Goal: Task Accomplishment & Management: Use online tool/utility

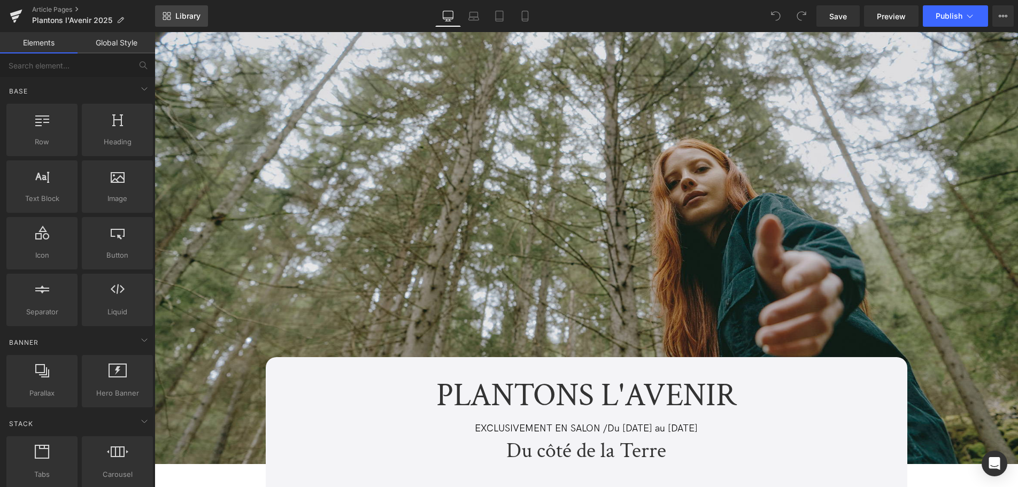
click at [174, 21] on link "Library" at bounding box center [181, 15] width 53 height 21
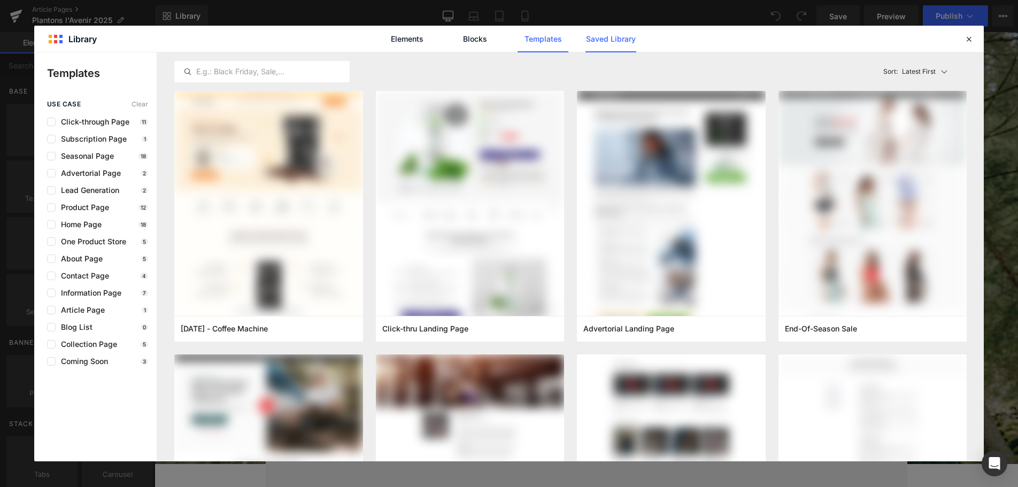
click at [0, 0] on link "Saved Library" at bounding box center [0, 0] width 0 height 0
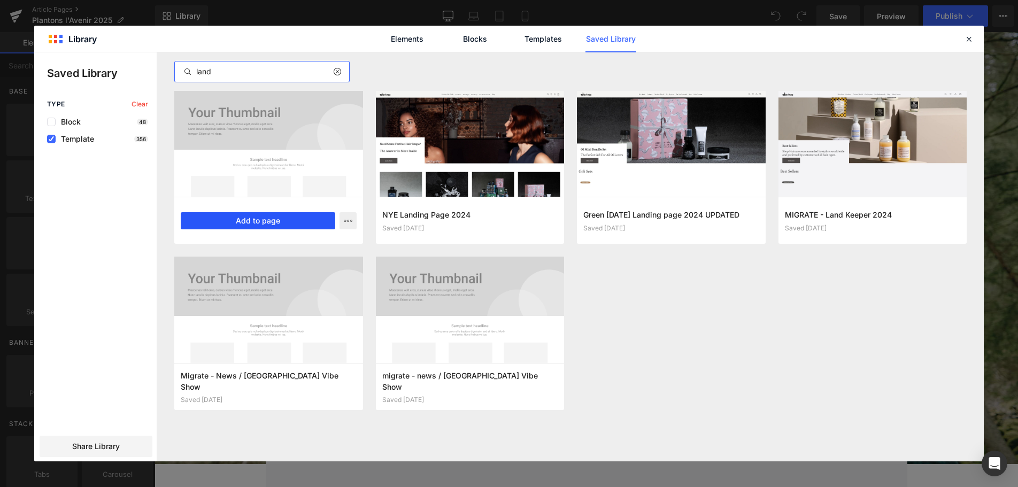
type input "land"
click at [257, 224] on button "Add to page" at bounding box center [258, 220] width 154 height 17
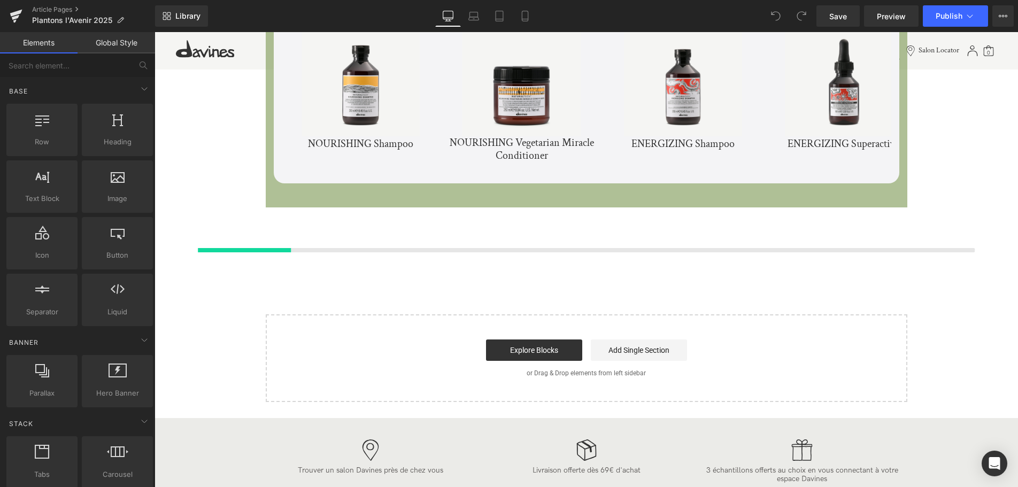
scroll to position [3548, 0]
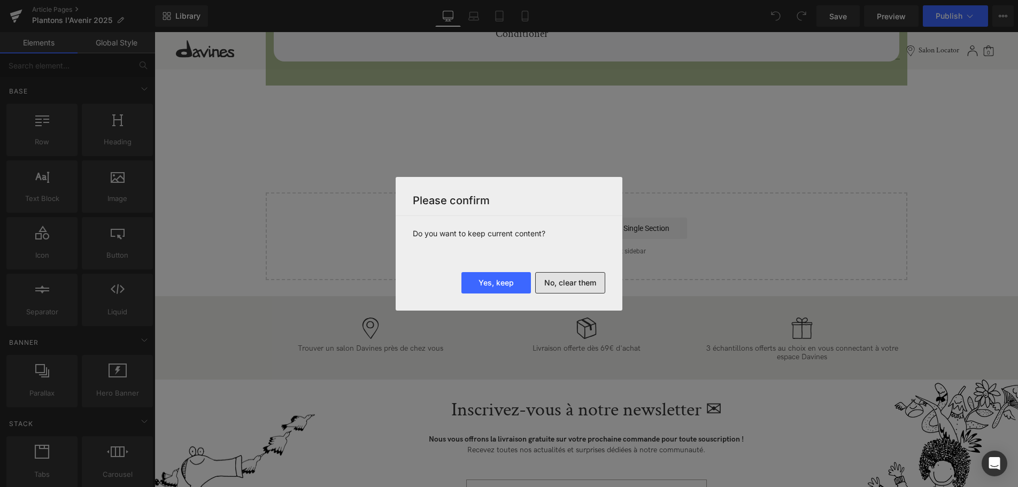
click at [560, 277] on button "No, clear them" at bounding box center [570, 282] width 70 height 21
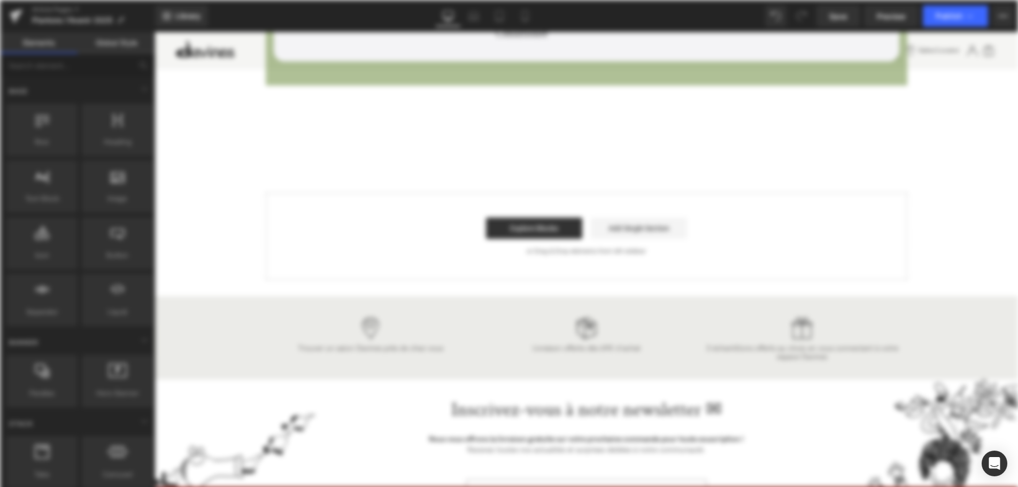
scroll to position [0, 0]
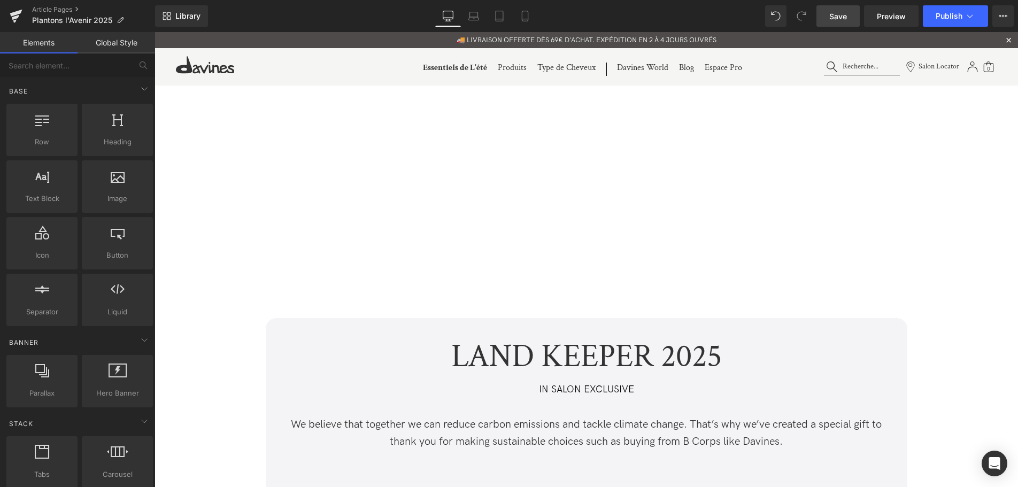
click at [844, 20] on span "Save" at bounding box center [838, 16] width 18 height 11
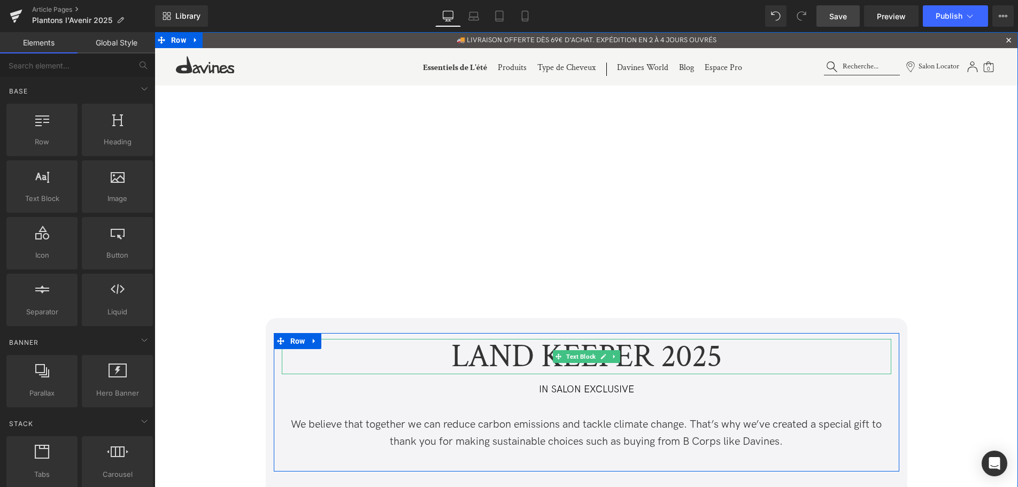
click at [534, 357] on p "LAND KEEPER 2025" at bounding box center [586, 356] width 609 height 35
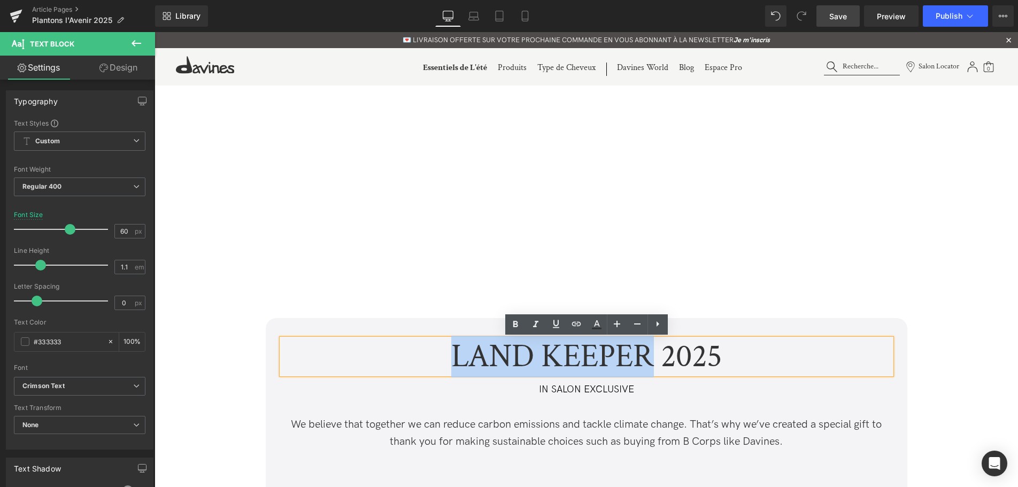
drag, startPoint x: 653, startPoint y: 359, endPoint x: 449, endPoint y: 356, distance: 204.8
click at [449, 356] on p "LAND KEEPER 2025" at bounding box center [586, 356] width 609 height 35
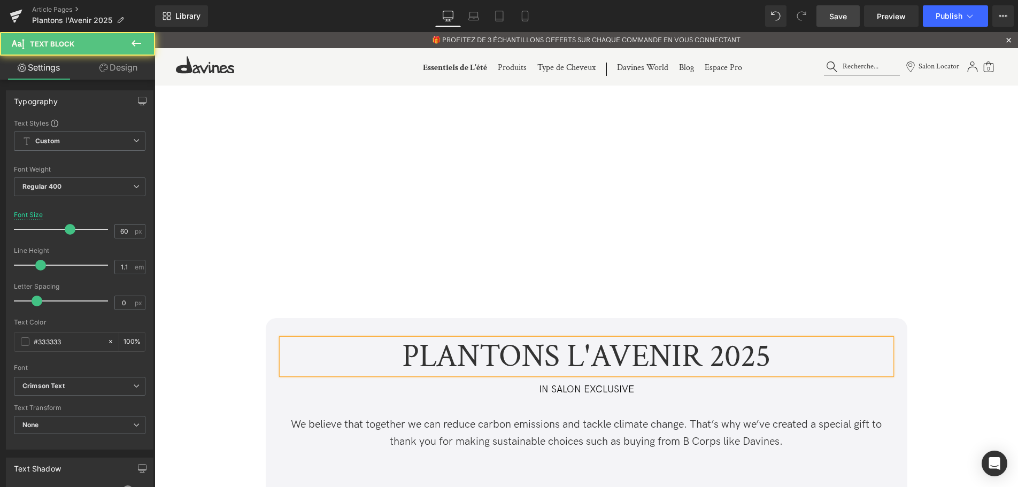
click at [771, 359] on p "PLANTONS L'AVENIR 2025" at bounding box center [586, 356] width 609 height 35
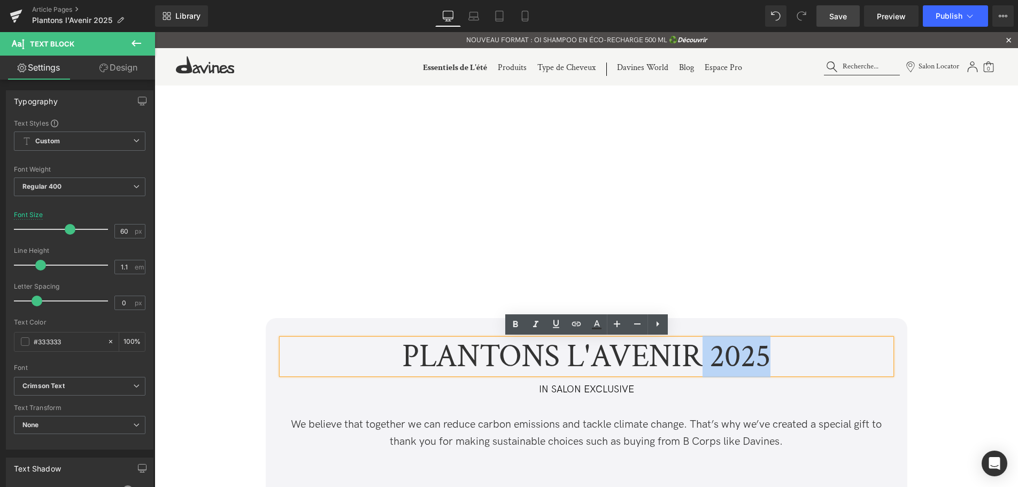
drag, startPoint x: 740, startPoint y: 353, endPoint x: 694, endPoint y: 353, distance: 46.5
click at [694, 353] on p "PLANTONS L'AVENIR 2025" at bounding box center [586, 356] width 609 height 35
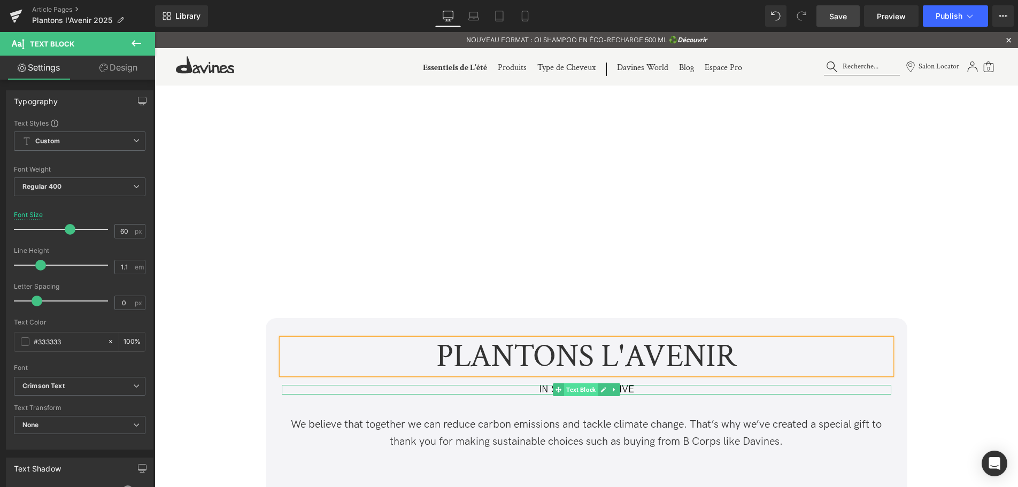
click at [567, 389] on span "Text Block" at bounding box center [581, 389] width 34 height 13
click at [583, 387] on span "Text Block" at bounding box center [581, 389] width 34 height 13
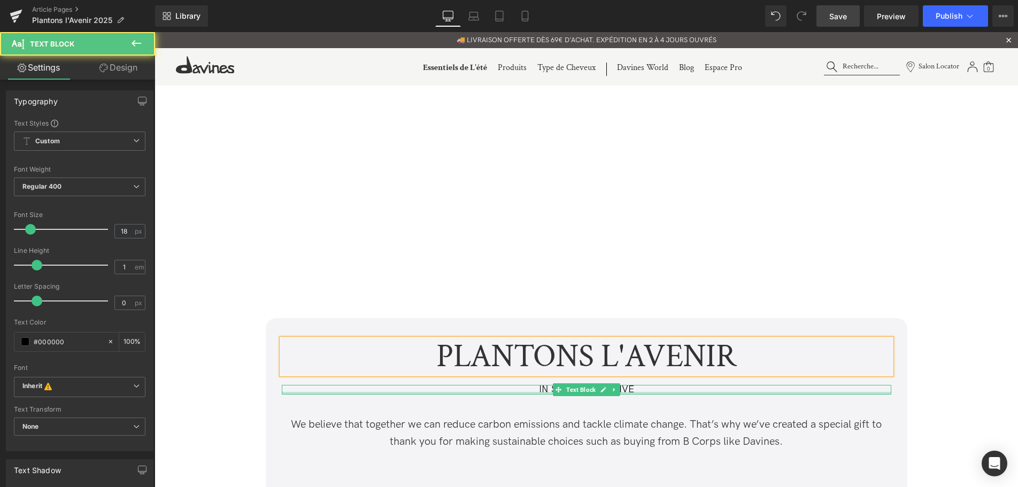
click at [509, 394] on div at bounding box center [586, 393] width 609 height 3
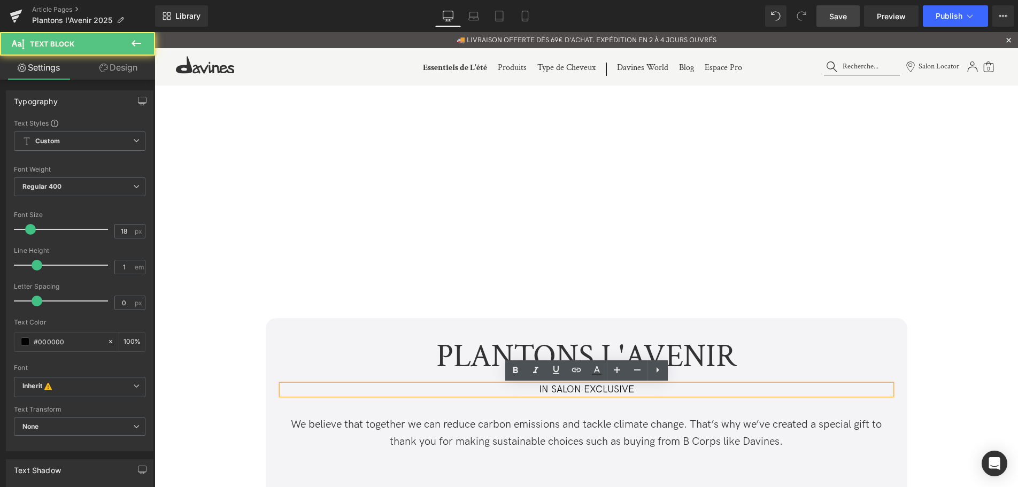
click at [521, 391] on p "IN SALON EXCLUSIVE" at bounding box center [586, 390] width 609 height 10
drag, startPoint x: 645, startPoint y: 395, endPoint x: 505, endPoint y: 395, distance: 140.1
click at [505, 395] on div "IN SALON EXCLUSIVE" at bounding box center [586, 390] width 609 height 10
drag, startPoint x: 534, startPoint y: 390, endPoint x: 693, endPoint y: 391, distance: 158.8
click at [693, 391] on p "IN SALON EXCLUSIVE" at bounding box center [586, 390] width 609 height 10
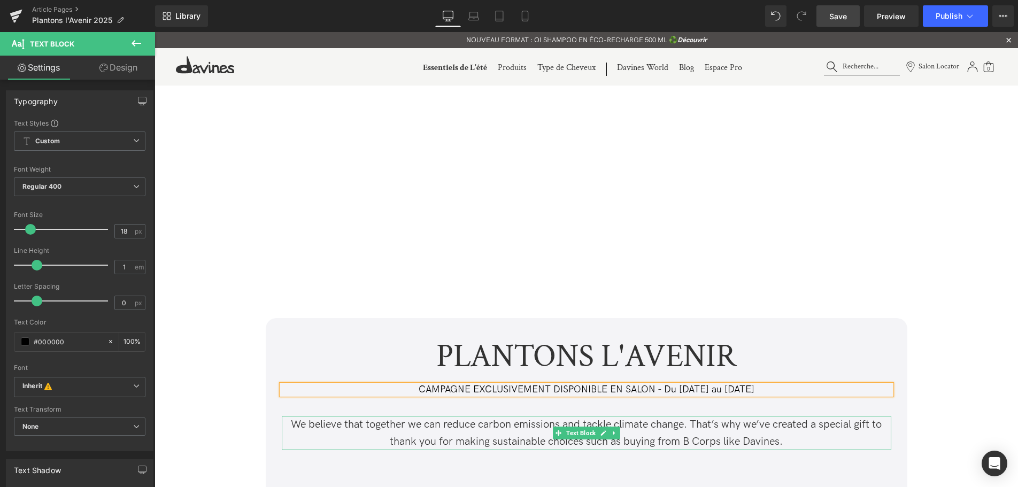
click at [546, 429] on p "We believe that together we can reduce carbon emissions and tackle climate chan…" at bounding box center [586, 433] width 609 height 34
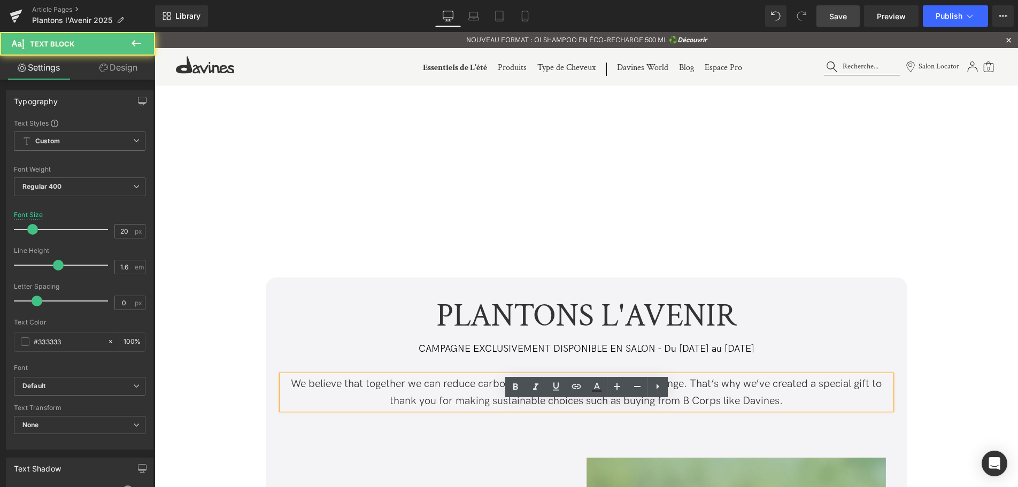
scroll to position [55, 0]
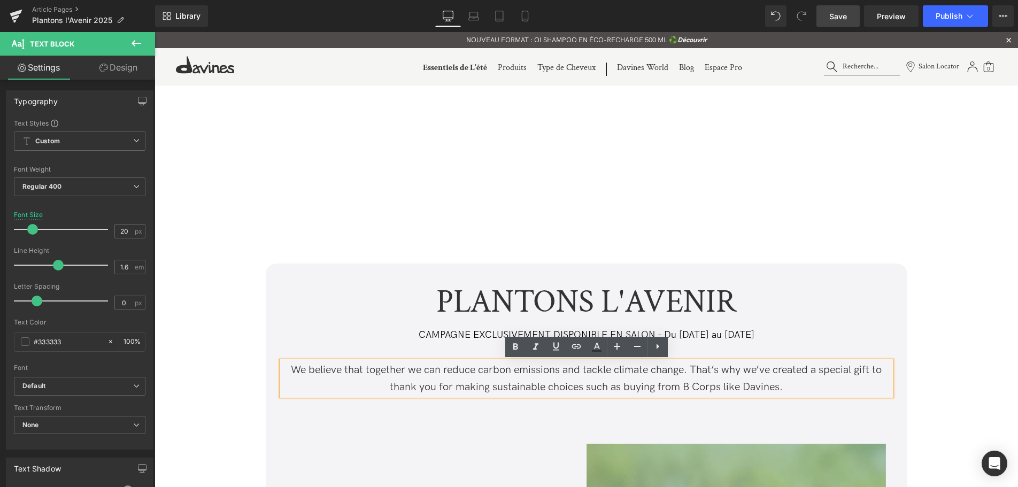
click at [652, 325] on div "PLANTONS L'AVENIR Text Block CAMPAGNE EXCLUSIVEMENT DISPONIBLE EN SALON - Du 1e…" at bounding box center [586, 347] width 625 height 127
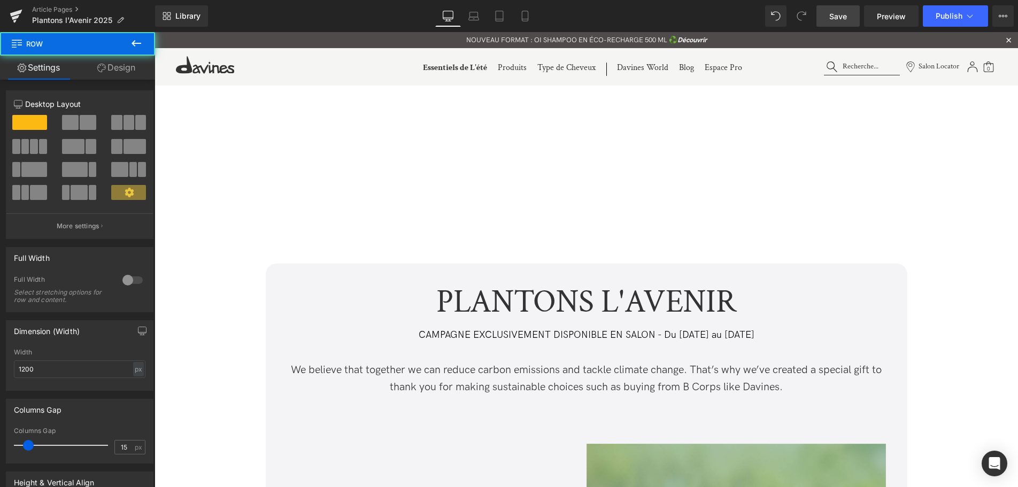
click at [656, 333] on p "CAMPAGNE EXCLUSIVEMENT DISPONIBLE EN SALON - Du 1er au 31 octobre" at bounding box center [586, 335] width 609 height 10
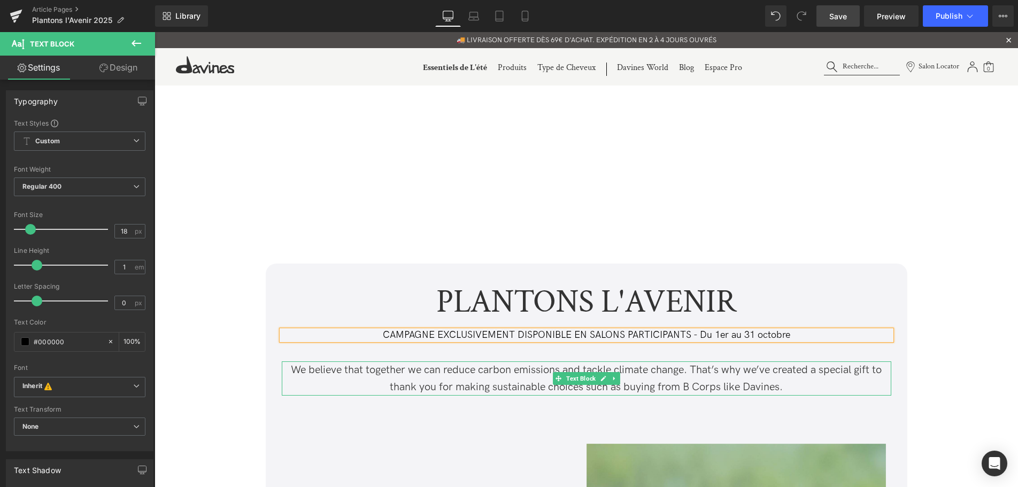
click at [480, 380] on p "We believe that together we can reduce carbon emissions and tackle climate chan…" at bounding box center [586, 378] width 609 height 34
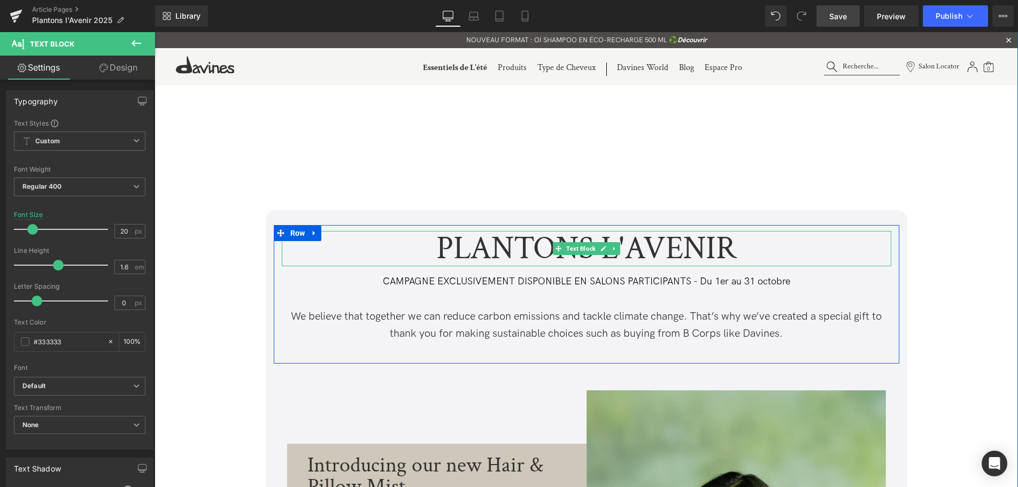
scroll to position [109, 0]
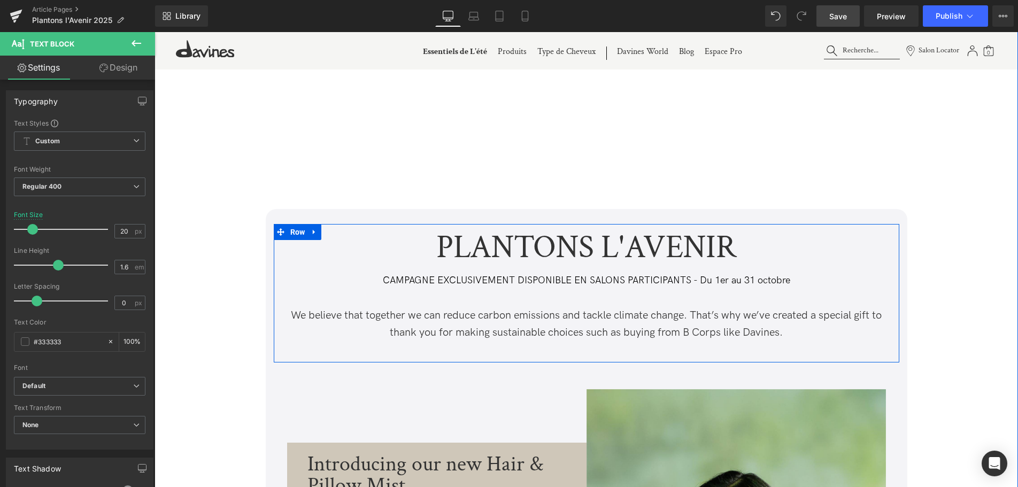
click at [619, 333] on p "We believe that together we can reduce carbon emissions and tackle climate chan…" at bounding box center [586, 324] width 609 height 34
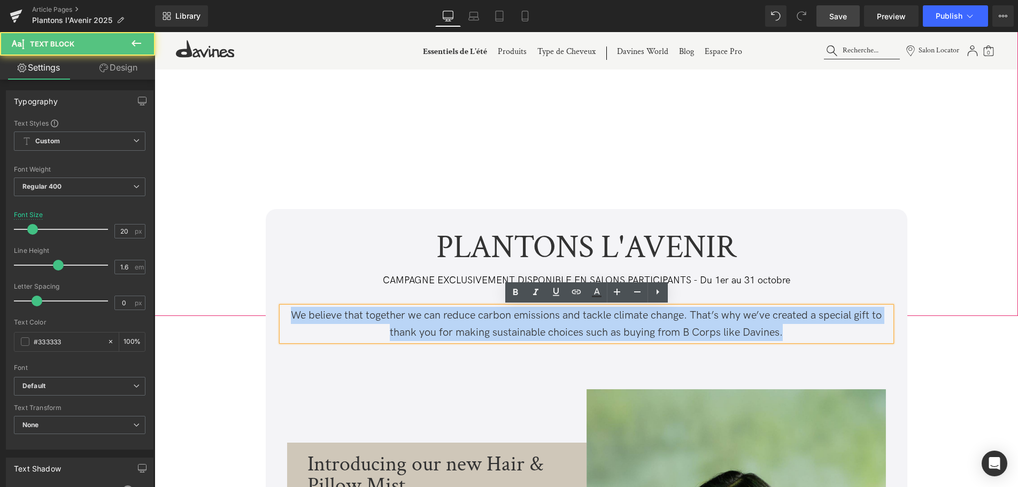
drag, startPoint x: 798, startPoint y: 338, endPoint x: 256, endPoint y: 290, distance: 544.8
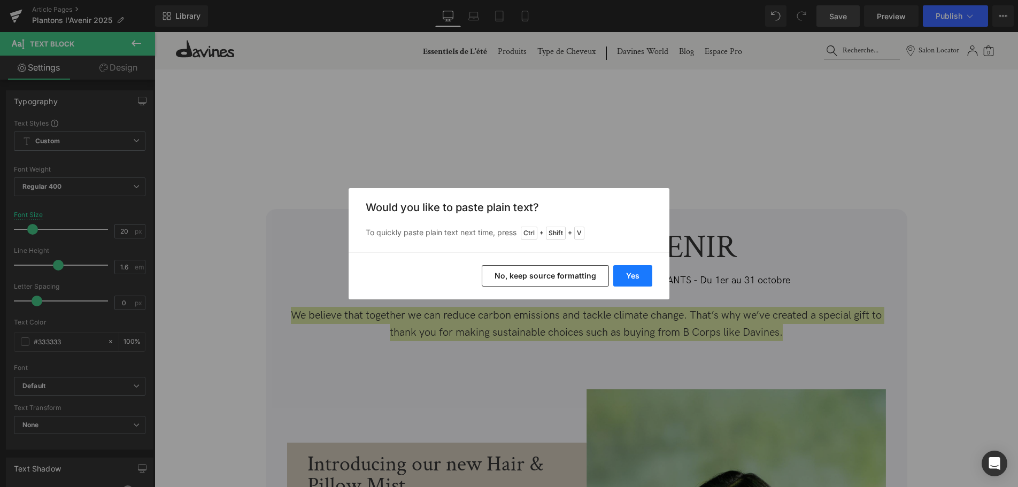
click at [0, 0] on button "Yes" at bounding box center [0, 0] width 0 height 0
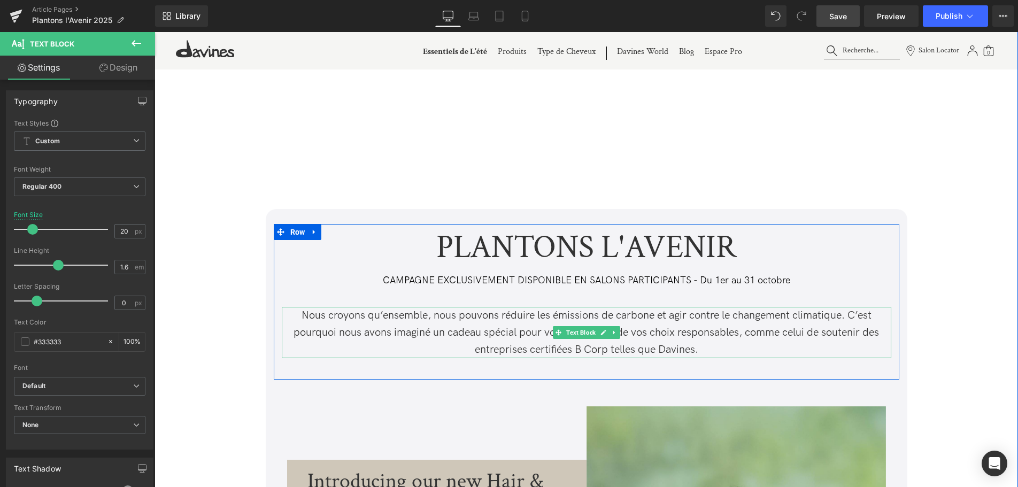
click at [718, 349] on p "Nous croyons qu’ensemble, nous pouvons réduire les émissions de carbone et agir…" at bounding box center [586, 332] width 609 height 51
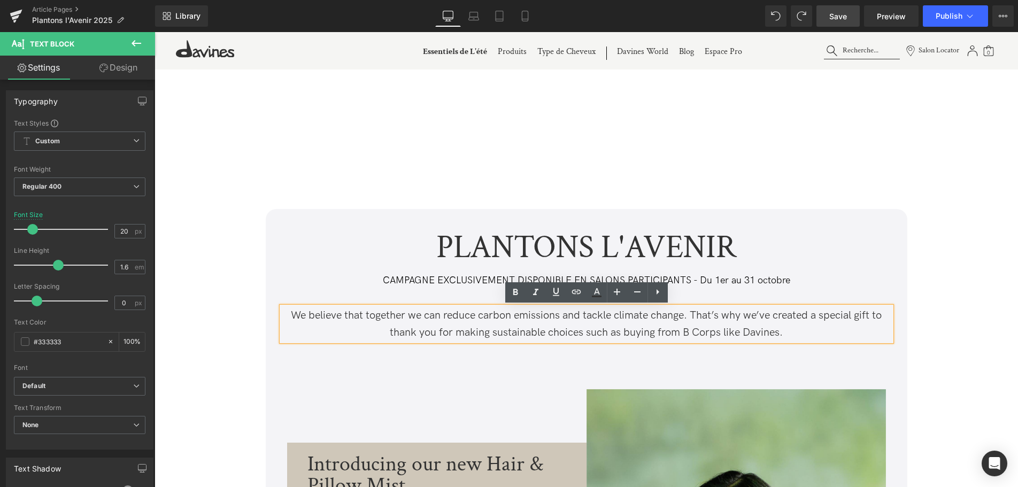
click at [797, 335] on p "We believe that together we can reduce carbon emissions and tackle climate chan…" at bounding box center [586, 324] width 609 height 34
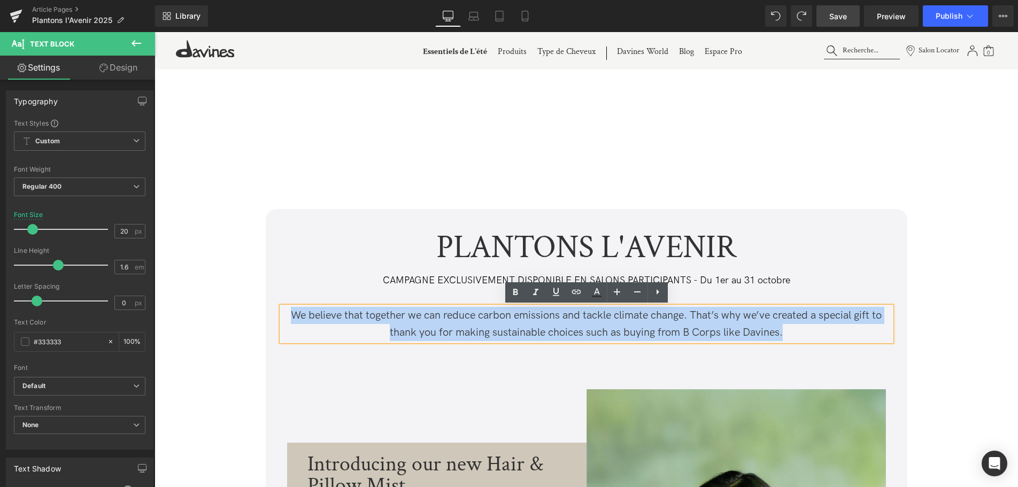
drag, startPoint x: 796, startPoint y: 331, endPoint x: 269, endPoint y: 291, distance: 528.6
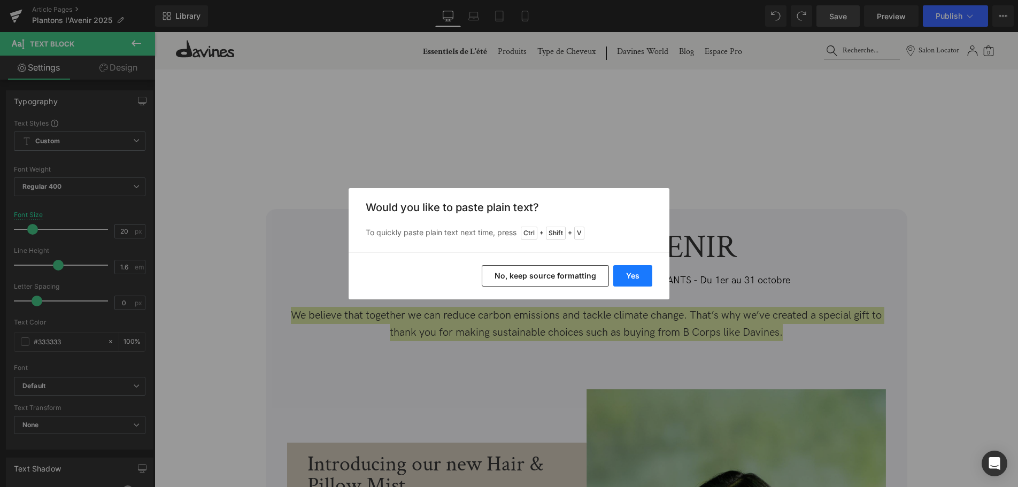
drag, startPoint x: 627, startPoint y: 275, endPoint x: 467, endPoint y: 244, distance: 162.8
click at [0, 0] on button "Yes" at bounding box center [0, 0] width 0 height 0
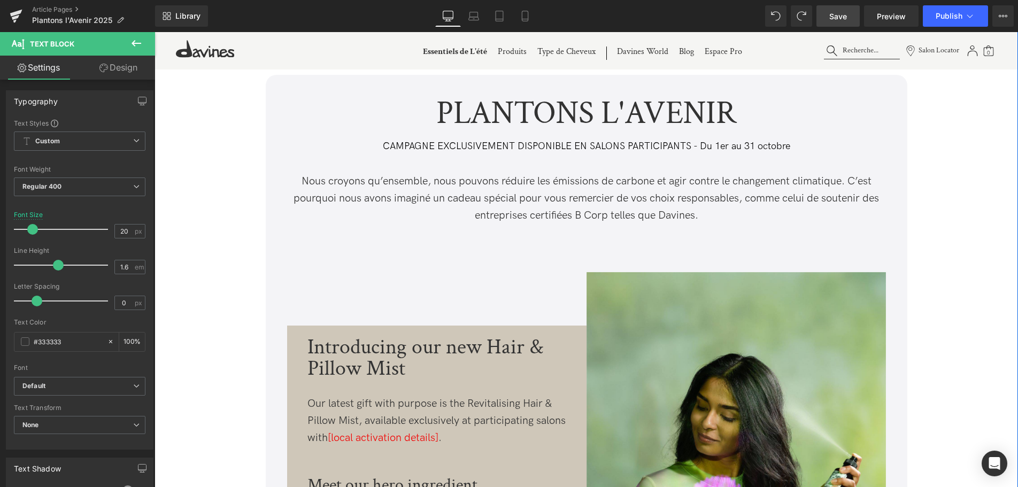
scroll to position [327, 0]
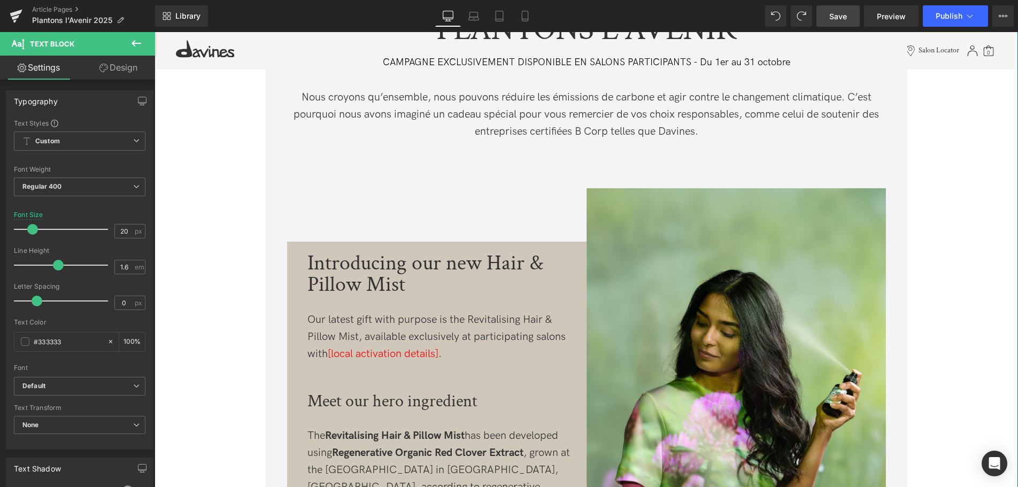
click at [392, 285] on div "Introducing our new Hair & Pillow Mist" at bounding box center [438, 273] width 263 height 43
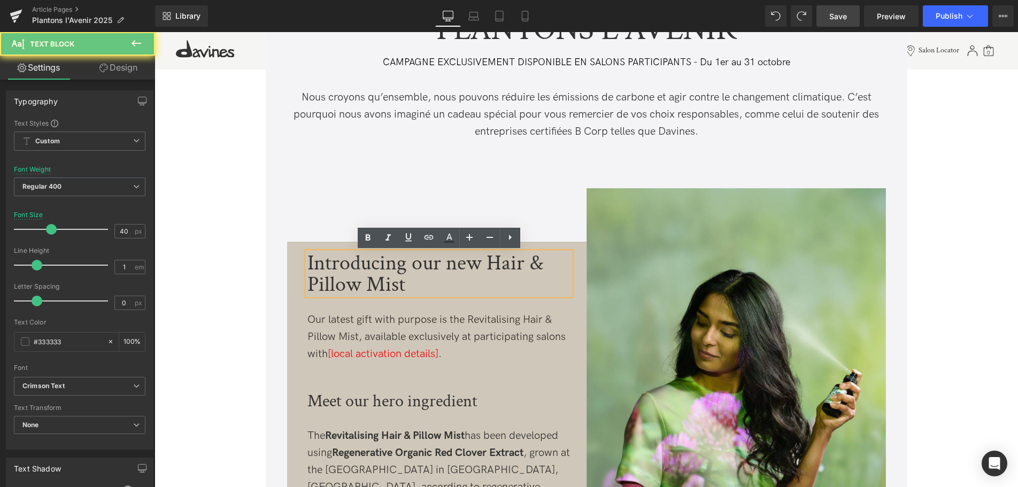
click at [411, 288] on div "Introducing our new Hair & Pillow Mist" at bounding box center [438, 273] width 263 height 43
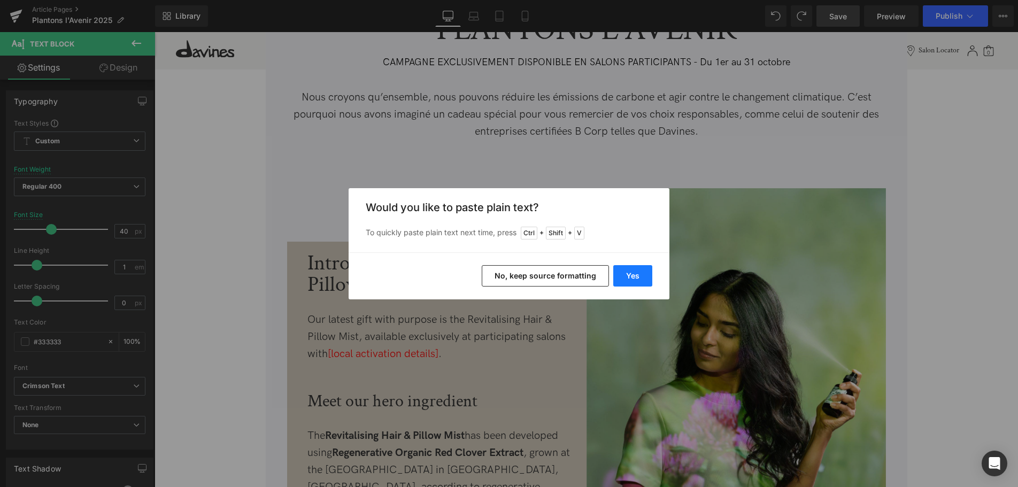
drag, startPoint x: 643, startPoint y: 267, endPoint x: 377, endPoint y: 261, distance: 265.7
click at [0, 0] on button "Yes" at bounding box center [0, 0] width 0 height 0
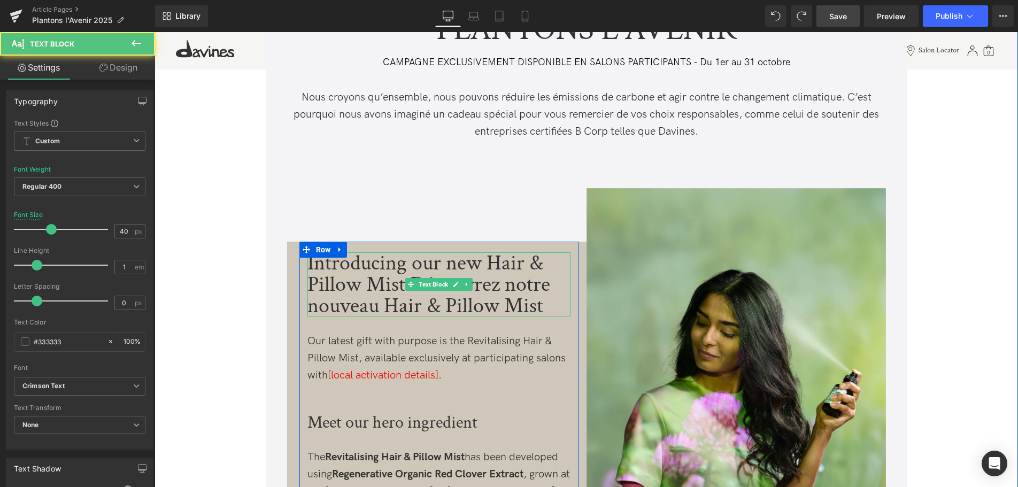
click at [398, 283] on div "Introducing our new Hair & Pillow Mist Découvrez notre nouveau Hair & Pillow Mi…" at bounding box center [438, 284] width 263 height 64
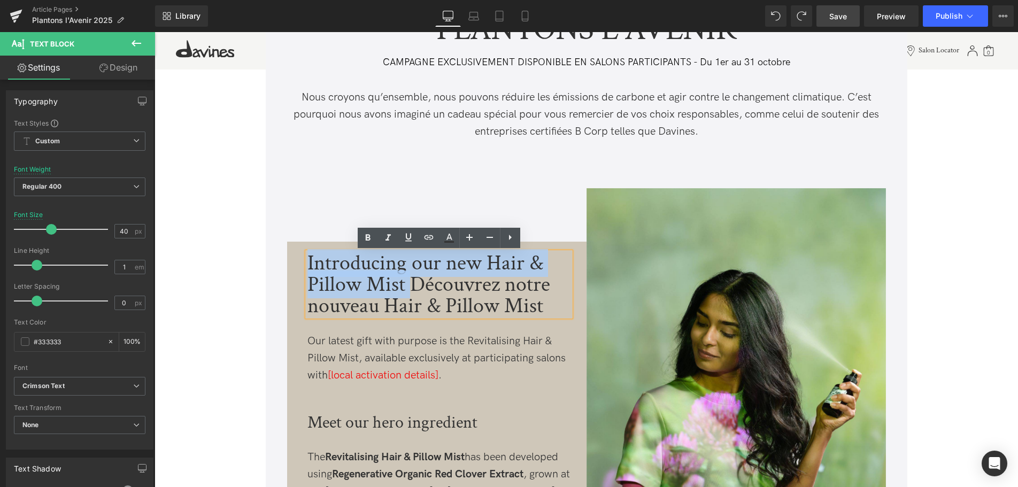
drag, startPoint x: 408, startPoint y: 282, endPoint x: 280, endPoint y: 256, distance: 131.1
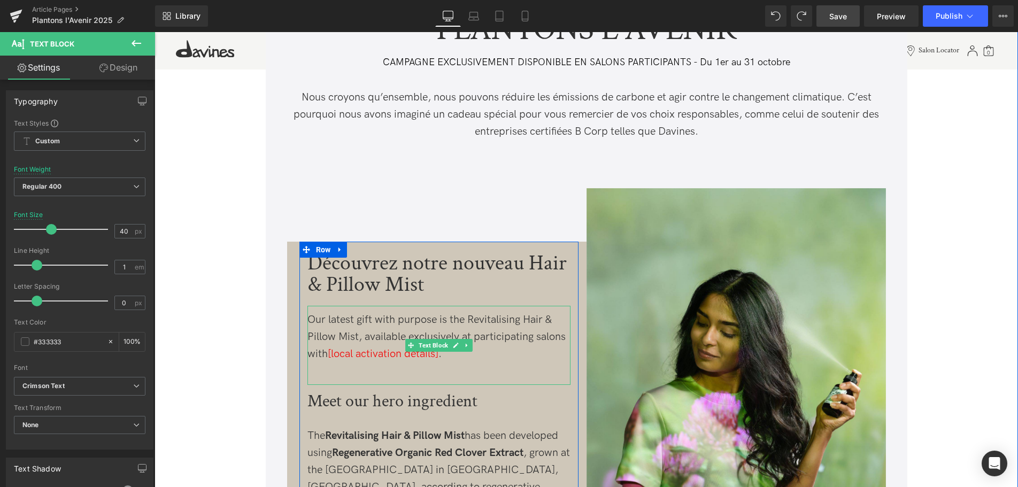
click at [364, 330] on div "Our latest gift with purpose is the Revitalising Hair & Pillow Mist, available …" at bounding box center [438, 336] width 263 height 51
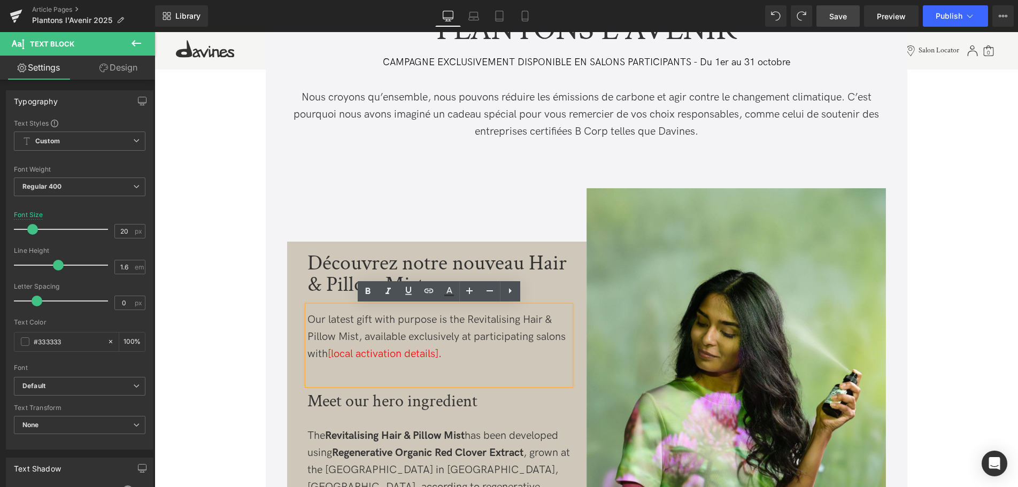
drag, startPoint x: 467, startPoint y: 357, endPoint x: 451, endPoint y: 357, distance: 15.5
click at [451, 357] on div "Our latest gift with purpose is the Revitalising Hair & Pillow Mist, available …" at bounding box center [438, 336] width 263 height 51
click at [473, 352] on div "Our latest gift with purpose is the Revitalising Hair & Pillow Mist, available …" at bounding box center [438, 336] width 263 height 51
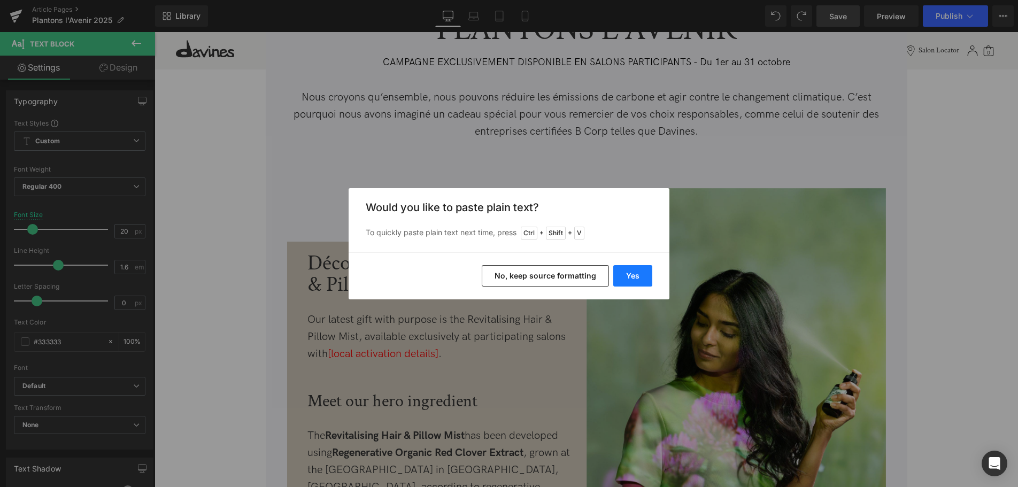
drag, startPoint x: 639, startPoint y: 280, endPoint x: 411, endPoint y: 284, distance: 227.8
click at [639, 280] on button "Yes" at bounding box center [632, 275] width 39 height 21
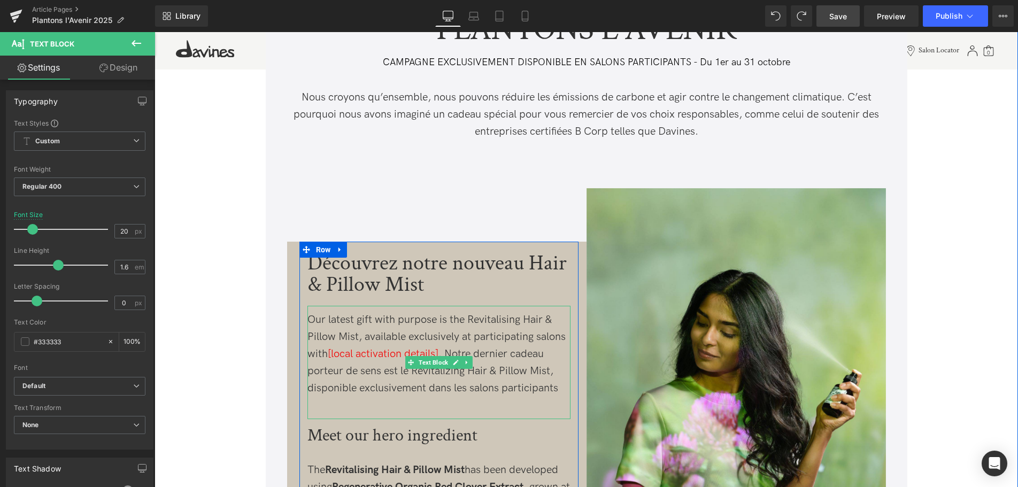
click at [492, 391] on div "Our latest gift with purpose is the Revitalising Hair & Pillow Mist, available …" at bounding box center [438, 354] width 263 height 86
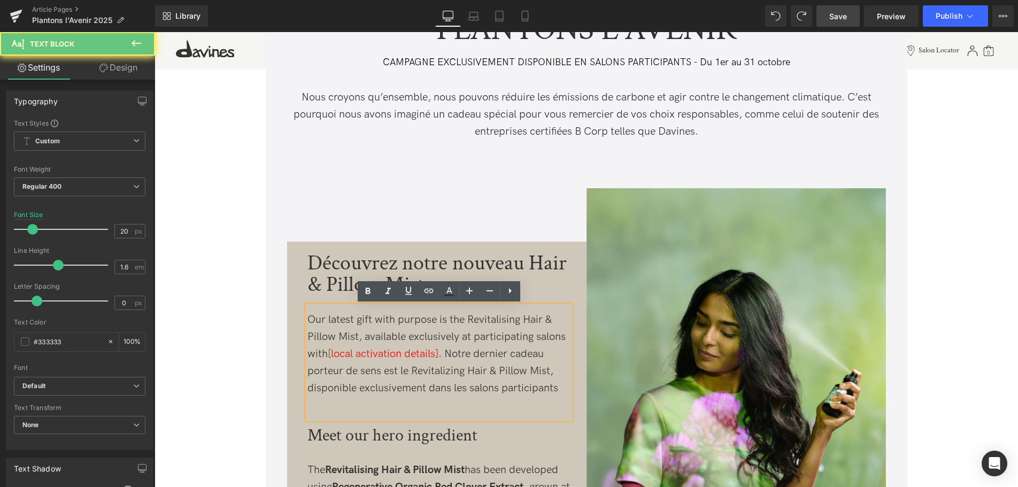
click at [564, 386] on div "Our latest gift with purpose is the Revitalising Hair & Pillow Mist, available …" at bounding box center [438, 354] width 263 height 86
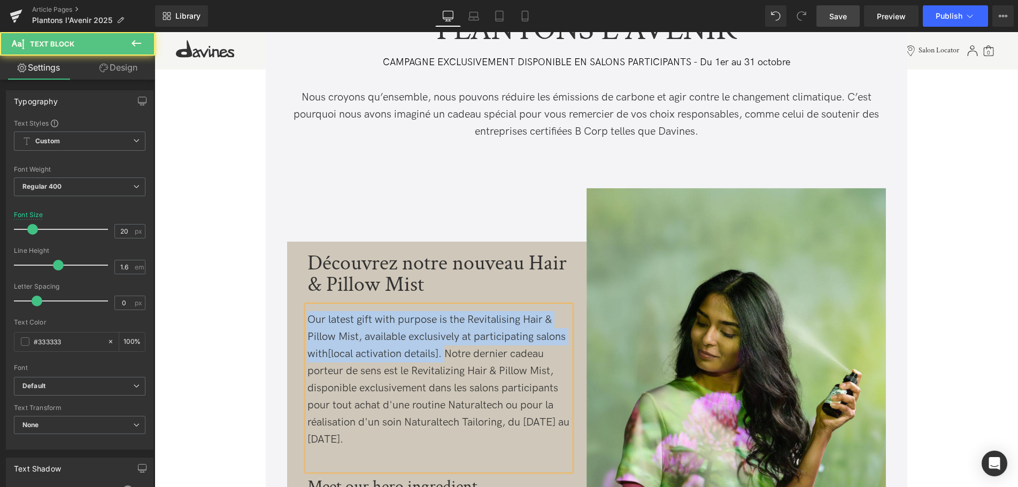
drag, startPoint x: 448, startPoint y: 358, endPoint x: 291, endPoint y: 320, distance: 161.2
click at [291, 320] on div "Découvrez notre nouveau Hair & Pillow Mist Text Block Our latest gift with purp…" at bounding box center [438, 460] width 295 height 436
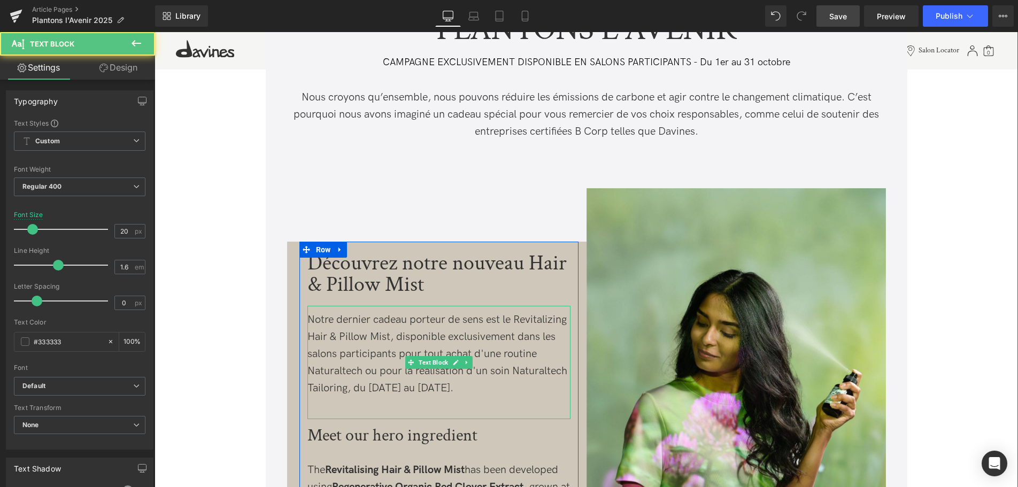
click at [357, 377] on div "Notre dernier cadeau porteur de sens est le Revitalizing Hair & Pillow Mist, di…" at bounding box center [438, 354] width 263 height 86
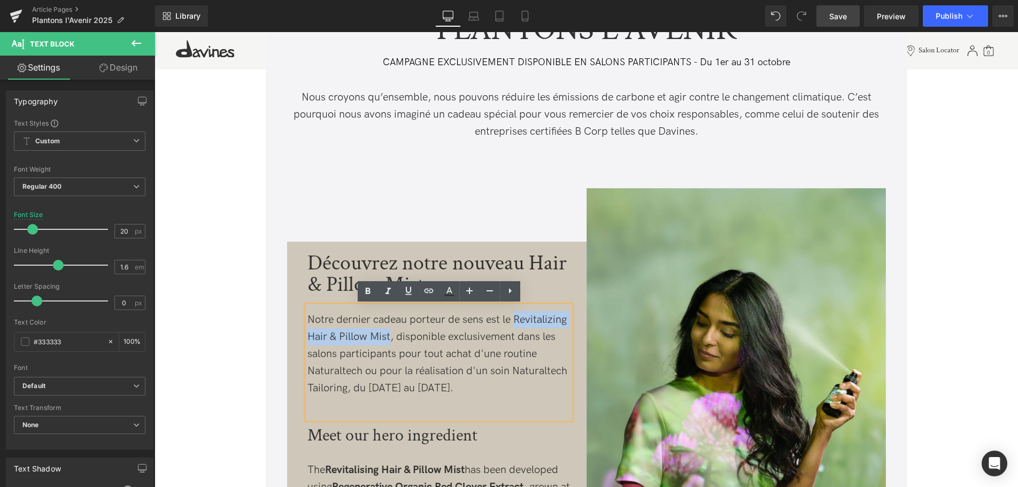
drag, startPoint x: 515, startPoint y: 318, endPoint x: 390, endPoint y: 342, distance: 127.4
click at [390, 342] on div "Notre dernier cadeau porteur de sens est le Revitalizing Hair & Pillow Mist, di…" at bounding box center [438, 354] width 263 height 86
click at [0, 0] on icon at bounding box center [0, 0] width 0 height 0
click at [515, 391] on div "Notre dernier cadeau porteur de sens est le Revitalizing Hair & Pillow Mist , d…" at bounding box center [438, 354] width 263 height 86
drag, startPoint x: 476, startPoint y: 389, endPoint x: 486, endPoint y: 354, distance: 36.9
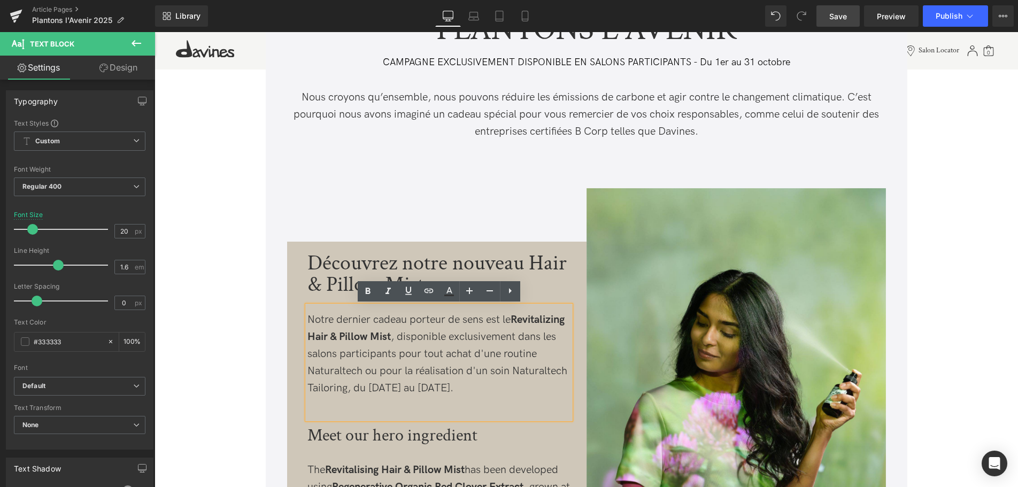
click at [486, 354] on div "Notre dernier cadeau porteur de sens est le Revitalizing Hair & Pillow Mist , d…" at bounding box center [438, 354] width 263 height 86
click at [0, 0] on icon at bounding box center [0, 0] width 0 height 0
click at [508, 385] on strong "une routine Naturaltech ou pour la réalisation d'un soin Naturaltech Tailoring,…" at bounding box center [437, 370] width 261 height 47
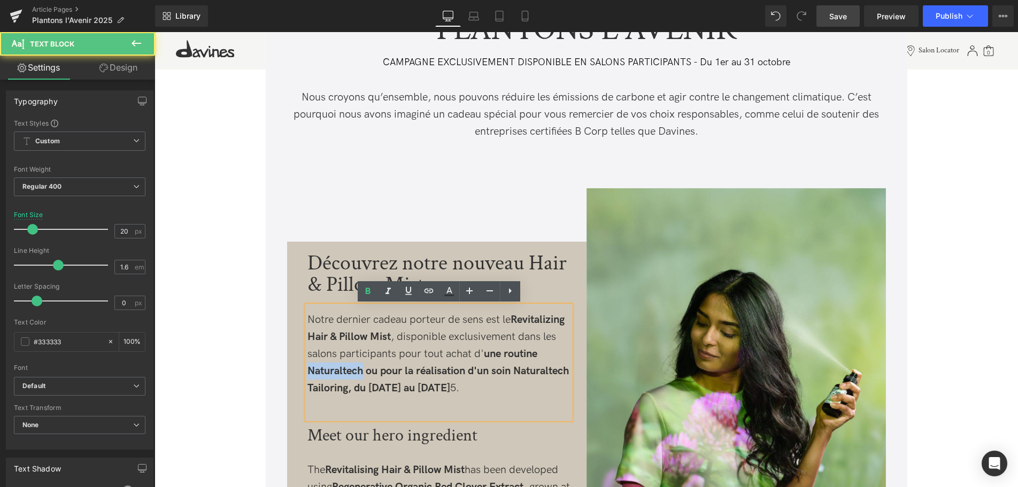
drag, startPoint x: 364, startPoint y: 370, endPoint x: 304, endPoint y: 370, distance: 59.9
click at [304, 370] on div "Découvrez notre nouveau Hair & Pillow Mist Text Block Notre dernier cadeau port…" at bounding box center [438, 434] width 279 height 374
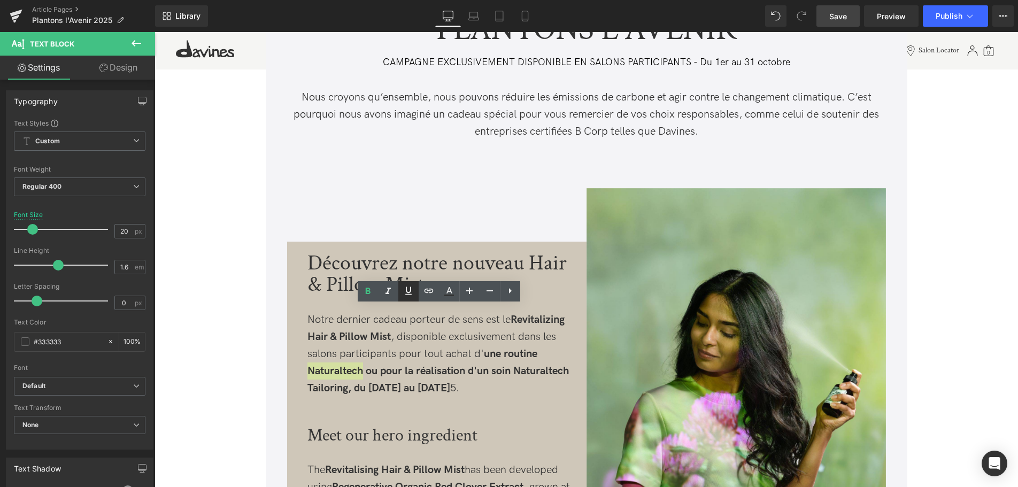
click at [0, 0] on icon at bounding box center [0, 0] width 0 height 0
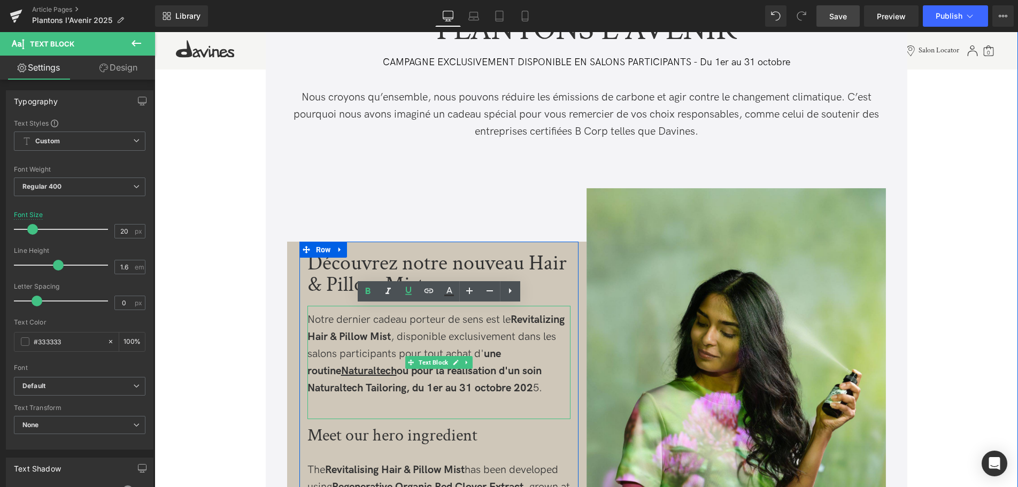
click at [357, 366] on u "Naturaltech" at bounding box center [369, 371] width 56 height 13
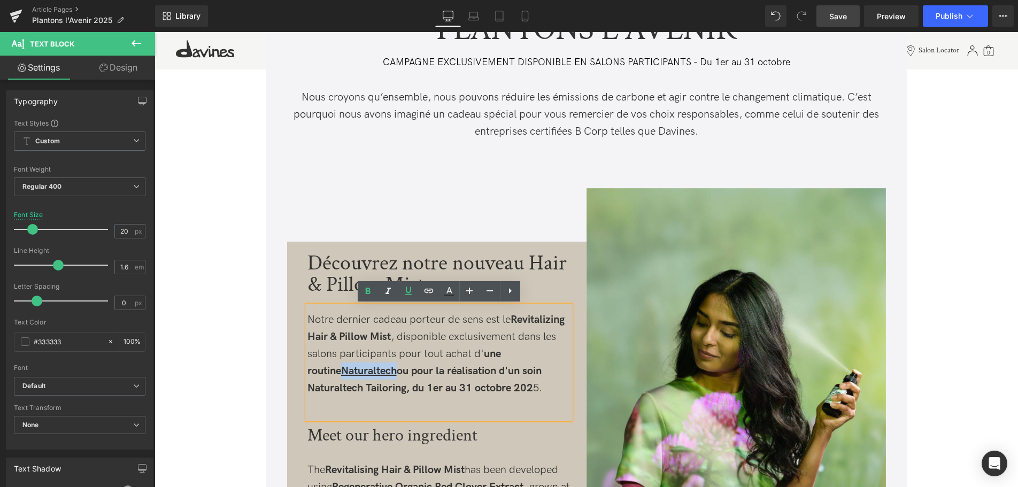
drag, startPoint x: 363, startPoint y: 372, endPoint x: 300, endPoint y: 372, distance: 63.1
click at [300, 372] on div "Découvrez notre nouveau Hair & Pillow Mist Text Block Notre dernier cadeau port…" at bounding box center [438, 434] width 279 height 374
click at [0, 0] on icon at bounding box center [0, 0] width 0 height 0
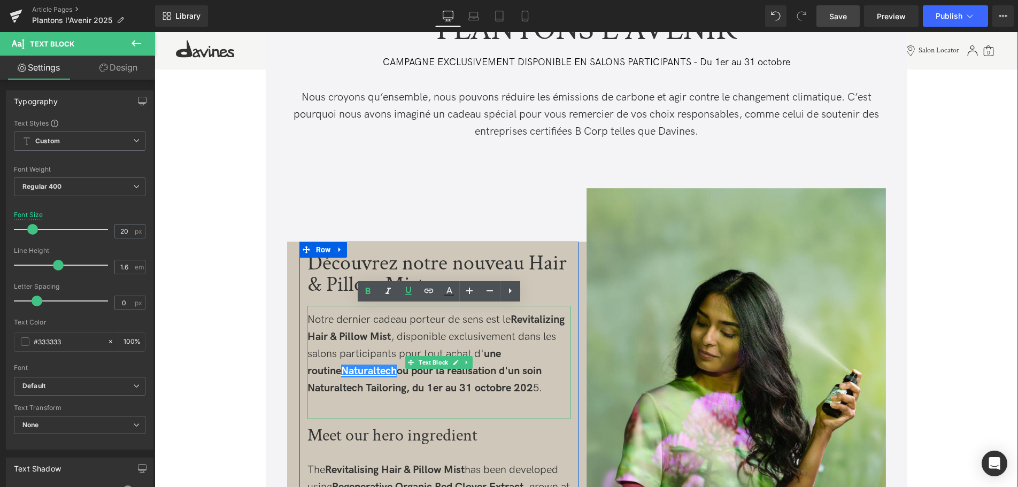
click at [387, 381] on div "Notre dernier cadeau porteur de sens est le Revitalizing Hair & Pillow Mist , d…" at bounding box center [438, 354] width 263 height 86
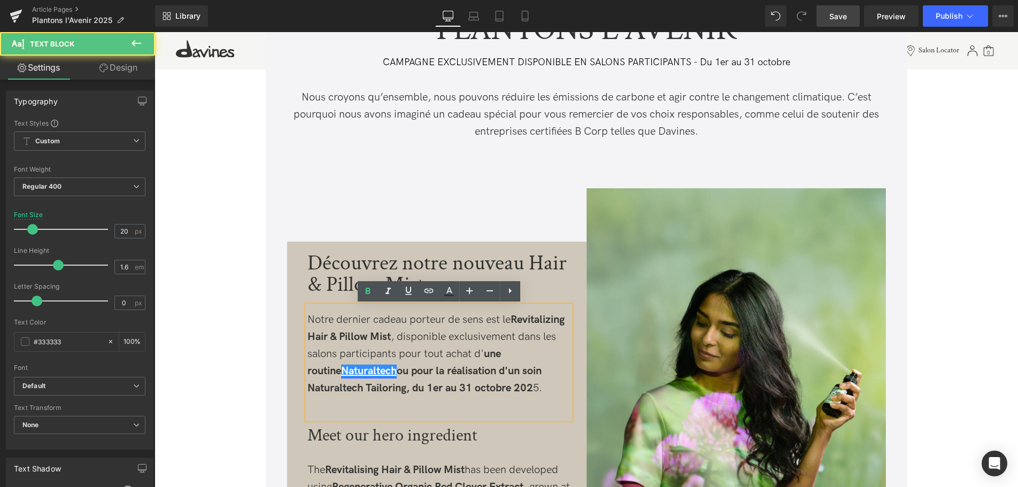
click at [348, 371] on u "Naturaltech" at bounding box center [369, 371] width 56 height 13
click at [369, 371] on strong "une routine Naturaltech ou pour la réalisation d'un soin Naturaltech Tailoring,…" at bounding box center [424, 370] width 234 height 47
click at [336, 347] on div "Notre dernier cadeau porteur de sens est le Revitalizing Hair & Pillow Mist , d…" at bounding box center [438, 354] width 263 height 86
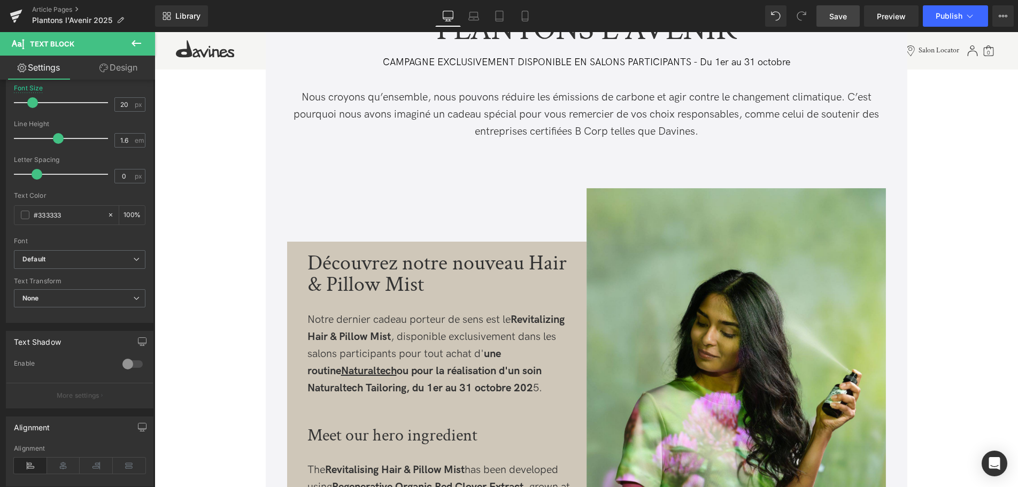
scroll to position [218, 0]
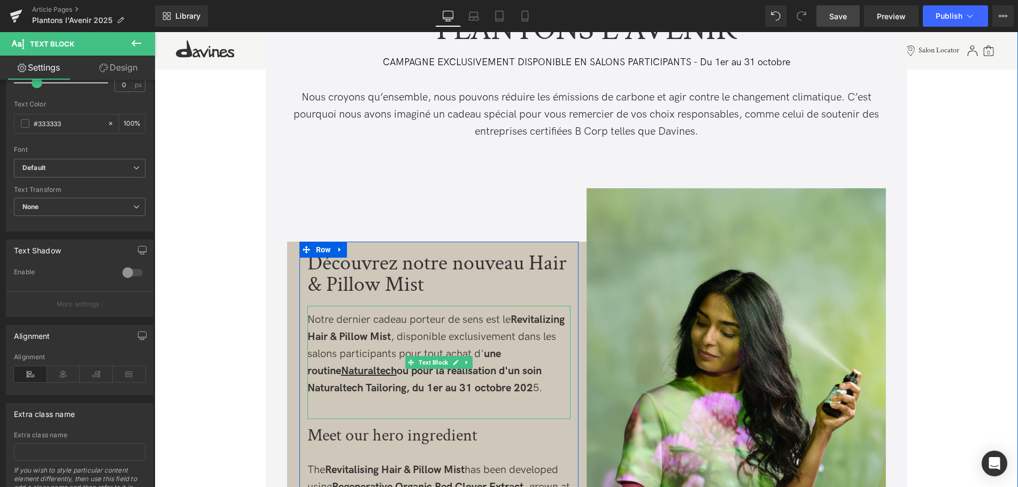
click at [407, 371] on strong "une routine Naturaltech ou pour la réalisation d'un soin Naturaltech Tailoring,…" at bounding box center [424, 370] width 234 height 47
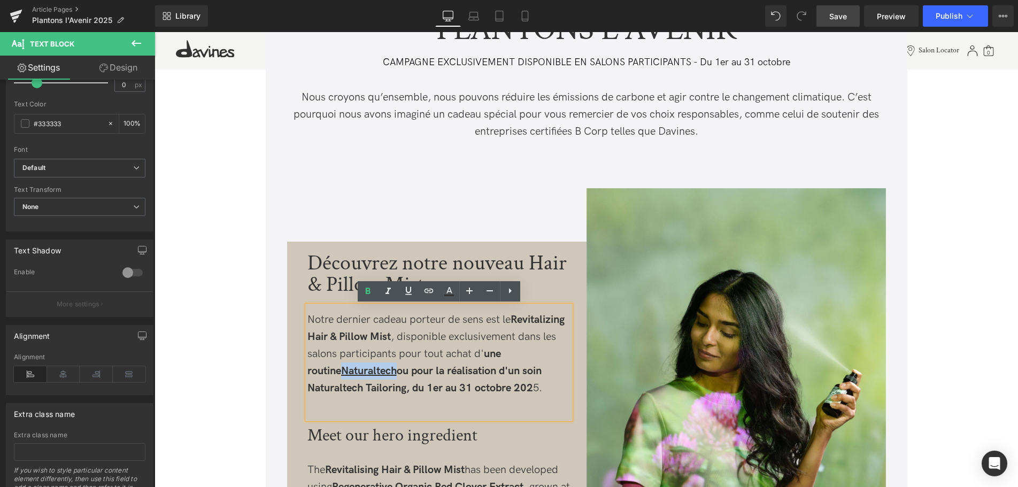
drag, startPoint x: 364, startPoint y: 372, endPoint x: 285, endPoint y: 367, distance: 78.7
click at [285, 367] on div "Découvrez notre nouveau Hair & Pillow Mist Text Block Notre dernier cadeau port…" at bounding box center [586, 412] width 609 height 502
click at [0, 0] on icon at bounding box center [0, 0] width 0 height 0
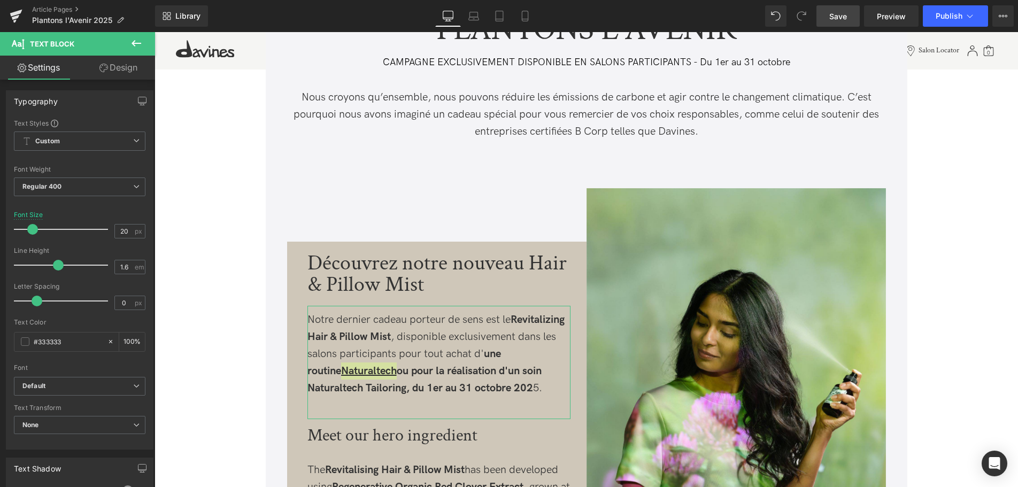
scroll to position [55, 0]
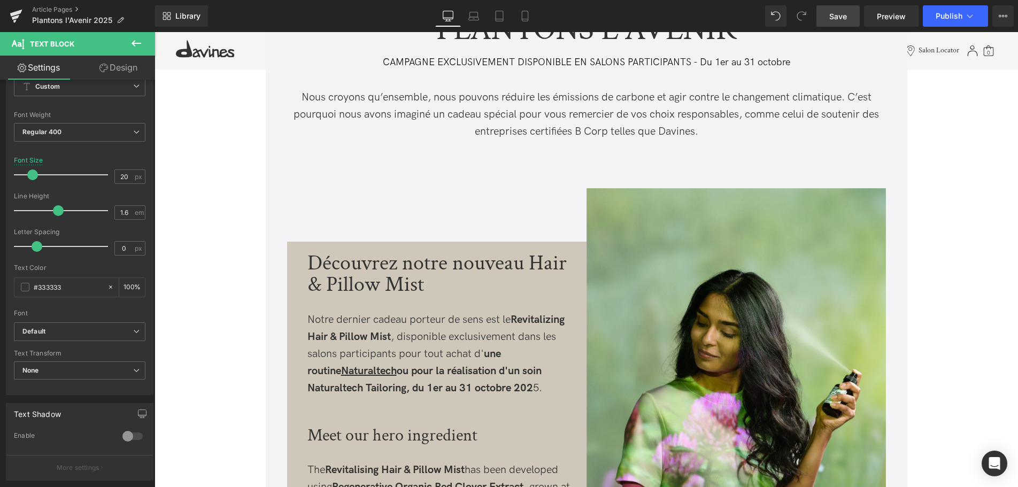
click at [434, 370] on strong "une routine Naturaltech ou pour la réalisation d'un soin Naturaltech Tailoring,…" at bounding box center [424, 370] width 234 height 47
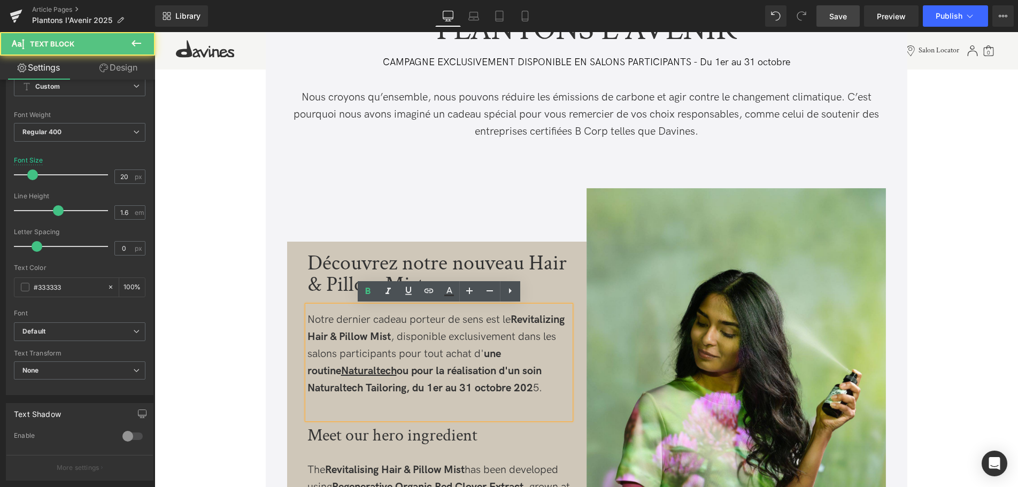
click at [341, 370] on u "Naturaltech" at bounding box center [369, 371] width 56 height 13
drag, startPoint x: 363, startPoint y: 370, endPoint x: 310, endPoint y: 372, distance: 53.5
click at [341, 372] on u "Naturaltech" at bounding box center [369, 371] width 56 height 13
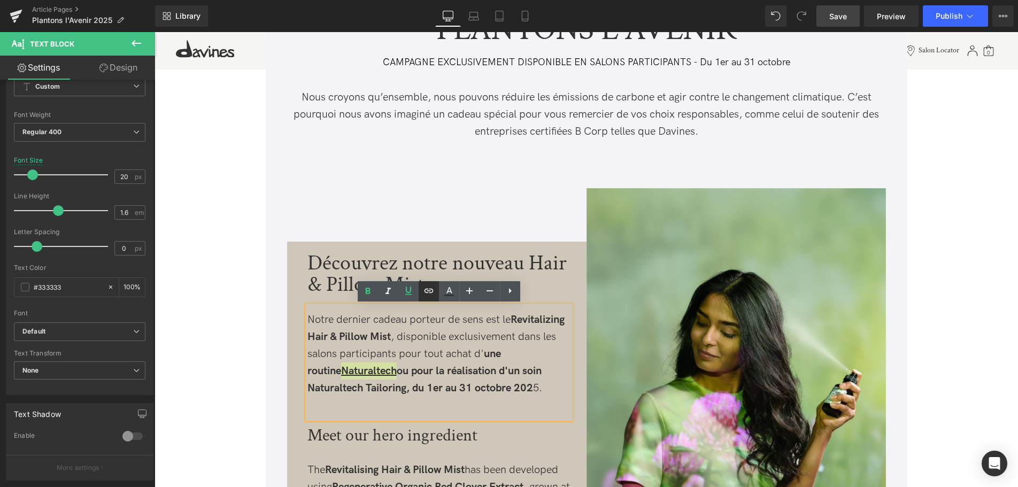
click at [0, 0] on icon at bounding box center [0, 0] width 0 height 0
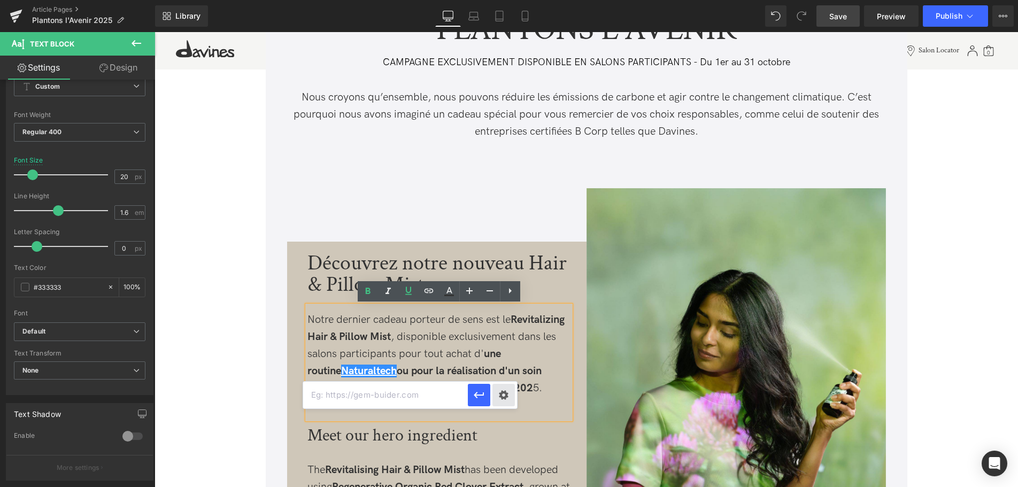
click at [508, 0] on div "Text Color Highlight Color #333333 Edit or remove link: Edit - Unlink - Cancel" at bounding box center [509, 0] width 1018 height 0
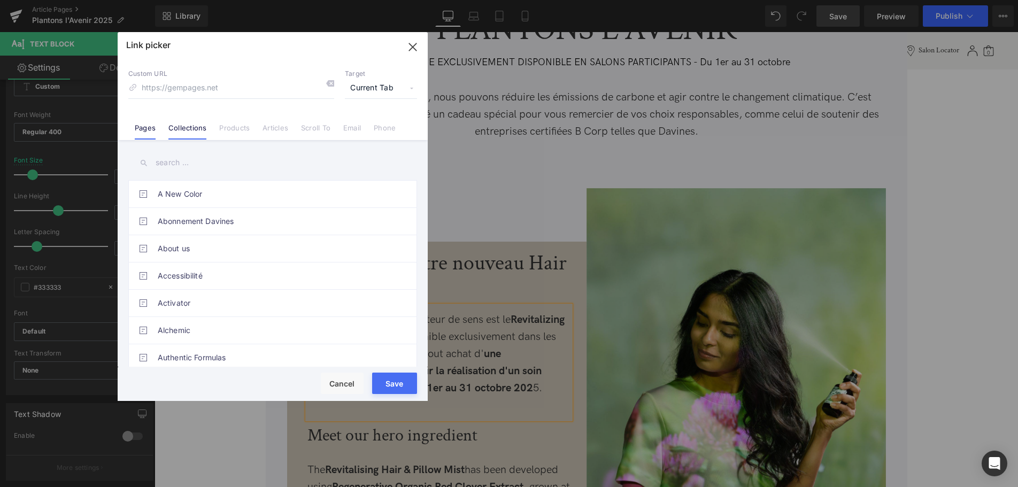
click at [183, 134] on link "Collections" at bounding box center [187, 131] width 38 height 16
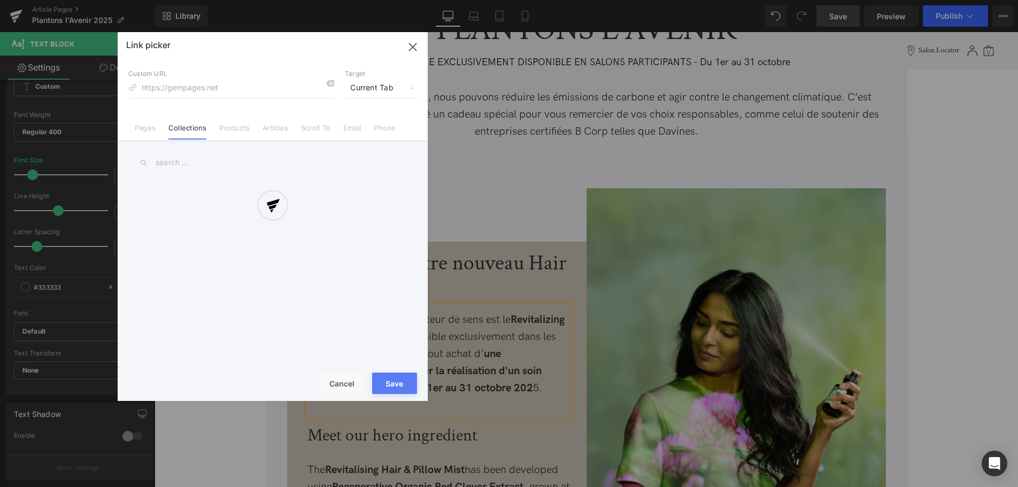
click at [174, 157] on div at bounding box center [273, 216] width 310 height 369
click at [192, 165] on div "Link picker Back to Library Insert Custom URL Target Current Tab Current Tab Ne…" at bounding box center [273, 216] width 310 height 369
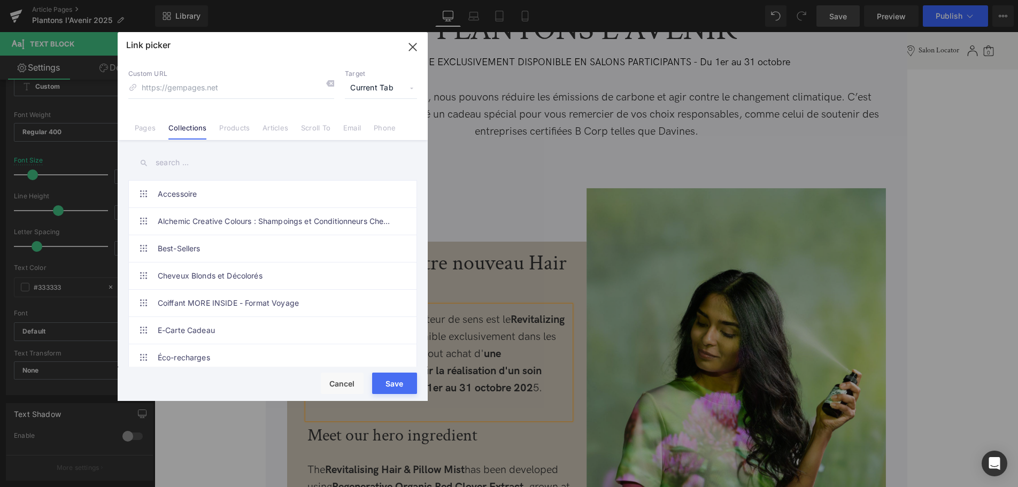
click at [192, 165] on input "text" at bounding box center [272, 163] width 289 height 24
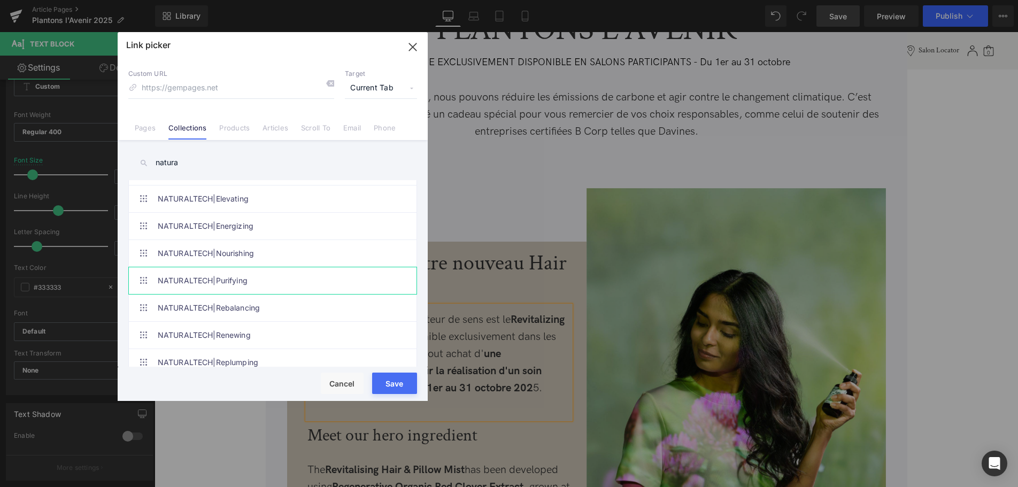
scroll to position [114, 0]
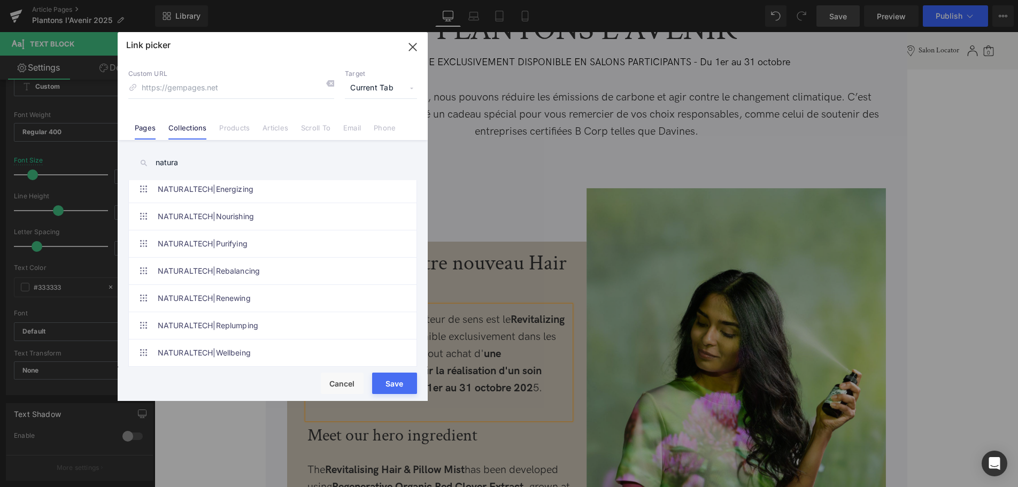
type input "natura"
click at [145, 129] on link "Pages" at bounding box center [145, 131] width 21 height 16
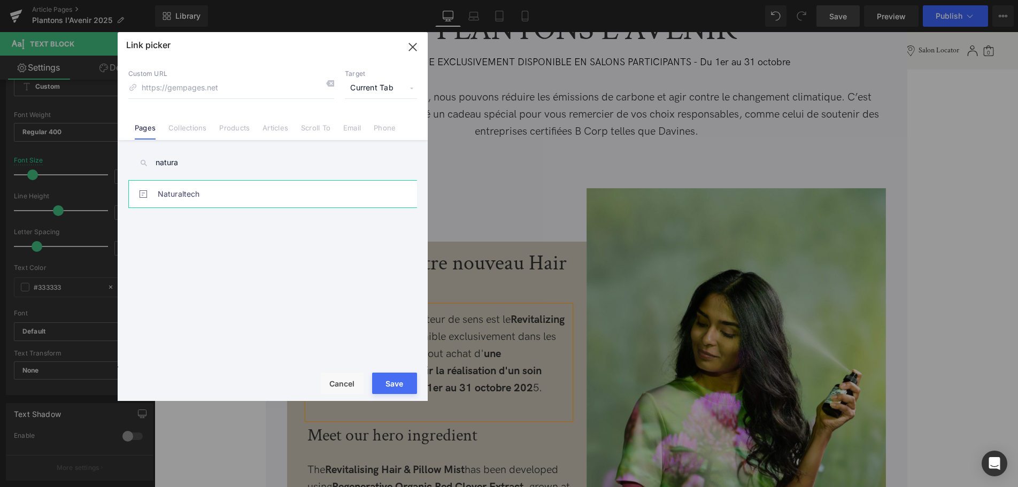
click at [203, 191] on link "Naturaltech" at bounding box center [275, 194] width 235 height 27
type input "/pages/naturaltech"
click at [396, 382] on button "Save" at bounding box center [394, 383] width 45 height 21
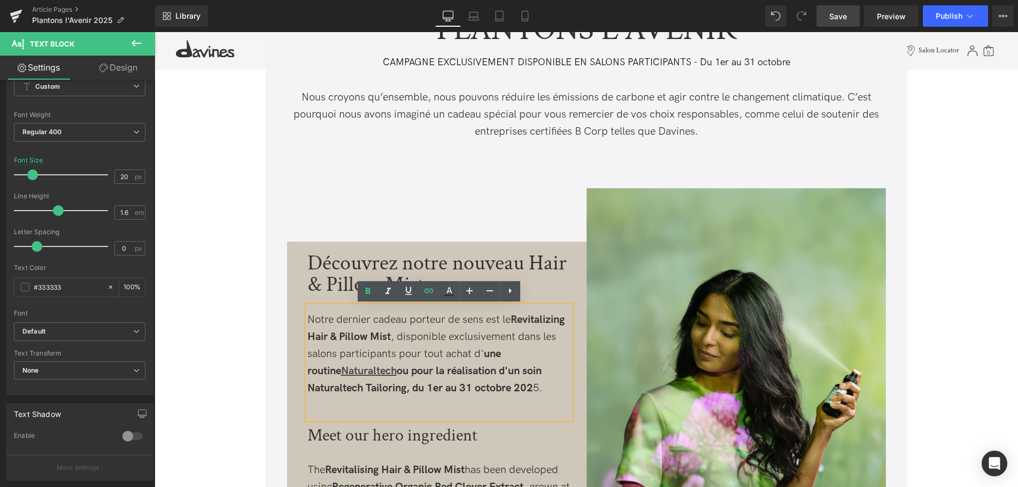
scroll to position [55, 0]
click at [522, 379] on div "Notre dernier cadeau porteur de sens est le Revitalizing Hair & Pillow Mist , d…" at bounding box center [438, 354] width 263 height 86
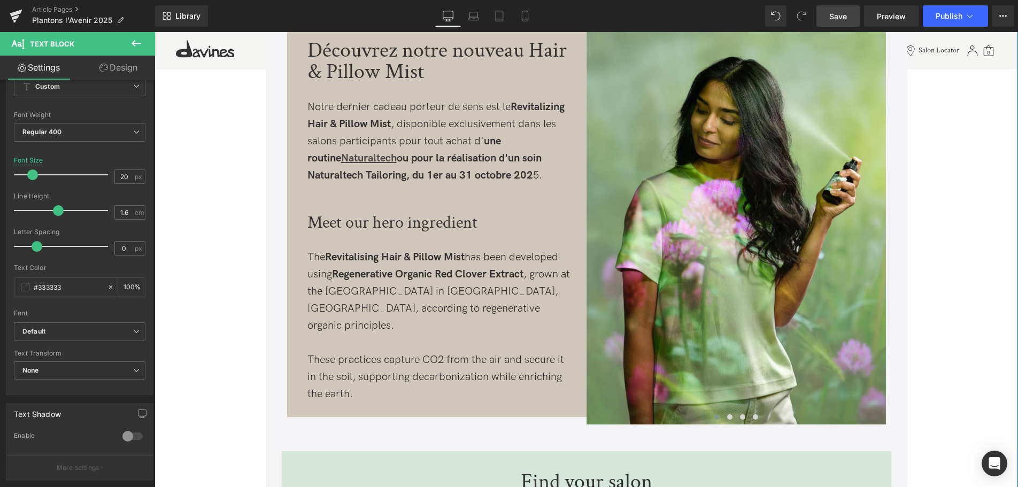
scroll to position [491, 0]
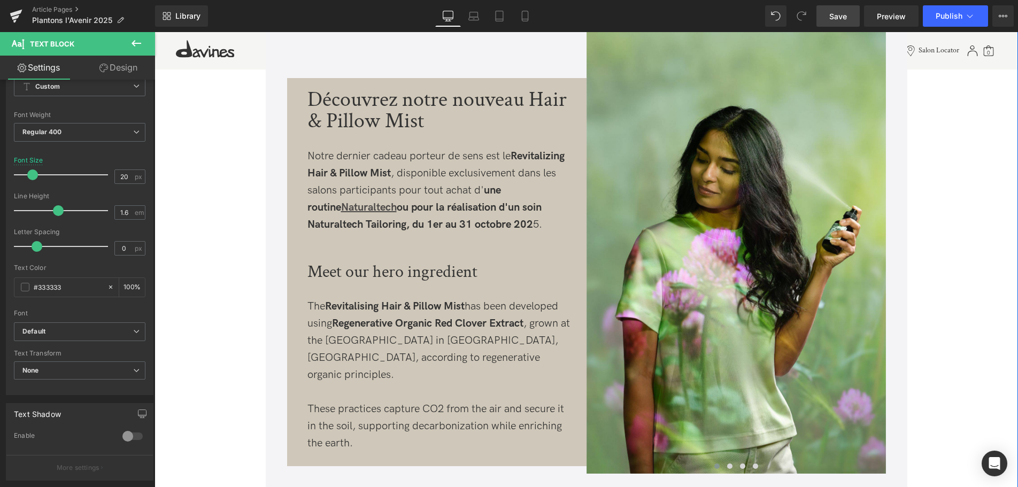
click at [337, 267] on h3 "Meet our hero ingredient" at bounding box center [438, 272] width 263 height 17
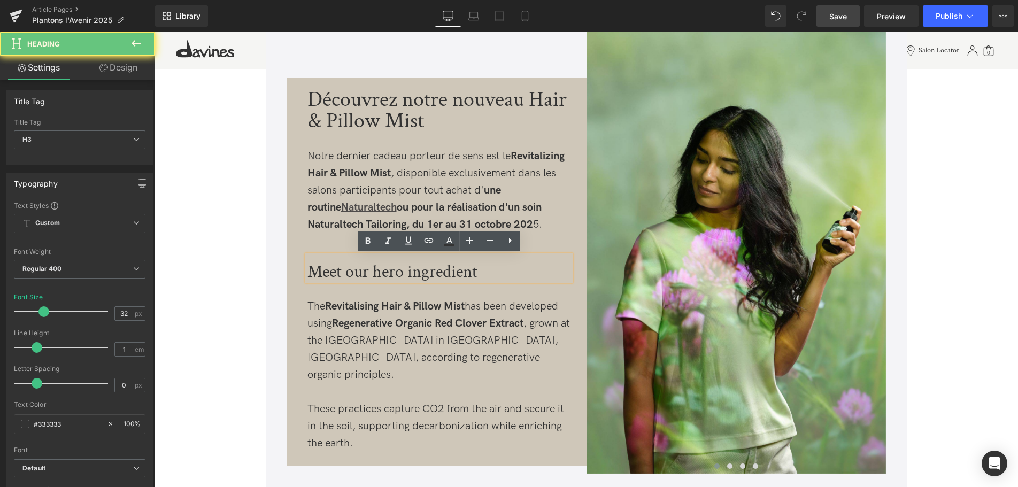
click at [478, 269] on h3 "Meet our hero ingredient" at bounding box center [438, 272] width 263 height 17
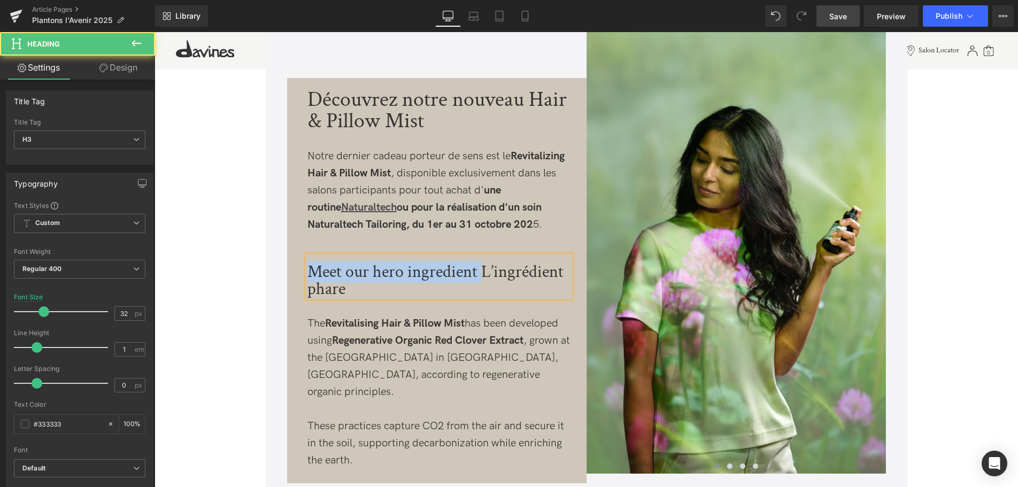
drag, startPoint x: 481, startPoint y: 272, endPoint x: 304, endPoint y: 264, distance: 177.6
click at [304, 264] on div "Découvrez notre nouveau Hair & Pillow Mist Text Block Notre dernier cadeau port…" at bounding box center [438, 278] width 279 height 391
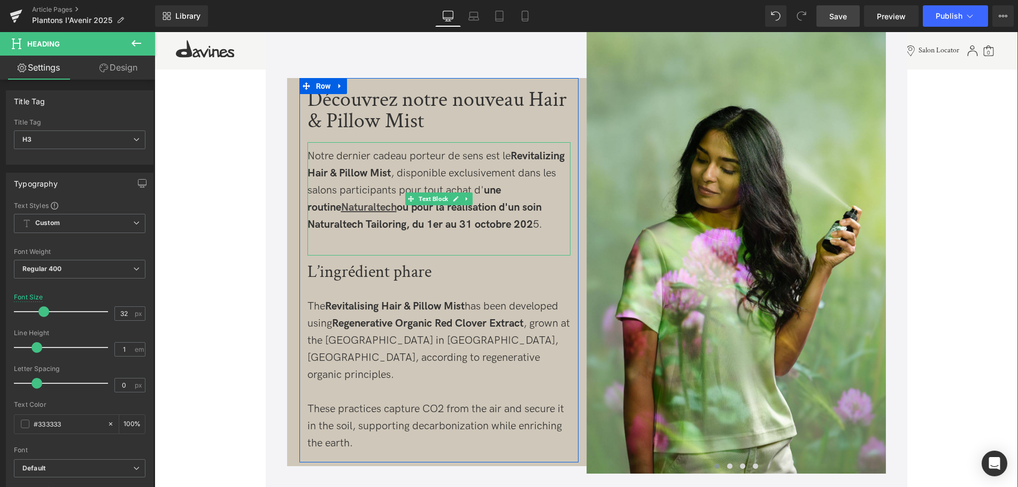
click at [433, 157] on div "Notre dernier cadeau porteur de sens est le Revitalizing Hair & Pillow Mist , d…" at bounding box center [438, 191] width 263 height 86
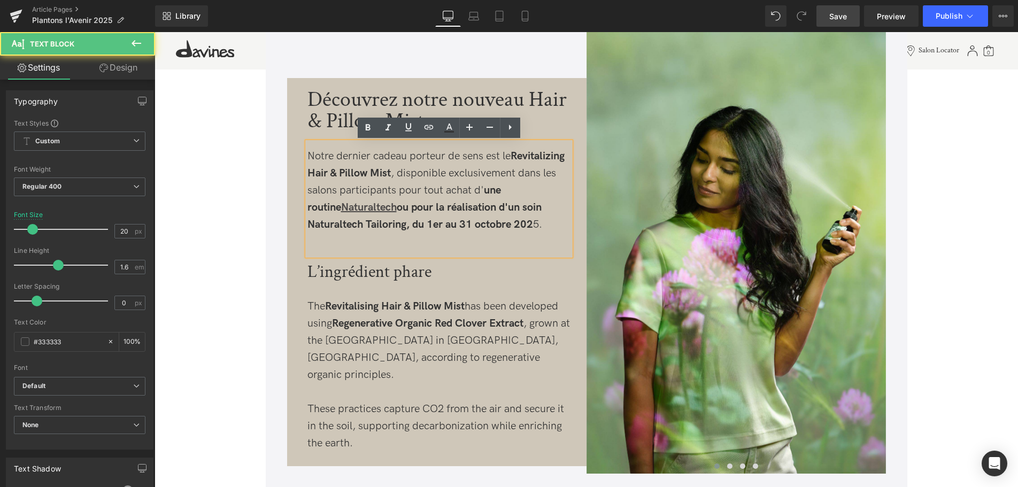
click at [488, 155] on div "Notre dernier cadeau porteur de sens est le Revitalizing Hair & Pillow Mist , d…" at bounding box center [438, 191] width 263 height 86
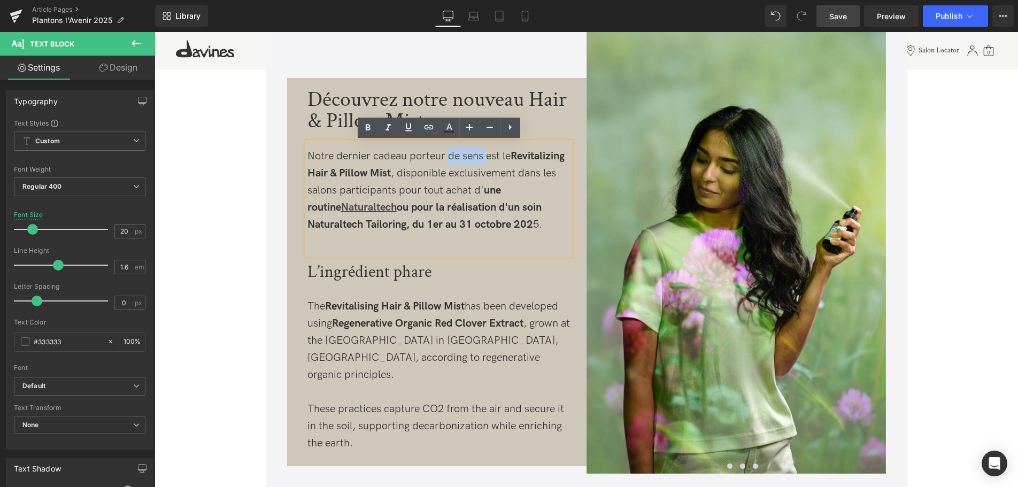
drag, startPoint x: 486, startPoint y: 153, endPoint x: 448, endPoint y: 158, distance: 38.2
click at [448, 158] on div "Notre dernier cadeau porteur de sens est le Revitalizing Hair & Pillow Mist , d…" at bounding box center [438, 191] width 263 height 86
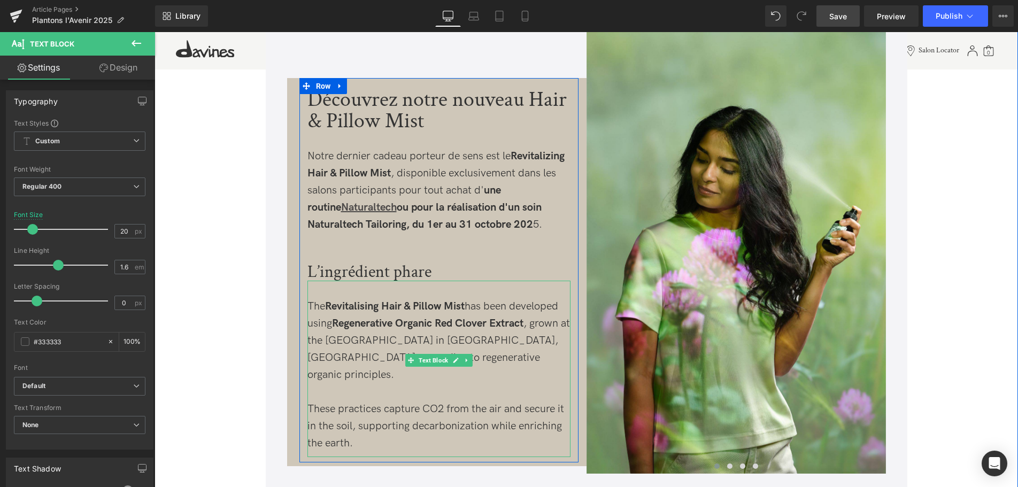
click at [358, 334] on p "The Revitalising Hair & Pillow Mist has been developed using Regenerative Organ…" at bounding box center [438, 341] width 263 height 86
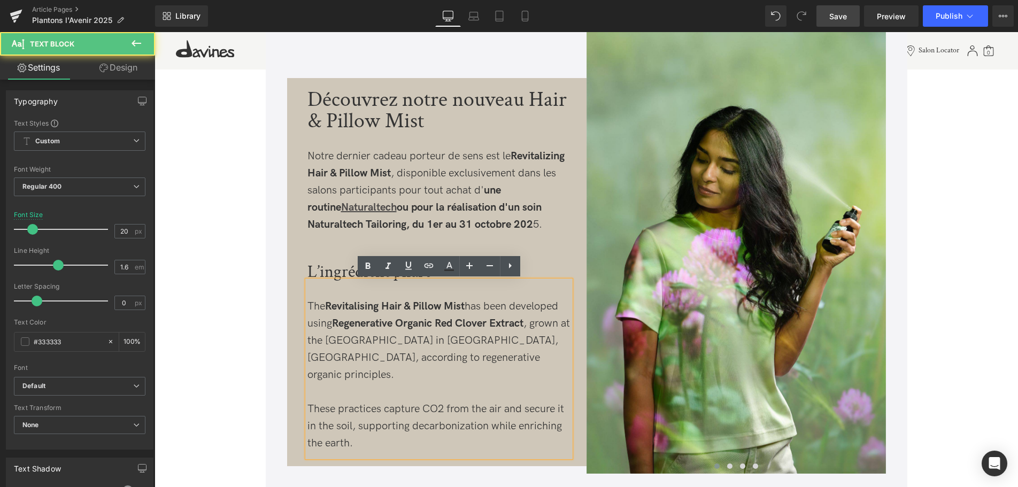
click at [392, 430] on p "These practices capture CO2 from the air and secure it in the soil, supporting …" at bounding box center [438, 425] width 263 height 51
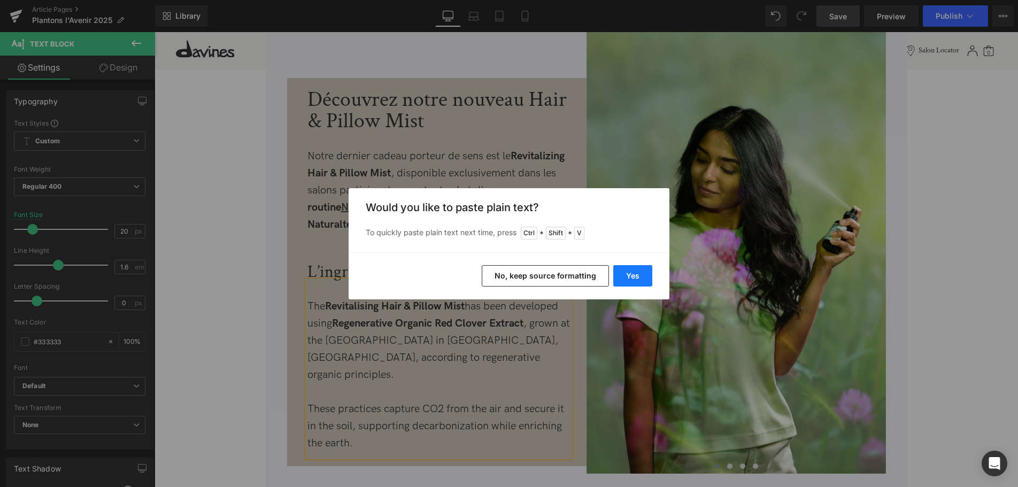
drag, startPoint x: 648, startPoint y: 273, endPoint x: 480, endPoint y: 241, distance: 170.9
click at [648, 273] on button "Yes" at bounding box center [632, 275] width 39 height 21
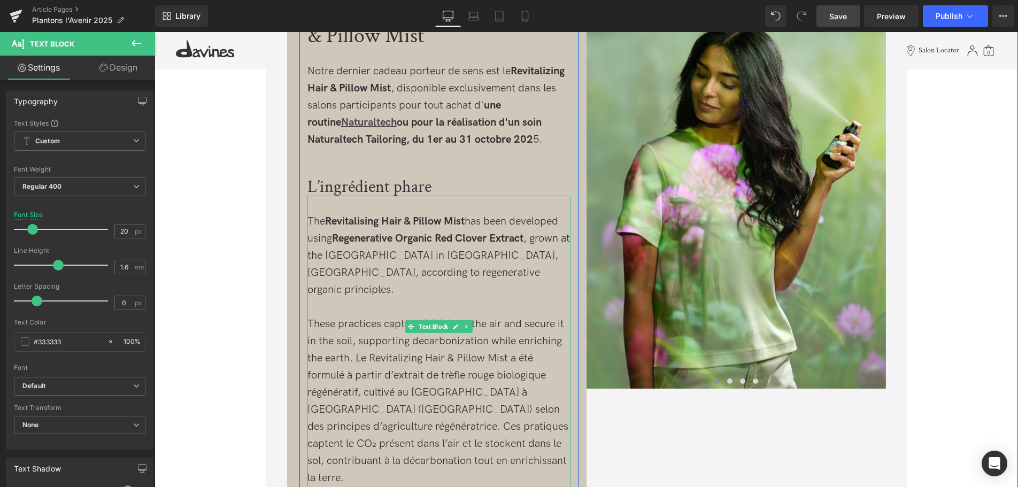
scroll to position [593, 0]
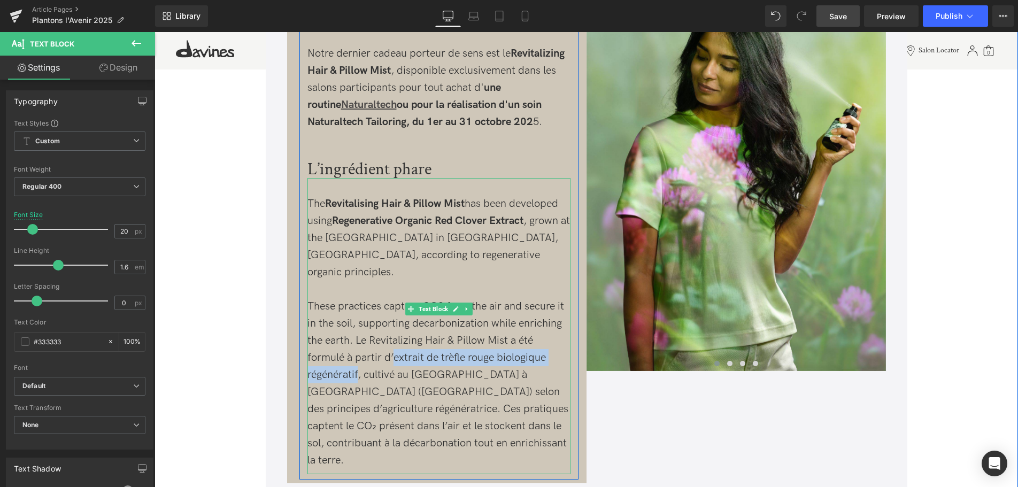
drag, startPoint x: 394, startPoint y: 341, endPoint x: 359, endPoint y: 359, distance: 39.7
click at [359, 359] on p "These practices capture CO2 from the air and secure it in the soil, supporting …" at bounding box center [438, 383] width 263 height 171
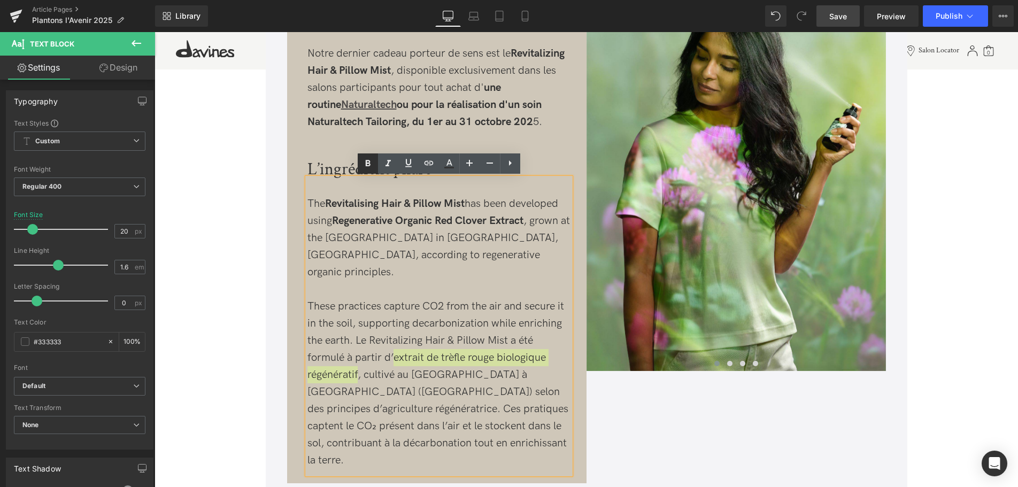
click at [0, 0] on icon at bounding box center [0, 0] width 0 height 0
click at [377, 351] on p "These practices capture CO2 from the air and secure it in the soil, supporting …" at bounding box center [438, 383] width 263 height 171
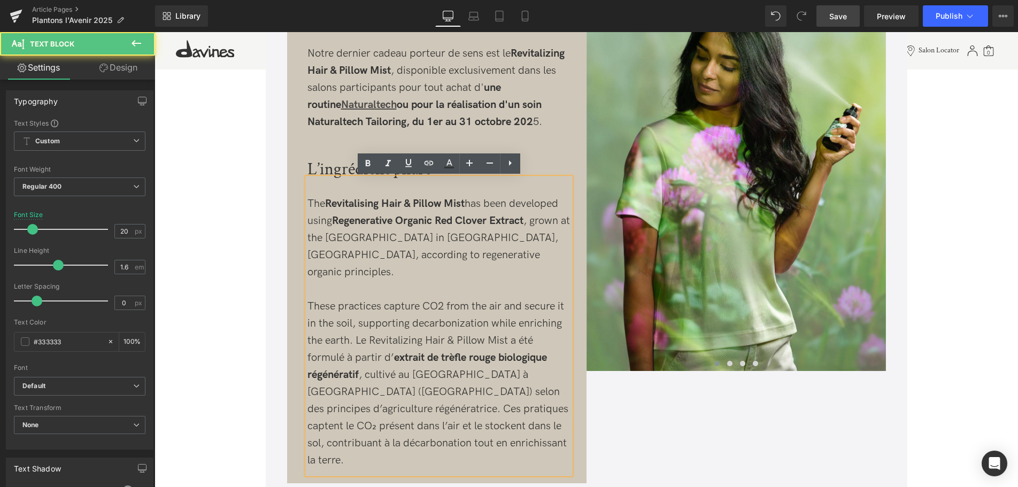
click at [465, 377] on p "These practices capture CO2 from the air and secure it in the soil, supporting …" at bounding box center [438, 383] width 263 height 171
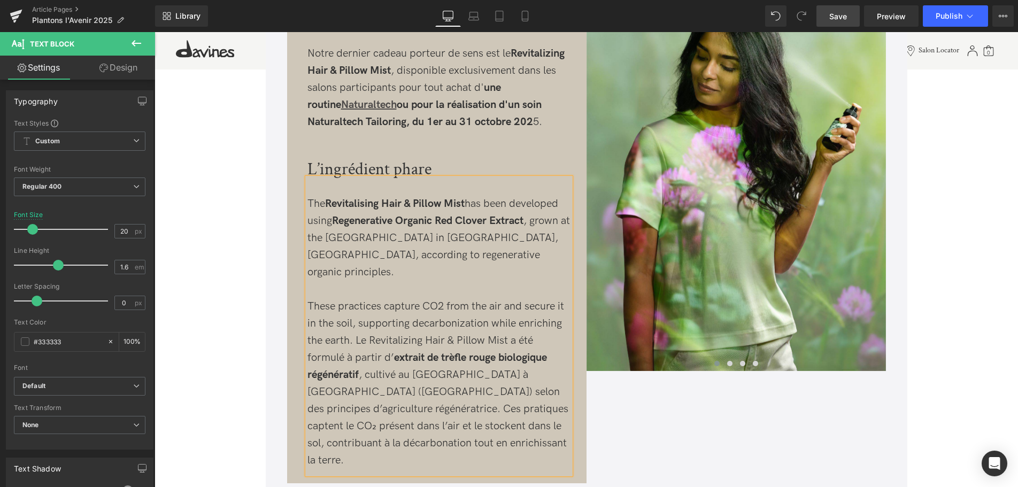
click at [444, 262] on p "The Revitalising Hair & Pillow Mist has been developed using Regenerative Organ…" at bounding box center [438, 238] width 263 height 86
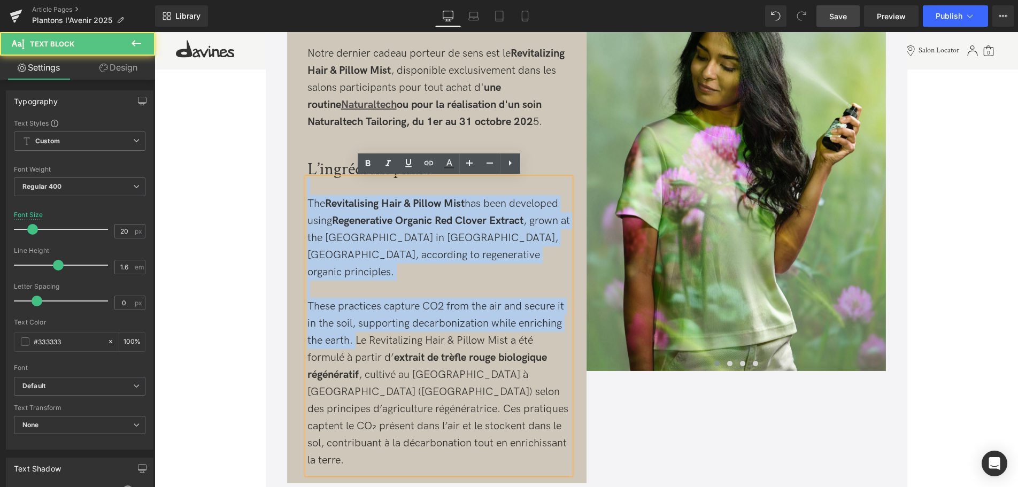
drag, startPoint x: 355, startPoint y: 324, endPoint x: 285, endPoint y: 192, distance: 149.5
click at [285, 192] on div "Découvrez notre nouveau Hair & Pillow Mist Text Block Notre dernier cadeau port…" at bounding box center [586, 202] width 609 height 615
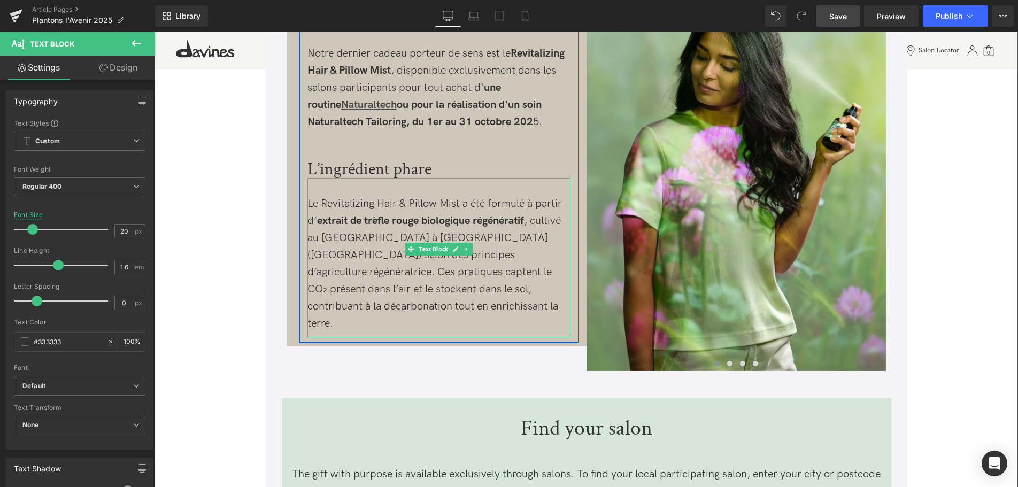
click at [537, 233] on p "Le Revitalizing Hair & Pillow Mist a été formulé à partir d’ extrait de trèfle …" at bounding box center [438, 263] width 263 height 137
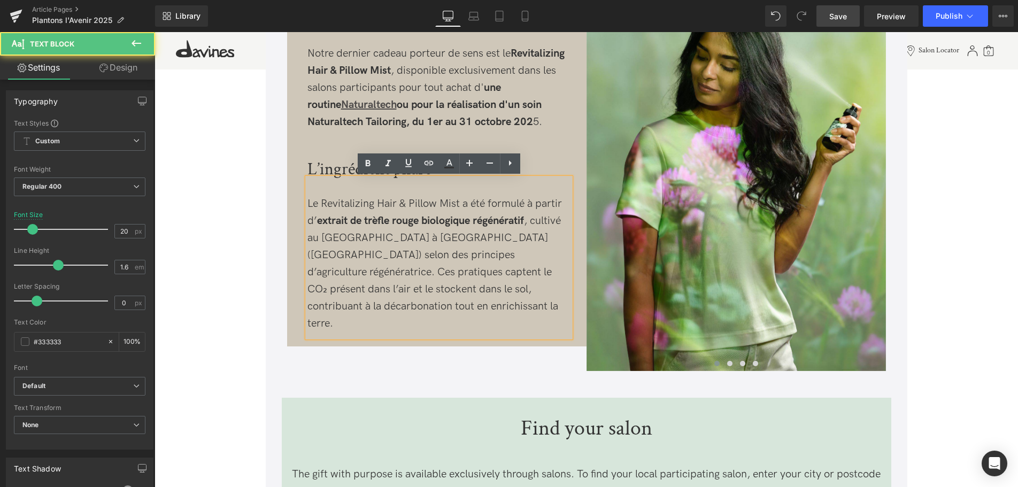
click at [438, 255] on p "Le Revitalizing Hair & Pillow Mist a été formulé à partir d’ extrait de trèfle …" at bounding box center [438, 263] width 263 height 137
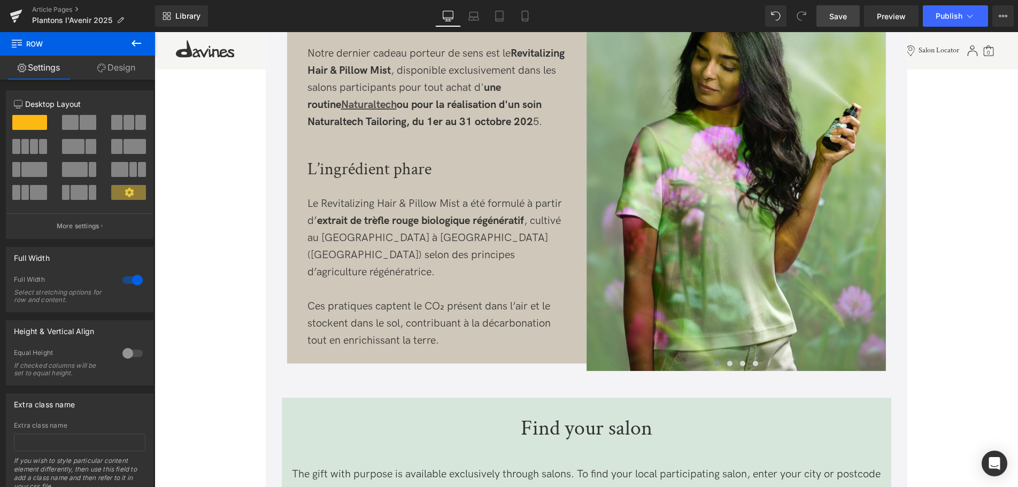
click at [836, 14] on span "Save" at bounding box center [838, 16] width 18 height 11
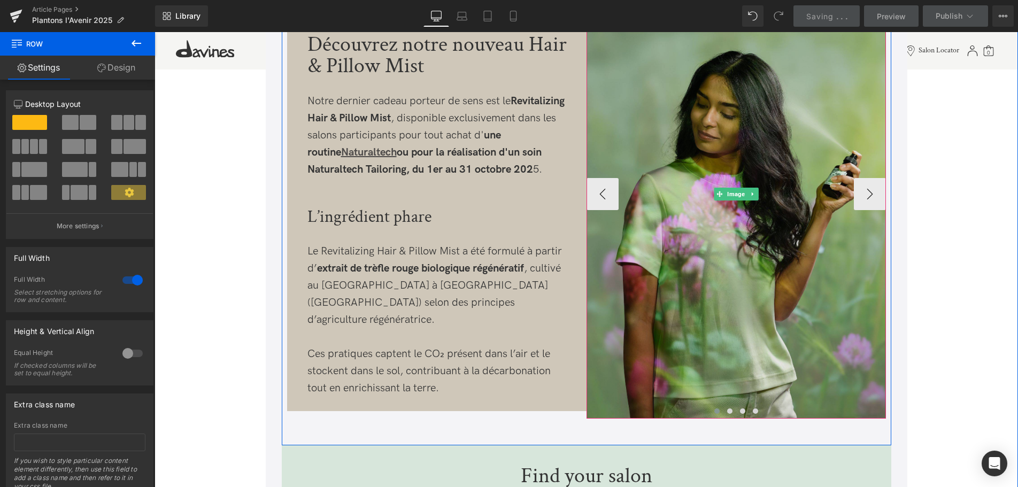
scroll to position [484, 0]
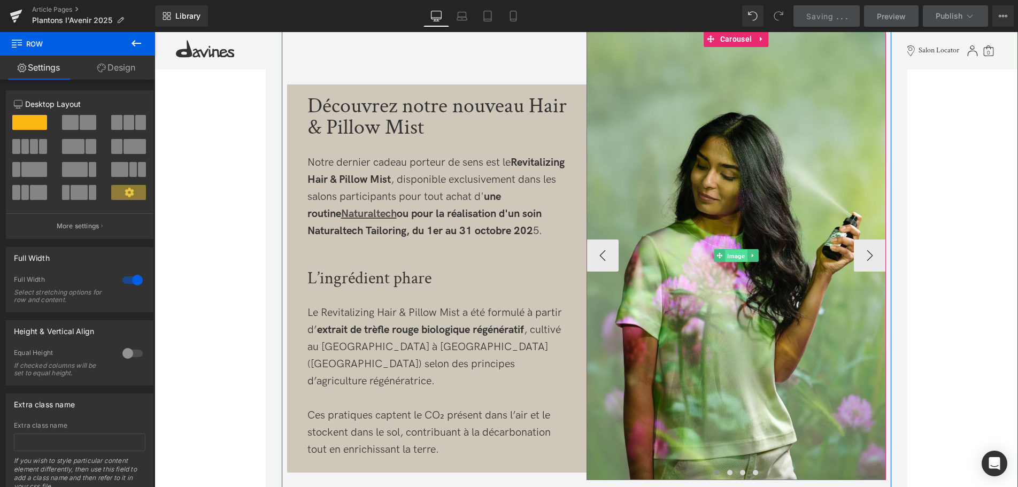
click at [738, 254] on span "Image" at bounding box center [736, 256] width 22 height 13
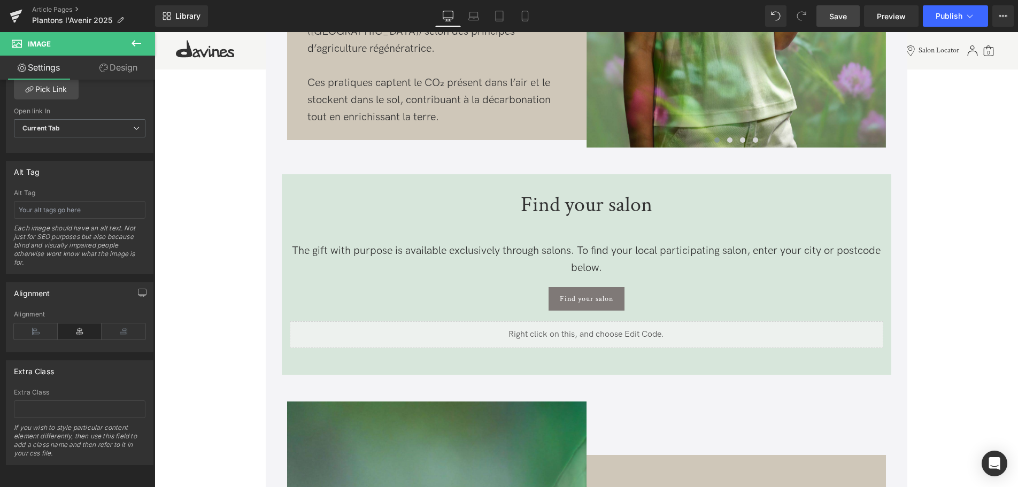
scroll to position [818, 0]
click at [559, 205] on div "Find your salon Text Block" at bounding box center [586, 206] width 593 height 37
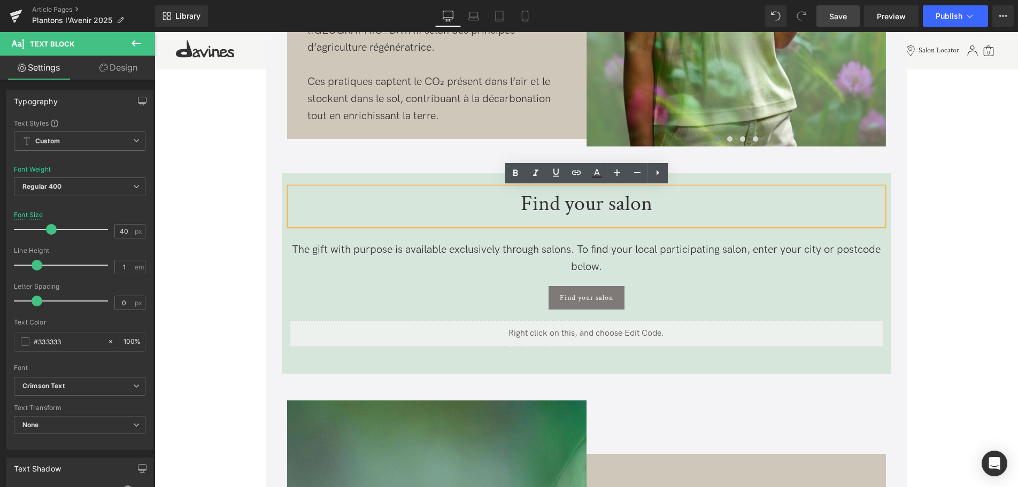
click at [666, 208] on p "Find your salon" at bounding box center [586, 203] width 593 height 21
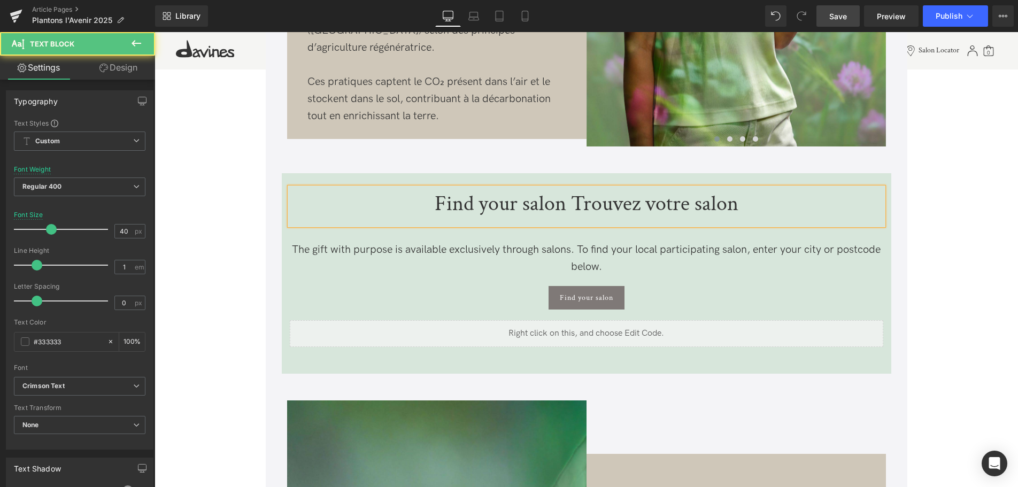
click at [570, 201] on p "Find your salon Trouvez votre salon" at bounding box center [586, 203] width 593 height 21
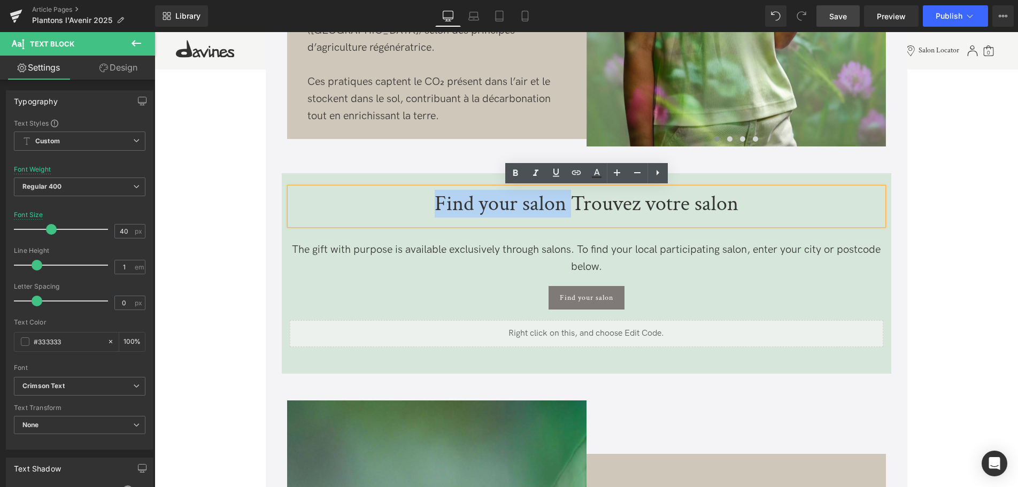
drag, startPoint x: 571, startPoint y: 205, endPoint x: 415, endPoint y: 202, distance: 156.1
click at [415, 202] on p "Find your salon Trouvez votre salon" at bounding box center [586, 203] width 593 height 21
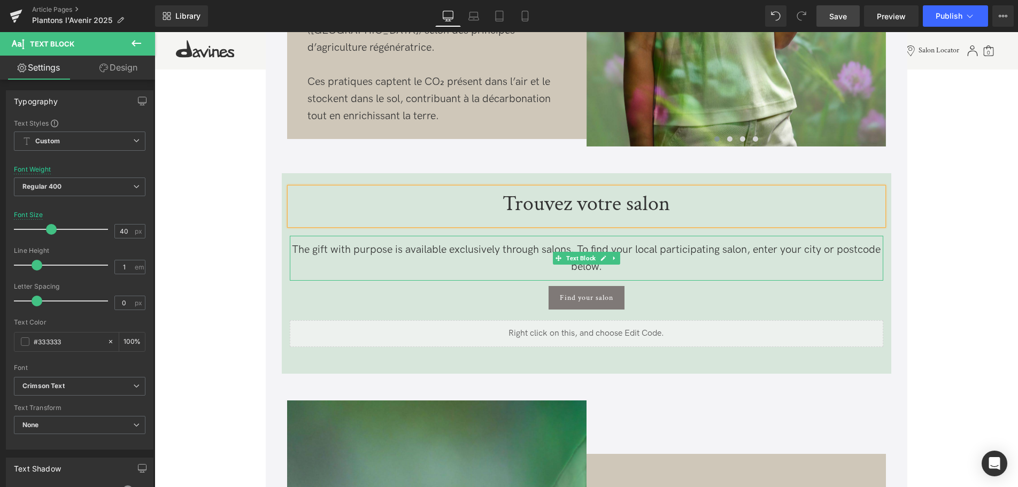
click at [426, 244] on span "The gift with purpose is available exclusively through salons. To find your loc…" at bounding box center [586, 258] width 589 height 30
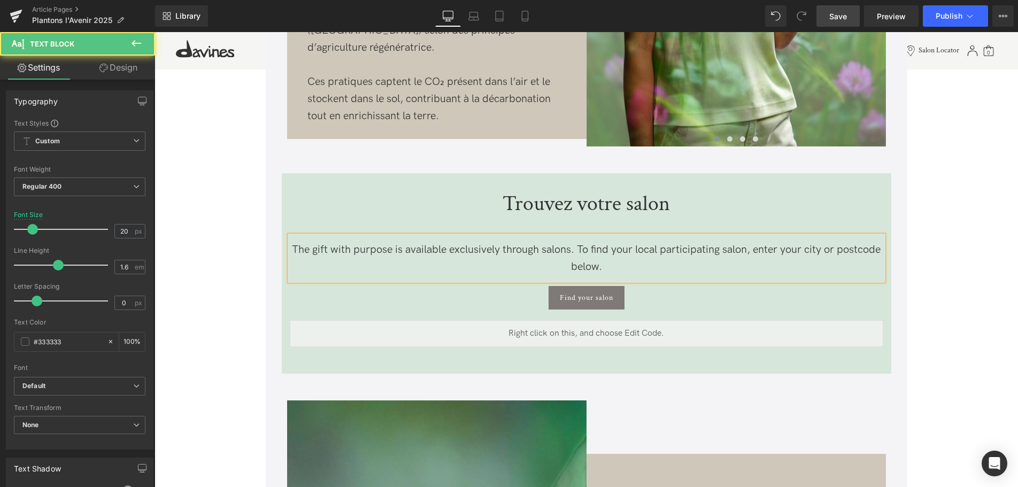
click at [440, 252] on span "The gift with purpose is available exclusively through salons. To find your loc…" at bounding box center [586, 258] width 589 height 30
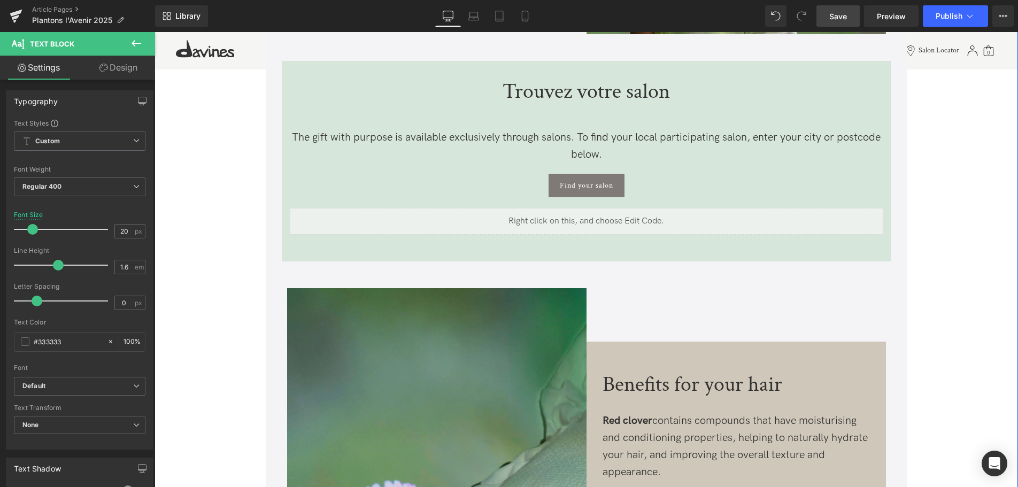
scroll to position [872, 0]
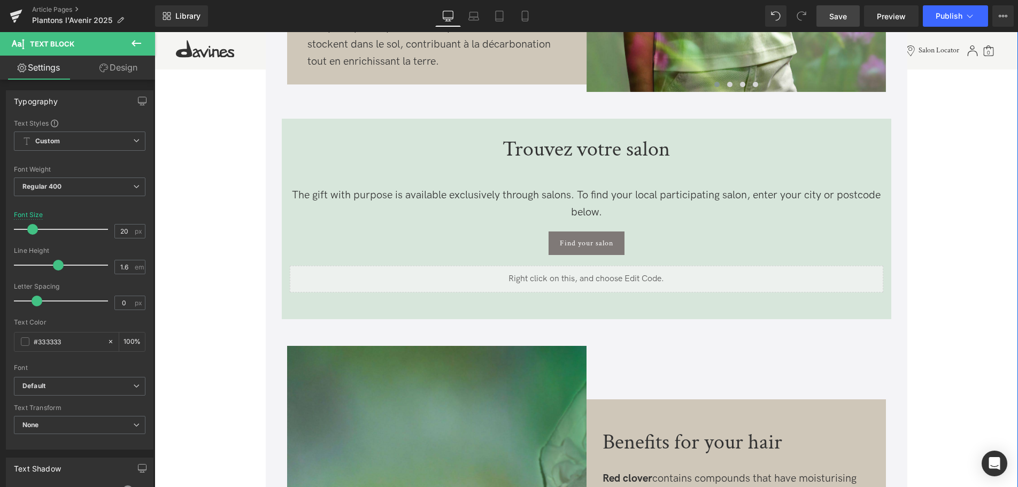
click at [467, 214] on p "The gift with purpose is available exclusively through salons. To find your loc…" at bounding box center [586, 204] width 593 height 34
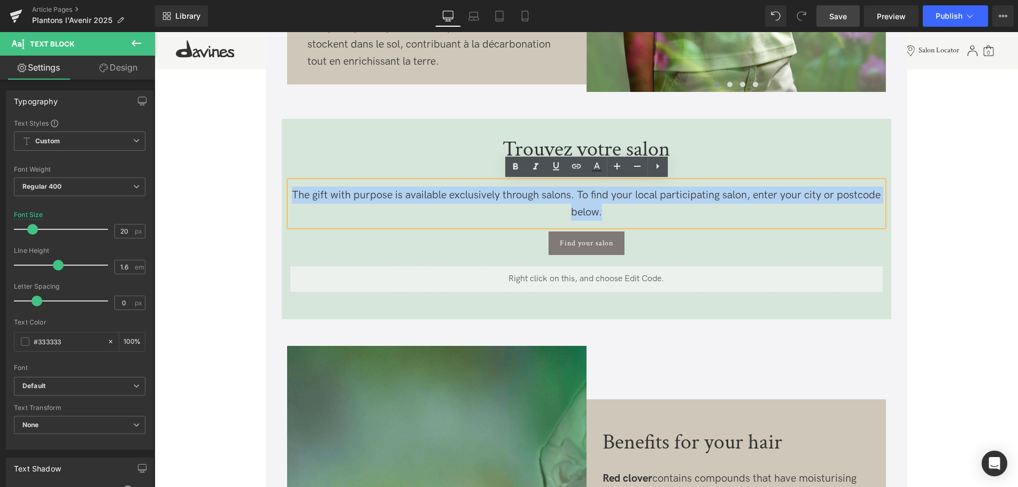
drag, startPoint x: 621, startPoint y: 212, endPoint x: 277, endPoint y: 167, distance: 346.6
click at [277, 167] on div "Découvrez notre nouveau Hair & Pillow Mist Text Block Notre dernier cadeau port…" at bounding box center [586, 383] width 625 height 1535
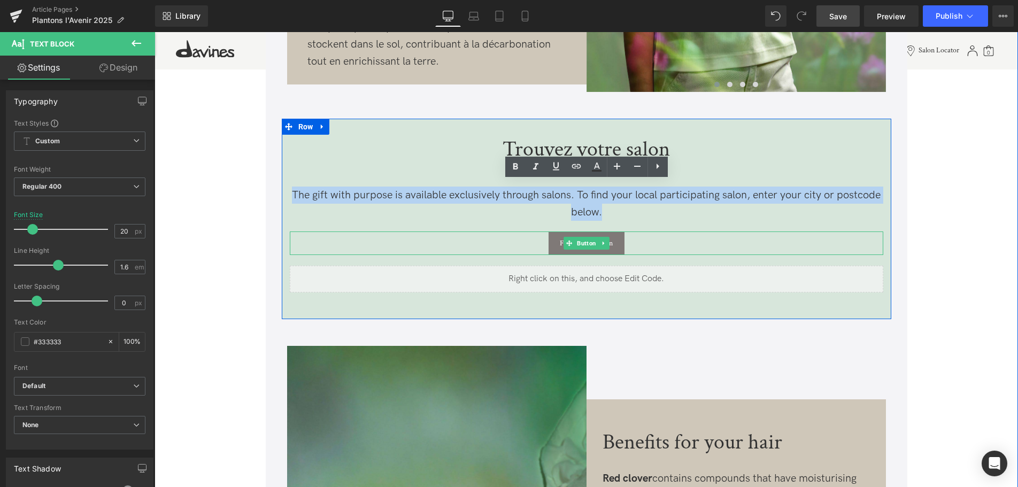
copy span "The gift with purpose is available exclusively through salons. To find your loc…"
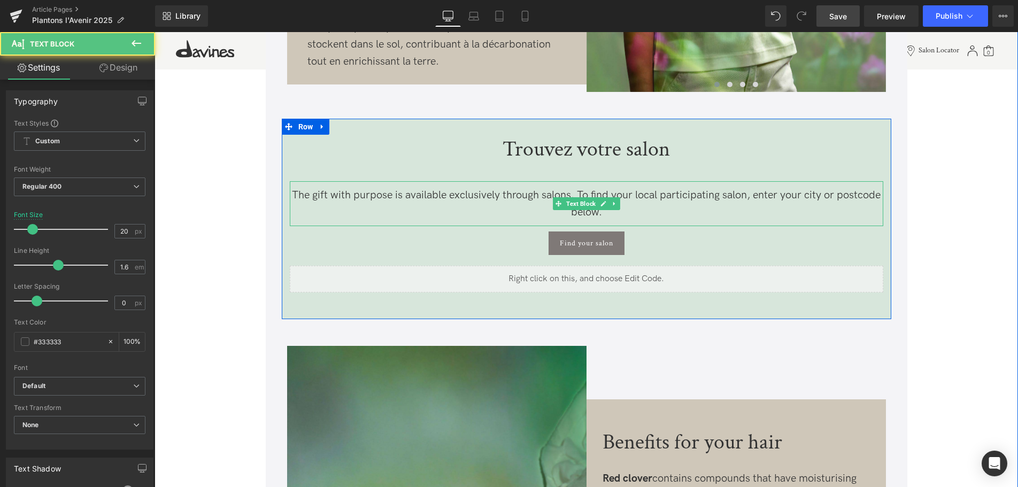
click at [623, 213] on p "The gift with purpose is available exclusively through salons. To find your loc…" at bounding box center [586, 204] width 593 height 34
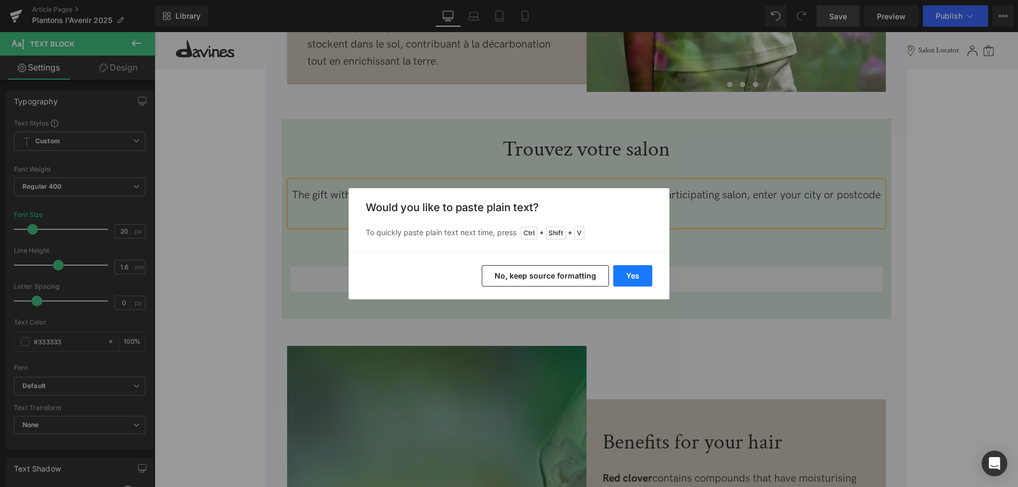
click at [638, 276] on button "Yes" at bounding box center [632, 275] width 39 height 21
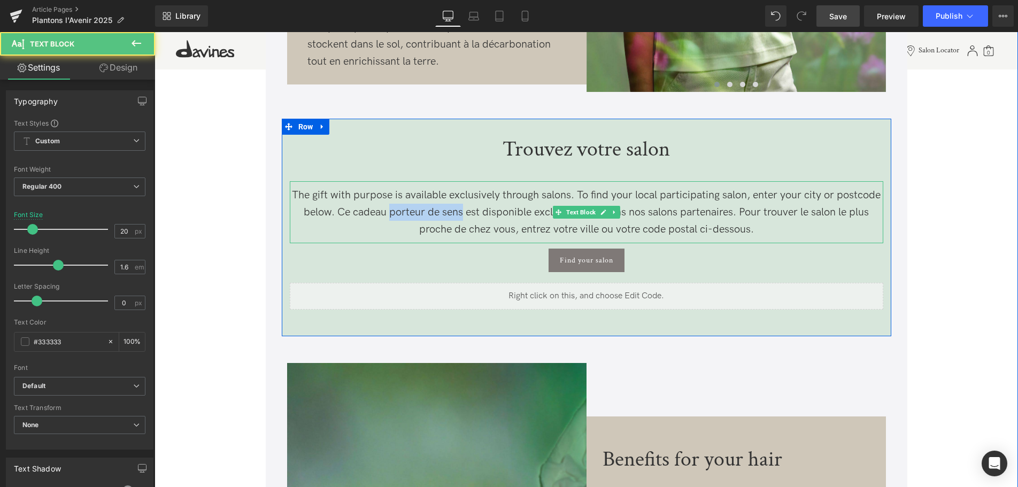
drag, startPoint x: 462, startPoint y: 210, endPoint x: 389, endPoint y: 211, distance: 73.2
click at [389, 211] on span "The gift with purpose is available exclusively through salons. To find your loc…" at bounding box center [586, 212] width 589 height 47
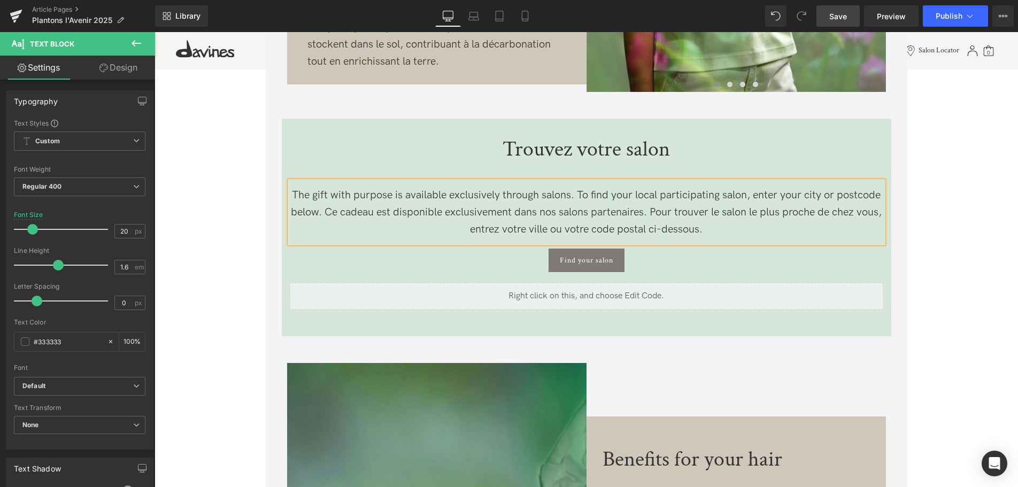
click at [757, 228] on p "The gift with purpose is available exclusively through salons. To find your loc…" at bounding box center [586, 212] width 593 height 51
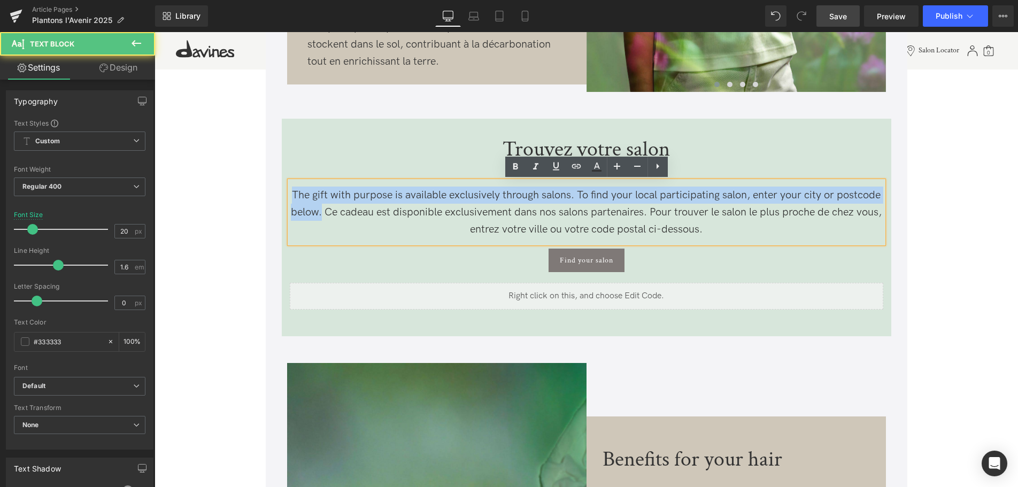
drag, startPoint x: 334, startPoint y: 216, endPoint x: 284, endPoint y: 190, distance: 55.9
click at [284, 190] on div "Trouvez votre salon Text Block The gift with purpose is available exclusively t…" at bounding box center [586, 219] width 609 height 182
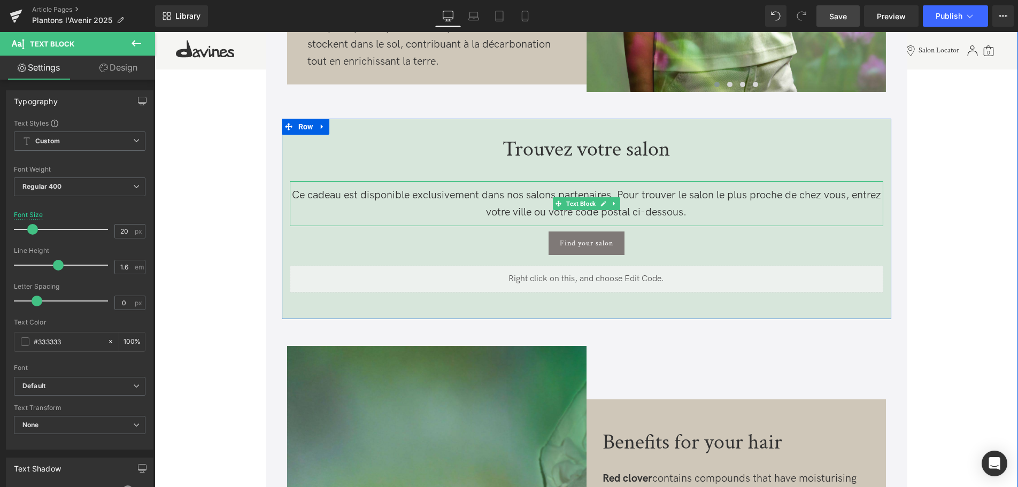
click at [535, 195] on span "Ce cadeau est disponible exclusivement dans nos salons partenaires. Pour trouve…" at bounding box center [586, 204] width 589 height 30
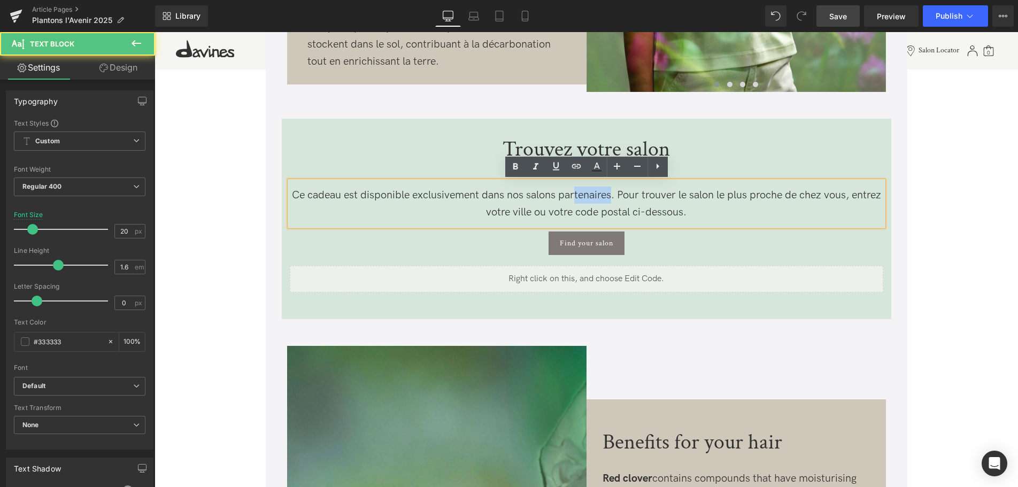
drag, startPoint x: 628, startPoint y: 195, endPoint x: 589, endPoint y: 194, distance: 39.6
click at [589, 194] on span "Ce cadeau est disponible exclusivement dans nos salons partenaires. Pour trouve…" at bounding box center [586, 204] width 589 height 30
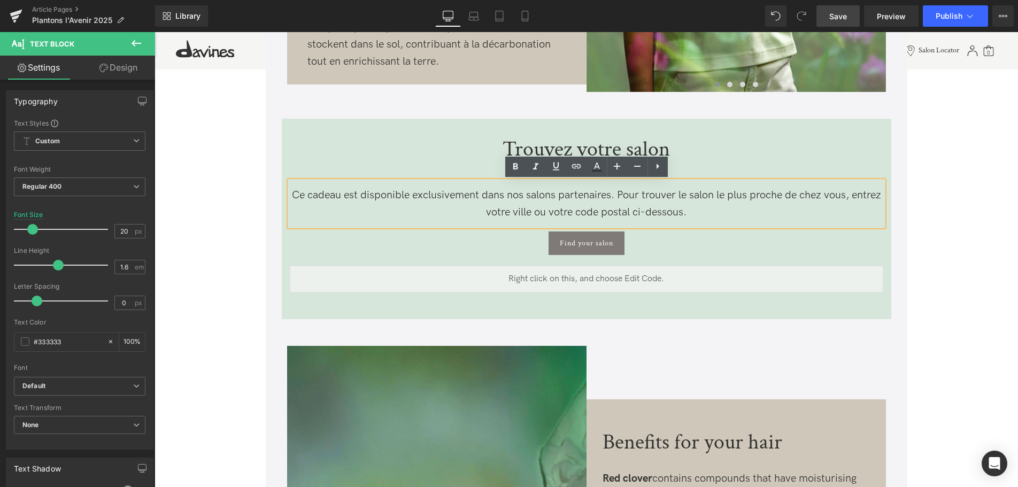
click at [725, 209] on p "Ce cadeau est disponible exclusivement dans nos salons partenaires. Pour trouve…" at bounding box center [586, 204] width 593 height 34
click at [583, 243] on span "Button" at bounding box center [587, 243] width 24 height 13
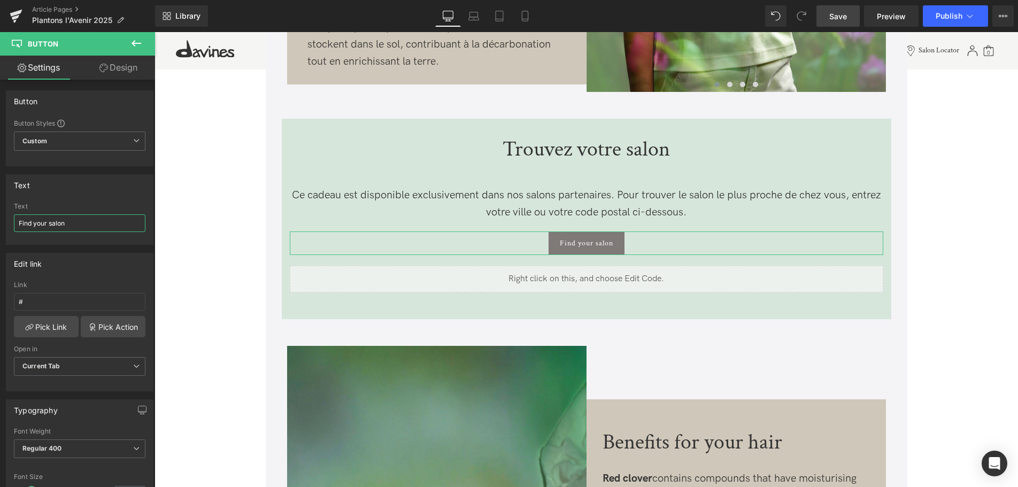
drag, startPoint x: 78, startPoint y: 221, endPoint x: -99, endPoint y: 221, distance: 176.9
click at [14, 221] on input "Find your salon" at bounding box center [80, 223] width 132 height 18
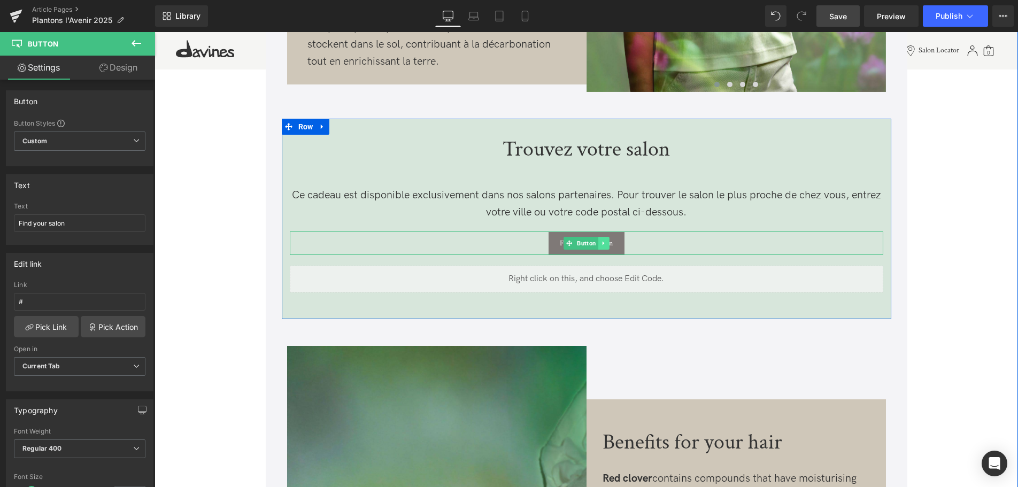
click at [605, 245] on icon at bounding box center [603, 243] width 6 height 6
click at [607, 247] on link at bounding box center [609, 243] width 11 height 13
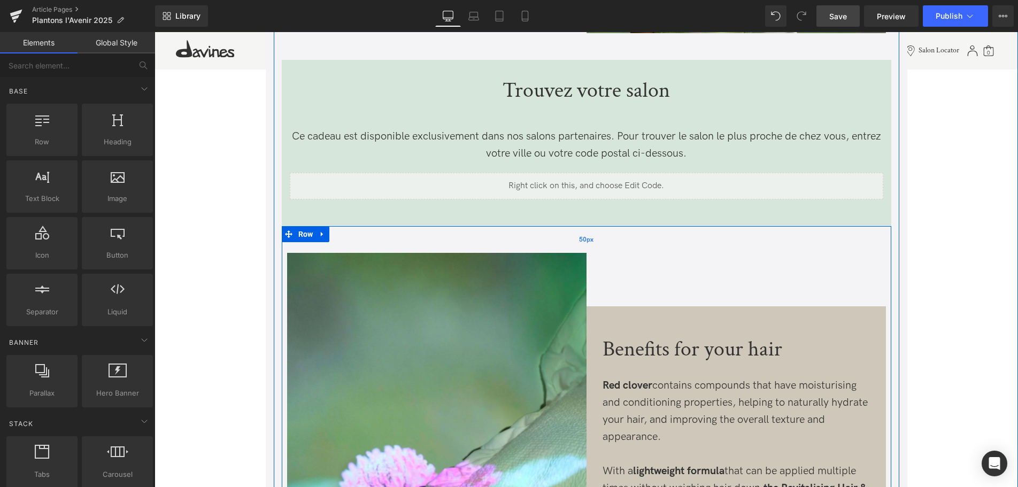
scroll to position [927, 0]
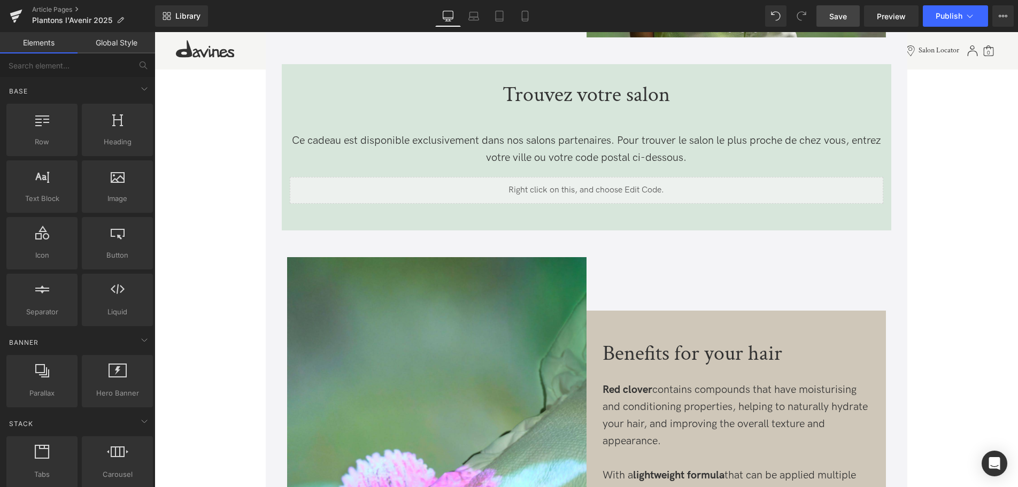
drag, startPoint x: 847, startPoint y: 18, endPoint x: 568, endPoint y: 188, distance: 326.0
click at [847, 18] on span "Save" at bounding box center [838, 16] width 18 height 11
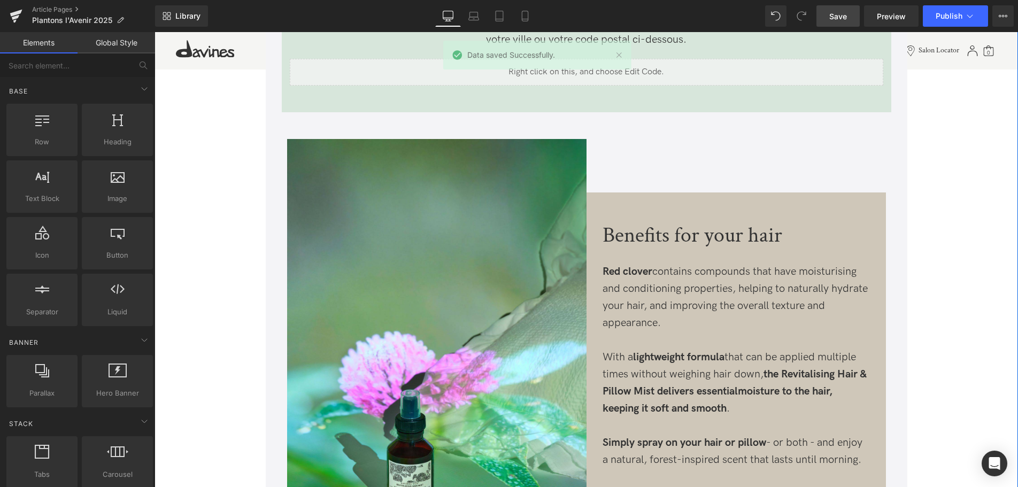
scroll to position [1091, 0]
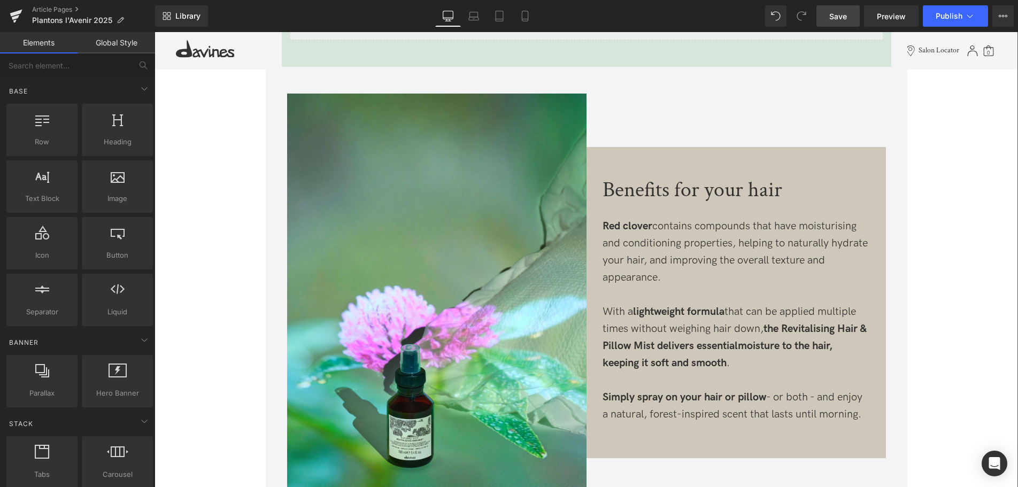
click at [710, 192] on div "Benefits for your hair Heading" at bounding box center [735, 189] width 267 height 21
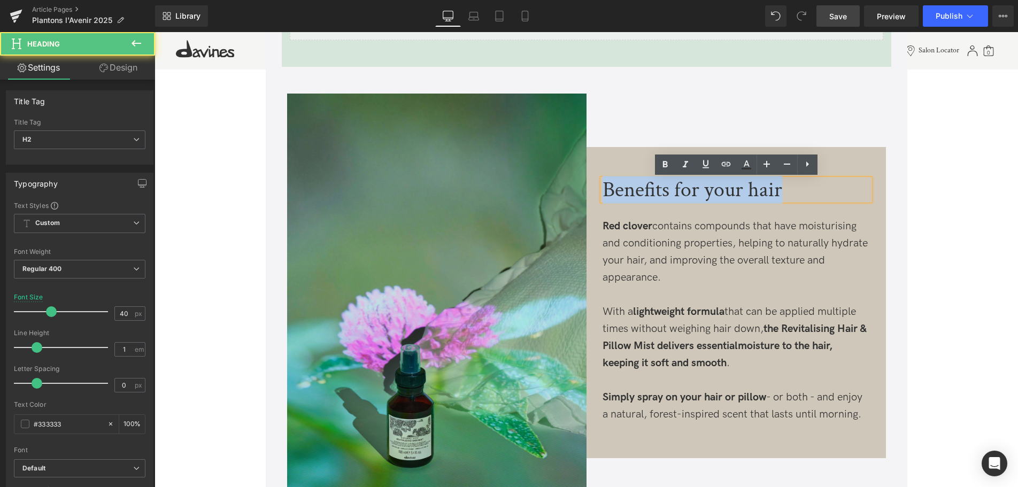
drag, startPoint x: 796, startPoint y: 194, endPoint x: 575, endPoint y: 191, distance: 220.8
click at [575, 191] on div "Image Benefits for your hair Heading Red clover contains compounds that have mo…" at bounding box center [586, 318] width 609 height 502
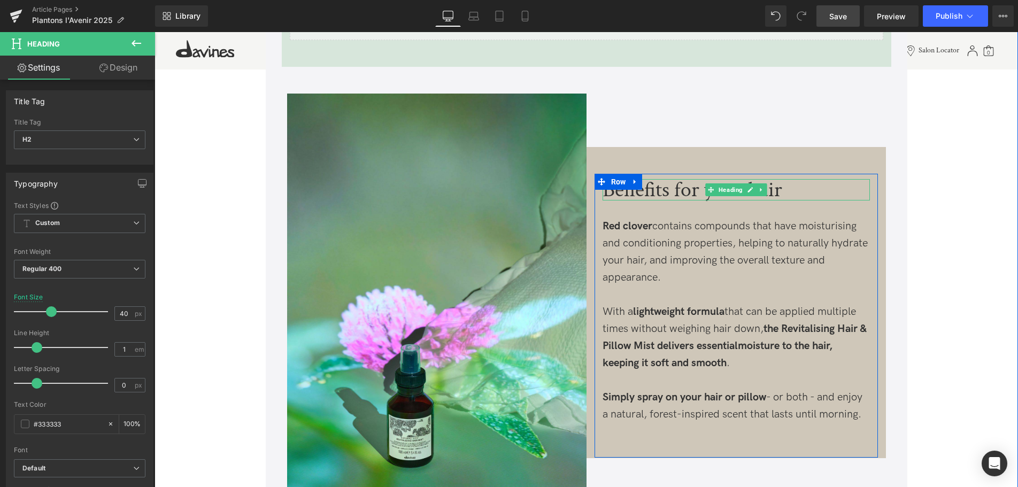
click at [801, 190] on h2 "Benefits for your hair" at bounding box center [735, 189] width 267 height 21
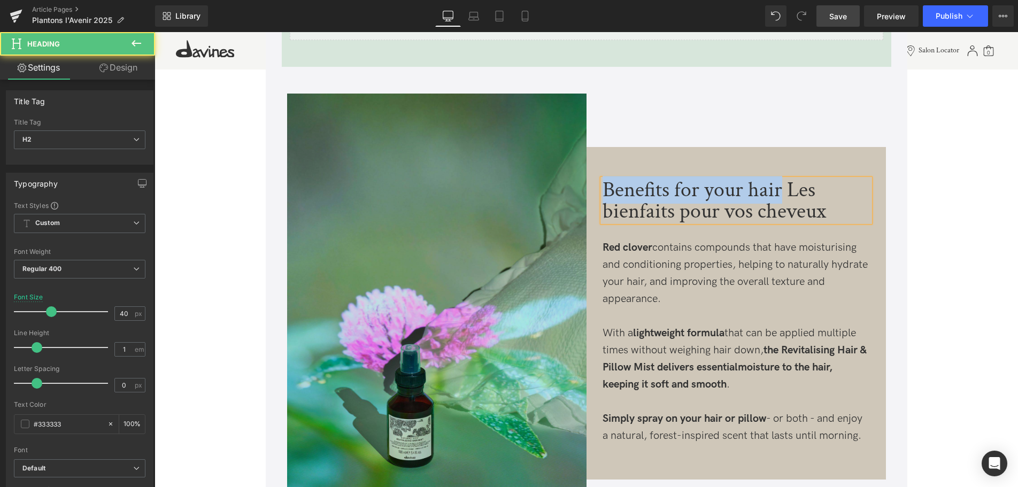
drag, startPoint x: 783, startPoint y: 194, endPoint x: 583, endPoint y: 189, distance: 200.0
click at [583, 189] on div "Image Benefits for your hair Les bienfaits pour vos cheveux Heading Red clover …" at bounding box center [586, 318] width 609 height 502
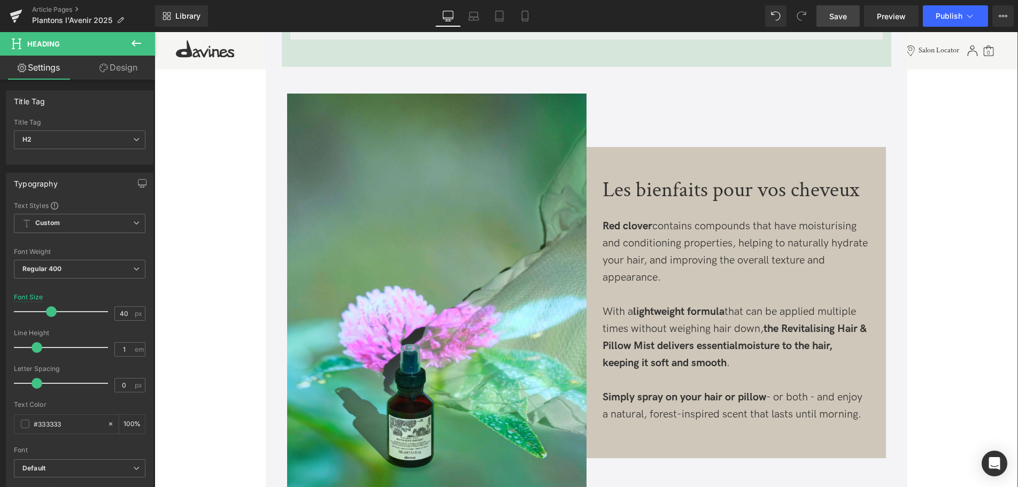
click at [800, 301] on p at bounding box center [735, 294] width 267 height 17
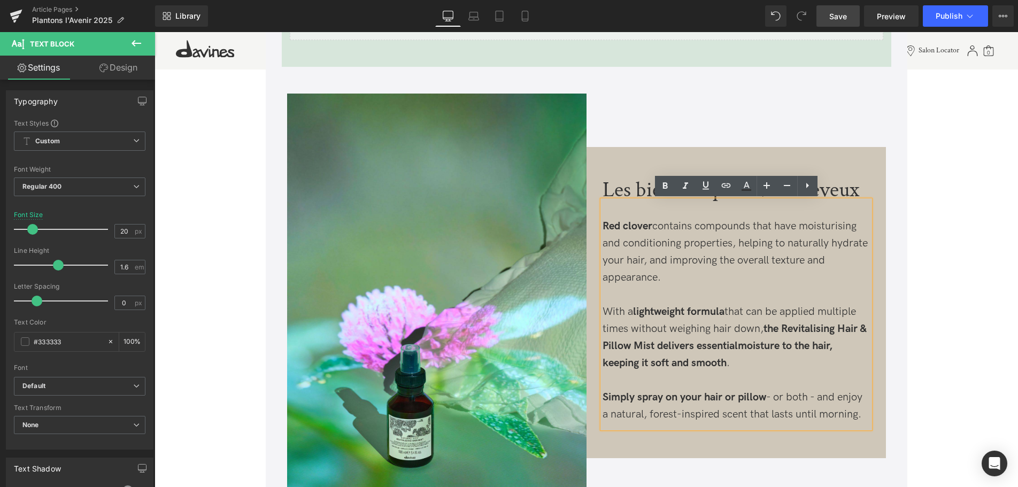
click at [861, 420] on p "Simply spray on your hair or pillow - or both - and enjoy a natural, forest-ins…" at bounding box center [735, 406] width 267 height 34
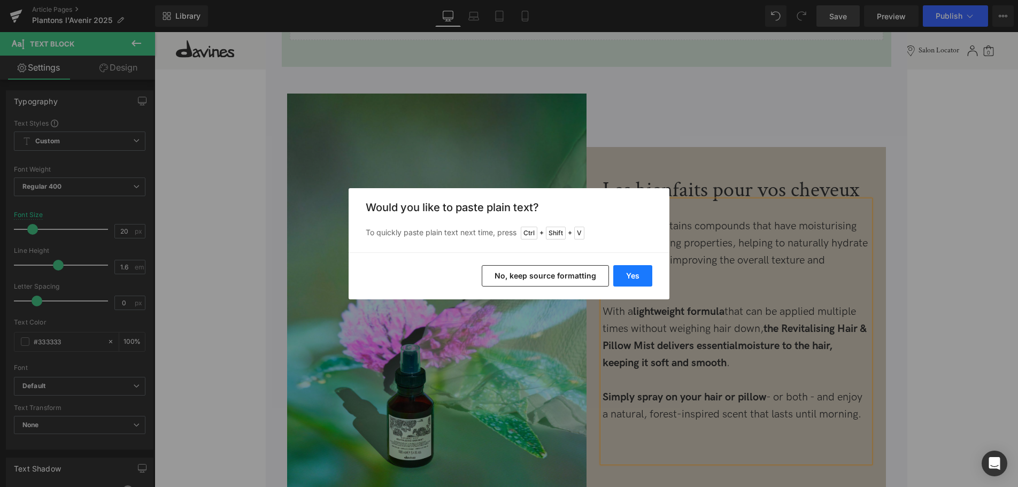
click at [630, 273] on button "Yes" at bounding box center [632, 275] width 39 height 21
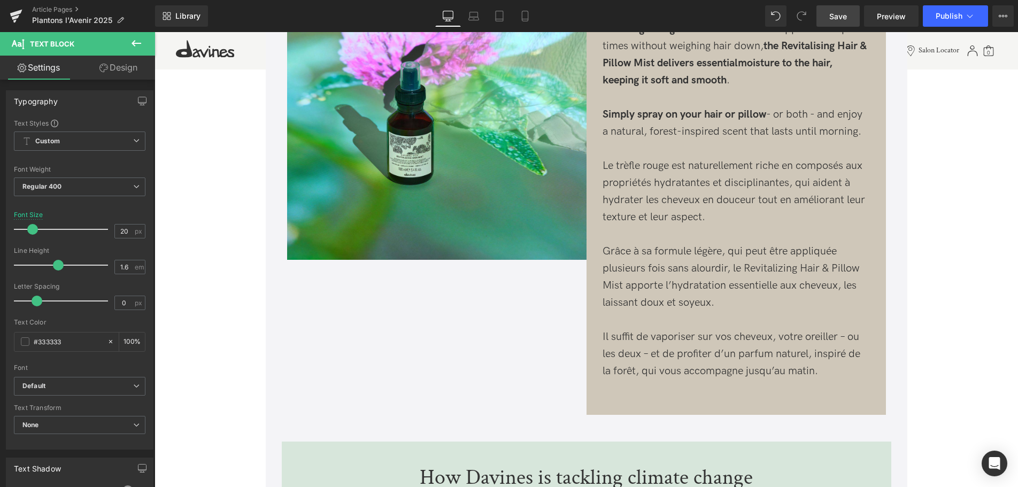
scroll to position [1373, 0]
click at [623, 164] on p "Simply spray on your hair or pillow - or both - and enjoy a natural, forest-ins…" at bounding box center [735, 243] width 267 height 274
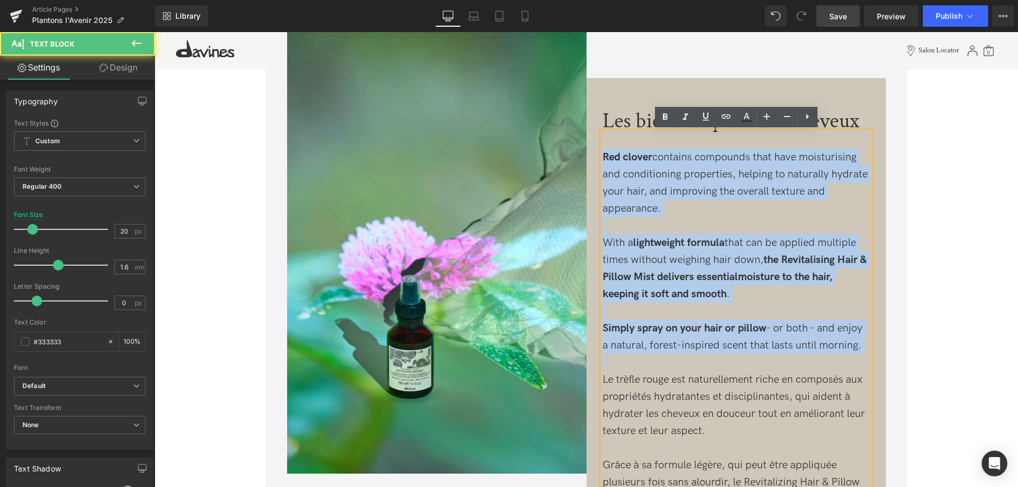
scroll to position [1155, 0]
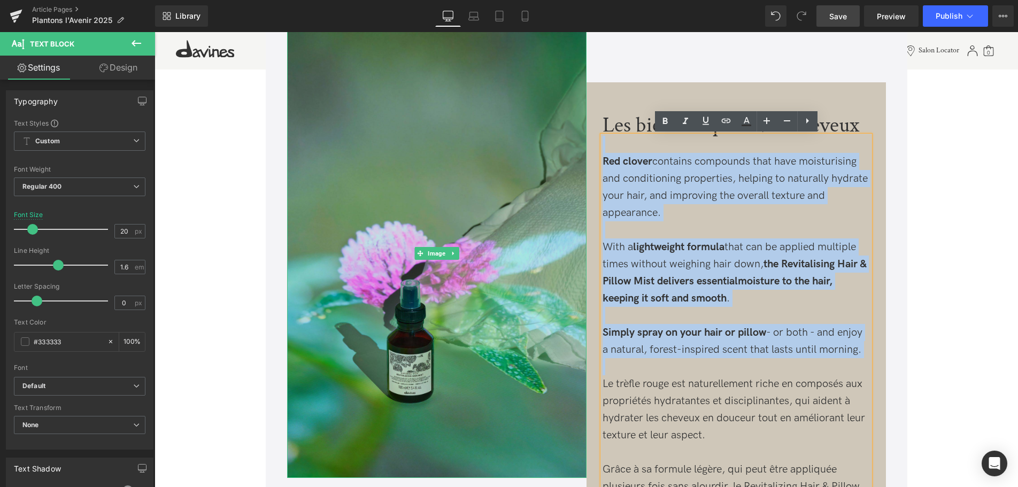
drag, startPoint x: 602, startPoint y: 275, endPoint x: 567, endPoint y: 132, distance: 147.7
click at [567, 132] on div "Image Les bienfaits pour vos cheveux Heading Red clover contains compounds that…" at bounding box center [586, 331] width 609 height 658
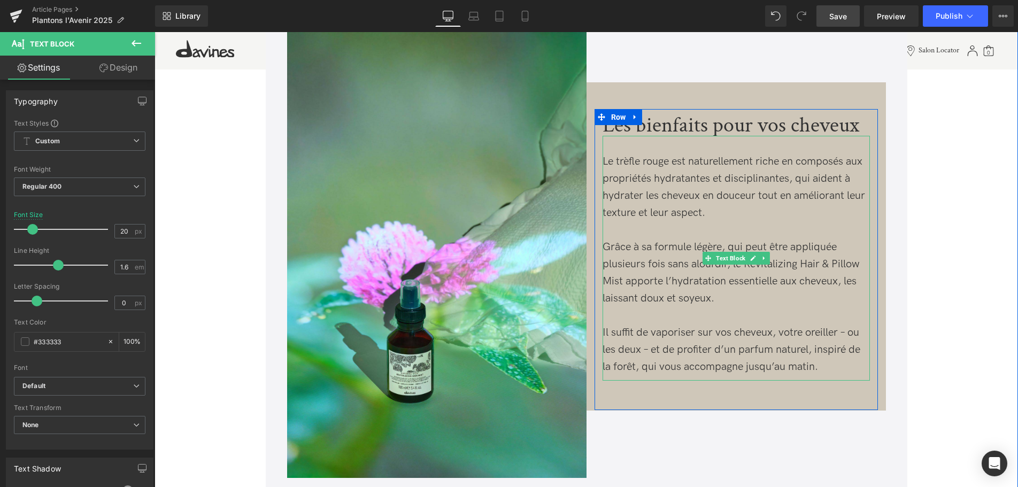
click at [782, 221] on p "Le trèfle rouge est naturellement riche en composés aux propriétés hydratantes …" at bounding box center [735, 264] width 267 height 222
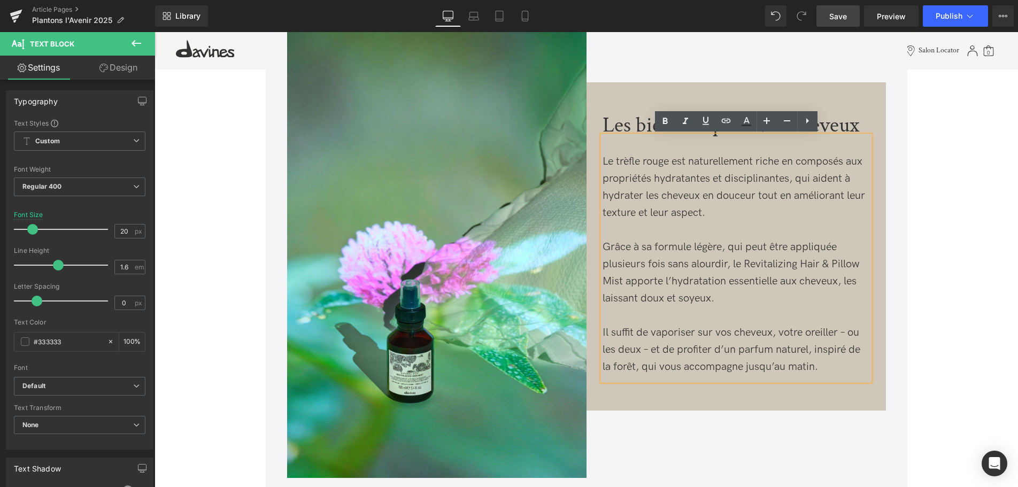
click at [748, 176] on p "Le trèfle rouge est naturellement riche en composés aux propriétés hydratantes …" at bounding box center [735, 264] width 267 height 222
click at [794, 203] on p "Le trèfle rouge est naturellement riche en composés aux propriétés hydratantes …" at bounding box center [735, 264] width 267 height 222
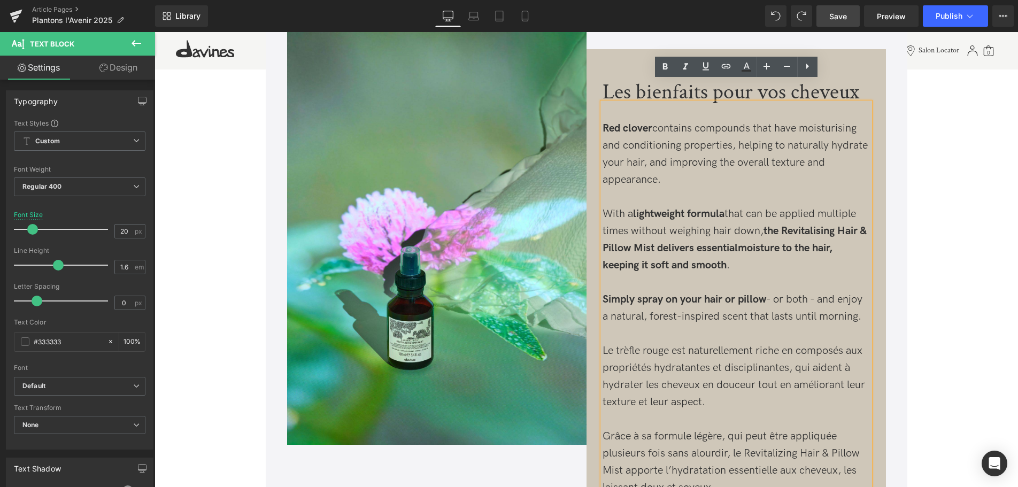
scroll to position [1210, 0]
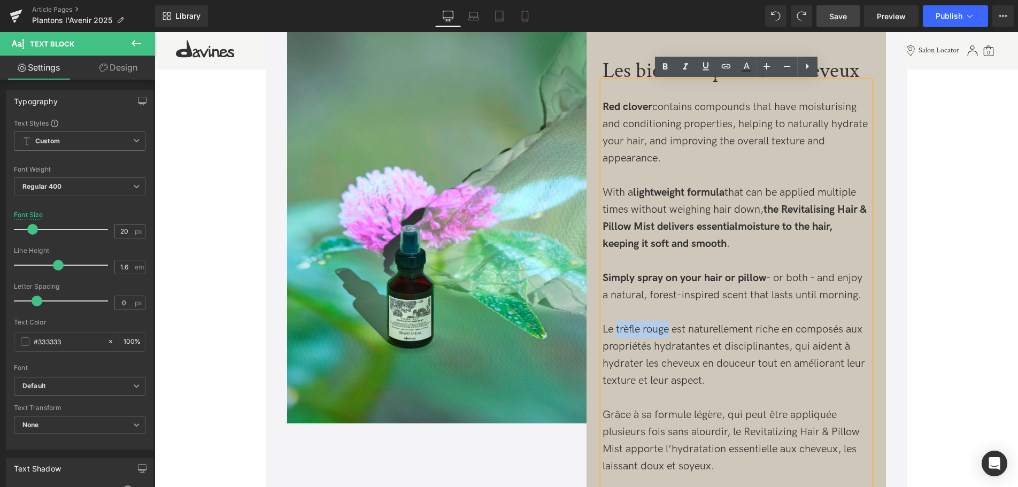
drag, startPoint x: 669, startPoint y: 330, endPoint x: 616, endPoint y: 329, distance: 52.4
click at [616, 329] on p "Simply spray on your hair or pillow - or both - and enjoy a natural, forest-ins…" at bounding box center [735, 406] width 267 height 274
drag, startPoint x: 664, startPoint y: 67, endPoint x: 513, endPoint y: 61, distance: 151.9
click at [664, 67] on icon at bounding box center [664, 66] width 5 height 6
click at [730, 385] on p "Simply spray on your hair or pillow - or both - and enjoy a natural, forest-ins…" at bounding box center [735, 406] width 267 height 274
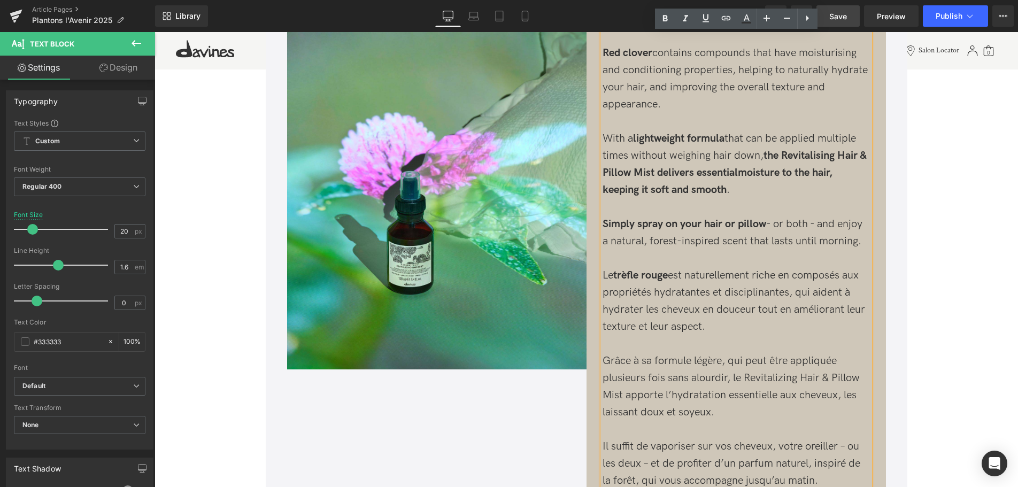
scroll to position [1264, 0]
click at [779, 293] on p "Simply spray on your hair or pillow - or both - and enjoy a natural, forest-ins…" at bounding box center [735, 352] width 267 height 274
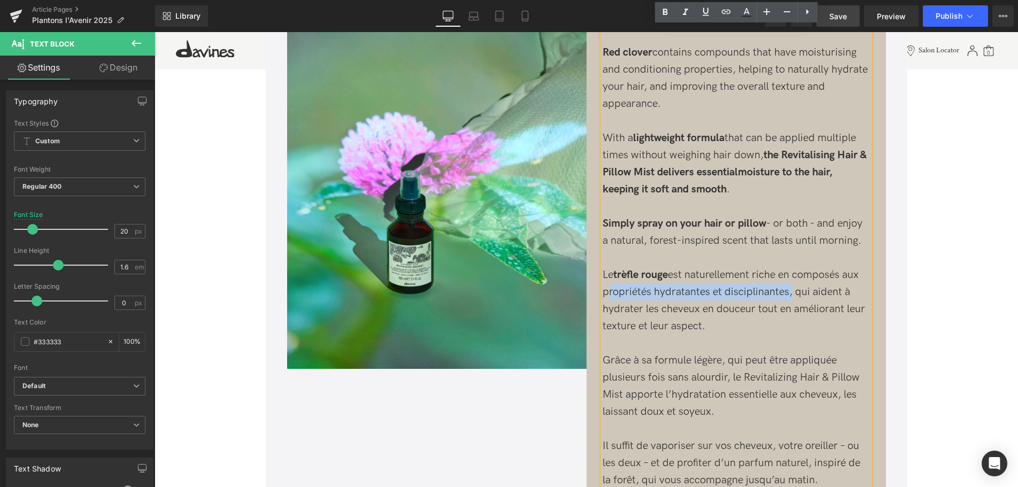
drag, startPoint x: 788, startPoint y: 293, endPoint x: 604, endPoint y: 295, distance: 184.4
click at [604, 295] on p "Simply spray on your hair or pillow - or both - and enjoy a natural, forest-ins…" at bounding box center [735, 352] width 267 height 274
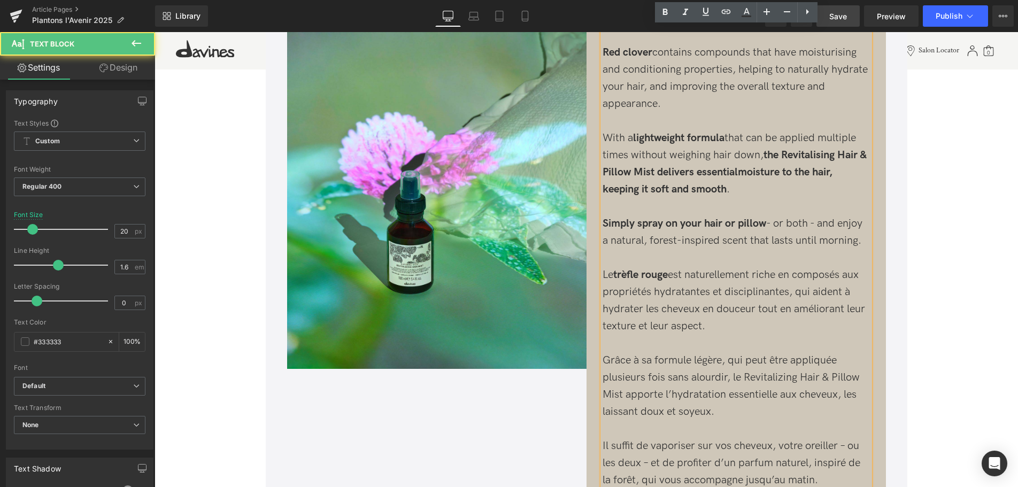
click at [743, 321] on p "Simply spray on your hair or pillow - or both - and enjoy a natural, forest-ins…" at bounding box center [735, 352] width 267 height 274
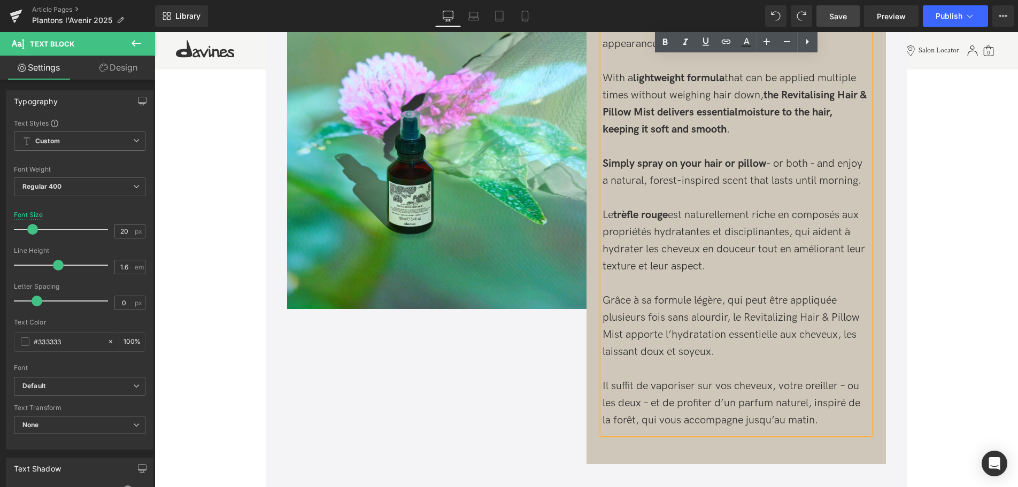
scroll to position [1319, 0]
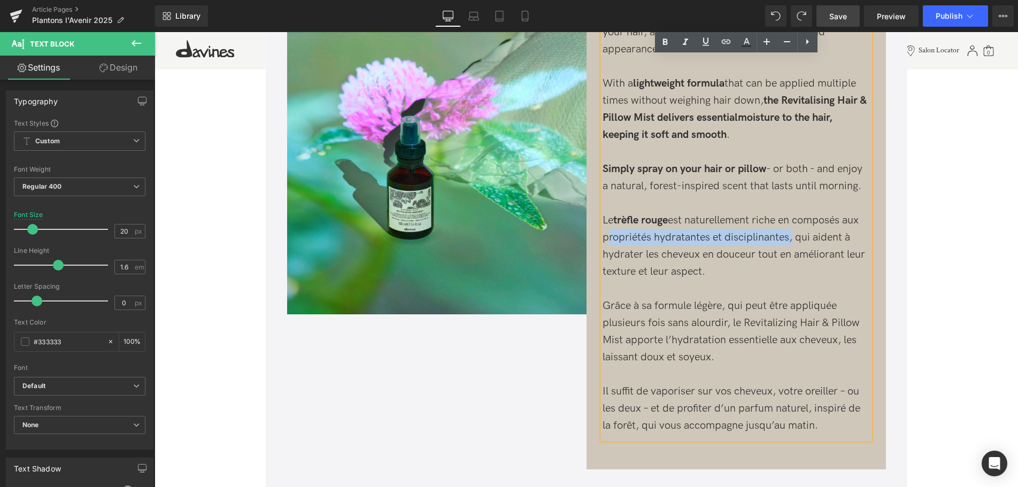
drag, startPoint x: 788, startPoint y: 234, endPoint x: 603, endPoint y: 234, distance: 185.0
click at [603, 234] on p "Simply spray on your hair or pillow - or both - and enjoy a natural, forest-ins…" at bounding box center [735, 297] width 267 height 274
click at [714, 262] on p "Simply spray on your hair or pillow - or both - and enjoy a natural, forest-ins…" at bounding box center [735, 297] width 267 height 274
drag, startPoint x: 788, startPoint y: 237, endPoint x: 604, endPoint y: 241, distance: 184.5
click at [604, 241] on p "Simply spray on your hair or pillow - or both - and enjoy a natural, forest-ins…" at bounding box center [735, 297] width 267 height 274
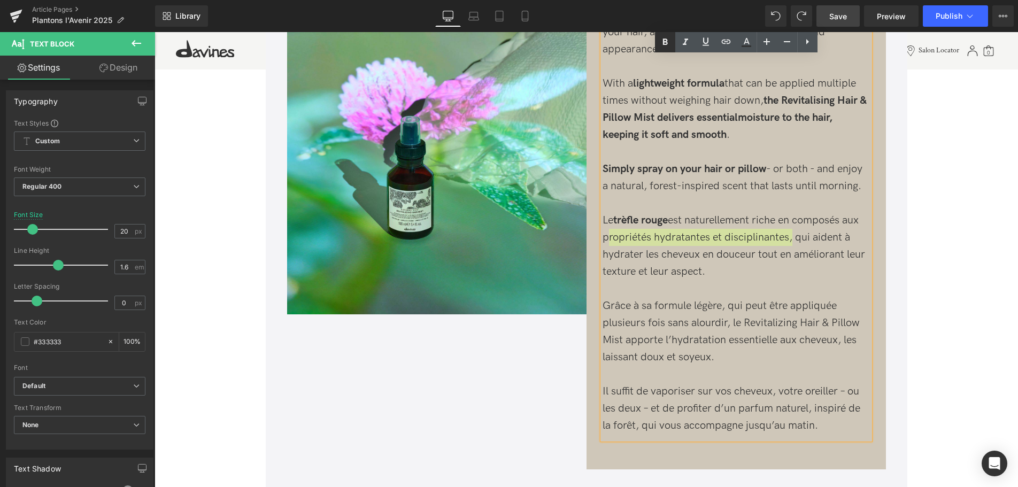
click at [0, 0] on icon at bounding box center [0, 0] width 0 height 0
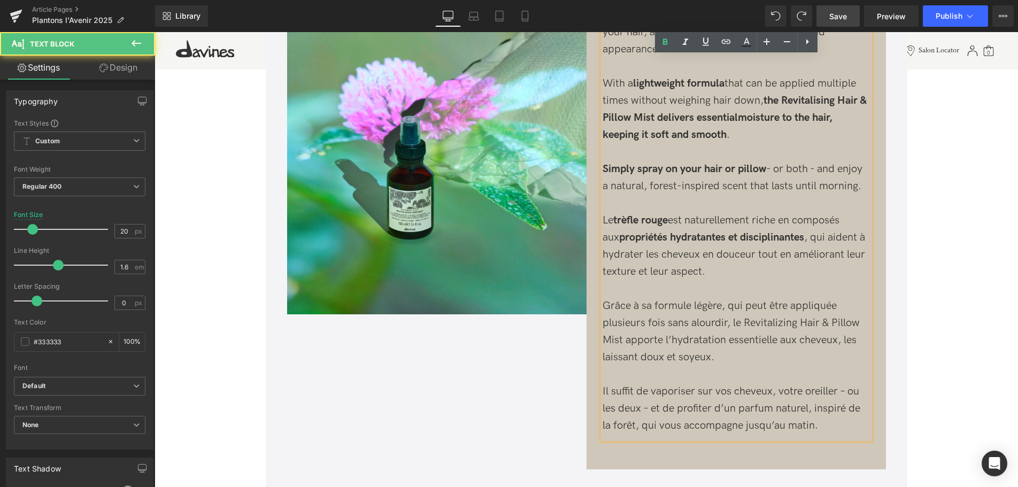
click at [741, 273] on p "Simply spray on your hair or pillow - or both - and enjoy a natural, forest-ins…" at bounding box center [735, 297] width 267 height 274
click at [754, 236] on strong "propriétés hydratantes et disciplinantes" at bounding box center [711, 237] width 185 height 13
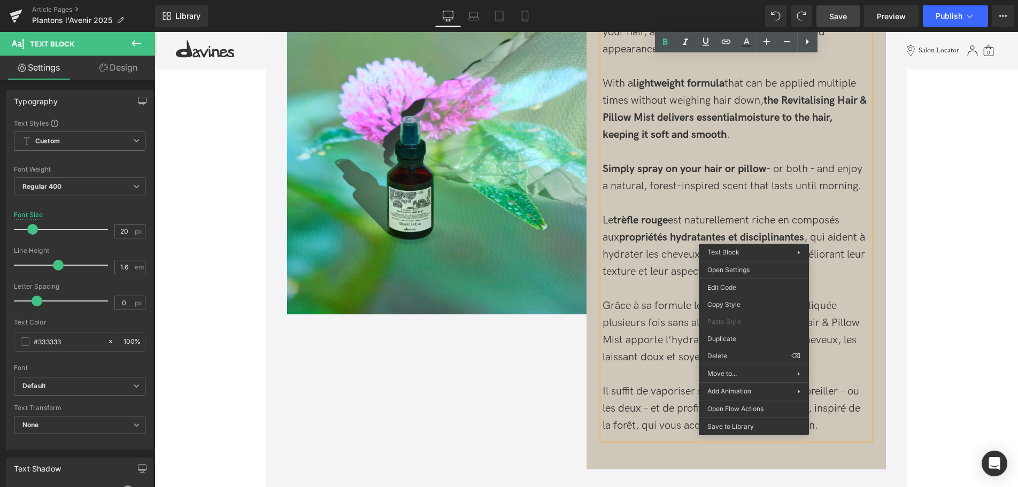
click at [754, 236] on strong "propriétés hydratantes et disciplinantes" at bounding box center [711, 237] width 185 height 13
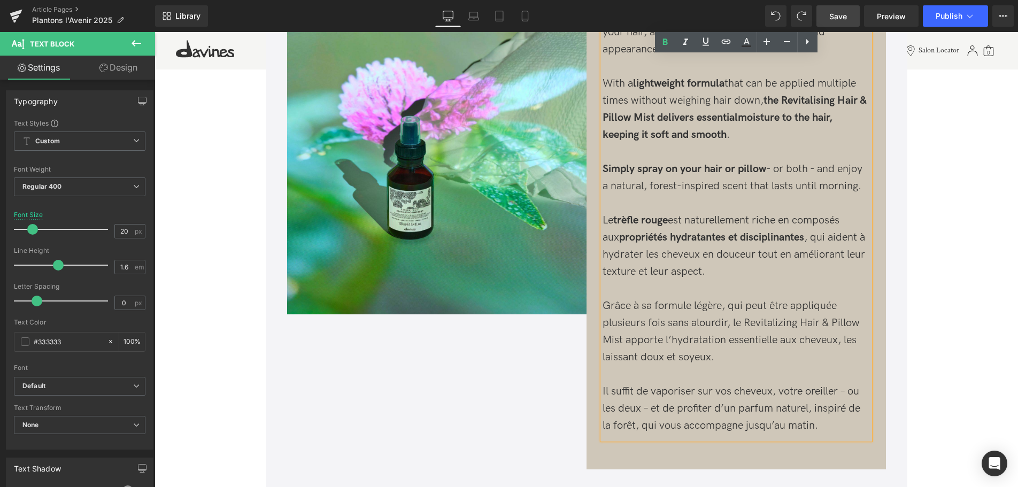
click at [780, 283] on p "Simply spray on your hair or pillow - or both - and enjoy a natural, forest-ins…" at bounding box center [735, 297] width 267 height 274
drag, startPoint x: 733, startPoint y: 320, endPoint x: 622, endPoint y: 342, distance: 113.8
click at [622, 342] on p "Simply spray on your hair or pillow - or both - and enjoy a natural, forest-ins…" at bounding box center [735, 297] width 267 height 274
drag, startPoint x: 666, startPoint y: 51, endPoint x: 509, endPoint y: 40, distance: 156.5
click at [666, 51] on link at bounding box center [665, 42] width 20 height 20
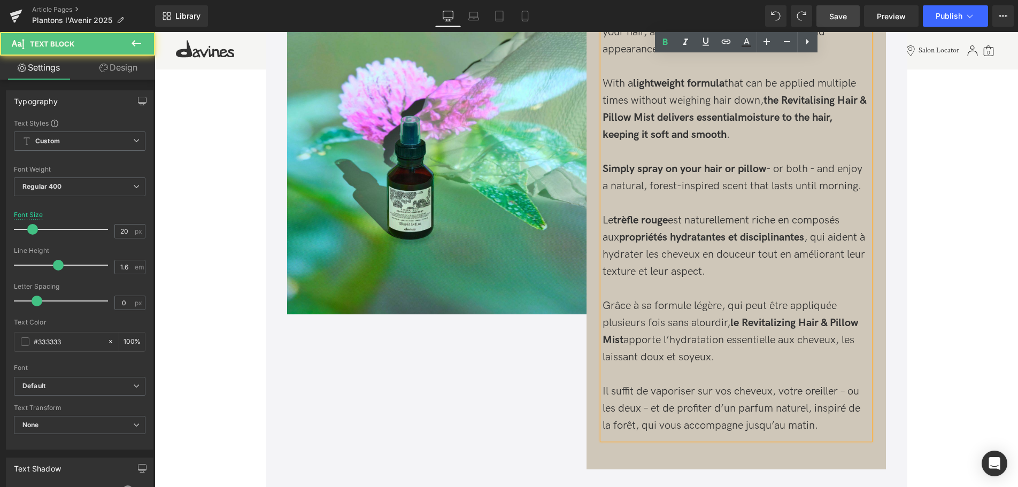
click at [739, 359] on p "Simply spray on your hair or pillow - or both - and enjoy a natural, forest-ins…" at bounding box center [735, 297] width 267 height 274
click at [849, 390] on p "Simply spray on your hair or pillow - or both - and enjoy a natural, forest-ins…" at bounding box center [735, 297] width 267 height 274
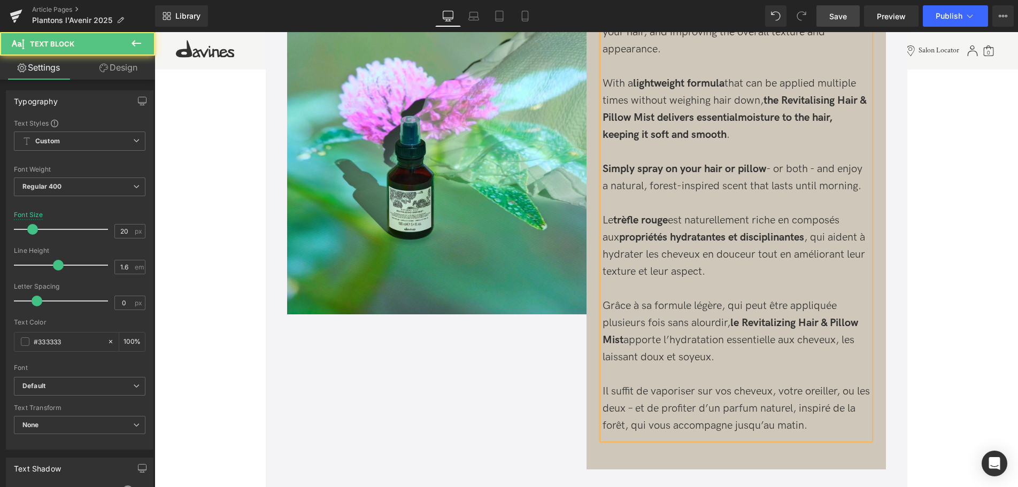
click at [652, 410] on p "Simply spray on your hair or pillow - or both - and enjoy a natural, forest-ins…" at bounding box center [735, 297] width 267 height 274
click at [839, 390] on p "Simply spray on your hair or pillow - or both - and enjoy a natural, forest-ins…" at bounding box center [735, 297] width 267 height 274
click at [845, 390] on p "Simply spray on your hair or pillow - or both - and enjoy a natural, forest-ins…" at bounding box center [735, 297] width 267 height 274
click at [791, 364] on p "Simply spray on your hair or pillow - or both - and enjoy a natural, forest-ins…" at bounding box center [735, 297] width 267 height 274
click at [817, 426] on p "Simply spray on your hair or pillow - or both - and enjoy a natural, forest-ins…" at bounding box center [735, 297] width 267 height 274
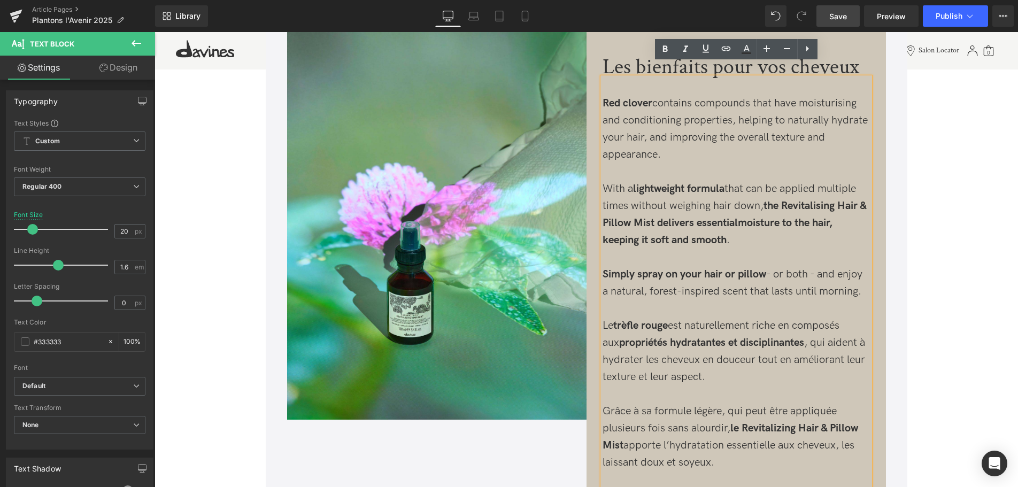
scroll to position [1210, 0]
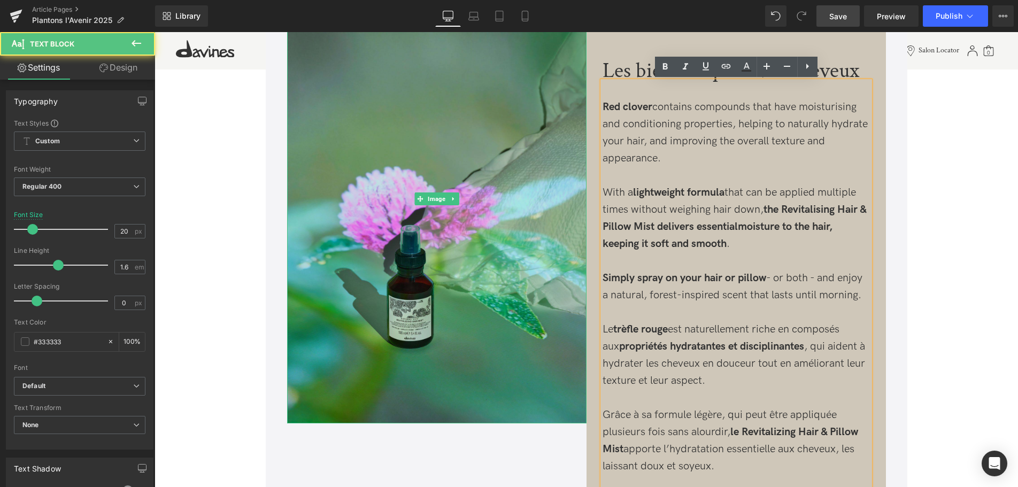
drag, startPoint x: 867, startPoint y: 296, endPoint x: 554, endPoint y: 96, distance: 370.9
click at [554, 96] on div "Image Les bienfaits pour vos cheveux Heading Red clover contains compounds that…" at bounding box center [586, 277] width 609 height 658
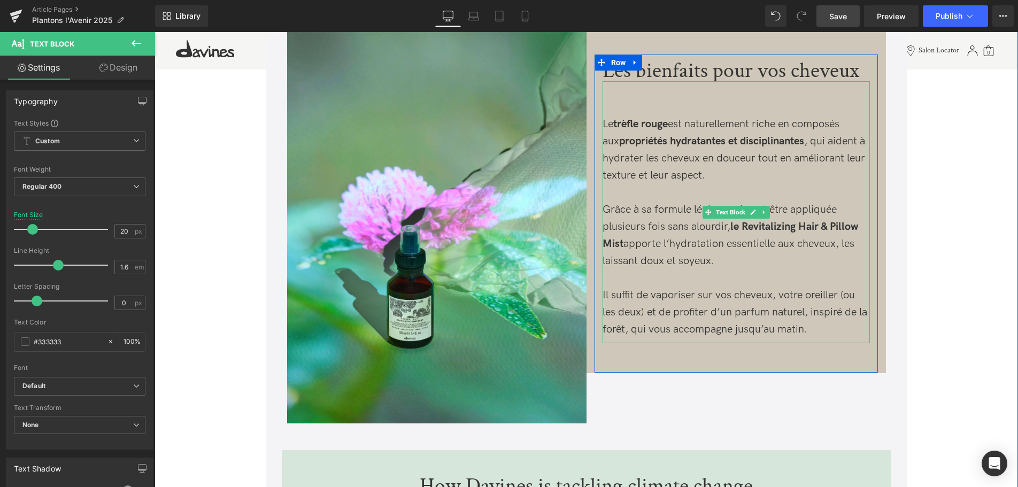
click at [622, 109] on p "Le trèfle rouge est naturellement riche en composés aux propriétés hydratantes …" at bounding box center [735, 209] width 267 height 257
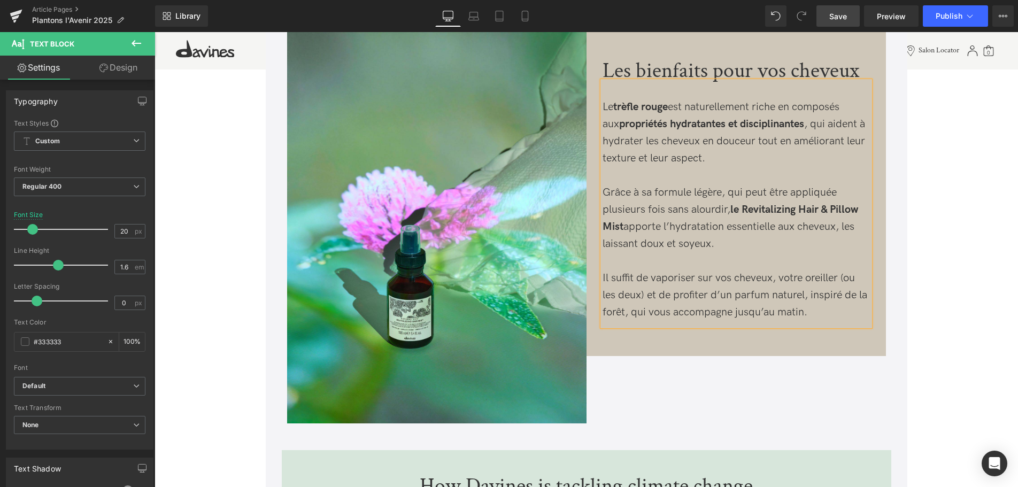
click at [828, 319] on p "Le trèfle rouge est naturellement riche en composés aux propriétés hydratantes …" at bounding box center [735, 200] width 267 height 239
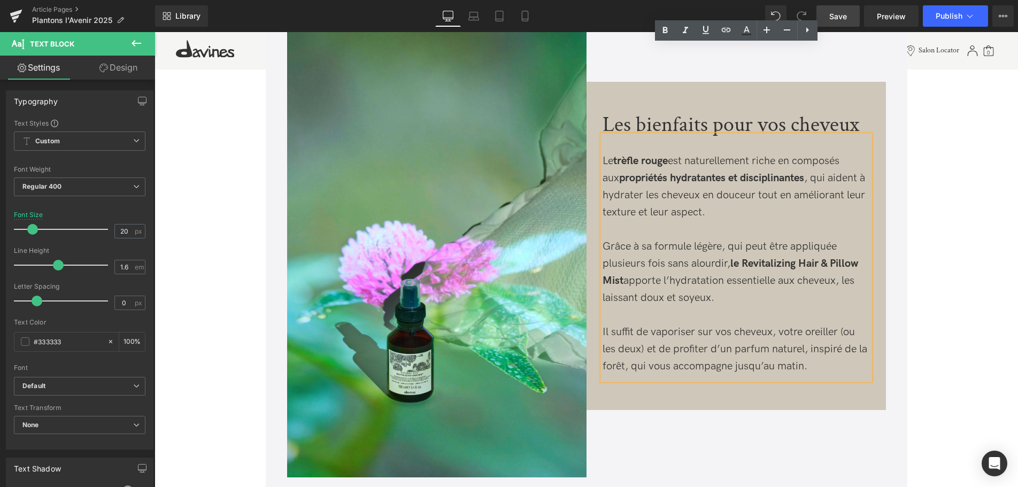
scroll to position [1155, 0]
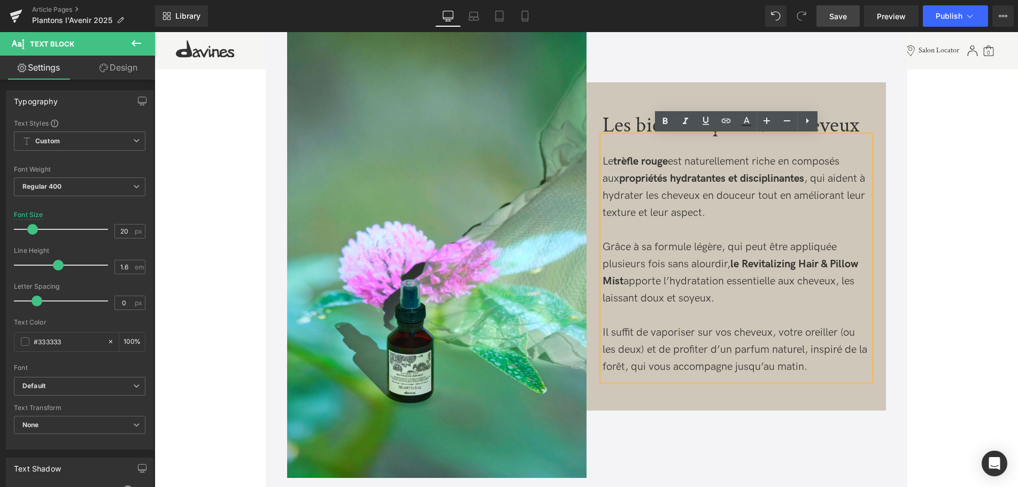
click at [836, 17] on span "Save" at bounding box center [838, 16] width 18 height 11
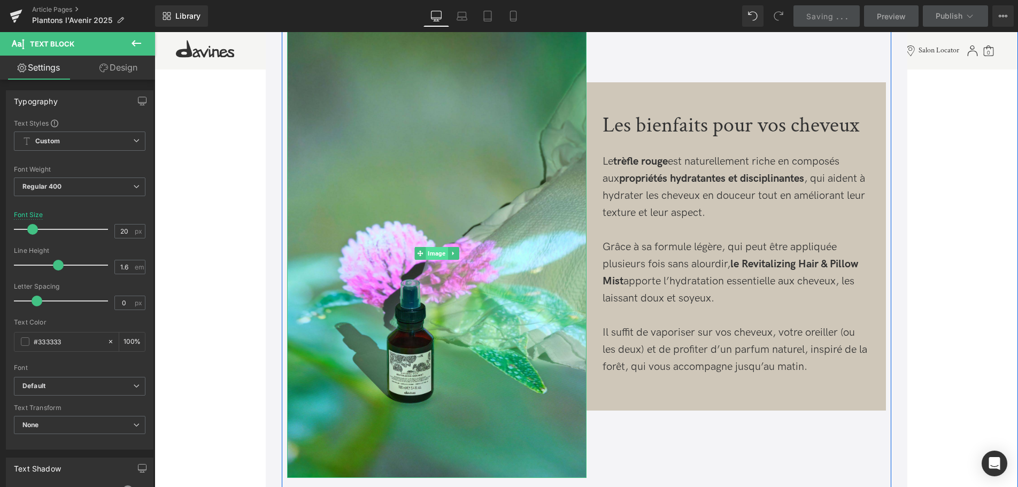
click at [440, 254] on span "Image" at bounding box center [437, 253] width 22 height 13
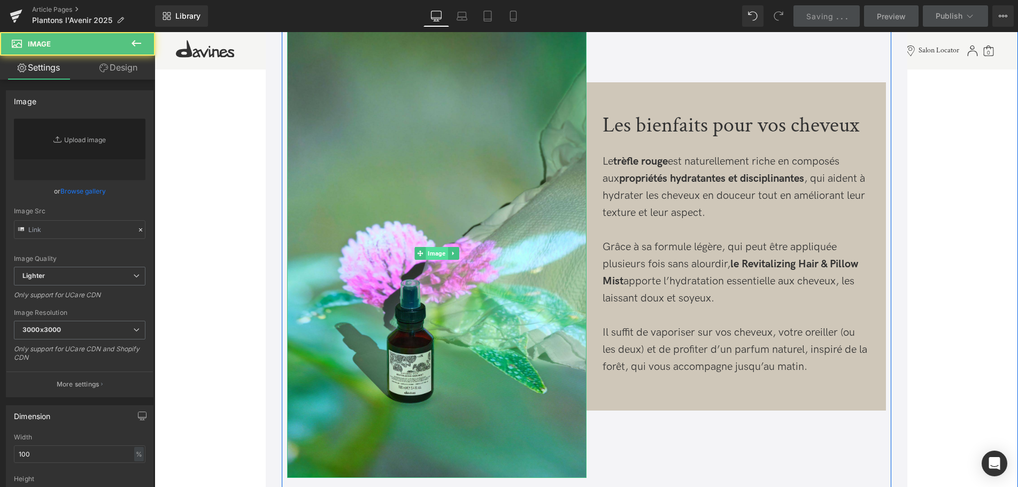
type input "https://ucarecdn.com/5e603e60-bdb9-4957-82ab-a5e8bb08f745/-/format/auto/-/previ…"
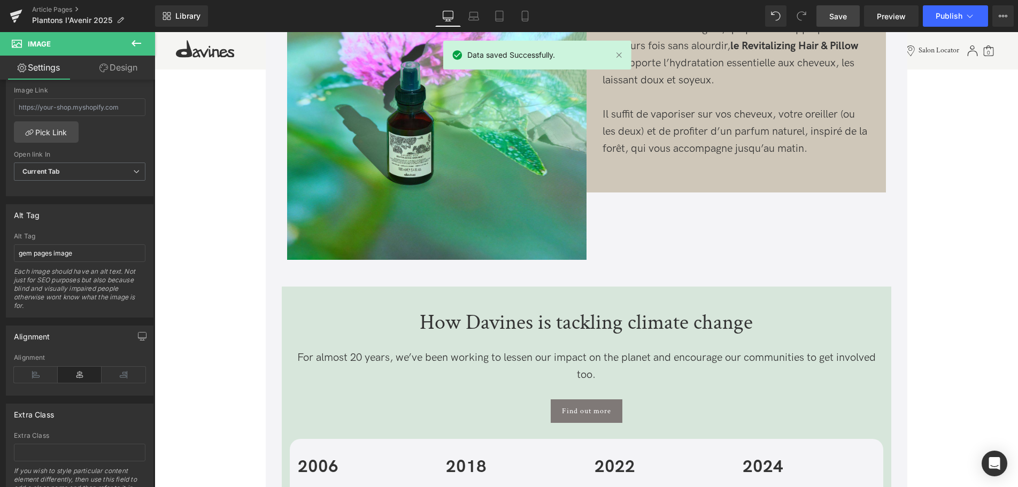
scroll to position [1482, 0]
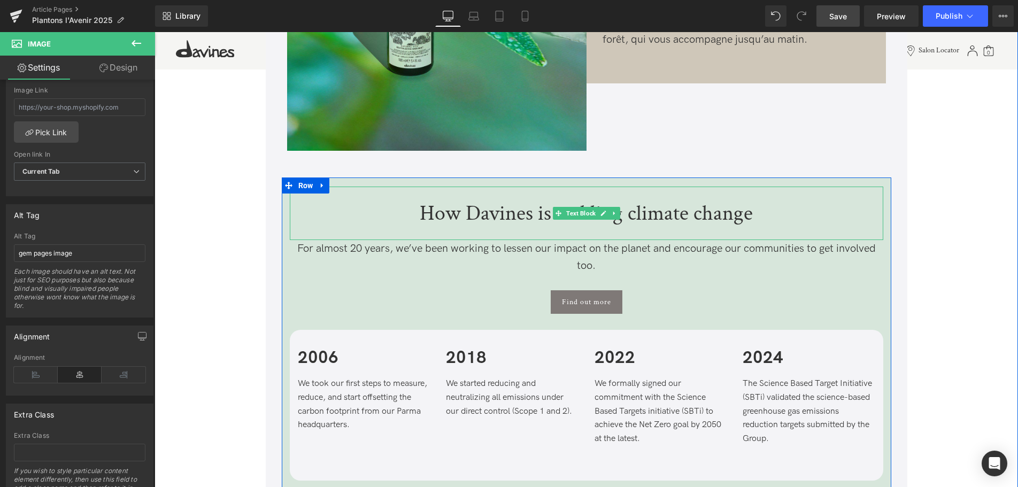
click at [483, 203] on p "How Davines is tackling climate change" at bounding box center [586, 213] width 593 height 21
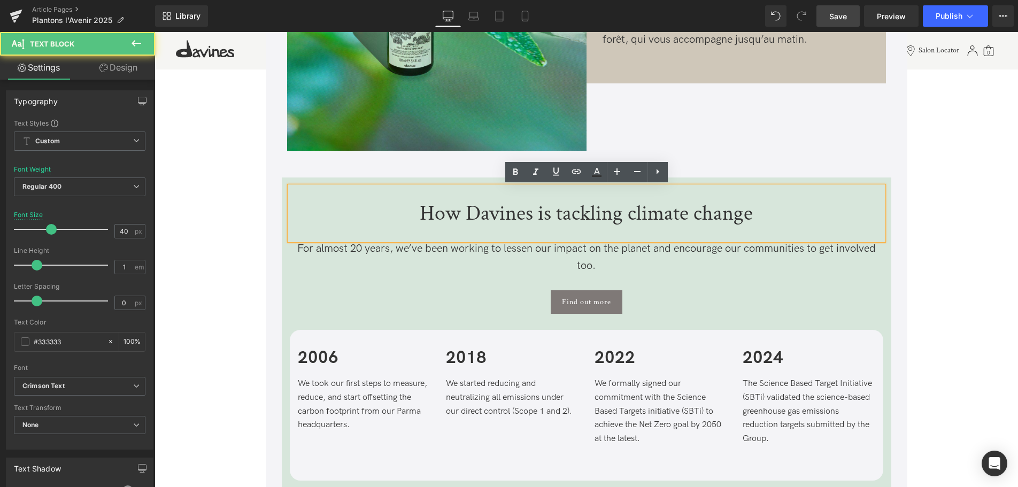
click at [747, 212] on p "How Davines is tackling climate change" at bounding box center [586, 213] width 593 height 21
click at [760, 211] on p "How Davines is tackling climate change" at bounding box center [586, 213] width 593 height 21
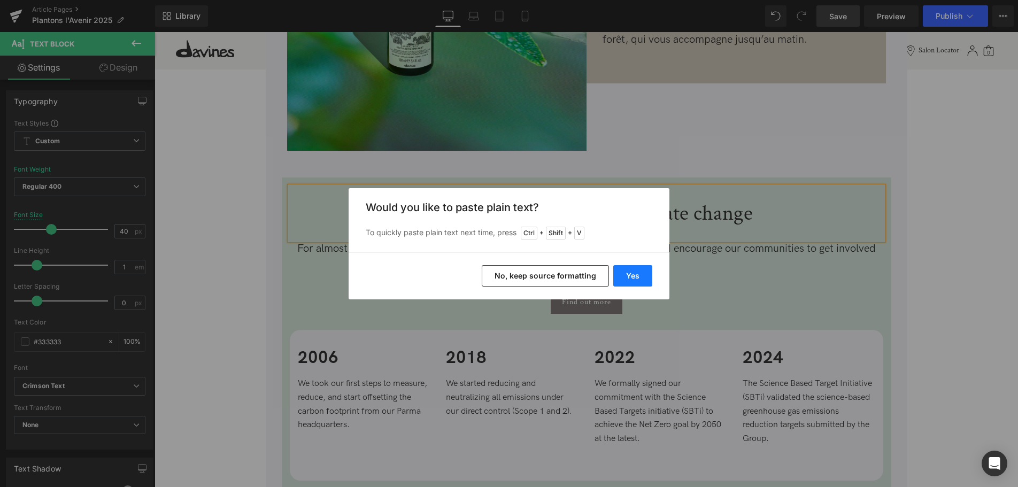
click at [635, 277] on button "Yes" at bounding box center [632, 275] width 39 height 21
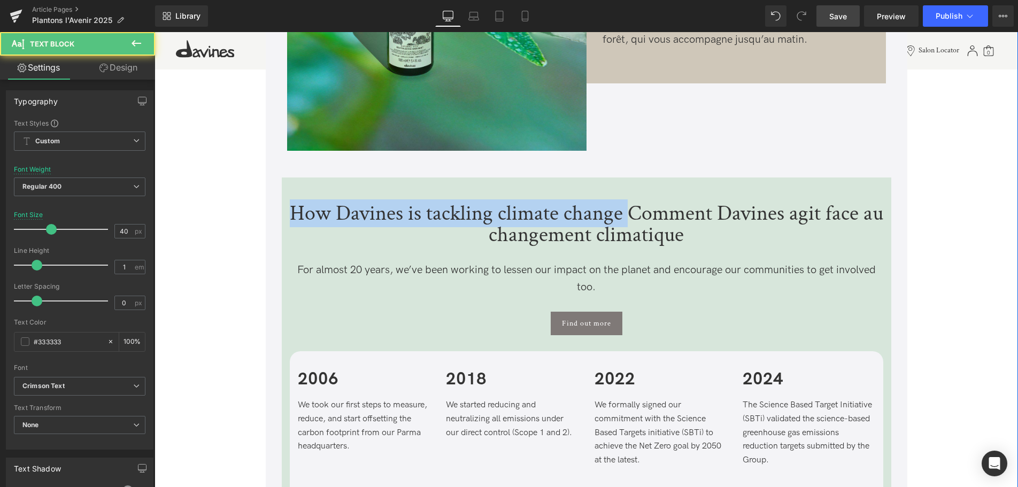
drag, startPoint x: 628, startPoint y: 213, endPoint x: 252, endPoint y: 203, distance: 375.9
click at [252, 203] on div "Vimeo PLANTONS L'AVENIR Text Block CAMPAGNE EXCLUSIVEMENT DISPONIBLE EN SALONS …" at bounding box center [585, 233] width 863 height 3366
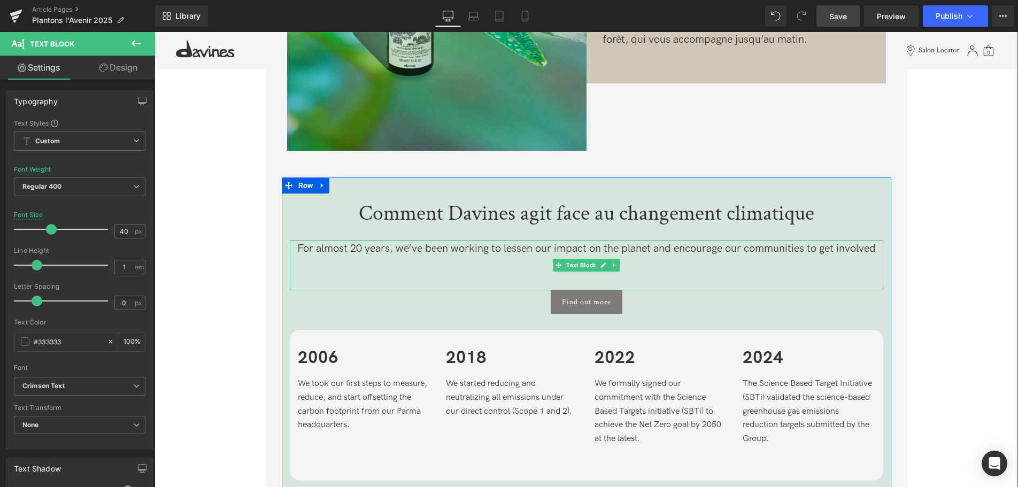
click at [651, 265] on p "For almost 20 years, we’ve been working to lessen our impact on the planet and …" at bounding box center [586, 257] width 593 height 34
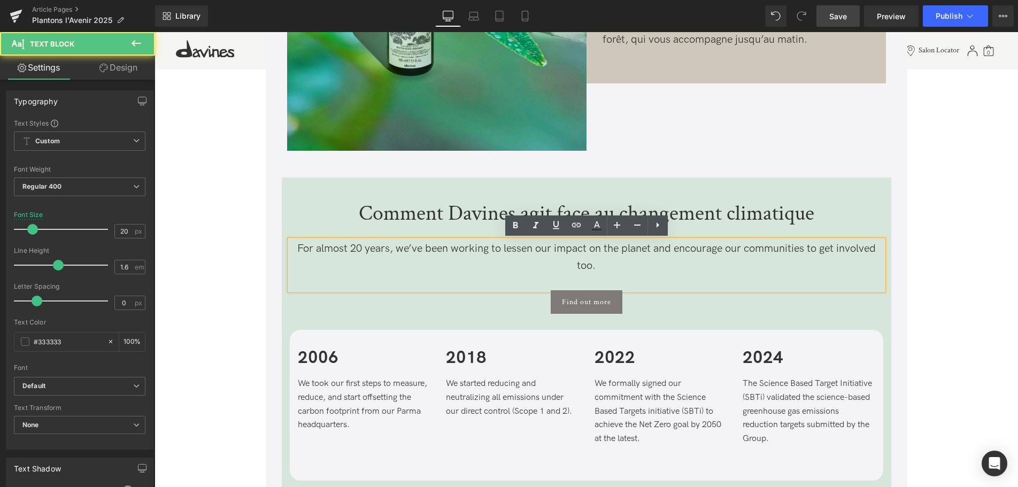
click at [651, 265] on p "For almost 20 years, we’ve been working to lessen our impact on the planet and …" at bounding box center [586, 257] width 593 height 34
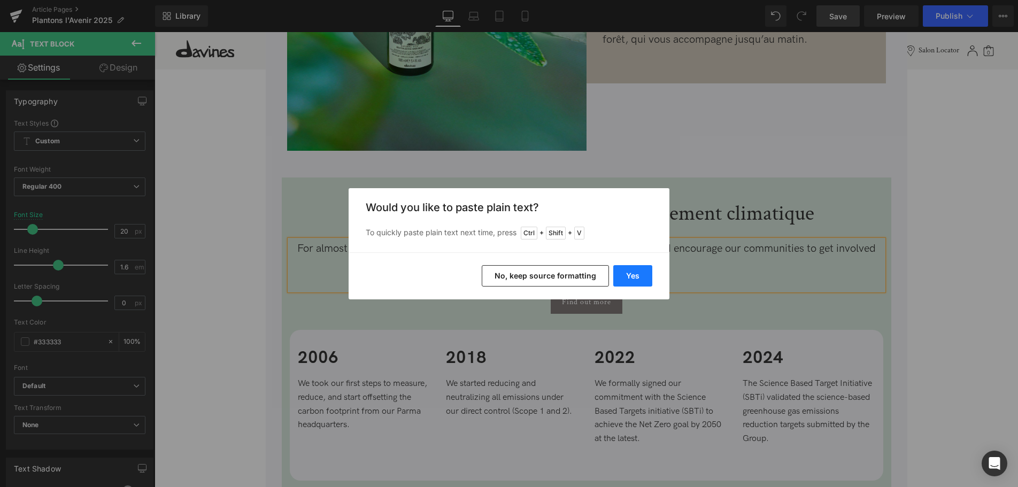
drag, startPoint x: 638, startPoint y: 270, endPoint x: 470, endPoint y: 238, distance: 170.4
click at [638, 270] on button "Yes" at bounding box center [632, 275] width 39 height 21
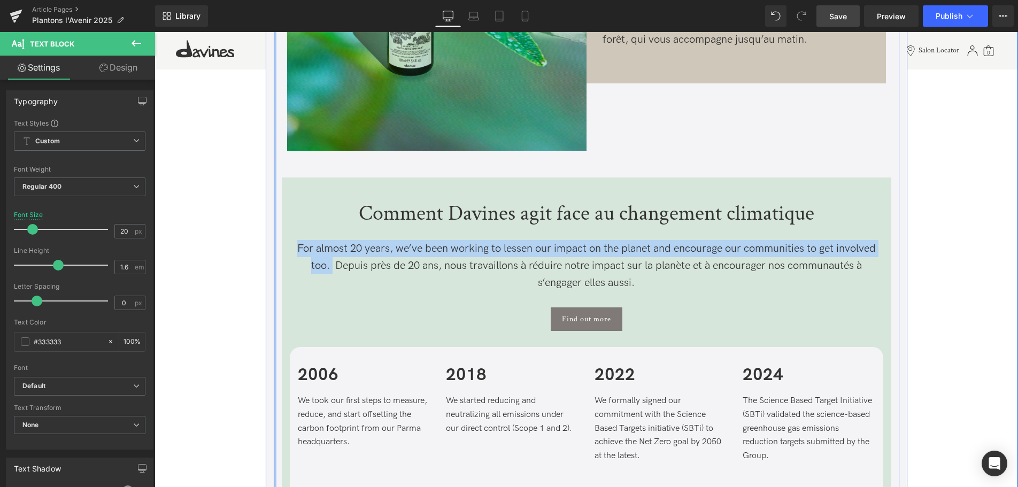
drag, startPoint x: 330, startPoint y: 265, endPoint x: 275, endPoint y: 246, distance: 58.7
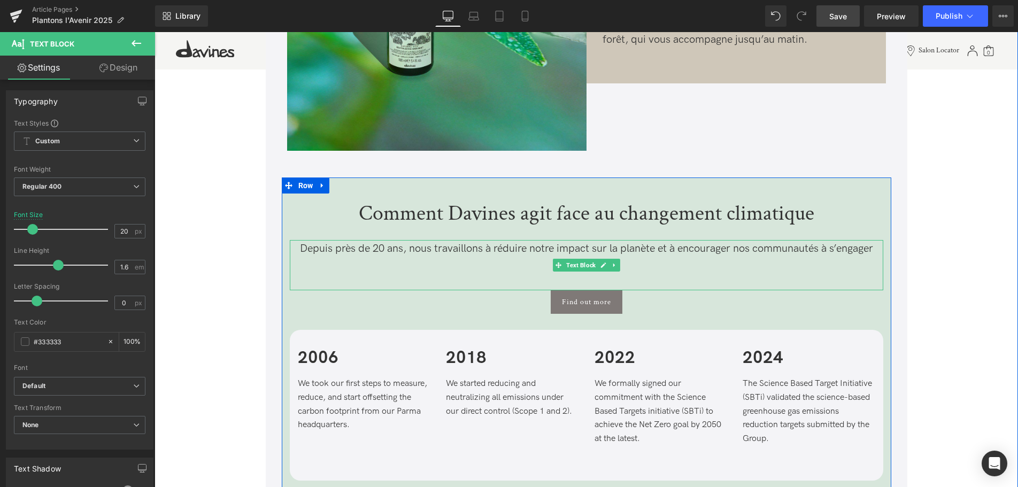
click at [683, 268] on p "Depuis près de 20 ans, nous travaillons à réduire notre impact sur la planète e…" at bounding box center [586, 257] width 593 height 34
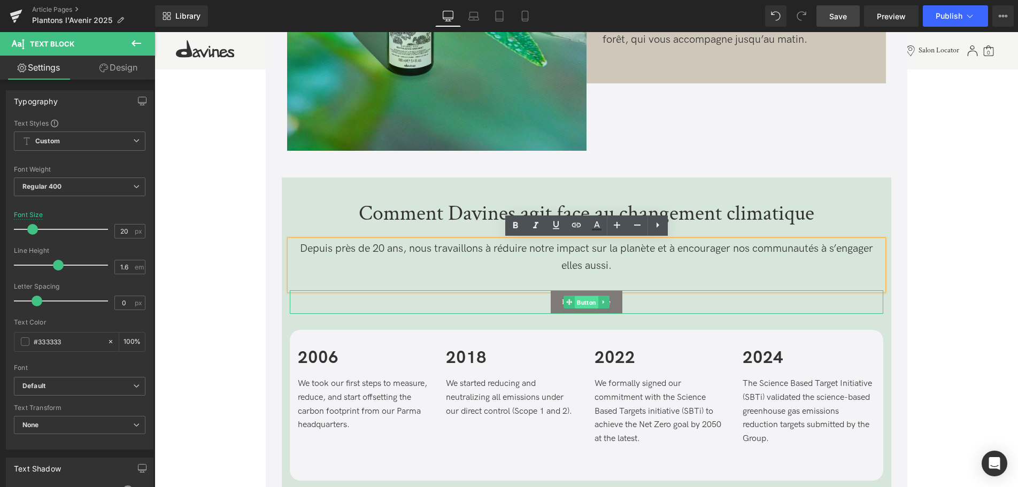
click at [586, 300] on span "Button" at bounding box center [587, 302] width 24 height 13
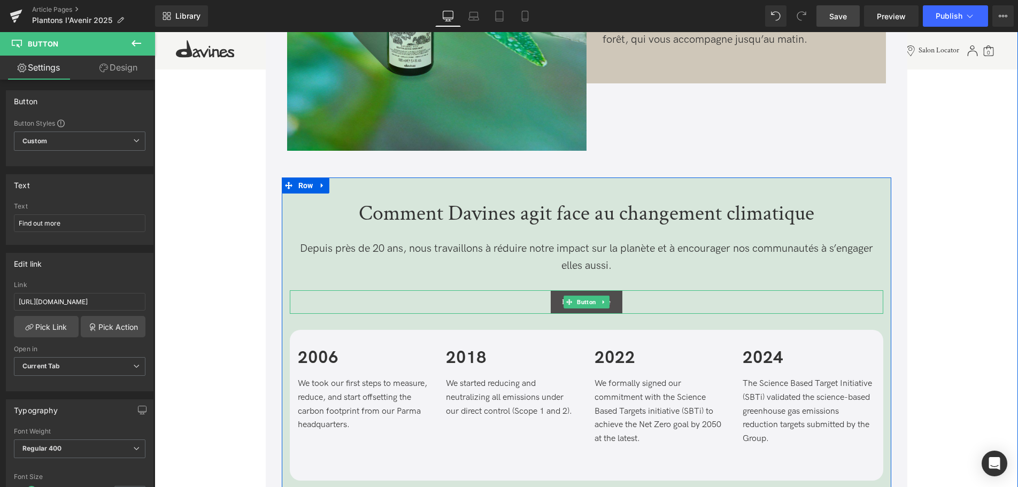
click at [585, 306] on span "Button" at bounding box center [587, 302] width 24 height 13
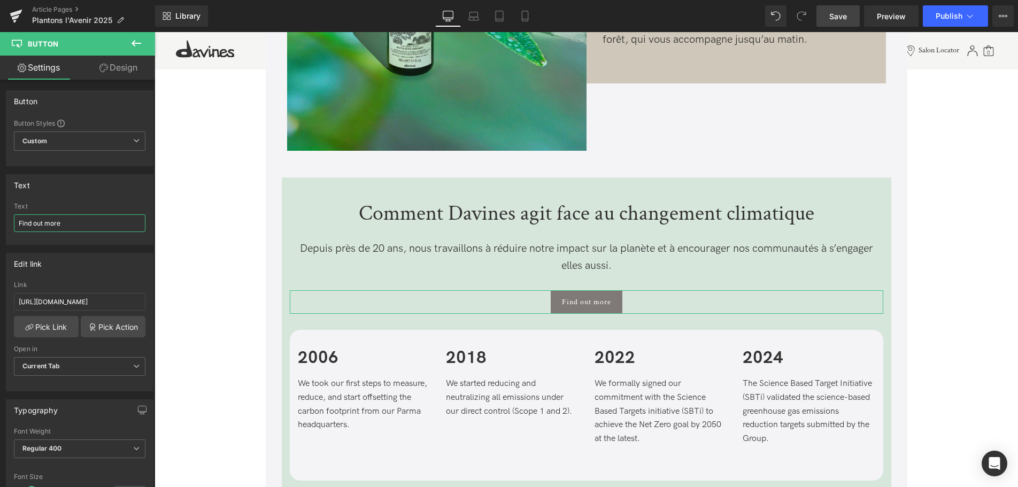
drag, startPoint x: 78, startPoint y: 227, endPoint x: -105, endPoint y: 199, distance: 184.8
click at [14, 214] on input "Find out more" at bounding box center [80, 223] width 132 height 18
type input "En savoir plus"
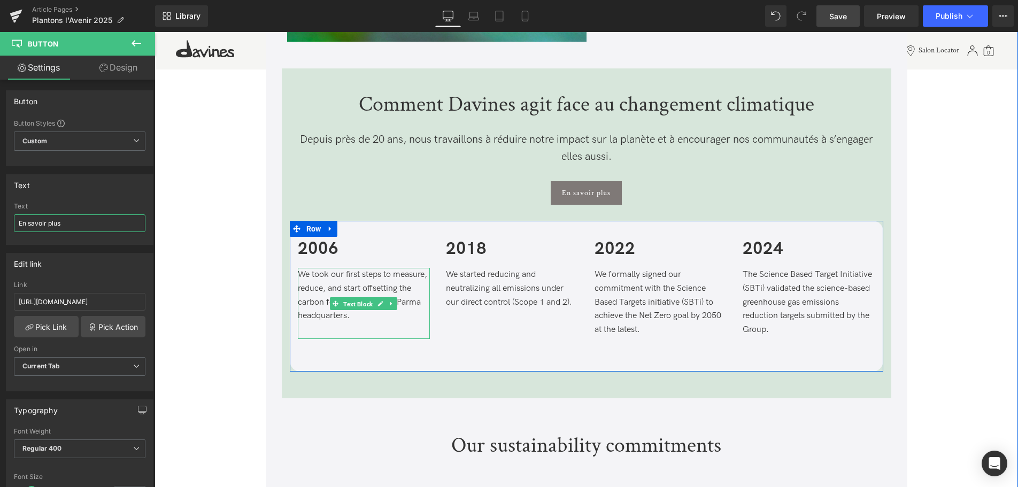
click at [374, 307] on span "Text Block" at bounding box center [358, 303] width 34 height 13
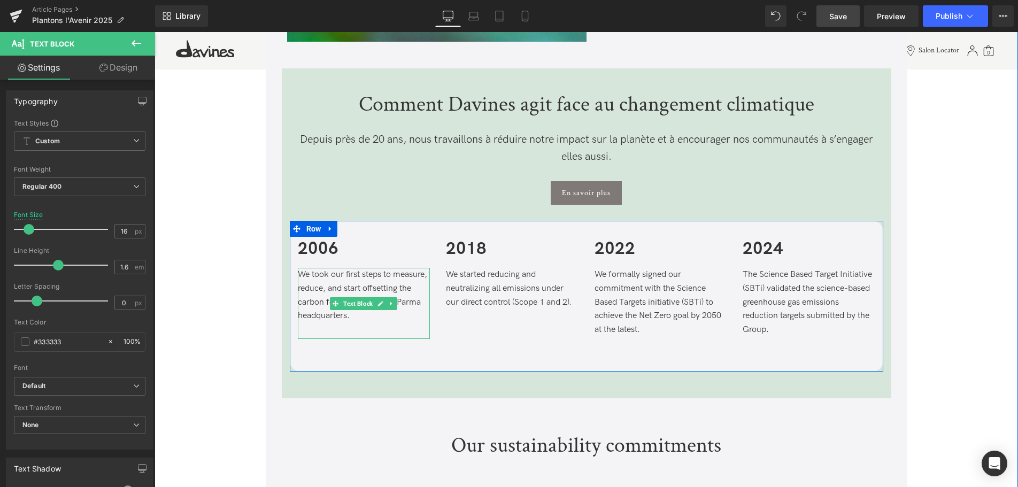
click at [360, 315] on span "We took our first steps to measure, reduce, and start offsetting the carbon foo…" at bounding box center [362, 294] width 129 height 51
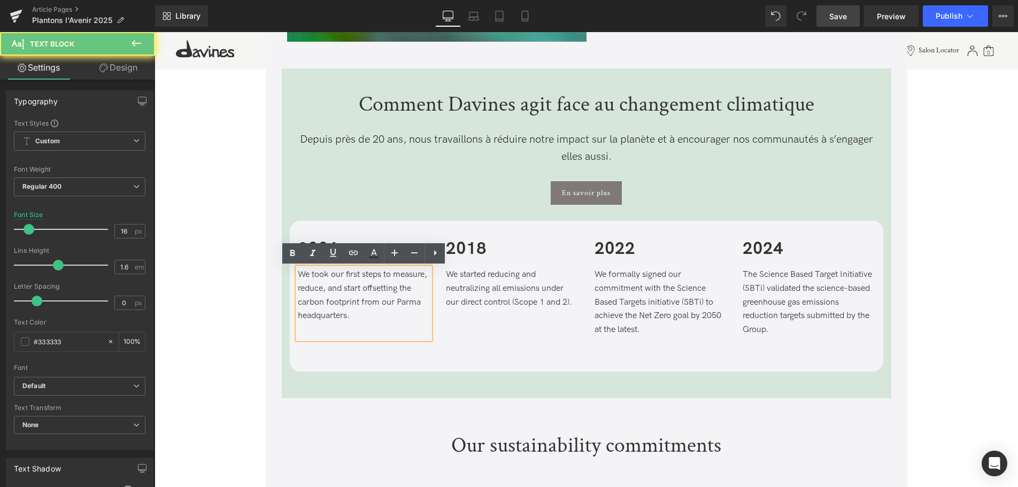
click at [418, 322] on p "We took our first steps to measure, reduce, and start offsetting the carbon foo…" at bounding box center [364, 295] width 133 height 55
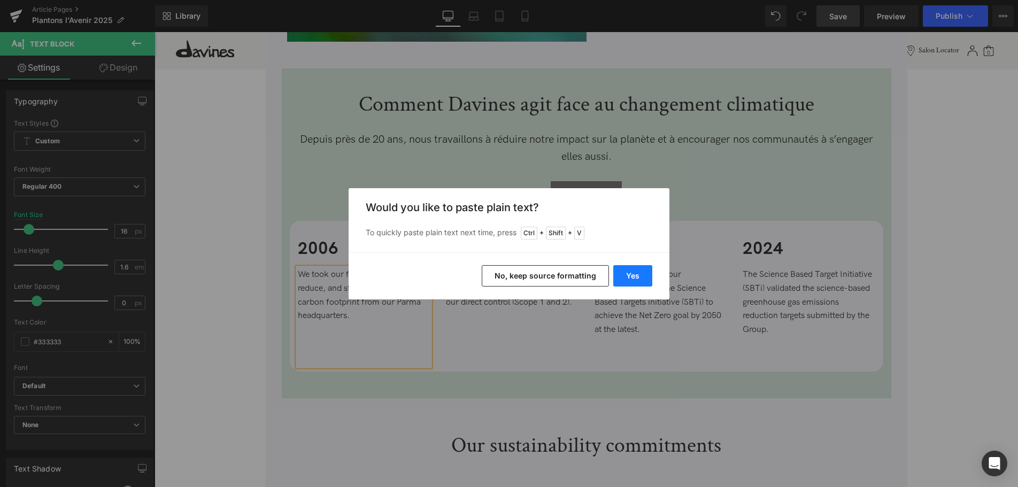
drag, startPoint x: 639, startPoint y: 280, endPoint x: 415, endPoint y: 257, distance: 225.2
click at [639, 280] on button "Yes" at bounding box center [632, 275] width 39 height 21
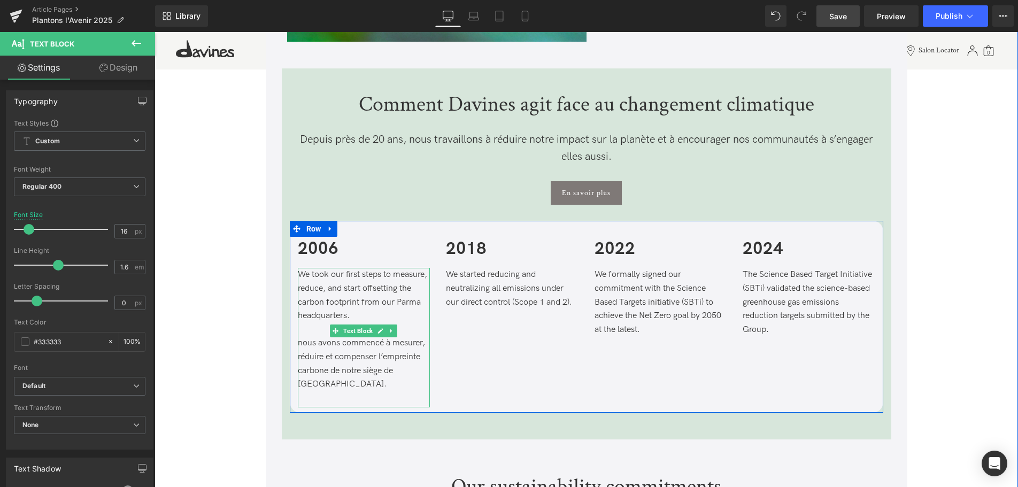
click at [303, 343] on span "nous avons commencé à mesurer, réduire et compenser l’empreinte carbone de notr…" at bounding box center [361, 363] width 127 height 51
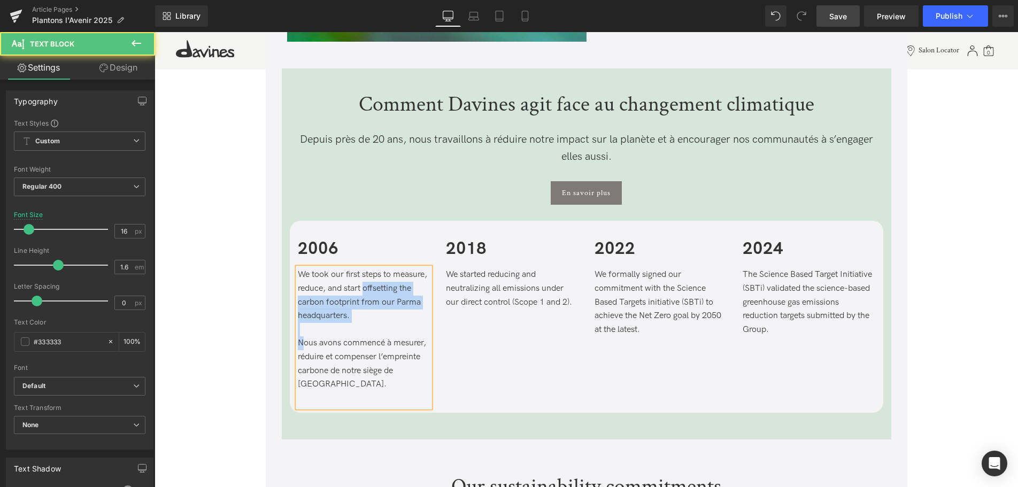
drag, startPoint x: 303, startPoint y: 337, endPoint x: 299, endPoint y: 307, distance: 29.6
click at [299, 307] on div "We took our first steps to measure, reduce, and start offsetting the carbon foo…" at bounding box center [364, 337] width 133 height 139
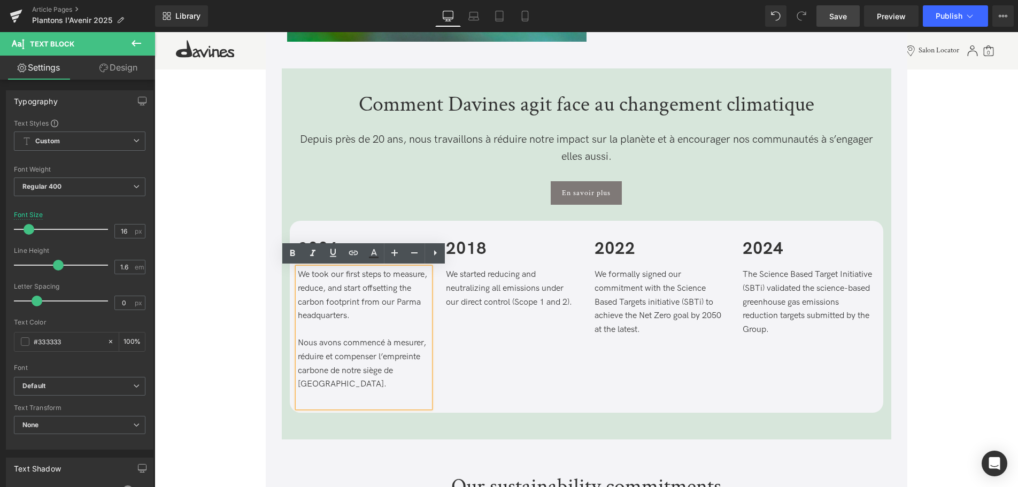
click at [388, 371] on span "Nous avons commencé à mesurer, réduire et compenser l’empreinte carbone de notr…" at bounding box center [362, 363] width 128 height 51
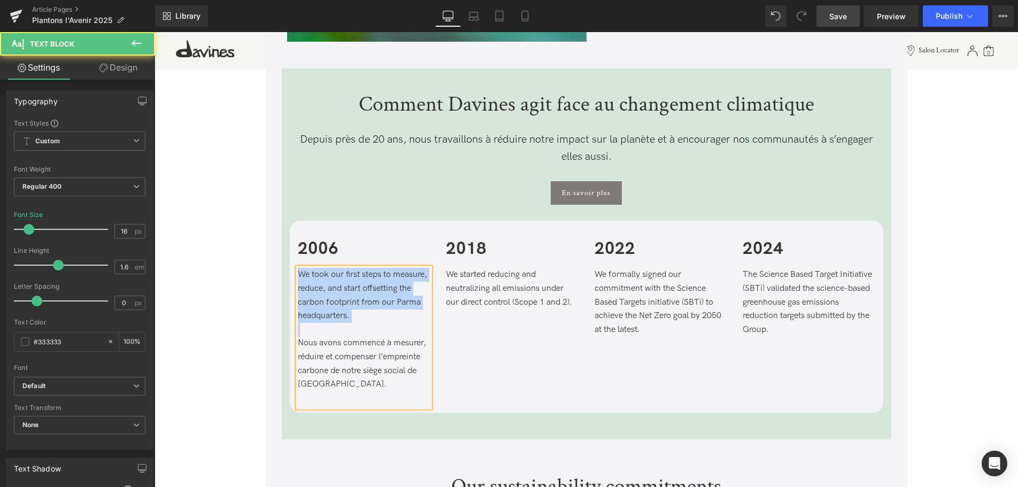
drag, startPoint x: 302, startPoint y: 333, endPoint x: 291, endPoint y: 267, distance: 67.2
click at [291, 267] on div "2006 Text Block We took our first steps to measure, reduce, and start offsettin…" at bounding box center [364, 321] width 149 height 172
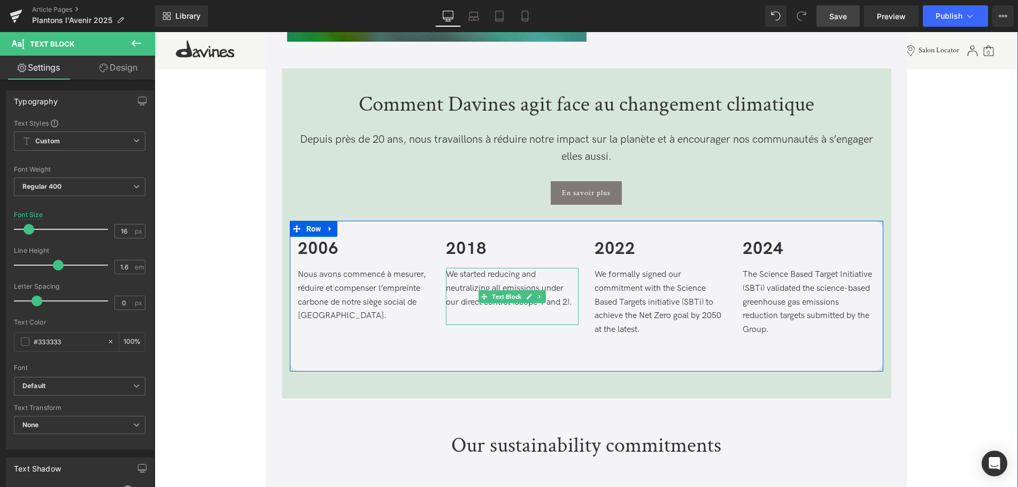
click at [459, 304] on p "We started reducing and neutralizing all emissions under our direct control (Sc…" at bounding box center [512, 288] width 133 height 41
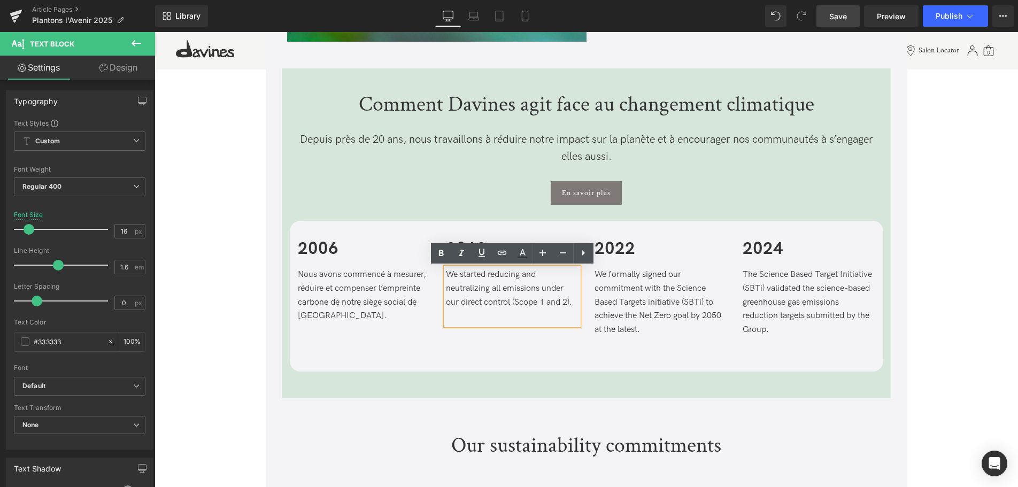
click at [578, 303] on p "We started reducing and neutralizing all emissions under our direct control (Sc…" at bounding box center [512, 288] width 133 height 41
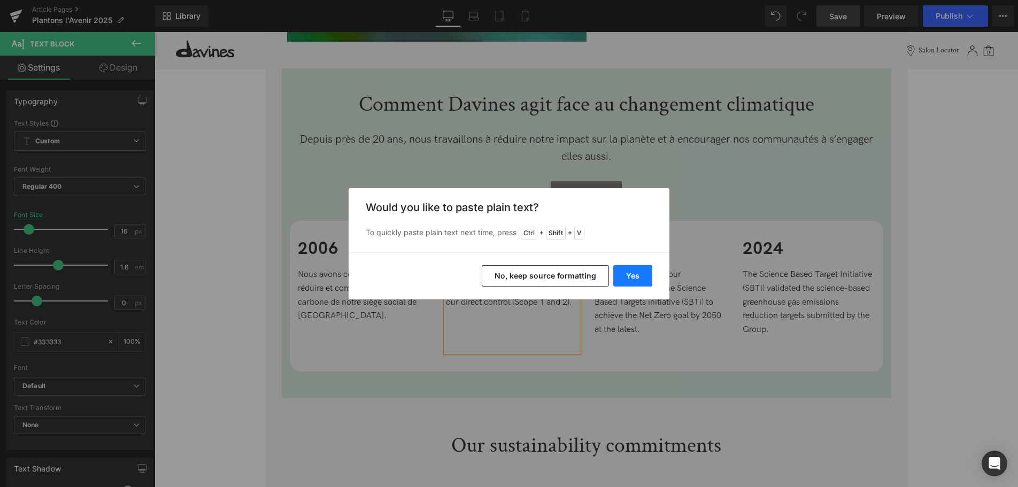
drag, startPoint x: 469, startPoint y: 243, endPoint x: 631, endPoint y: 276, distance: 164.7
click at [631, 276] on button "Yes" at bounding box center [632, 275] width 39 height 21
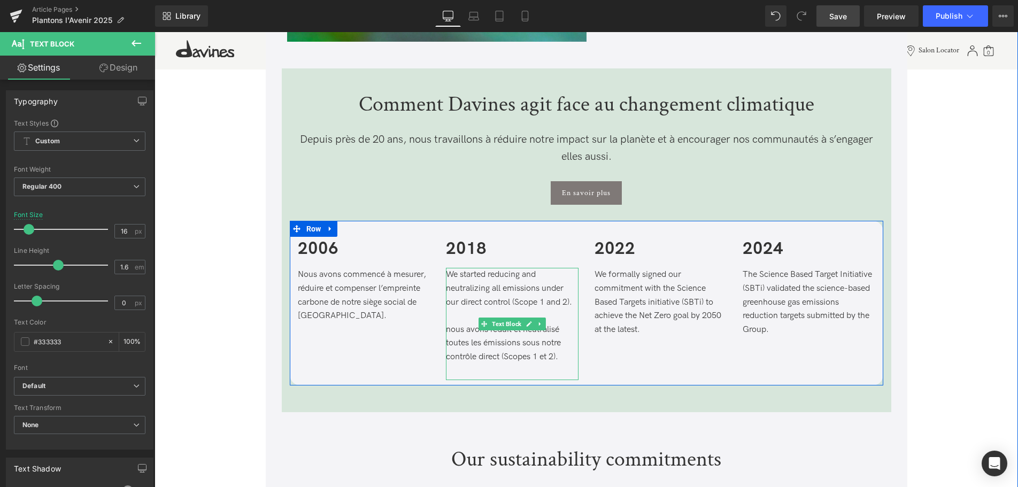
click at [450, 326] on p "nous avons réduit et neutralisé toutes les émissions sous notre contrôle direct…" at bounding box center [512, 343] width 133 height 41
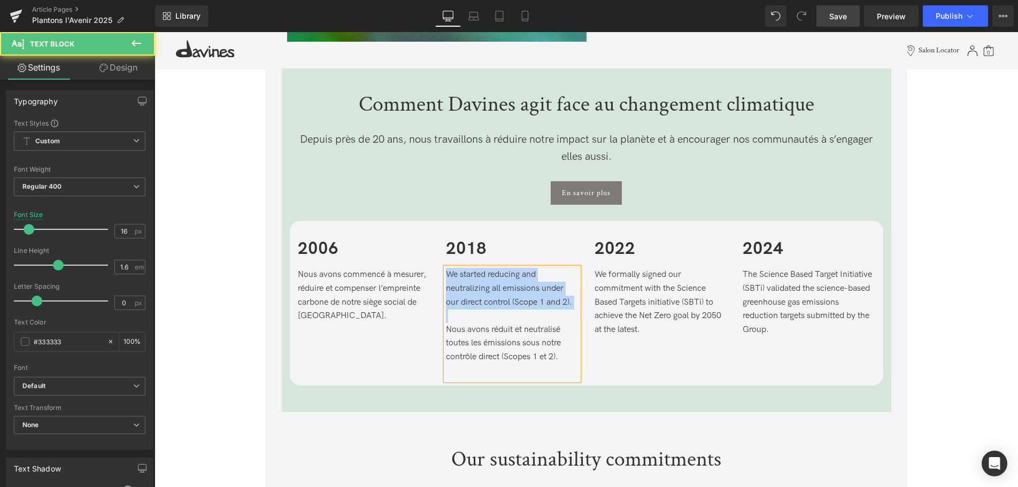
drag, startPoint x: 467, startPoint y: 318, endPoint x: 441, endPoint y: 267, distance: 56.9
click at [441, 267] on div "2018 Text Block We started reducing and neutralizing all emissions under our di…" at bounding box center [512, 307] width 149 height 144
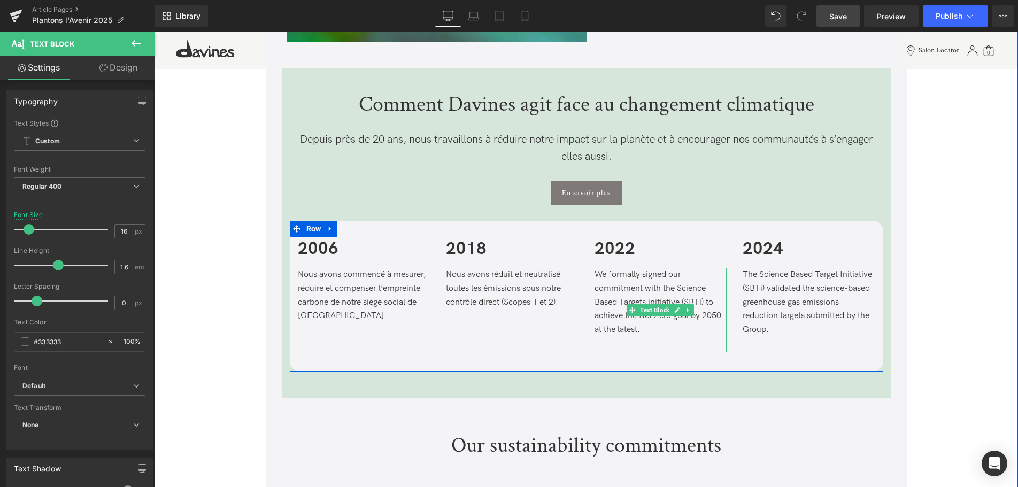
click at [650, 331] on p "We formally signed our commitment with the Science Based Targets initiative (SB…" at bounding box center [660, 302] width 133 height 68
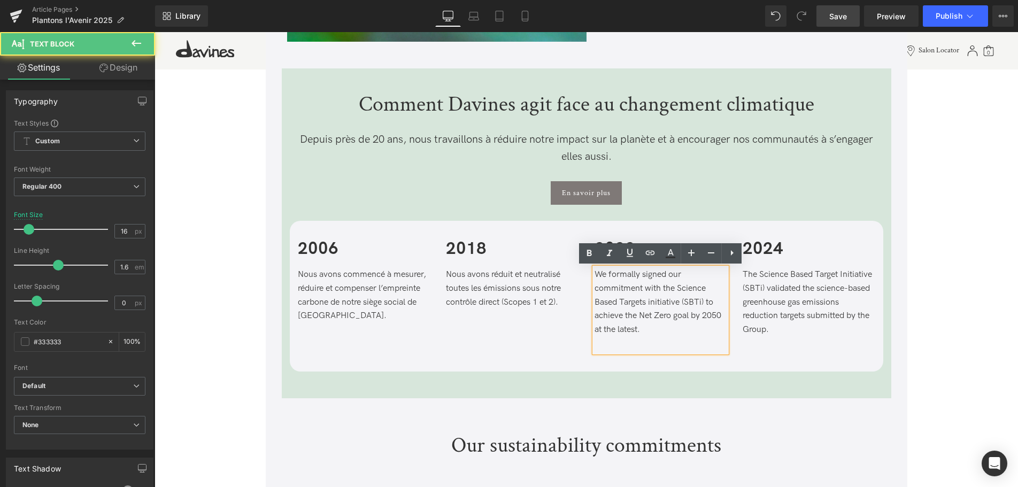
click at [663, 331] on p "We formally signed our commitment with the Science Based Targets initiative (SB…" at bounding box center [660, 302] width 133 height 68
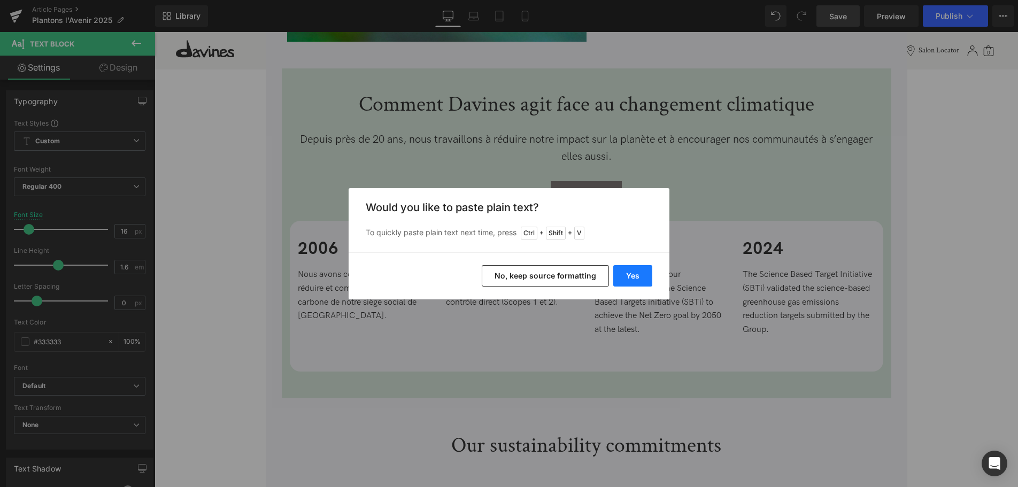
click at [629, 273] on button "Yes" at bounding box center [632, 275] width 39 height 21
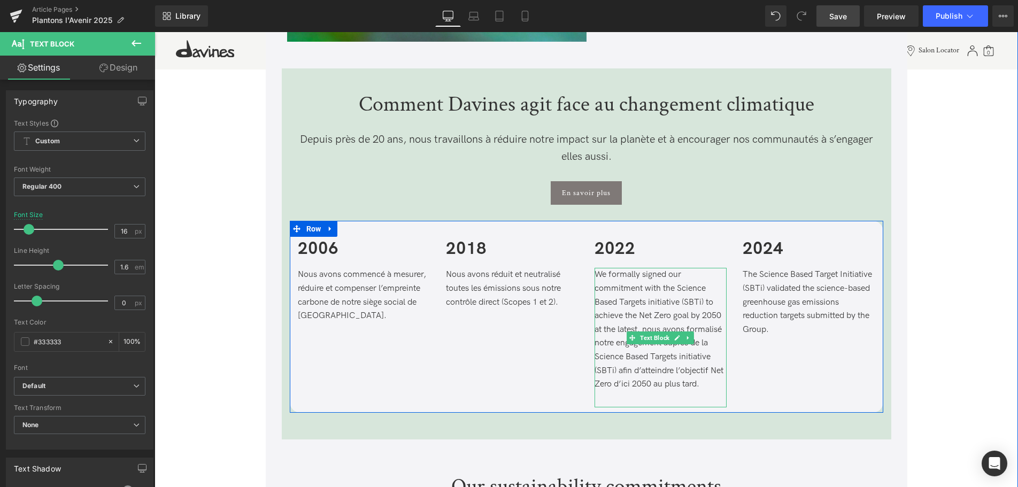
click at [636, 320] on p "We formally signed our commitment with the Science Based Targets initiative (SB…" at bounding box center [660, 329] width 133 height 123
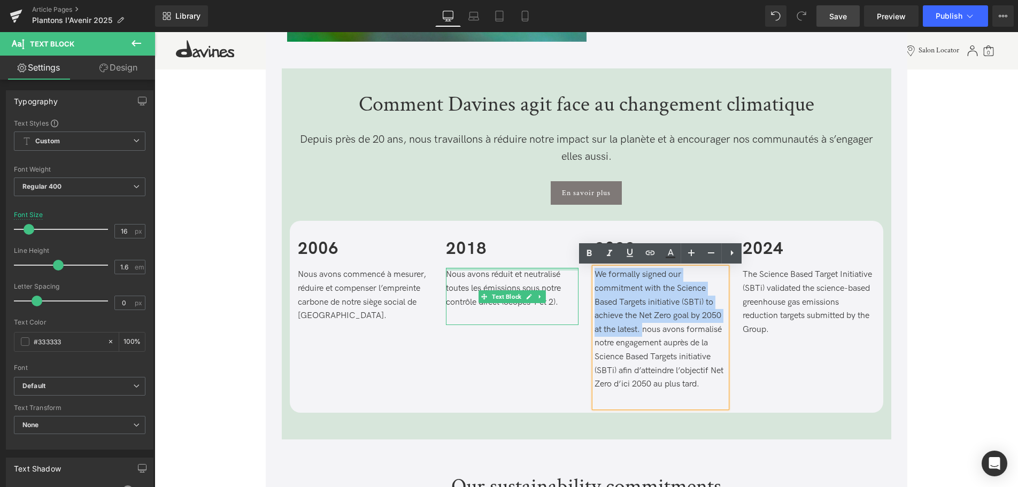
drag, startPoint x: 646, startPoint y: 329, endPoint x: 569, endPoint y: 269, distance: 96.8
click at [569, 269] on div "2006 Text Block Nous avons commencé à mesurer, réduire et compenser l’empreinte…" at bounding box center [586, 317] width 593 height 192
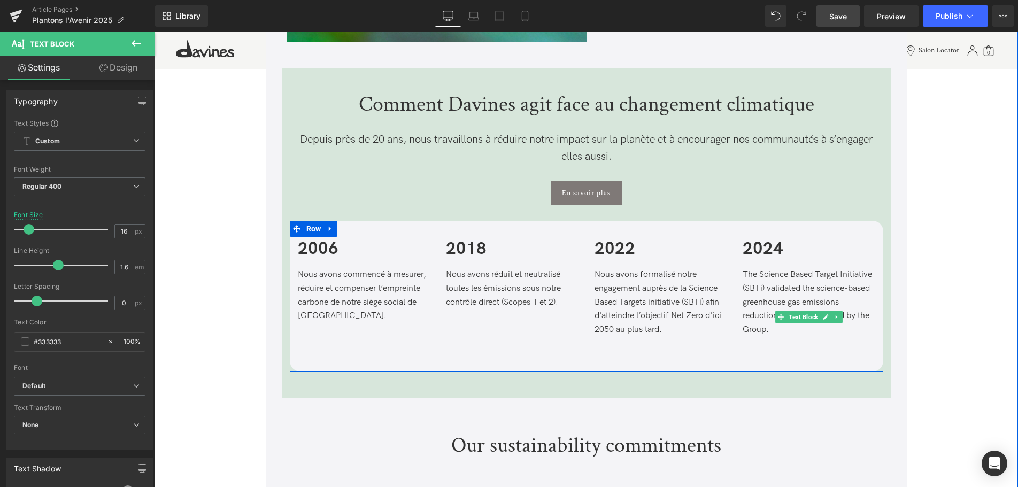
click at [787, 338] on p at bounding box center [809, 343] width 133 height 14
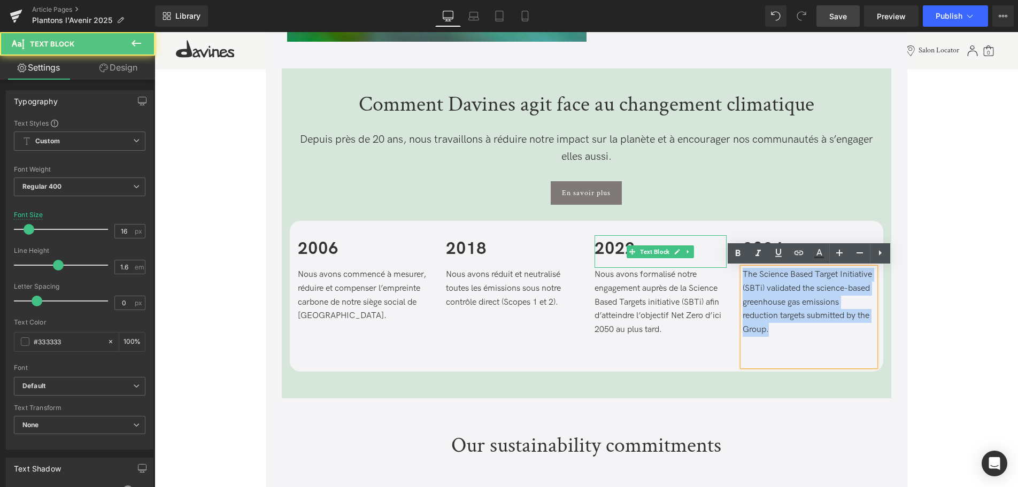
drag, startPoint x: 783, startPoint y: 331, endPoint x: 718, endPoint y: 245, distance: 108.1
click at [718, 245] on div "2006 Text Block Nous avons commencé à mesurer, réduire et compenser l’empreinte…" at bounding box center [586, 296] width 593 height 151
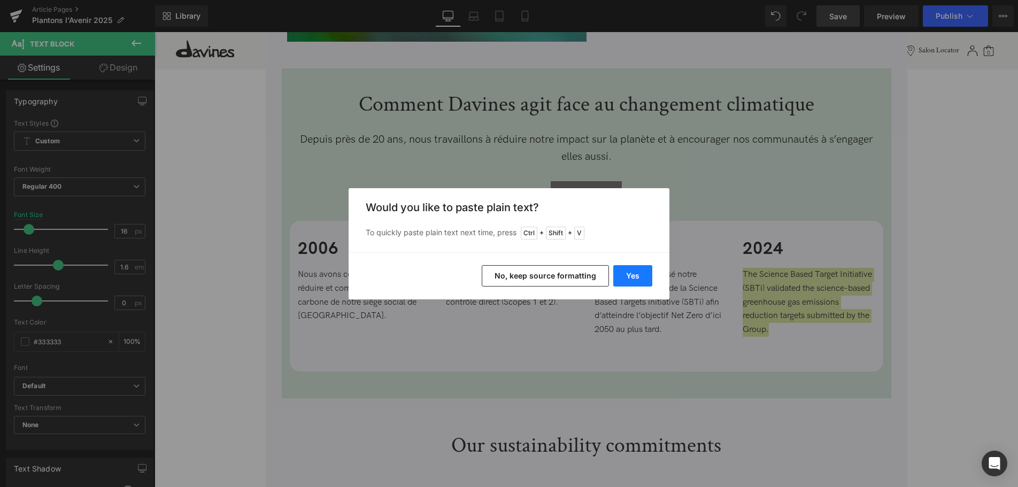
click at [626, 276] on button "Yes" at bounding box center [632, 275] width 39 height 21
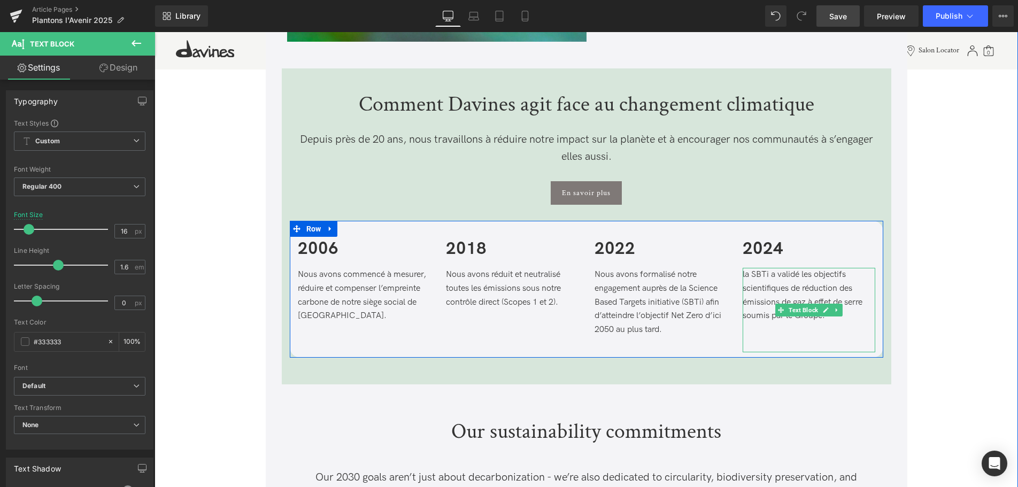
click at [746, 272] on p "la SBTi a validé les objectifs scientifiques de réduction des émissions de gaz …" at bounding box center [809, 295] width 133 height 55
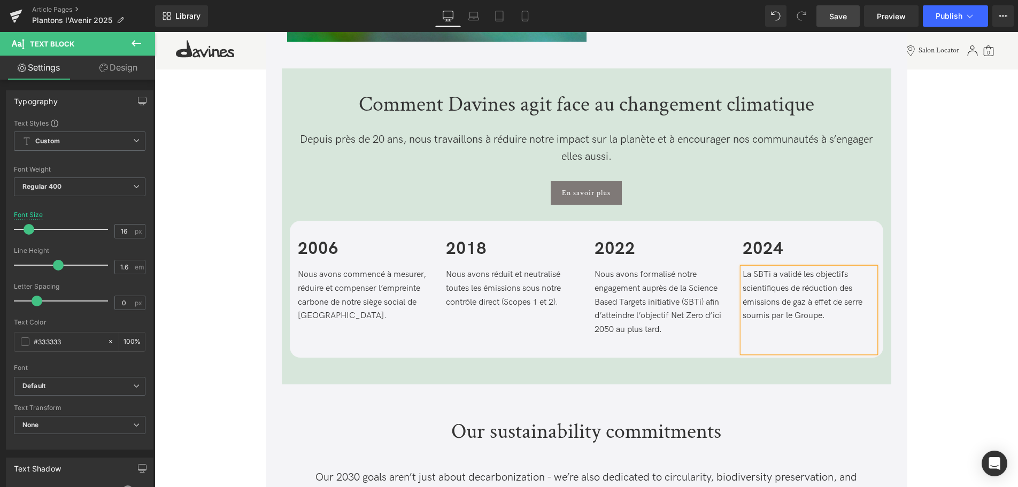
click at [848, 330] on p at bounding box center [809, 330] width 133 height 14
click at [844, 17] on span "Save" at bounding box center [838, 16] width 18 height 11
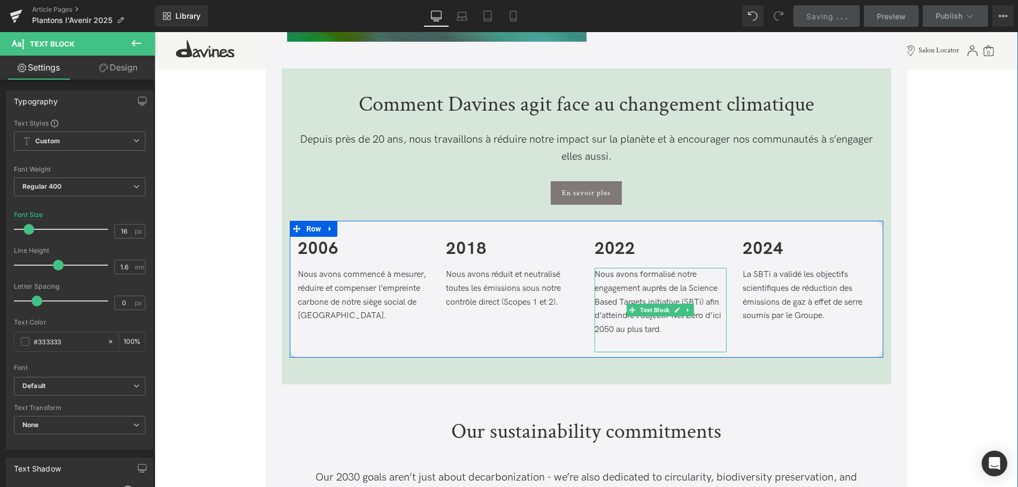
click at [612, 346] on div "Nous avons formalisé notre engagement auprès de la Science Based Targets initia…" at bounding box center [660, 310] width 133 height 84
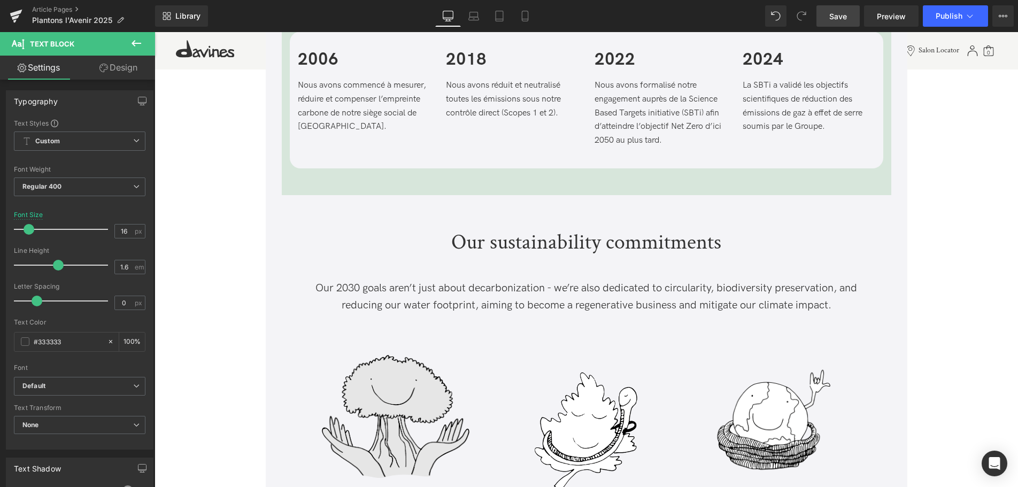
scroll to position [1646, 0]
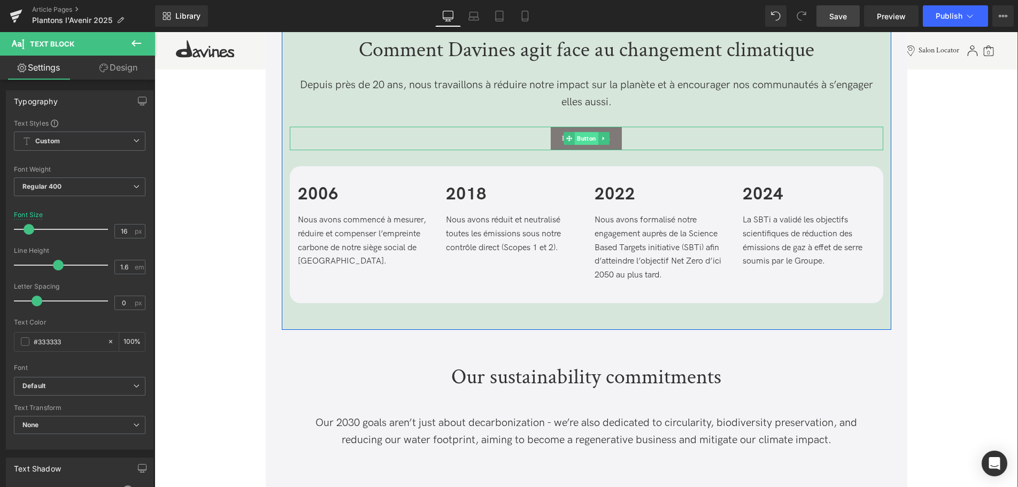
click at [591, 141] on span "Button" at bounding box center [587, 138] width 24 height 13
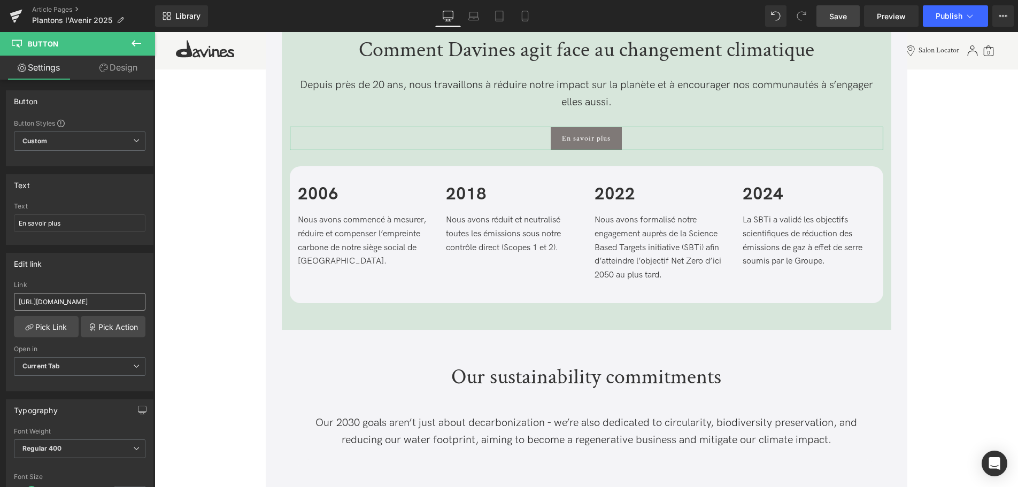
click at [98, 302] on input "https://davinesgroup.com/en/our-impact/our-sustainability-vision/decarbonization" at bounding box center [80, 302] width 132 height 18
drag, startPoint x: 95, startPoint y: 302, endPoint x: 228, endPoint y: 302, distance: 133.1
click at [145, 302] on input "https://davinesgroup.com/en/our-impact/our-sustainability-vision/decarbonization" at bounding box center [80, 302] width 132 height 18
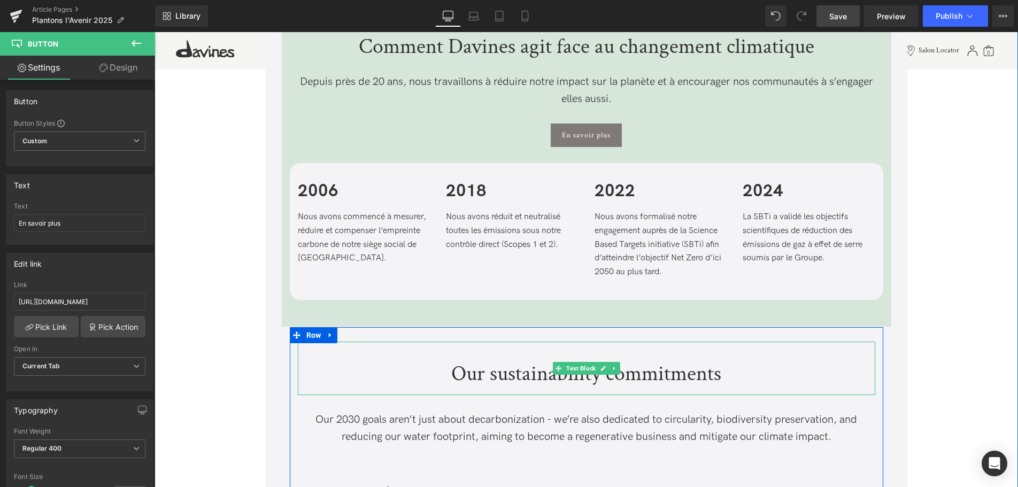
scroll to position [1810, 0]
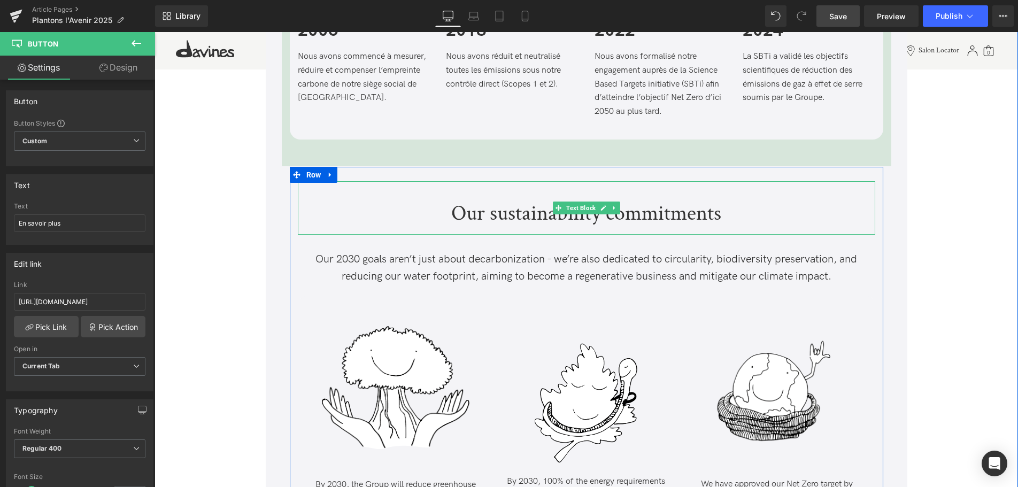
click at [748, 215] on p "Our sustainability commitments" at bounding box center [586, 213] width 577 height 21
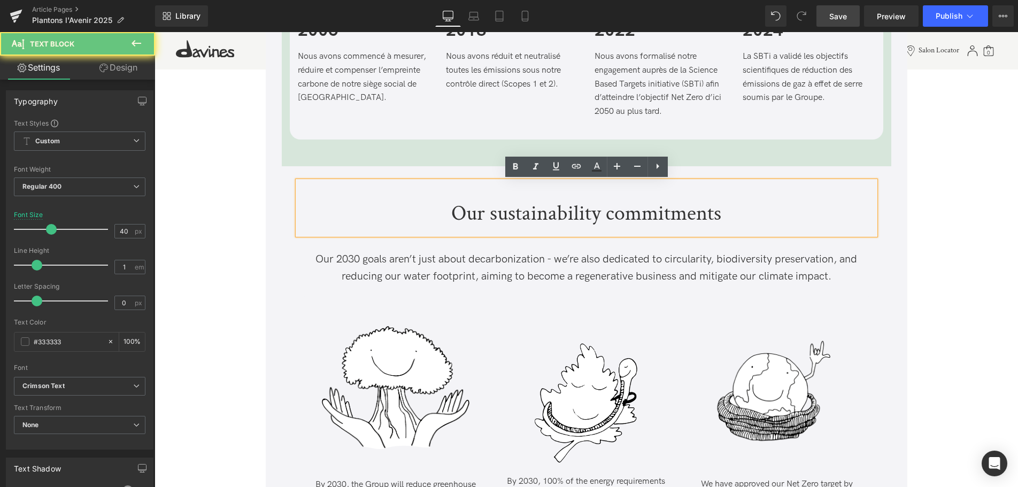
click at [733, 213] on p "Our sustainability commitments" at bounding box center [586, 213] width 577 height 21
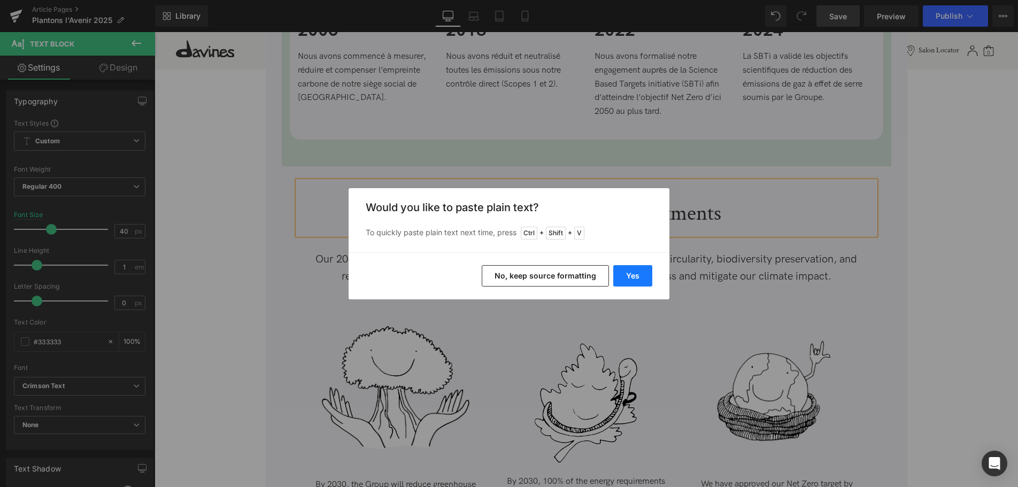
drag, startPoint x: 625, startPoint y: 274, endPoint x: 427, endPoint y: 239, distance: 201.9
click at [625, 274] on button "Yes" at bounding box center [632, 275] width 39 height 21
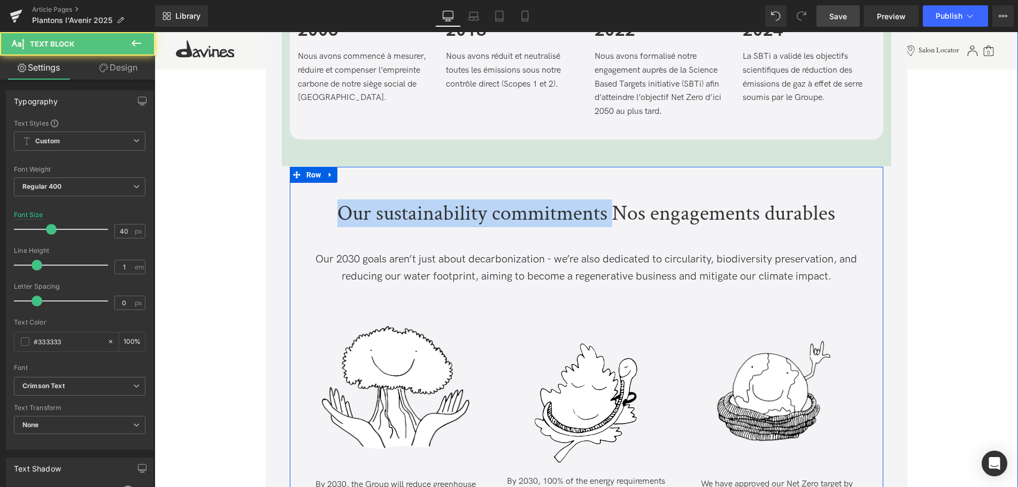
drag, startPoint x: 614, startPoint y: 215, endPoint x: 292, endPoint y: 213, distance: 321.8
click at [292, 213] on div "Our sustainability commitments Nos engagements durables Text Block Our 2030 goa…" at bounding box center [586, 385] width 593 height 418
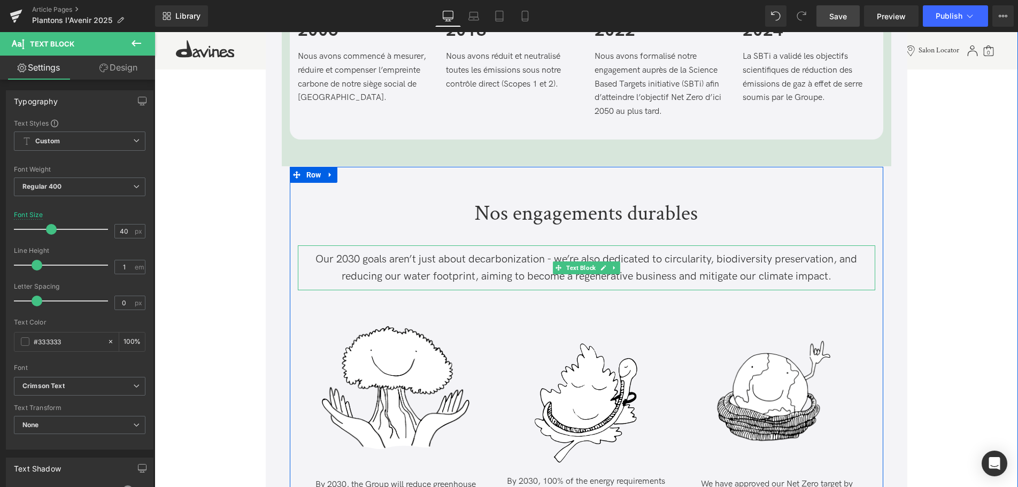
click at [844, 277] on p "Our 2030 goals aren’t just about decarbonization - we’re also dedicated to circ…" at bounding box center [586, 268] width 577 height 34
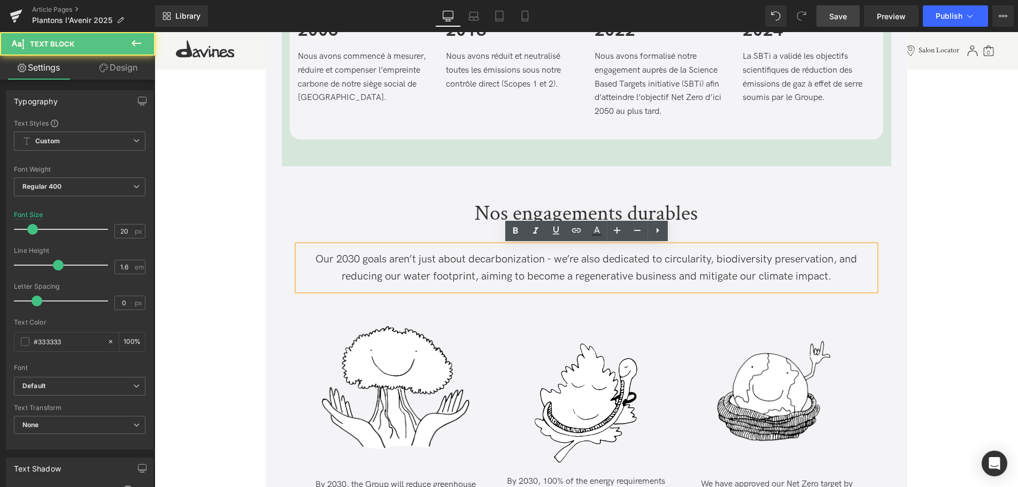
click at [837, 277] on p "Our 2030 goals aren’t just about decarbonization - we’re also dedicated to circ…" at bounding box center [586, 268] width 577 height 34
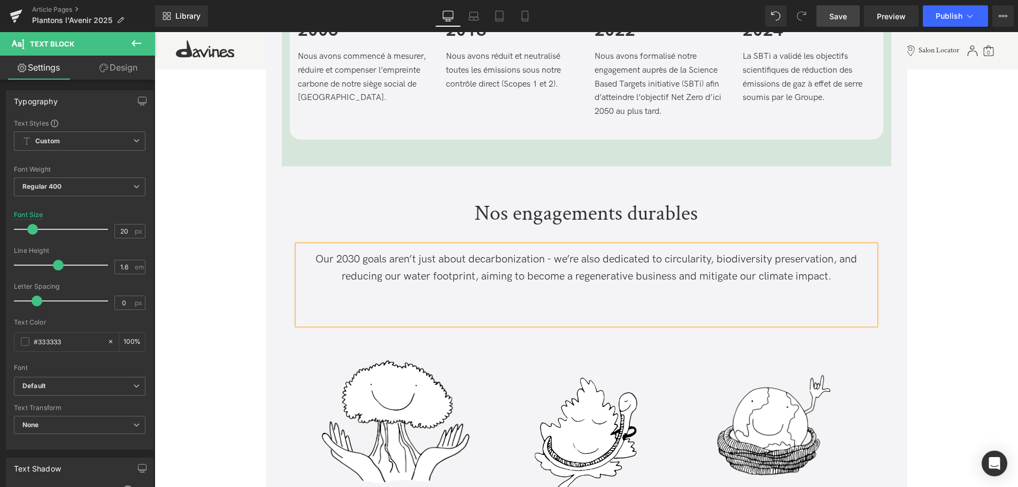
click at [613, 289] on p at bounding box center [586, 293] width 577 height 17
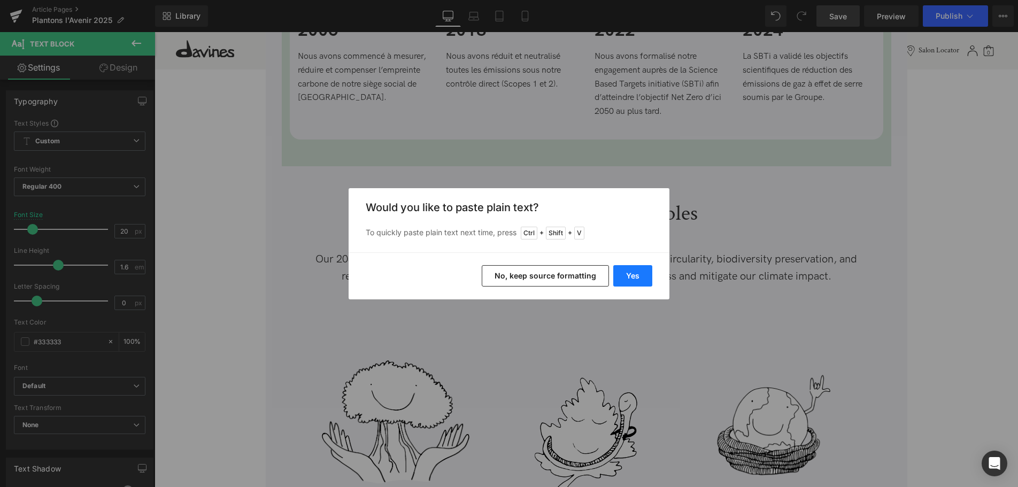
click at [647, 277] on button "Yes" at bounding box center [632, 275] width 39 height 21
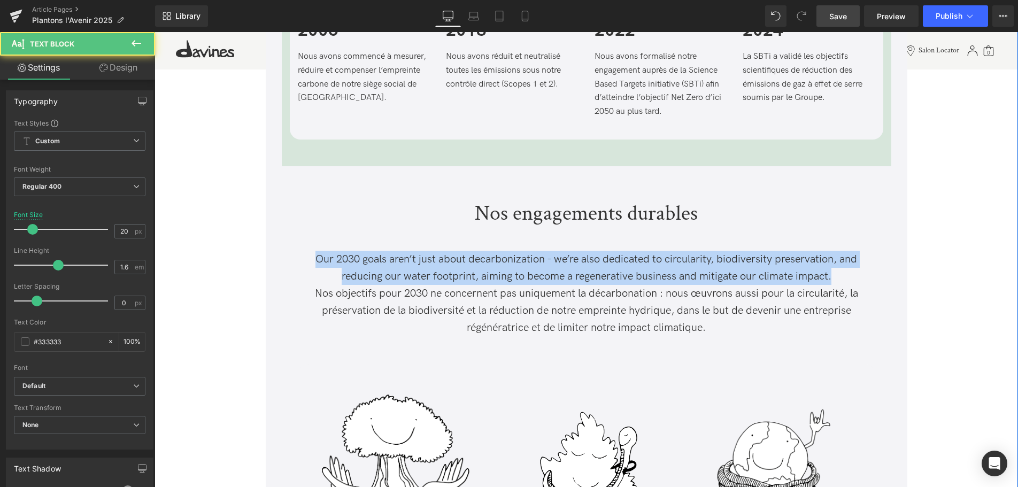
drag, startPoint x: 847, startPoint y: 280, endPoint x: 264, endPoint y: 253, distance: 584.3
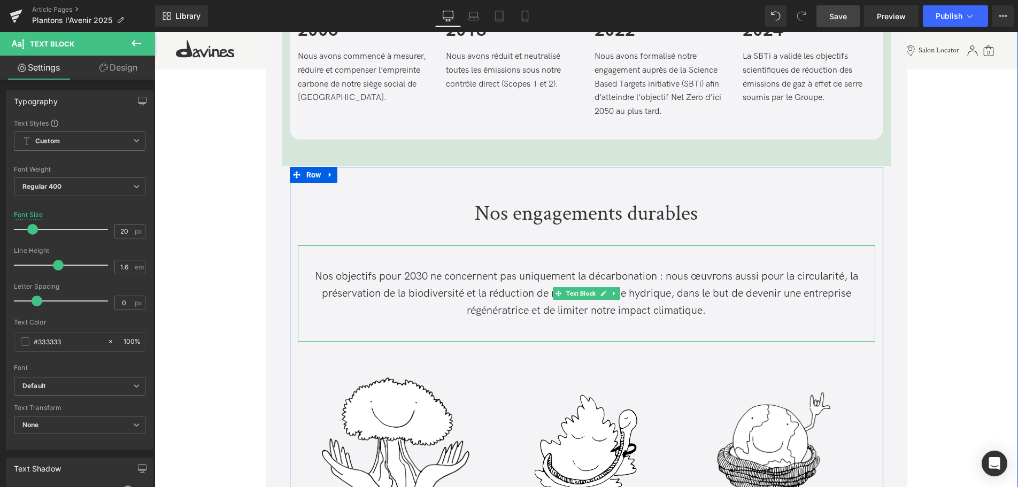
click at [315, 275] on span "Nos objectifs pour 2030 ne concernent pas uniquement la décarbonation : nous œu…" at bounding box center [586, 293] width 543 height 47
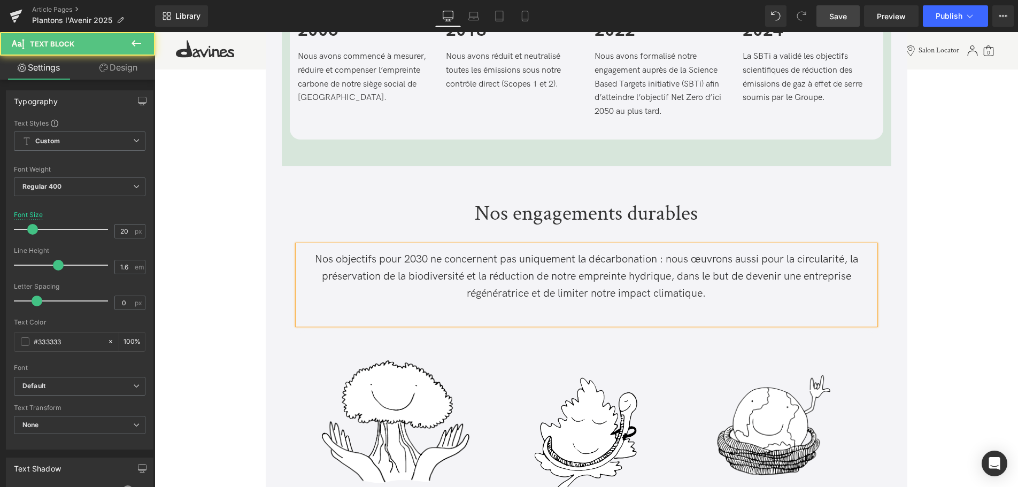
click at [651, 308] on p at bounding box center [586, 310] width 577 height 17
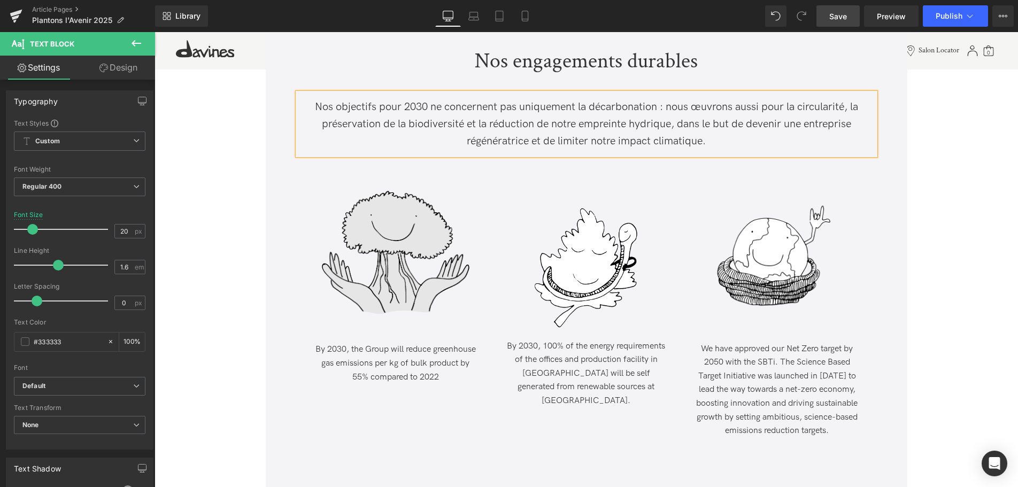
scroll to position [1973, 0]
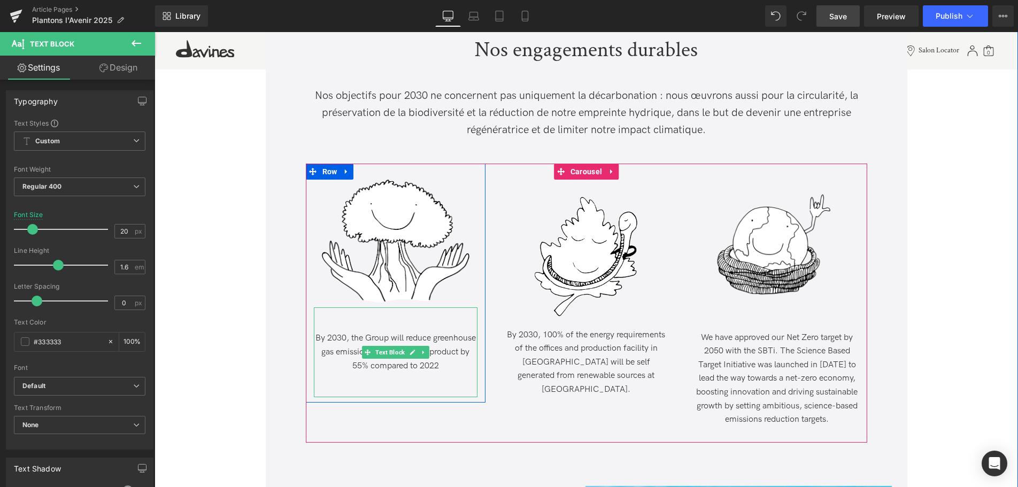
click at [459, 373] on p at bounding box center [396, 380] width 164 height 14
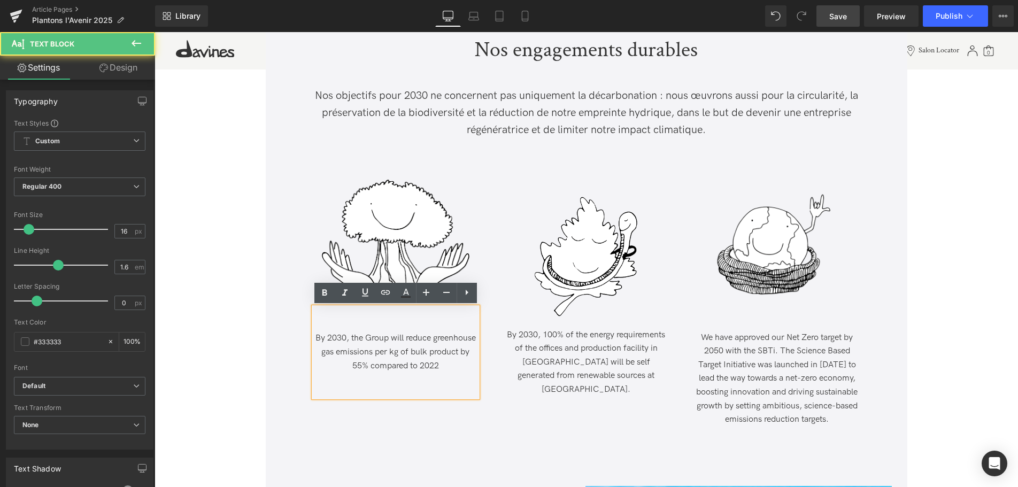
click at [455, 366] on p "By 2030, the Group will reduce greenhouse gas emissions per kg of bulk product …" at bounding box center [396, 351] width 164 height 41
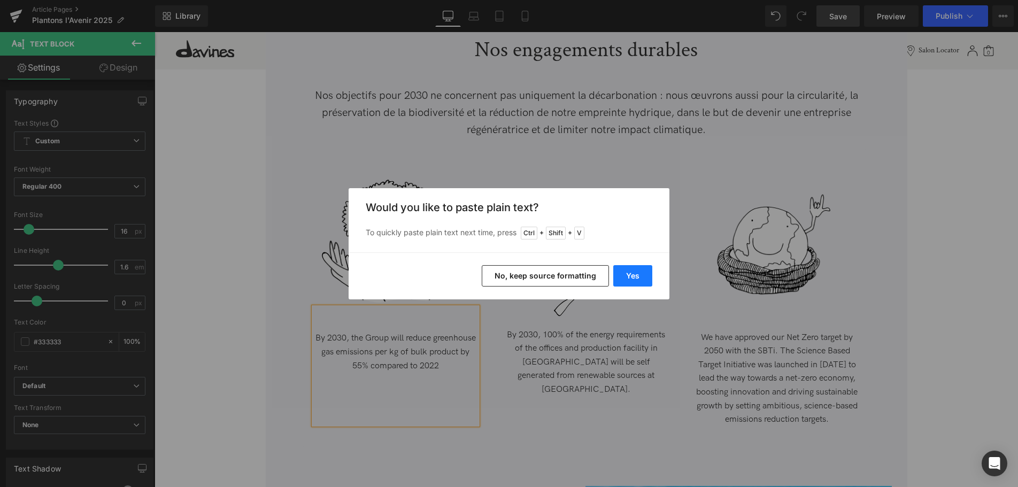
drag, startPoint x: 629, startPoint y: 275, endPoint x: 473, endPoint y: 243, distance: 158.8
click at [629, 275] on button "Yes" at bounding box center [632, 275] width 39 height 21
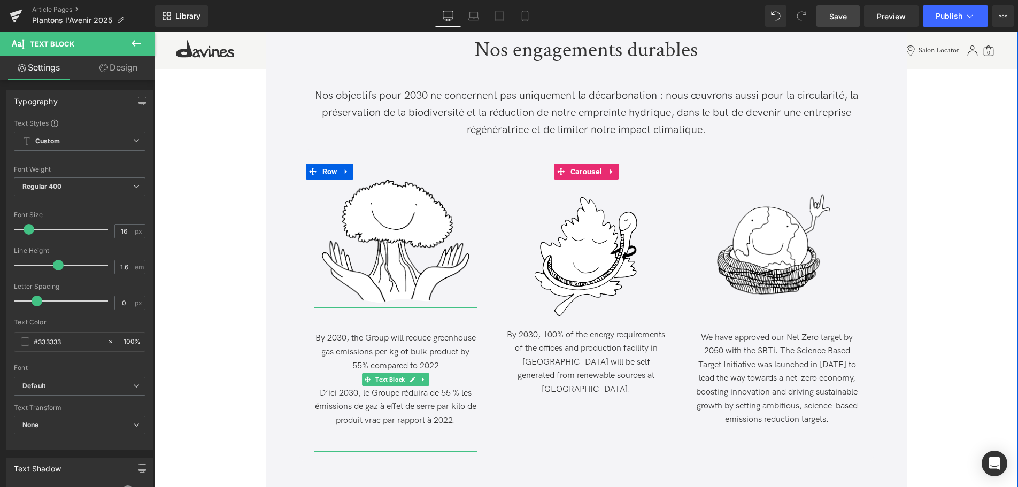
click at [457, 374] on p at bounding box center [396, 380] width 164 height 14
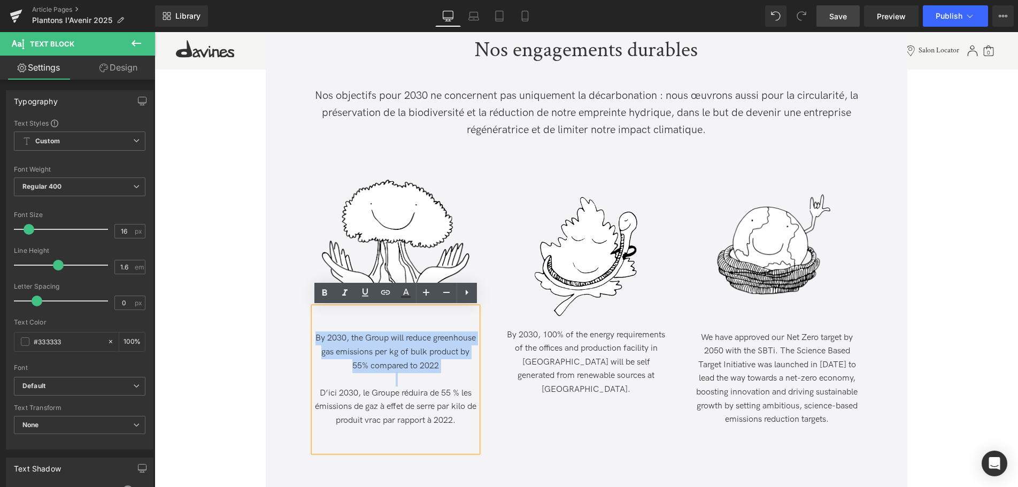
drag, startPoint x: 402, startPoint y: 382, endPoint x: 307, endPoint y: 337, distance: 105.2
click at [307, 337] on div "Image By 2030, the Group will reduce greenhouse gas emissions per kg of bulk pr…" at bounding box center [396, 316] width 180 height 272
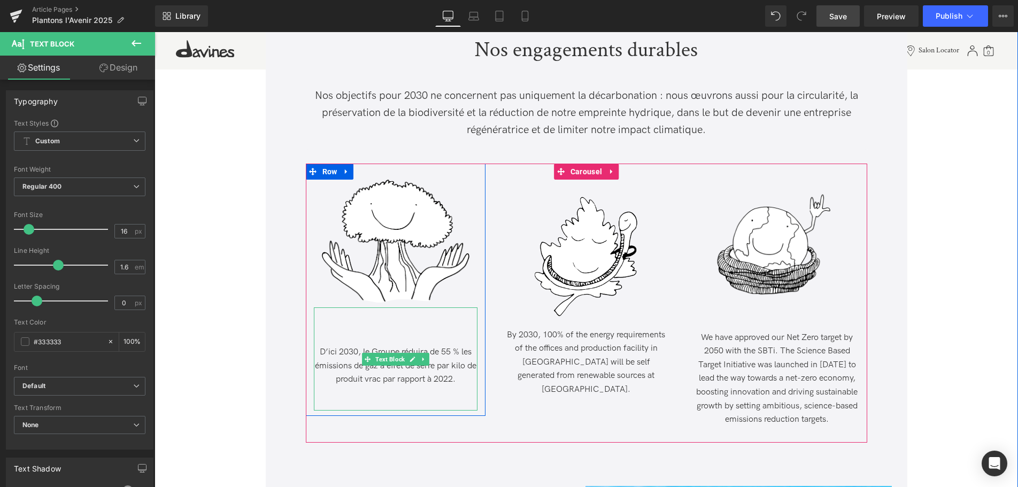
click at [324, 350] on span "D’ici 2030, le Groupe réduira de 55 % les émissions de gaz à effet de serre par…" at bounding box center [395, 365] width 161 height 37
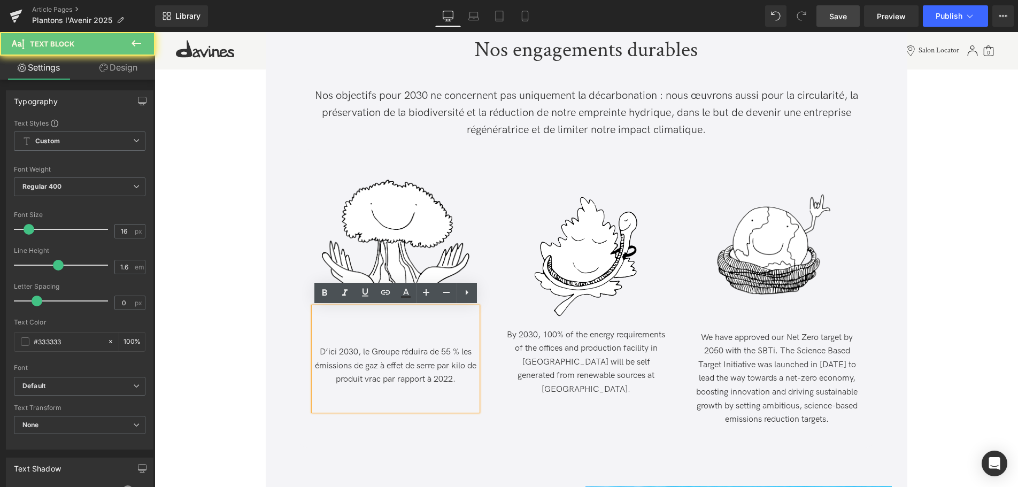
click at [322, 352] on span "D’ici 2030, le Groupe réduira de 55 % les émissions de gaz à effet de serre par…" at bounding box center [395, 365] width 161 height 37
click at [320, 352] on span "D’ici 2030, le Groupe réduira de 55 % les émissions de gaz à effet de serre par…" at bounding box center [395, 365] width 161 height 37
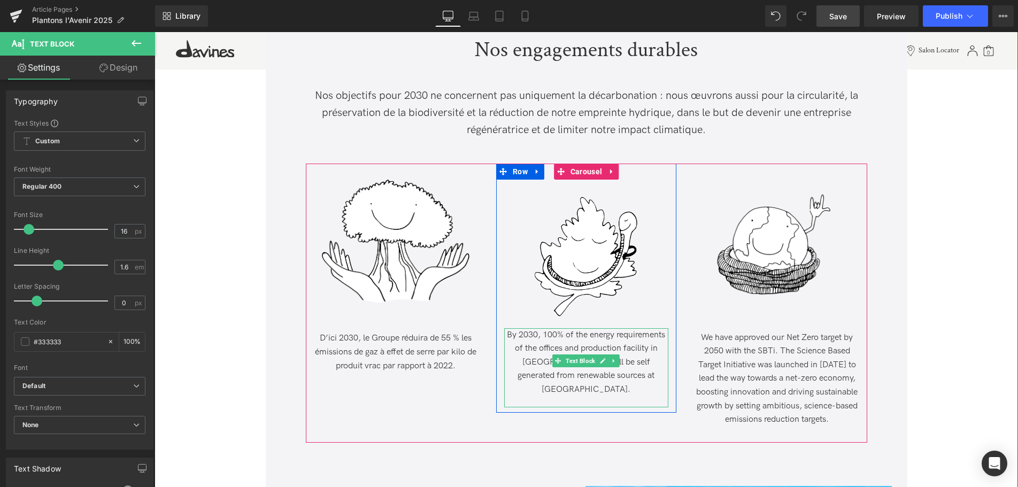
click at [661, 375] on p "By 2030, 100% of the energy requirements of the offices and production facility…" at bounding box center [586, 362] width 164 height 68
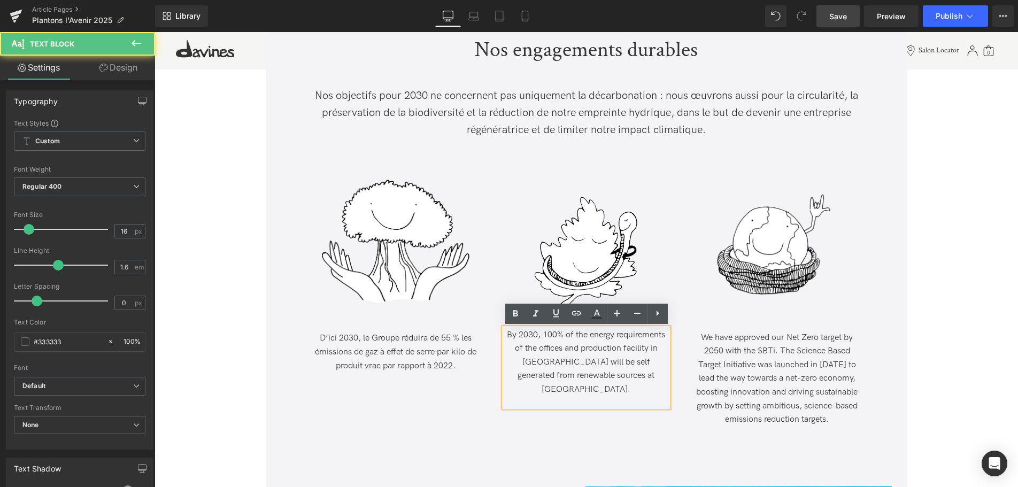
click at [659, 378] on p "By 2030, 100% of the energy requirements of the offices and production facility…" at bounding box center [586, 362] width 164 height 68
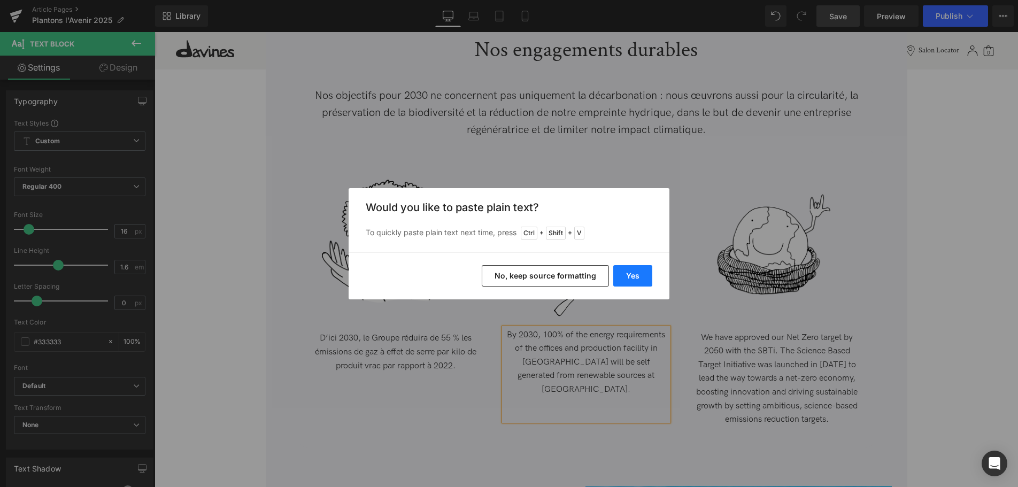
click at [640, 270] on button "Yes" at bounding box center [632, 275] width 39 height 21
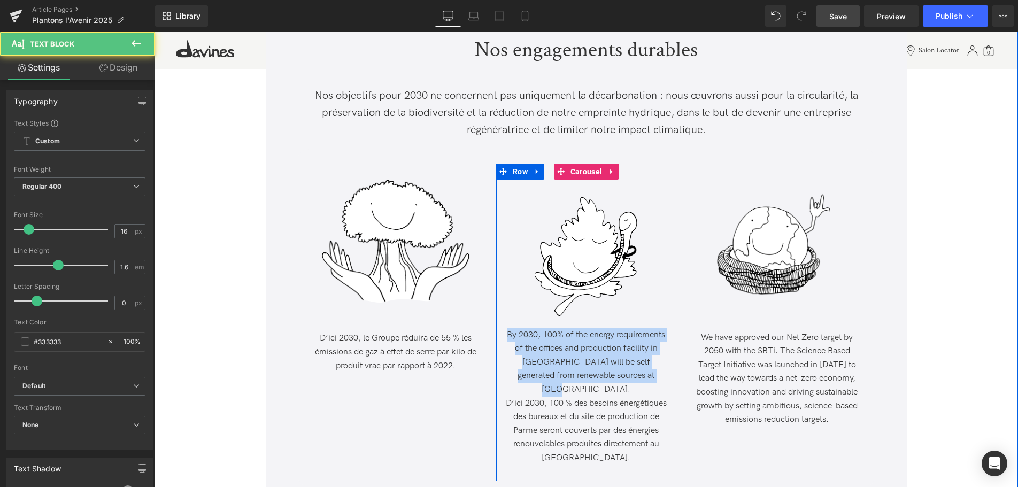
drag, startPoint x: 659, startPoint y: 374, endPoint x: 501, endPoint y: 333, distance: 162.6
click at [501, 333] on div "Image By 2030, 100% of the energy requirements of the offices and production fa…" at bounding box center [586, 328] width 180 height 296
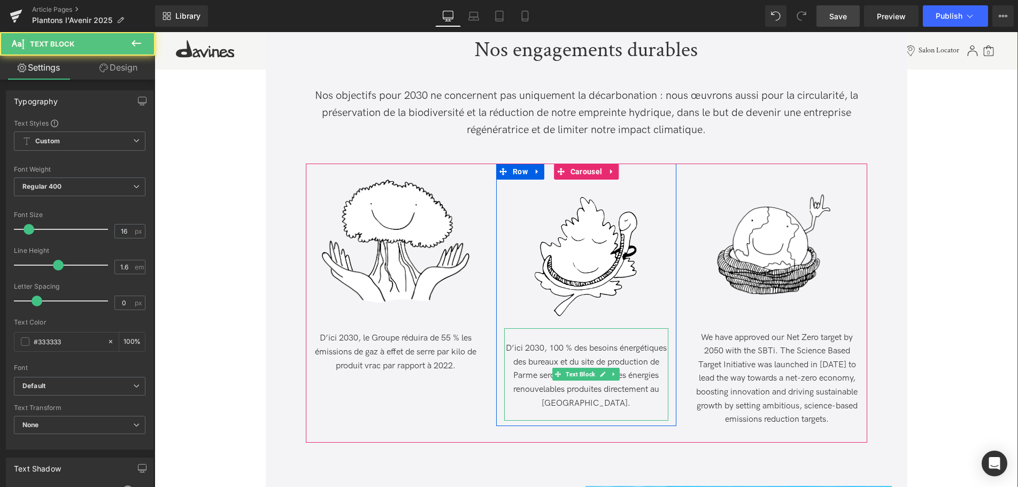
click at [510, 348] on span "D’ici 2030, 100 % des besoins énergétiques des bureaux et du site de production…" at bounding box center [586, 375] width 161 height 65
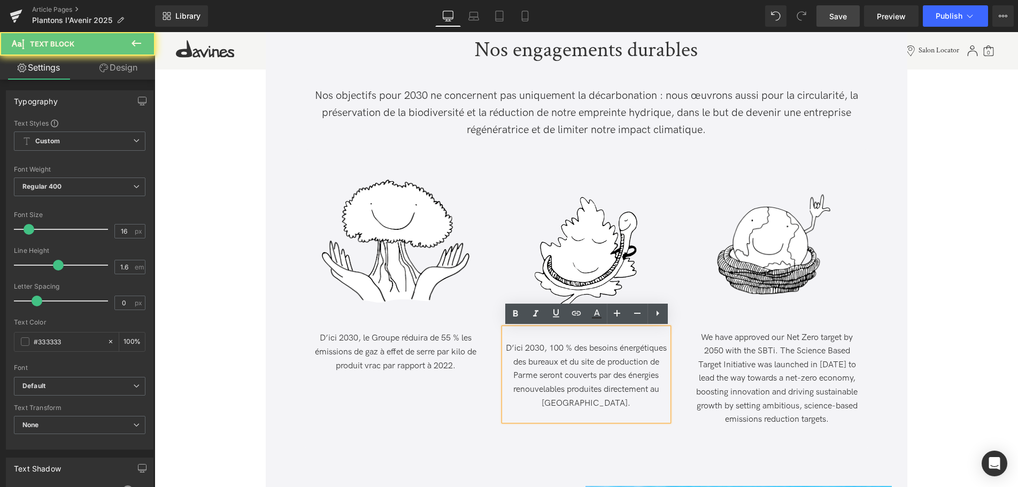
click at [506, 348] on span "D’ici 2030, 100 % des besoins énergétiques des bureaux et du site de production…" at bounding box center [586, 375] width 161 height 65
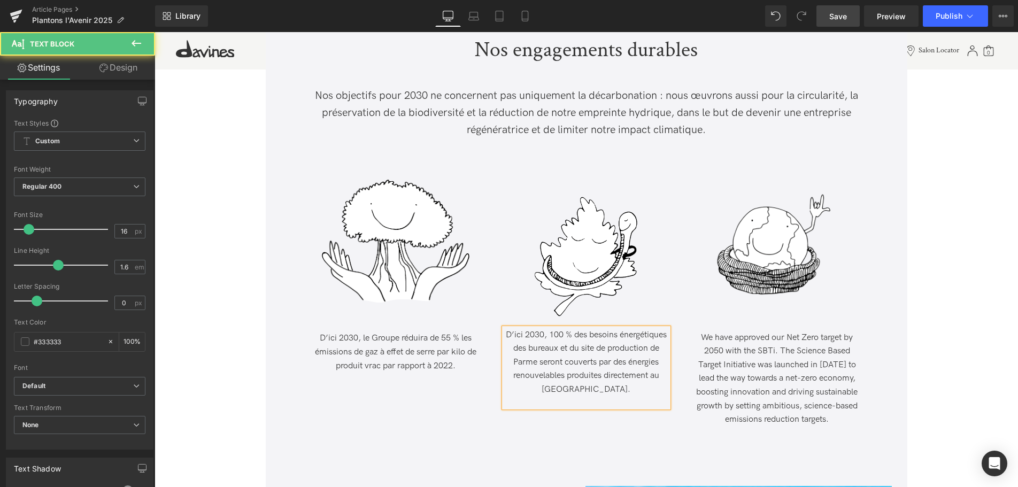
click at [652, 389] on p "D’ici 2030, 100 % des besoins énergétiques des bureaux et du site de production…" at bounding box center [586, 362] width 164 height 68
click at [609, 402] on div "D’ici 2030, 100 % des besoins énergétiques des bureaux et du site de production…" at bounding box center [586, 367] width 164 height 79
click at [634, 392] on p "D’ici 2030, 100 % des besoins énergétiques des bureaux et du site de production…" at bounding box center [586, 362] width 164 height 68
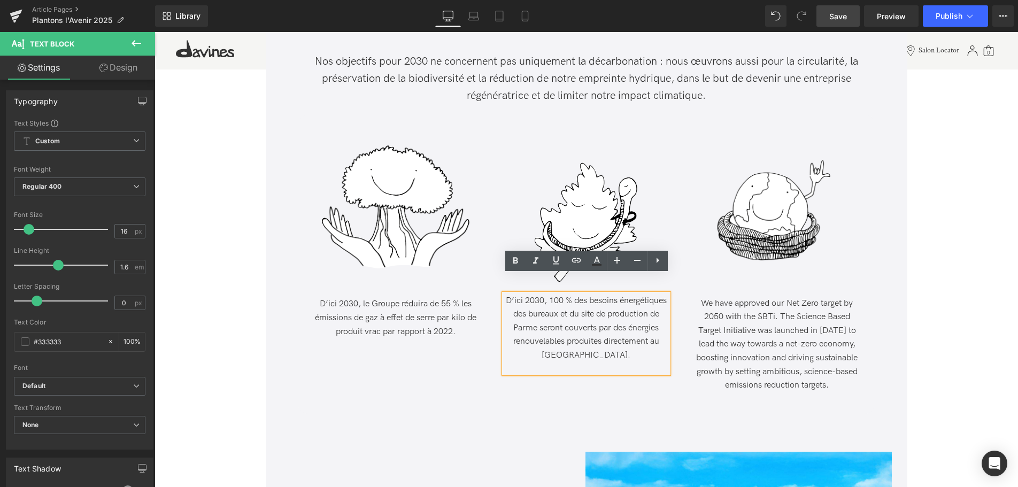
scroll to position [2028, 0]
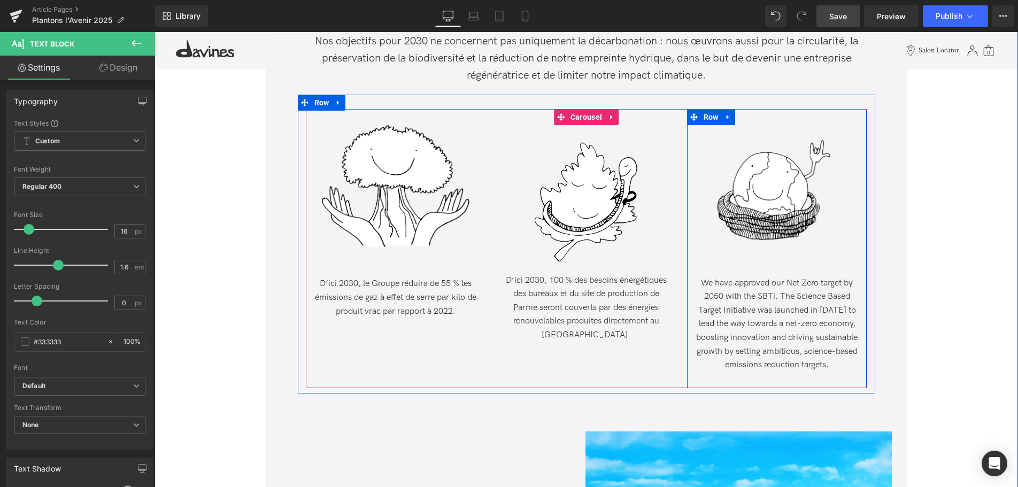
click at [839, 365] on p "We have approved our Net Zero target by 2050 with the SBTi. The Science Based T…" at bounding box center [777, 324] width 164 height 96
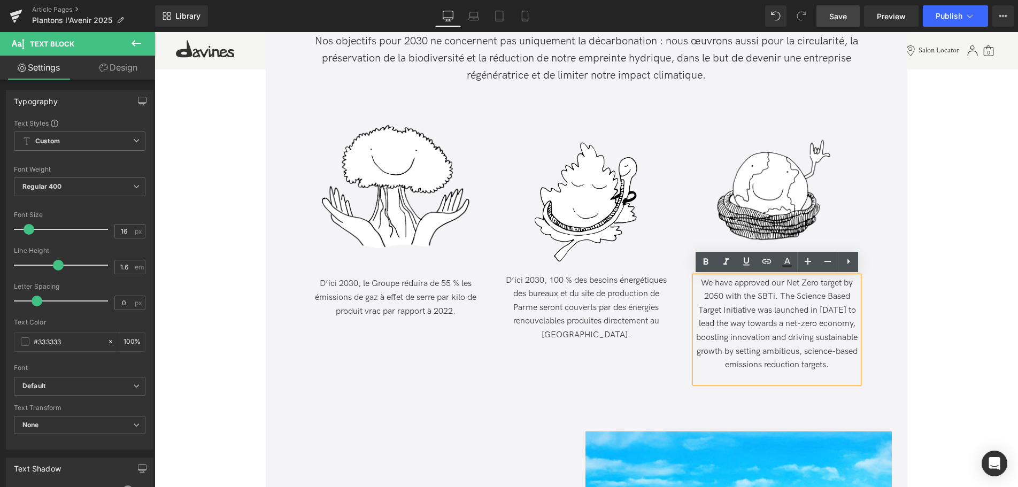
drag, startPoint x: 836, startPoint y: 366, endPoint x: 849, endPoint y: 367, distance: 13.4
click at [849, 367] on p "We have approved our Net Zero target by 2050 with the SBTi. The Science Based T…" at bounding box center [777, 324] width 164 height 96
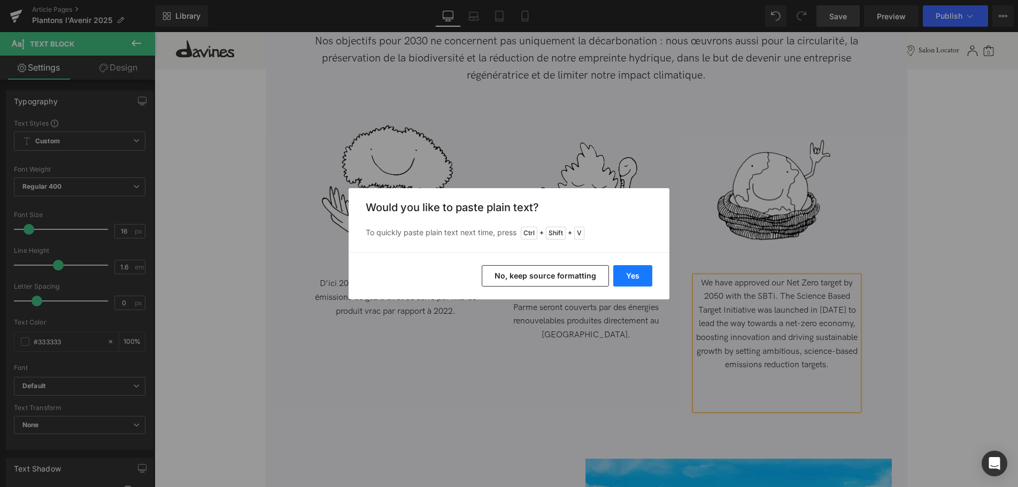
click at [628, 275] on button "Yes" at bounding box center [632, 275] width 39 height 21
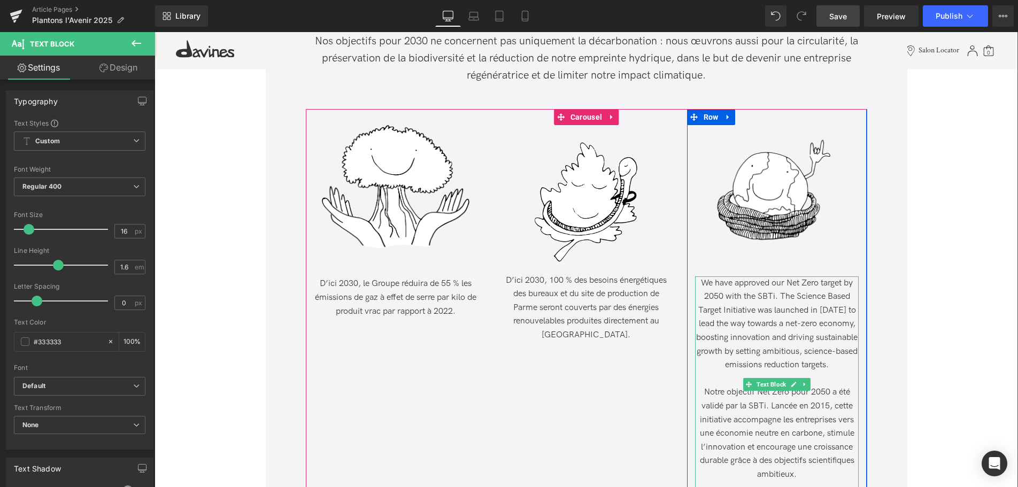
click at [836, 364] on p "We have approved our Net Zero target by 2050 with the SBTi. The Science Based T…" at bounding box center [777, 324] width 164 height 96
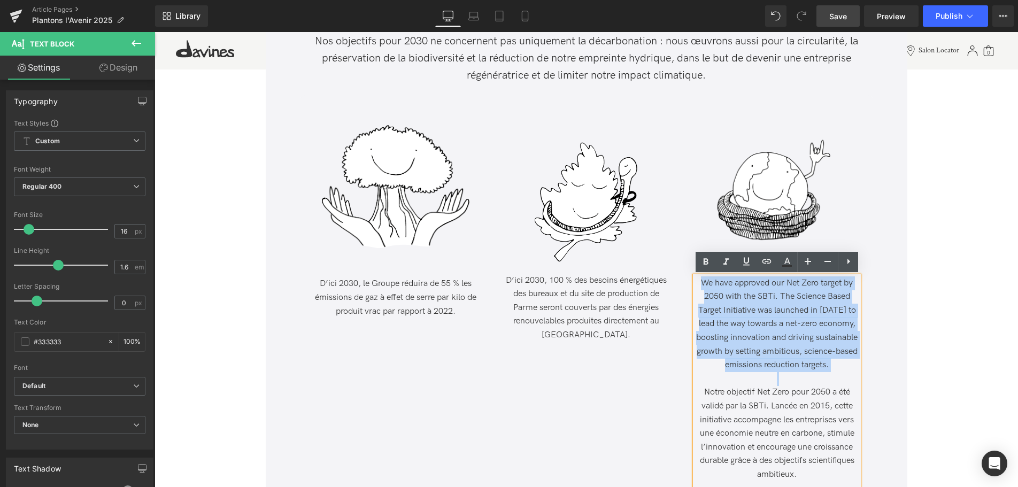
drag, startPoint x: 792, startPoint y: 377, endPoint x: 687, endPoint y: 275, distance: 146.3
click at [688, 275] on div "Image We have approved our Net Zero target by 2050 with the SBTi. The Science B…" at bounding box center [777, 308] width 180 height 367
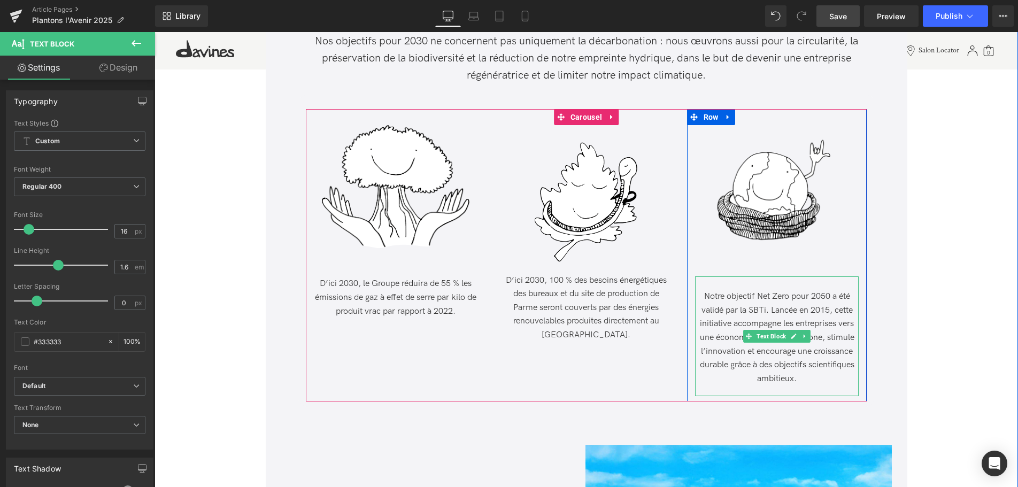
click at [704, 297] on span "Notre objectif Net Zero pour 2050 a été validé par la SBTi. Lancée en 2015, cet…" at bounding box center [777, 337] width 154 height 92
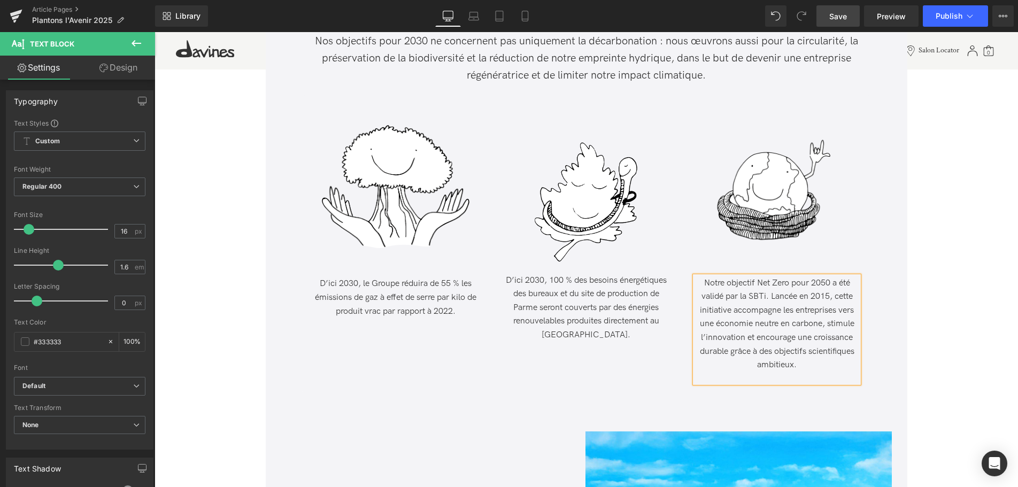
click at [832, 13] on span "Save" at bounding box center [838, 16] width 18 height 11
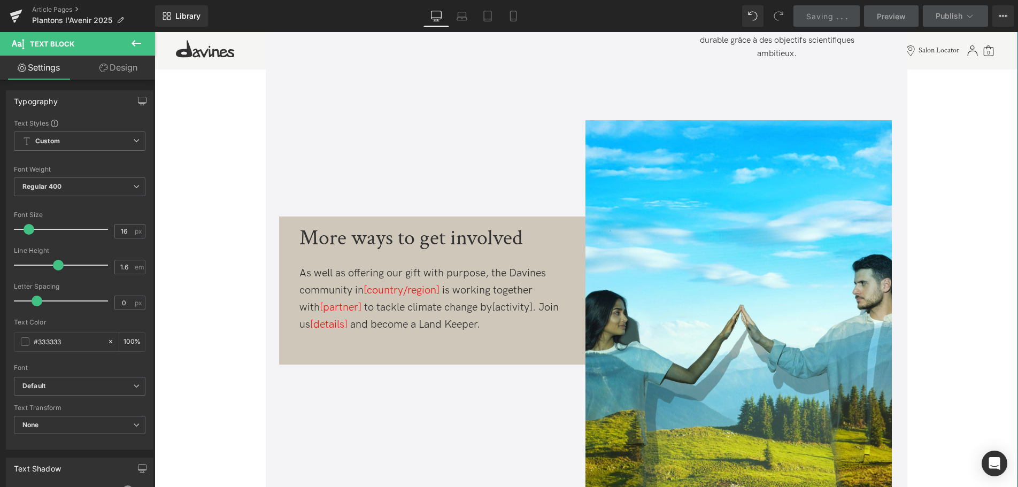
scroll to position [2355, 0]
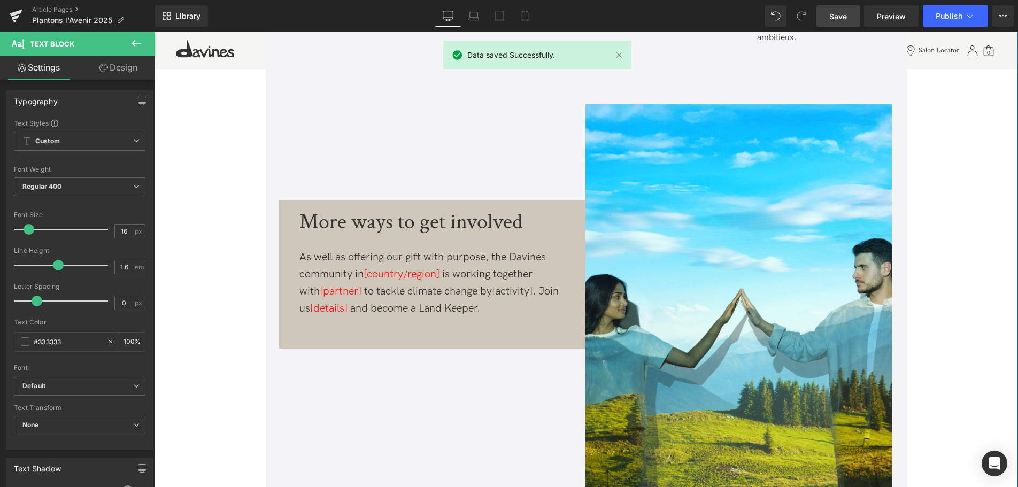
click at [395, 223] on div "More ways to get involved" at bounding box center [434, 221] width 270 height 21
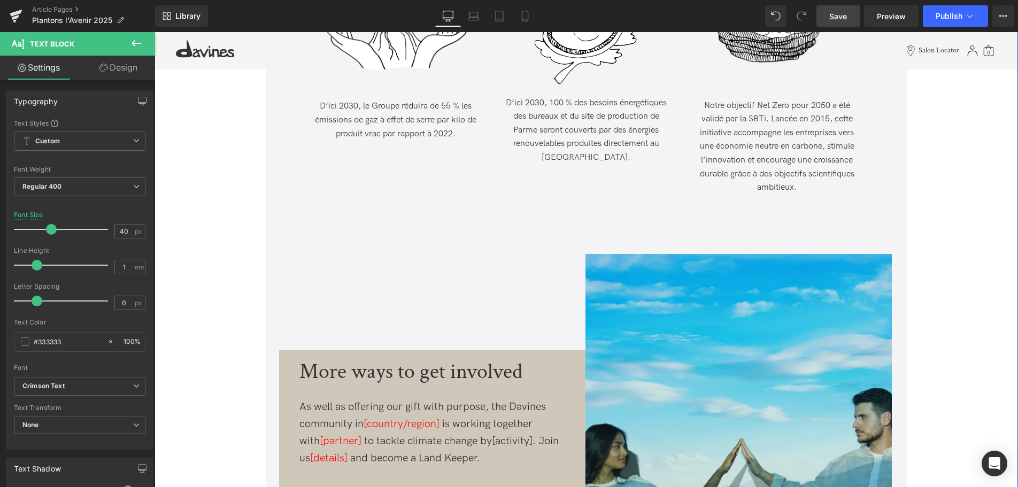
scroll to position [2345, 0]
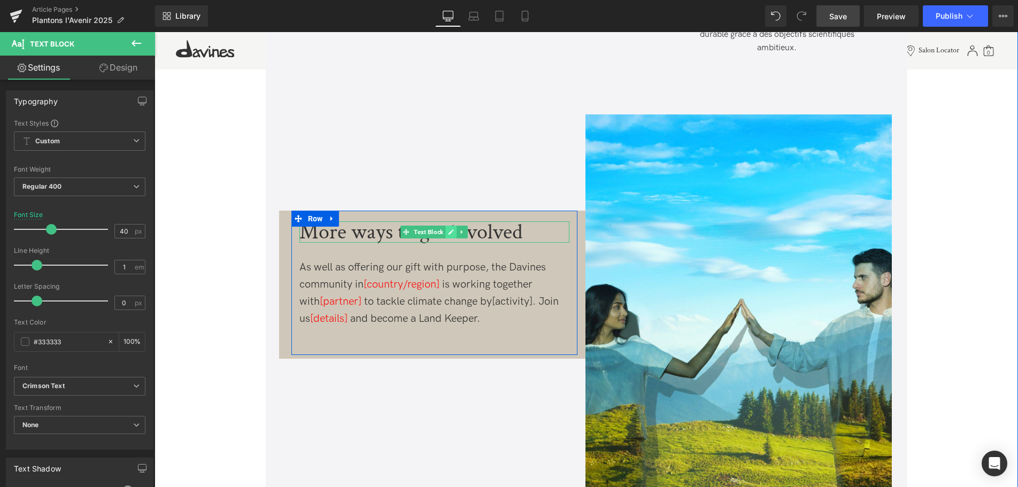
click at [449, 235] on link at bounding box center [450, 232] width 11 height 13
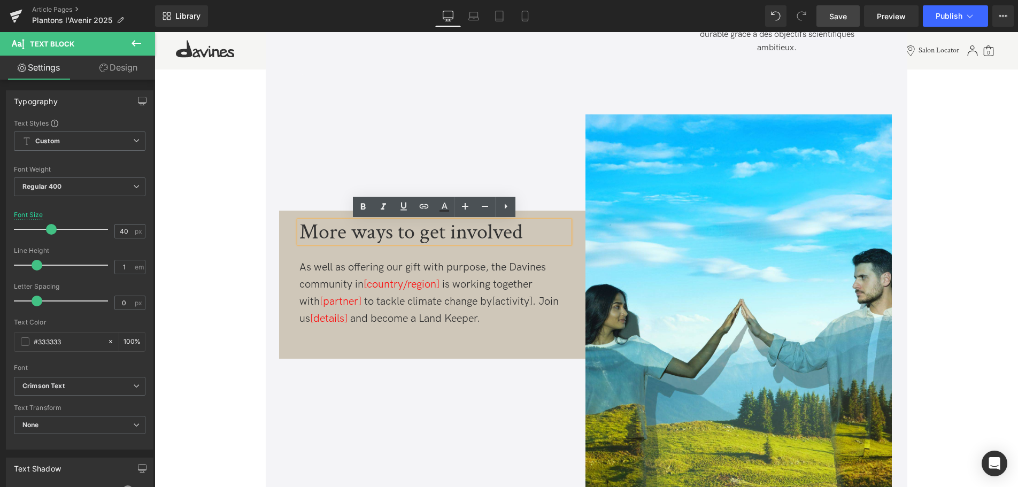
click at [372, 235] on div "More ways to get involved" at bounding box center [434, 231] width 270 height 21
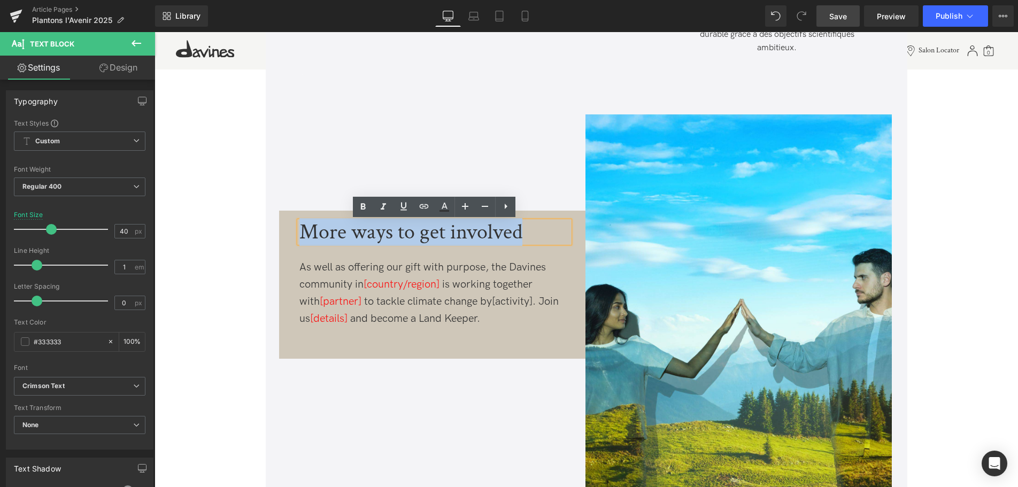
drag, startPoint x: 532, startPoint y: 226, endPoint x: 176, endPoint y: 207, distance: 356.5
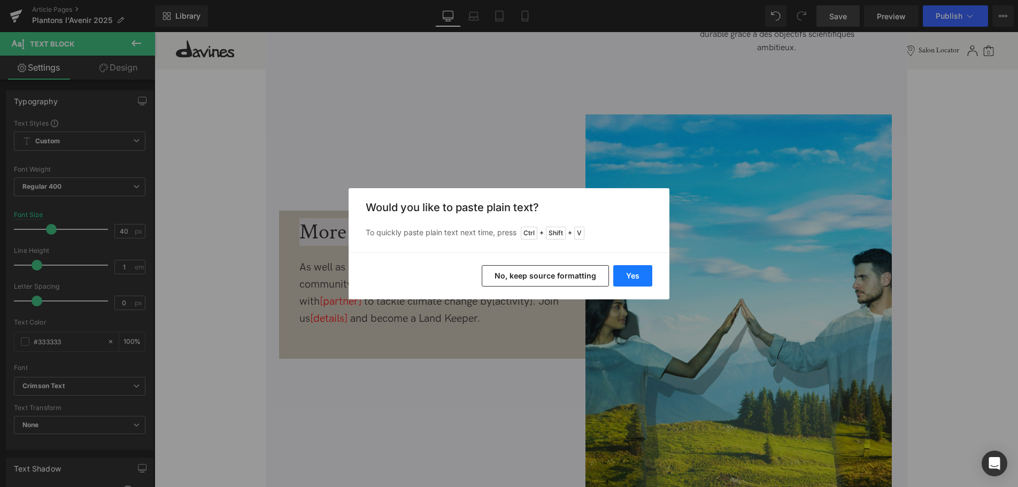
click at [630, 266] on button "Yes" at bounding box center [632, 275] width 39 height 21
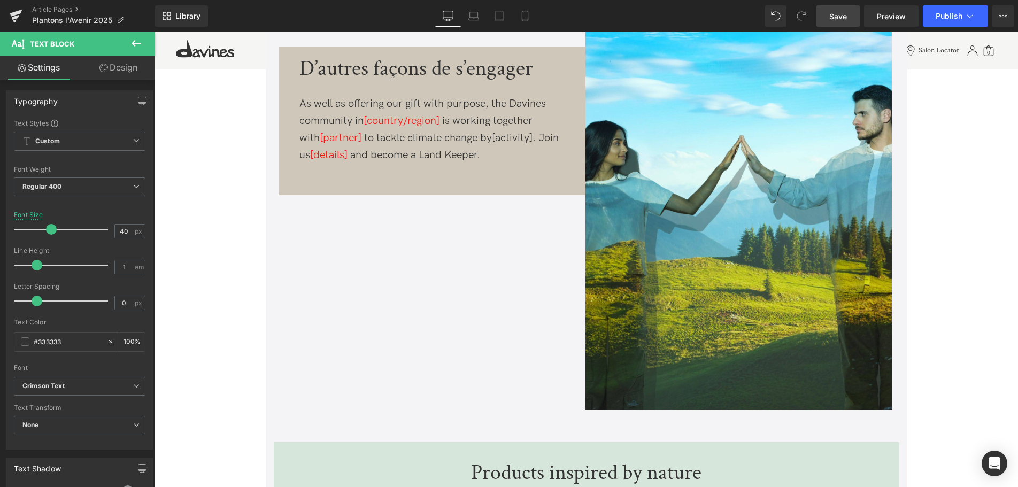
scroll to position [2399, 0]
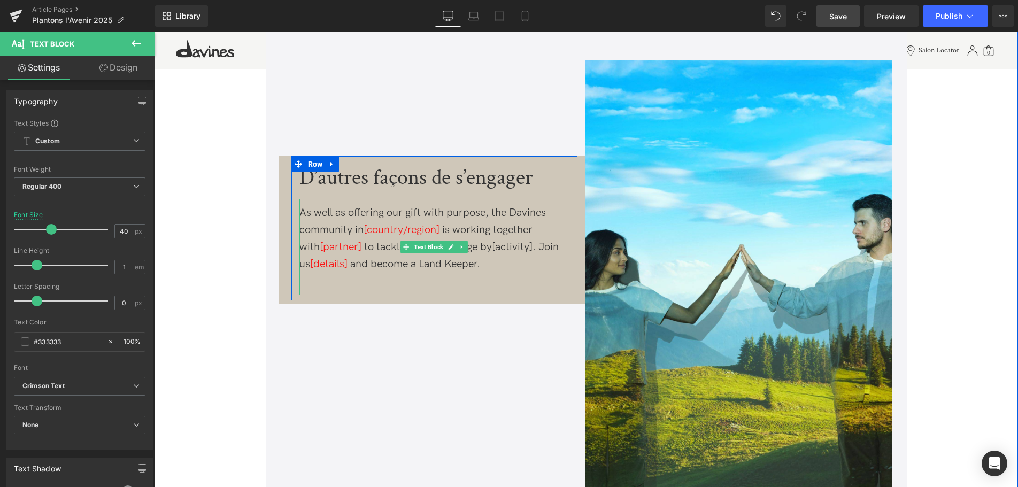
click at [500, 262] on div "As well as offering our gift with purpose, the Davines community in [country/re…" at bounding box center [434, 238] width 270 height 68
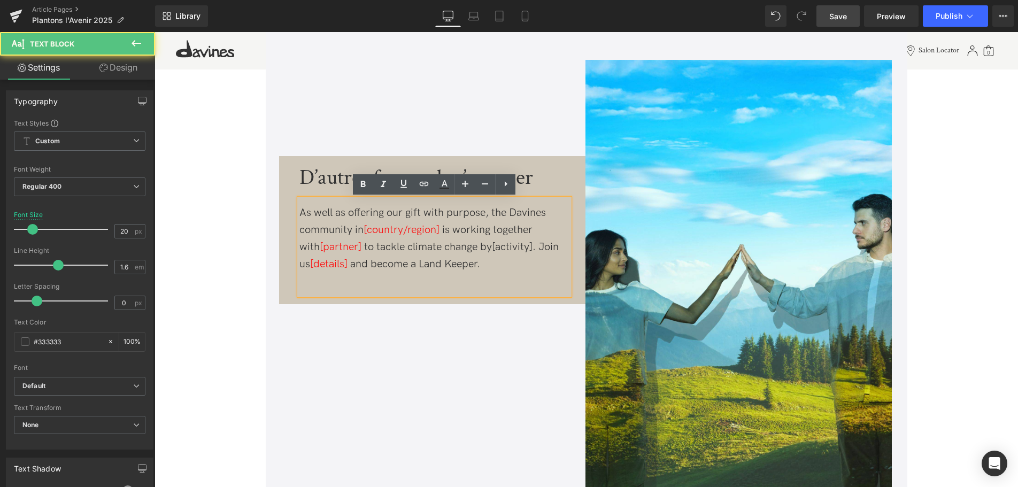
click at [496, 264] on div "As well as offering our gift with purpose, the Davines community in [country/re…" at bounding box center [434, 238] width 270 height 68
drag, startPoint x: 502, startPoint y: 268, endPoint x: 495, endPoint y: 267, distance: 7.0
click at [495, 267] on div "As well as offering our gift with purpose, the Davines community in [country/re…" at bounding box center [434, 238] width 270 height 68
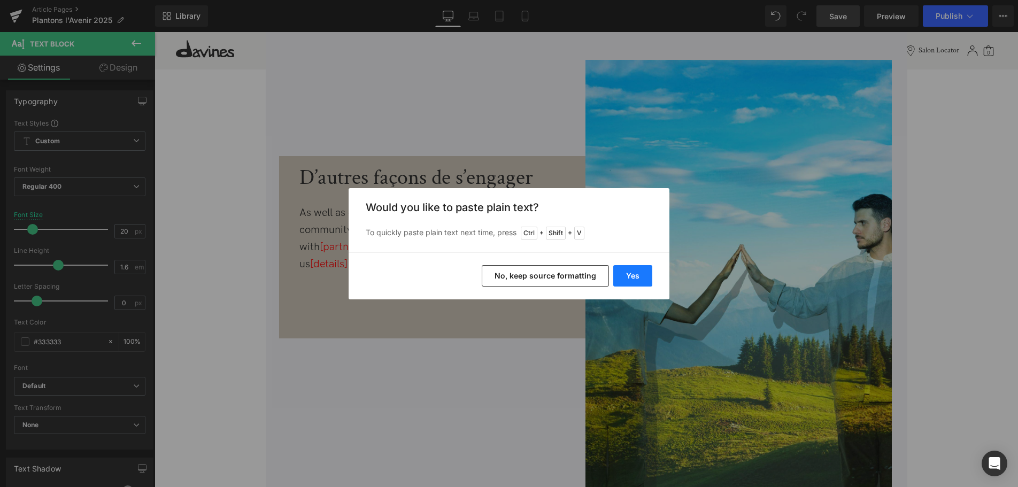
click at [632, 273] on button "Yes" at bounding box center [632, 275] width 39 height 21
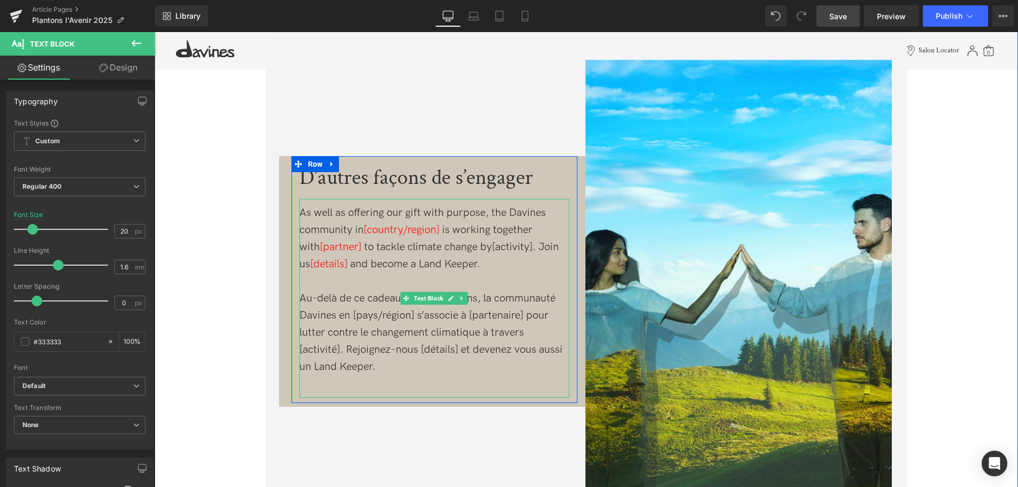
click at [378, 286] on div at bounding box center [434, 281] width 270 height 17
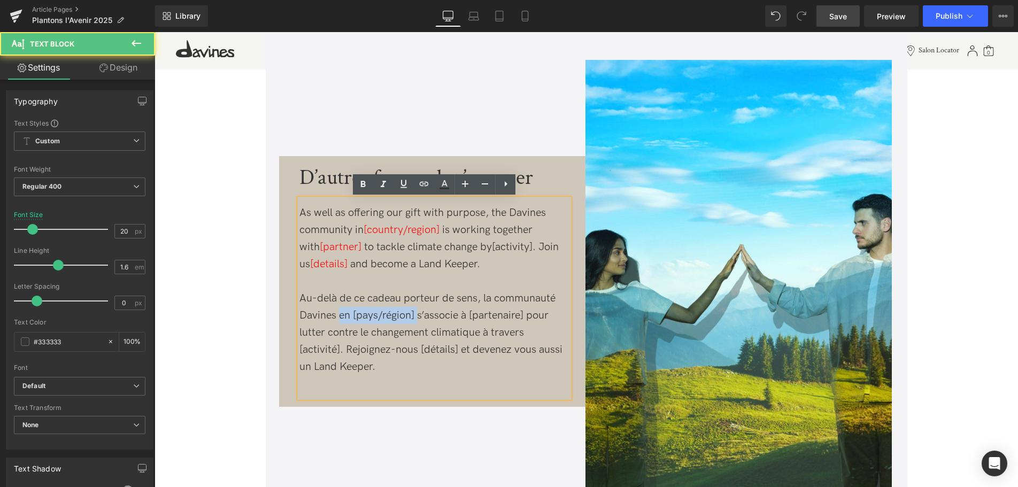
drag, startPoint x: 418, startPoint y: 315, endPoint x: 339, endPoint y: 315, distance: 78.6
click at [339, 315] on span "Au-delà de ce cadeau porteur de sens, la communauté Davines en [pays/région] s’…" at bounding box center [430, 332] width 263 height 81
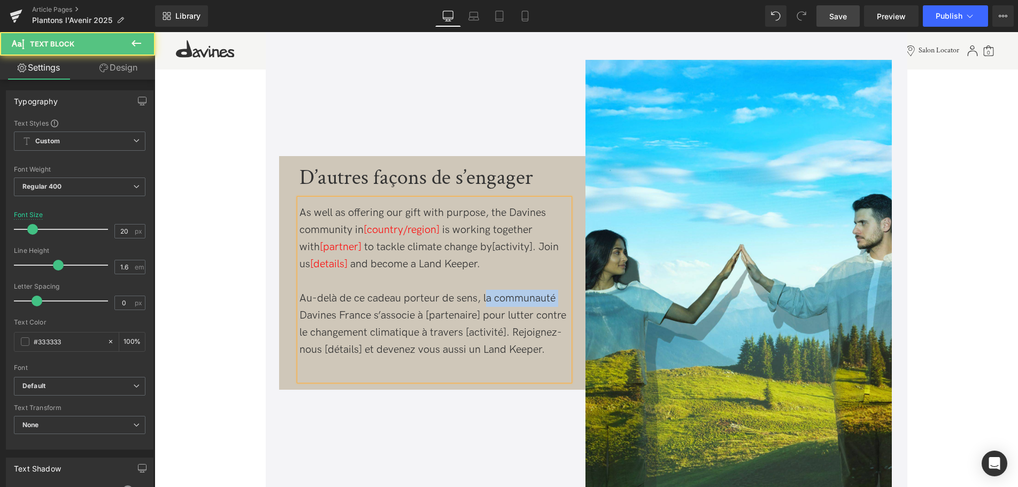
drag, startPoint x: 560, startPoint y: 296, endPoint x: 487, endPoint y: 301, distance: 73.4
click at [487, 301] on div "Au-delà de ce cadeau porteur de sens, la communauté Davines France s’associe à …" at bounding box center [434, 324] width 270 height 68
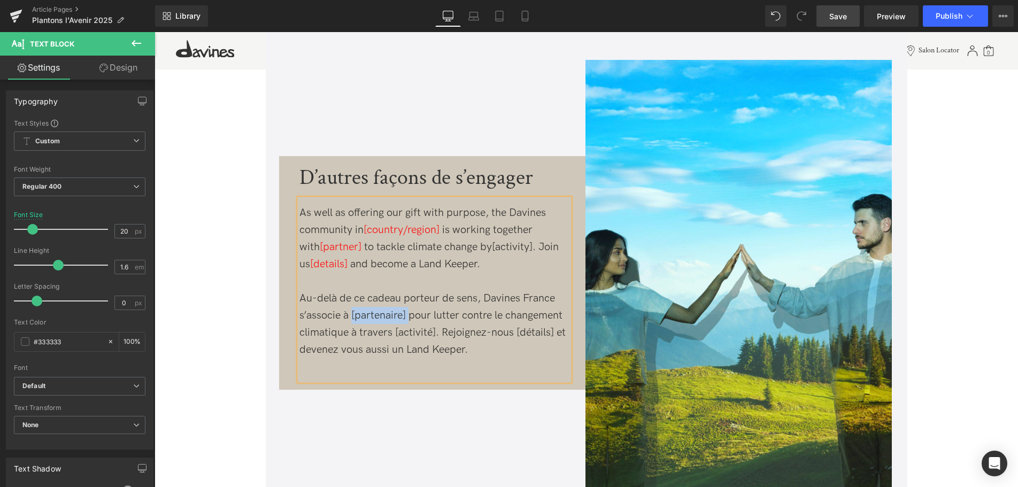
drag, startPoint x: 411, startPoint y: 315, endPoint x: 351, endPoint y: 318, distance: 60.5
click at [351, 318] on span "Au-delà de ce cadeau porteur de sens, Davines France s’associe à [partenaire] p…" at bounding box center [432, 324] width 266 height 64
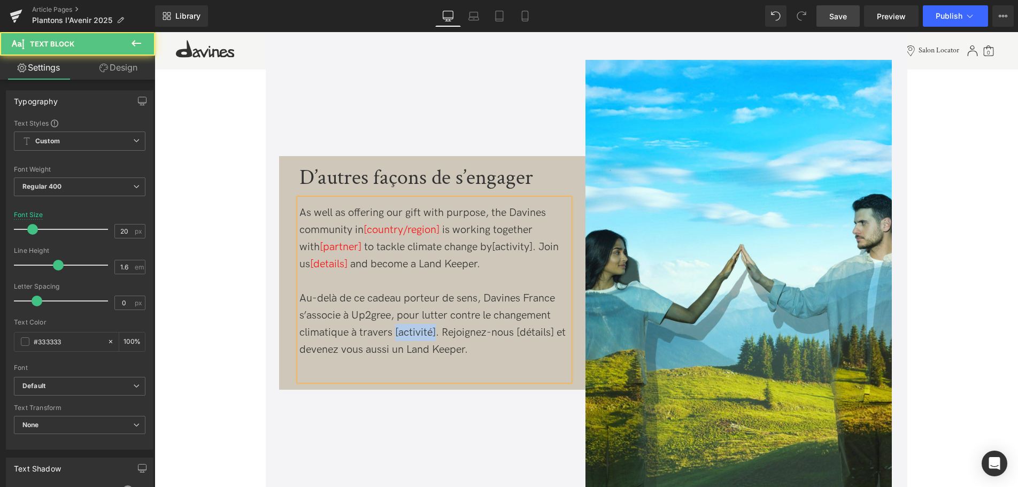
drag, startPoint x: 436, startPoint y: 328, endPoint x: 396, endPoint y: 331, distance: 40.2
click at [396, 331] on span "Au-delà de ce cadeau porteur de sens, Davines France s’associe à Up2gree, pour …" at bounding box center [432, 324] width 266 height 64
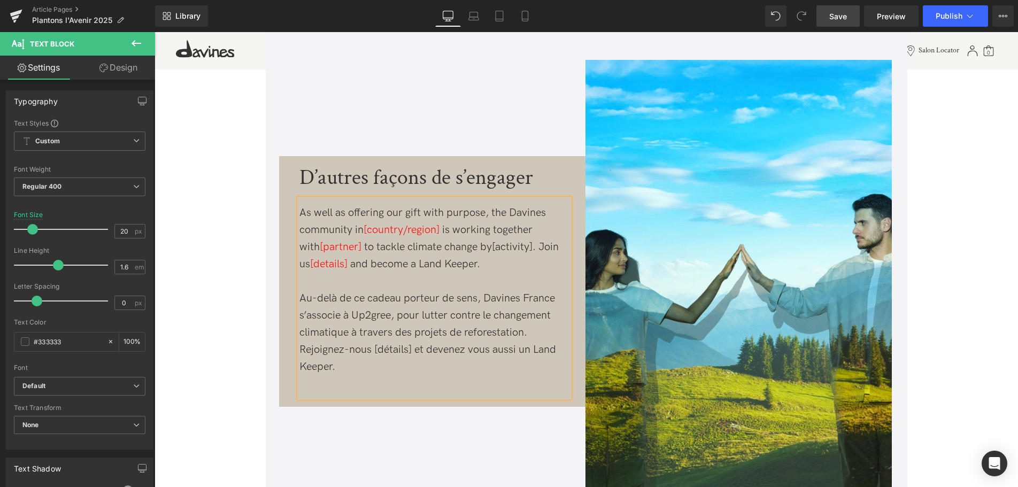
click at [420, 362] on div "Au-delà de ce cadeau porteur de sens, Davines France s’associe à Up2gree, pour …" at bounding box center [434, 333] width 270 height 86
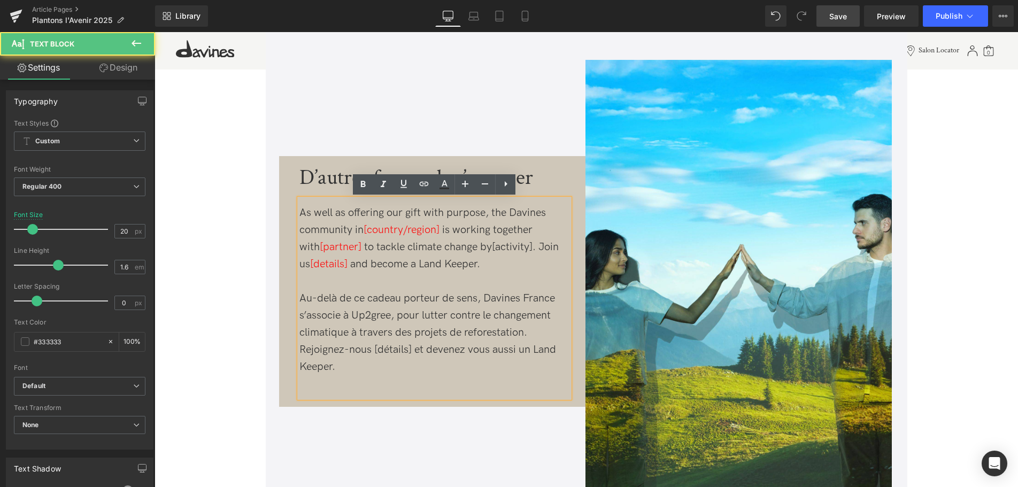
click at [528, 335] on span "Au-delà de ce cadeau porteur de sens, Davines France s’associe à Up2gree, pour …" at bounding box center [427, 332] width 257 height 81
click at [523, 335] on span "Au-delà de ce cadeau porteur de sens, Davines France s’associe à Up2gree, pour …" at bounding box center [427, 332] width 257 height 81
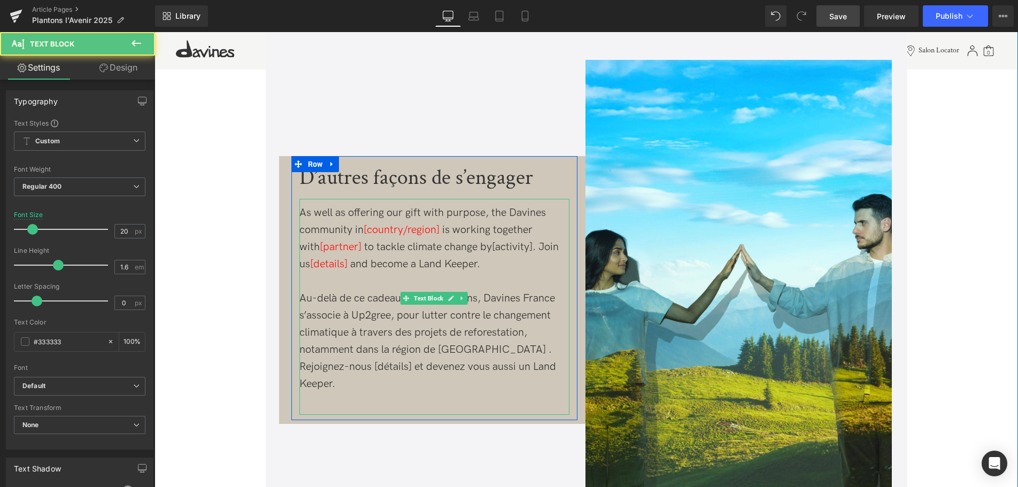
click at [497, 356] on div "Au-delà de ce cadeau porteur de sens, Davines France s’associe à Up2gree, pour …" at bounding box center [434, 341] width 270 height 103
click at [454, 351] on span "Au-delà de ce cadeau porteur de sens, Davines France s’associe à Up2gree, pour …" at bounding box center [427, 341] width 257 height 98
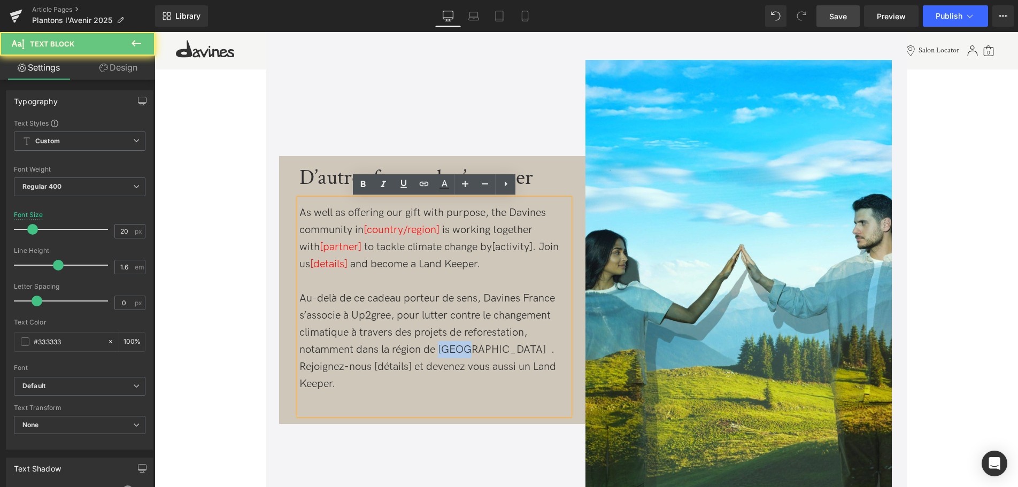
click at [454, 351] on span "Au-delà de ce cadeau porteur de sens, Davines France s’associe à Up2gree, pour …" at bounding box center [427, 341] width 257 height 98
click at [452, 351] on span "Au-delà de ce cadeau porteur de sens, Davines France s’associe à Up2gree, pour …" at bounding box center [427, 341] width 257 height 98
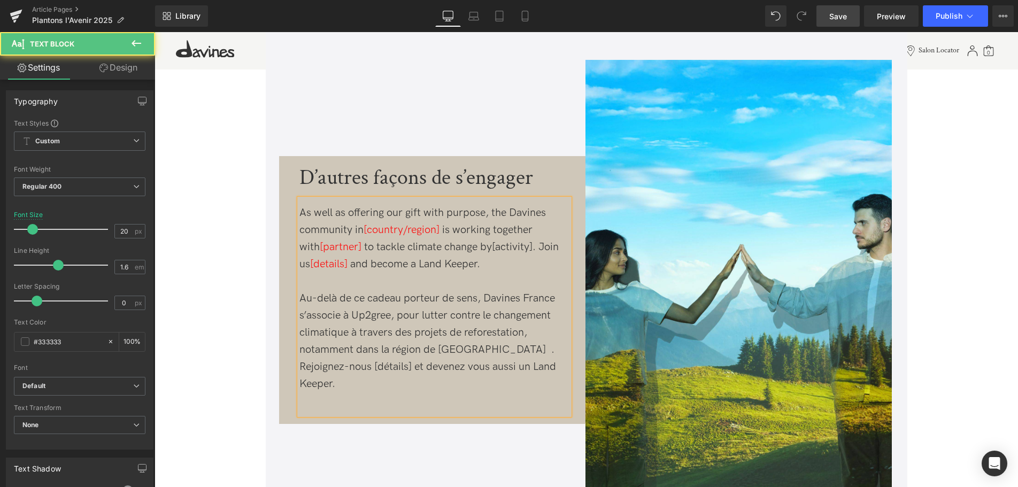
click at [480, 352] on span "Au-delà de ce cadeau porteur de sens, Davines France s’associe à Up2gree, pour …" at bounding box center [427, 341] width 257 height 98
click at [485, 349] on span "Au-delà de ce cadeau porteur de sens, Davines France s’associe à Up2gree, pour …" at bounding box center [427, 341] width 257 height 98
click at [497, 354] on span "Au-delà de ce cadeau porteur de sens, Davines France s’associe à Up2gree, pour …" at bounding box center [427, 341] width 257 height 98
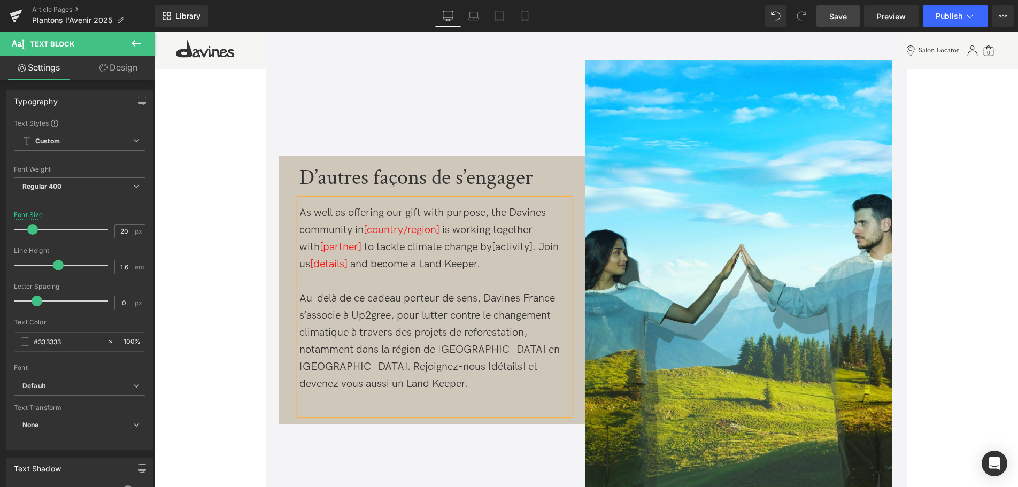
click at [353, 386] on div "Au-delà de ce cadeau porteur de sens, Davines France s’associe à Up2gree, pour …" at bounding box center [434, 341] width 270 height 103
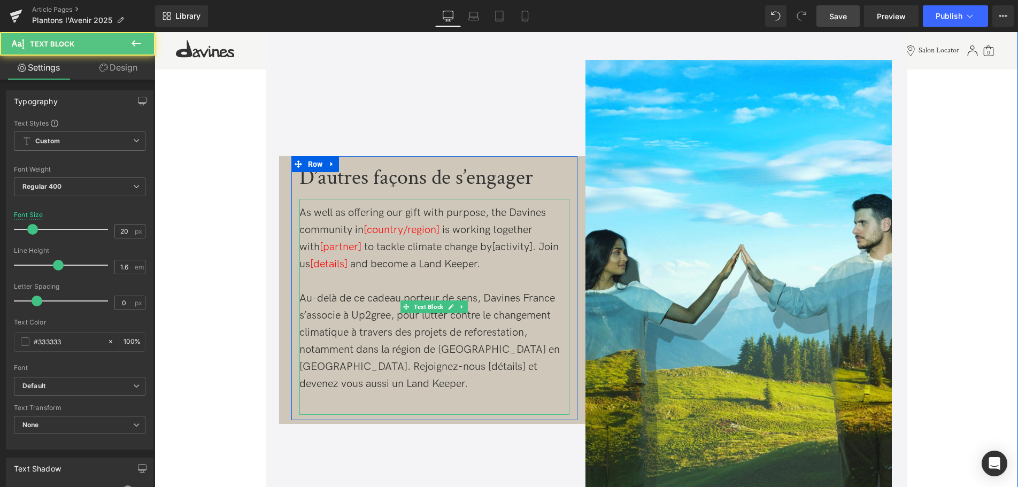
click at [367, 384] on div "Au-delà de ce cadeau porteur de sens, Davines France s’associe à Up2gree, pour …" at bounding box center [434, 341] width 270 height 103
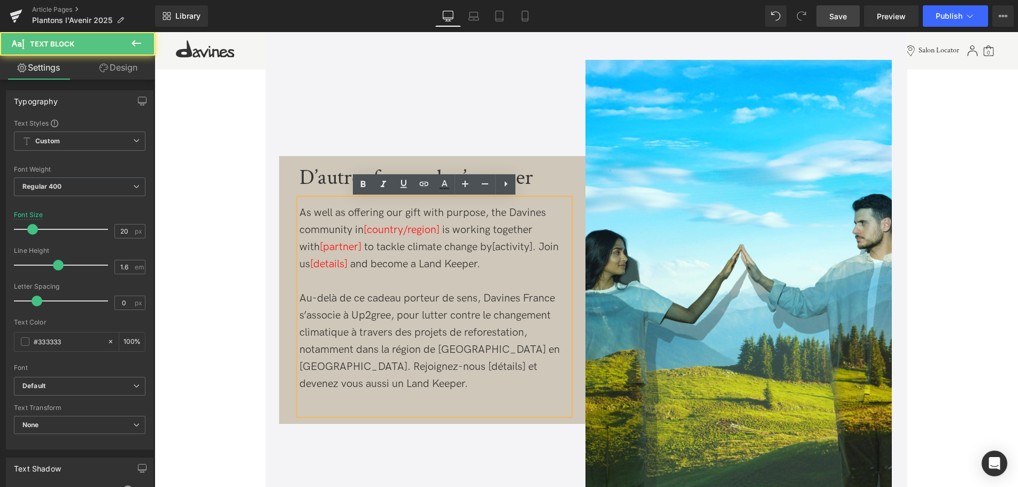
click at [413, 367] on span "Au-delà de ce cadeau porteur de sens, Davines France s’associe à Up2gree, pour …" at bounding box center [429, 341] width 260 height 98
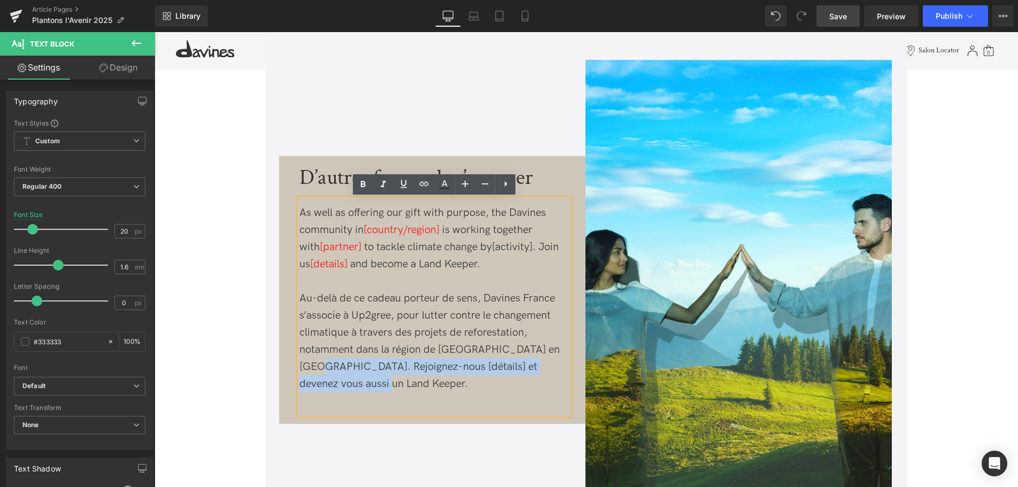
drag, startPoint x: 401, startPoint y: 388, endPoint x: 299, endPoint y: 361, distance: 105.4
click at [299, 361] on div "As well as offering our gift with purpose, the Davines community in [country/re…" at bounding box center [434, 307] width 270 height 216
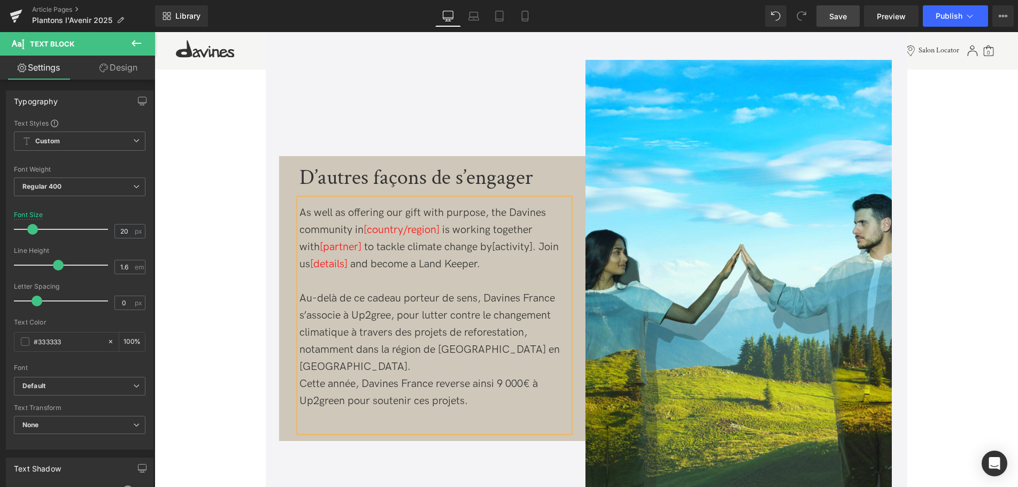
scroll to position [2454, 0]
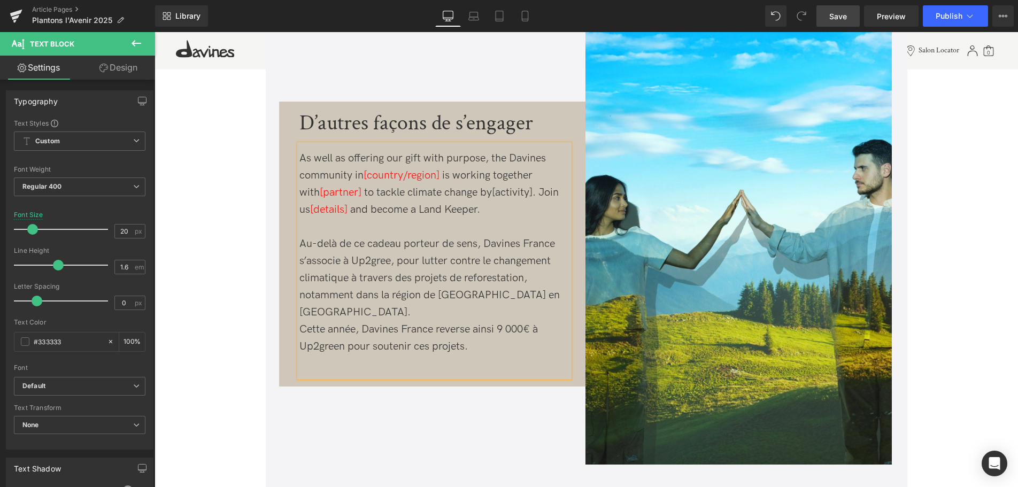
click at [323, 355] on div at bounding box center [434, 363] width 270 height 17
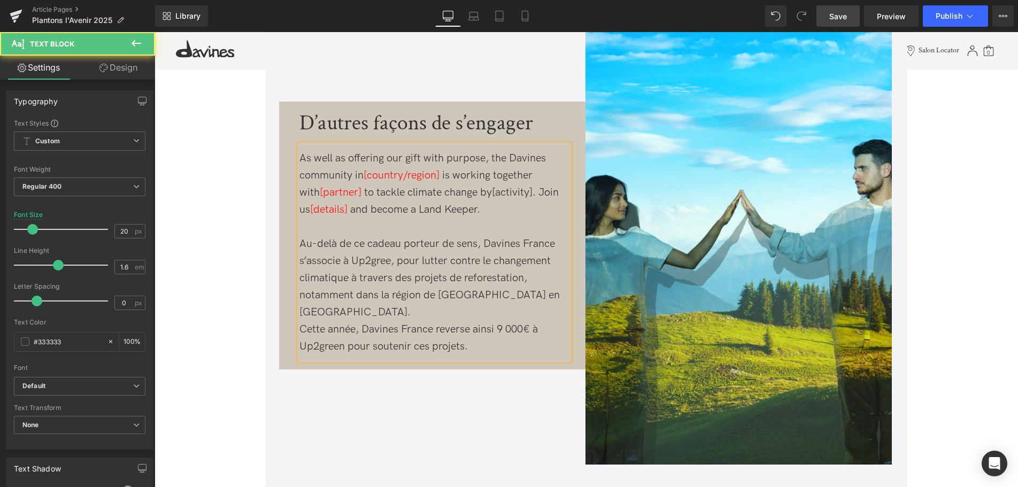
click at [390, 258] on span "Au-delà de ce cadeau porteur de sens, Davines France s’associe à Up2gree, pour …" at bounding box center [429, 277] width 260 height 81
drag, startPoint x: 352, startPoint y: 262, endPoint x: 397, endPoint y: 262, distance: 44.9
click at [397, 262] on span "Au-delà de ce cadeau porteur de sens, Davines France s’associe à Up2green, pour…" at bounding box center [429, 277] width 260 height 81
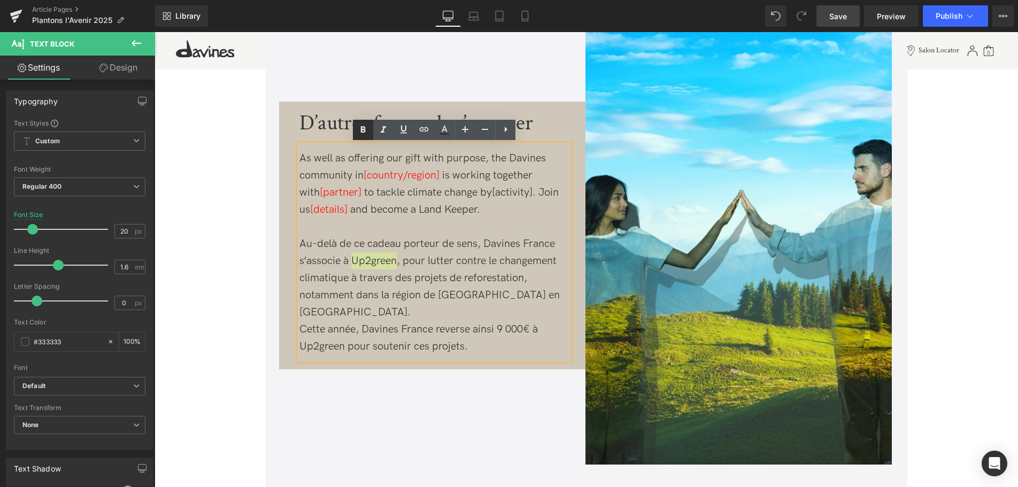
click at [0, 0] on icon at bounding box center [0, 0] width 0 height 0
click at [366, 262] on strong "Up2green" at bounding box center [371, 260] width 45 height 13
drag, startPoint x: 352, startPoint y: 260, endPoint x: 396, endPoint y: 259, distance: 43.3
click at [394, 259] on strong "Up2green" at bounding box center [371, 260] width 45 height 13
click at [406, 136] on link at bounding box center [403, 130] width 20 height 20
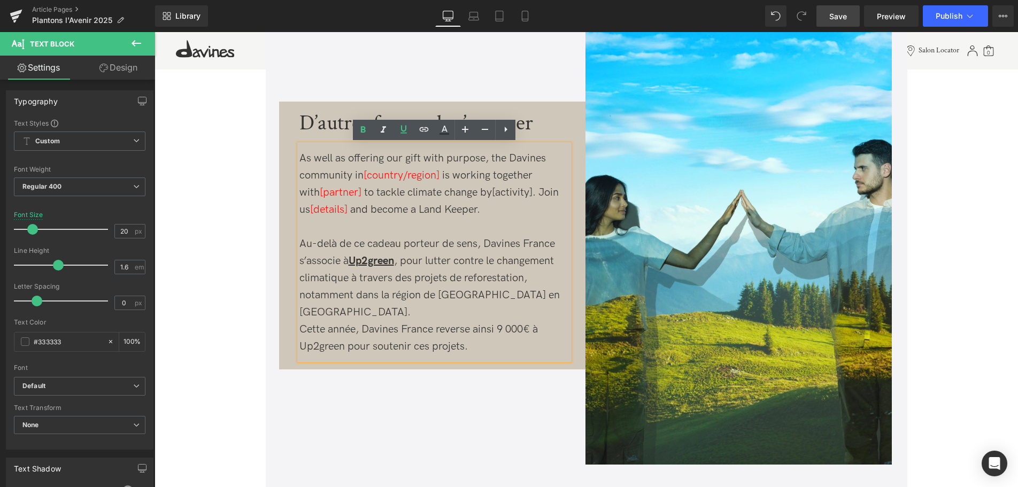
click at [365, 265] on u "Up2green" at bounding box center [371, 260] width 45 height 13
drag, startPoint x: 353, startPoint y: 262, endPoint x: 397, endPoint y: 258, distance: 44.0
click at [394, 258] on u "Up2green" at bounding box center [371, 260] width 45 height 13
click at [0, 0] on icon at bounding box center [0, 0] width 0 height 0
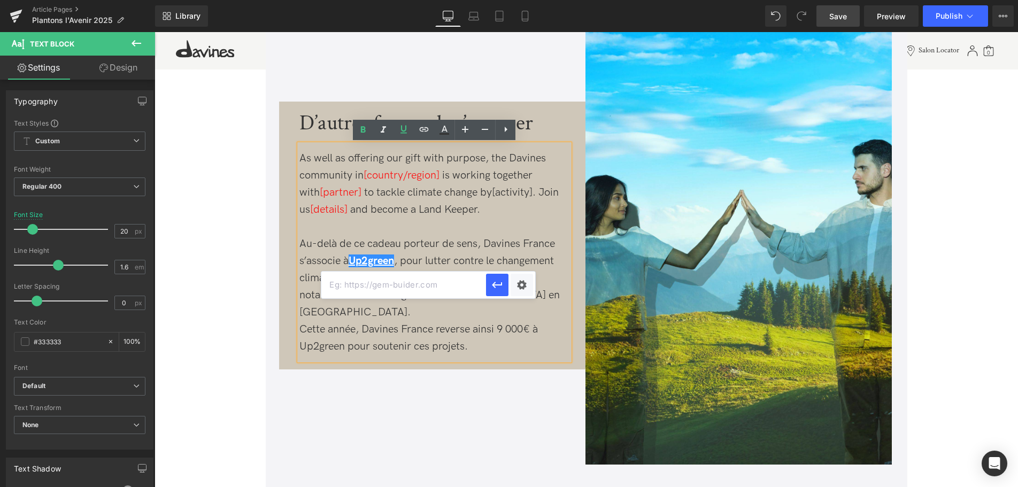
click at [375, 291] on input "text" at bounding box center [403, 285] width 165 height 27
paste input "[URL][DOMAIN_NAME]"
type input "[URL][DOMAIN_NAME]"
drag, startPoint x: 495, startPoint y: 288, endPoint x: 339, endPoint y: 256, distance: 158.8
click at [495, 288] on icon "button" at bounding box center [497, 285] width 13 height 13
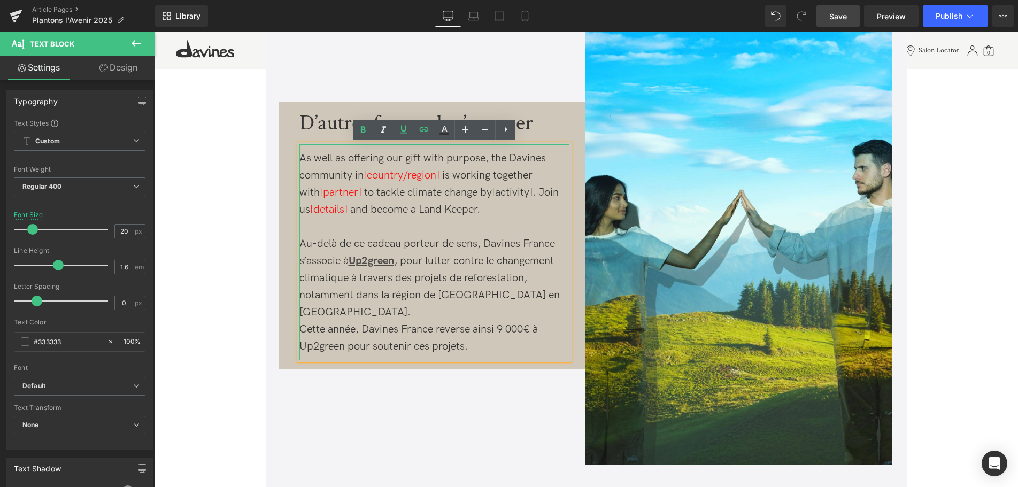
click at [505, 323] on span "Cette année, Davines France reverse ainsi 9 000€ à Up2green pour soutenir ces p…" at bounding box center [418, 338] width 238 height 30
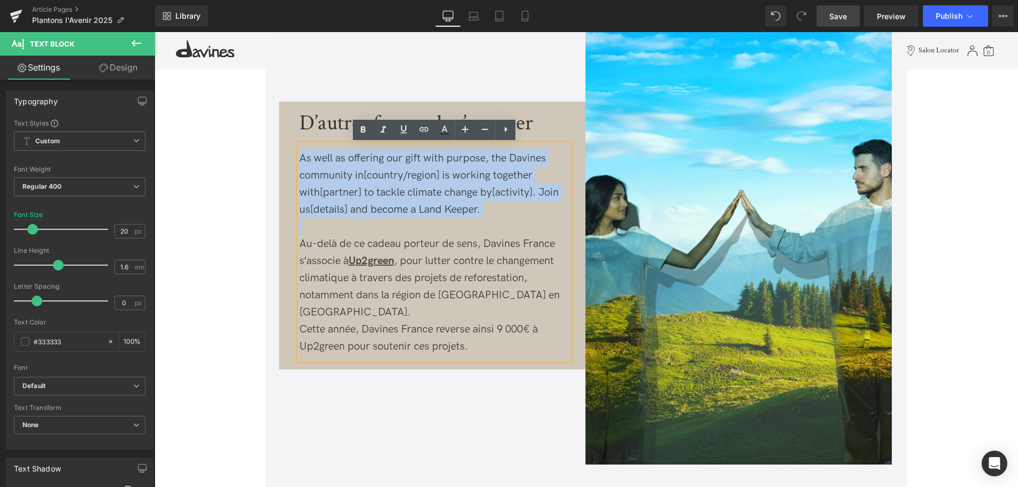
drag, startPoint x: 498, startPoint y: 226, endPoint x: 291, endPoint y: 140, distance: 224.4
click at [291, 140] on div "D’autres façons de s’engager Text Block As well as offering our gift with purpo…" at bounding box center [434, 234] width 302 height 264
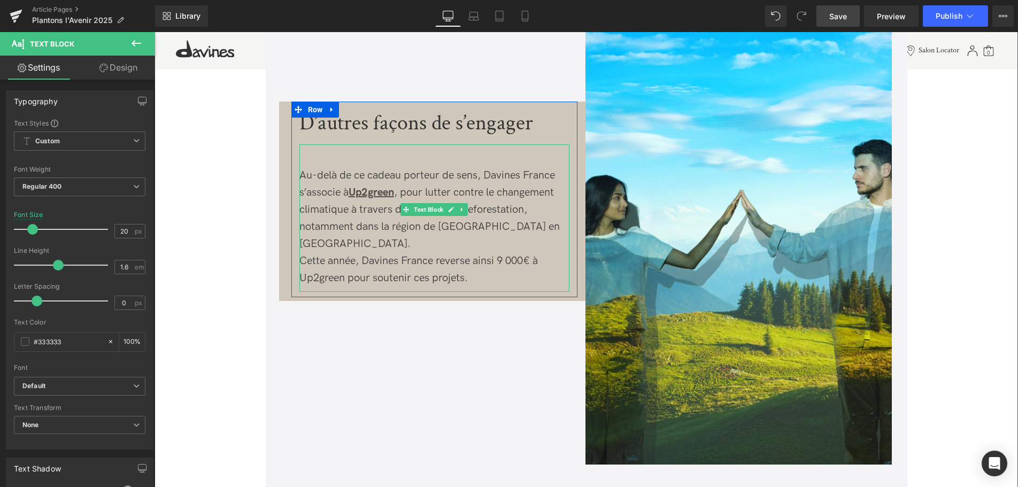
click at [307, 174] on span "Au-delà de ce cadeau porteur de sens, Davines France s’associe à Up2green , pou…" at bounding box center [429, 209] width 260 height 81
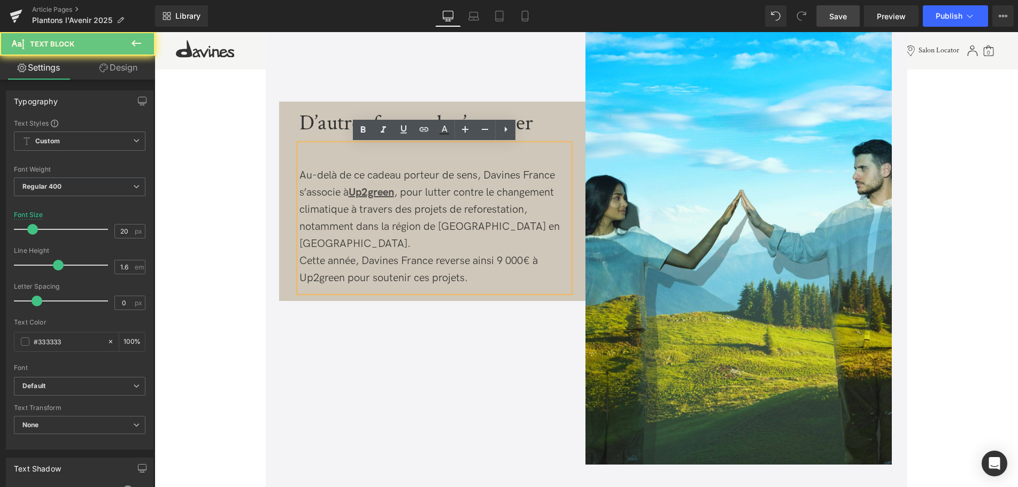
click at [301, 177] on span "Au-delà de ce cadeau porteur de sens, Davines France s’associe à Up2green , pou…" at bounding box center [429, 209] width 260 height 81
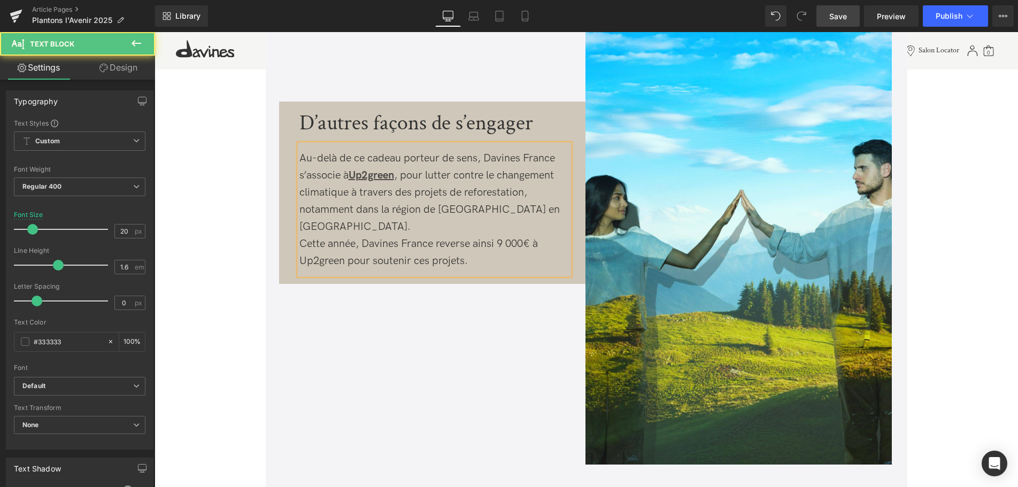
click at [500, 241] on div "Cette année, Davines France reverse ainsi 9 000€ à Up2green pour soutenir ces p…" at bounding box center [434, 252] width 270 height 34
click at [303, 158] on span "Au-delà de ce cadeau porteur de sens, Davines France s’associe à Up2green , pou…" at bounding box center [429, 192] width 260 height 81
drag, startPoint x: 338, startPoint y: 160, endPoint x: 298, endPoint y: 157, distance: 40.2
click at [299, 157] on div "Au-delà de ce cadeau porteur de sens, Davines France s’associe à Up2green , pou…" at bounding box center [434, 209] width 270 height 130
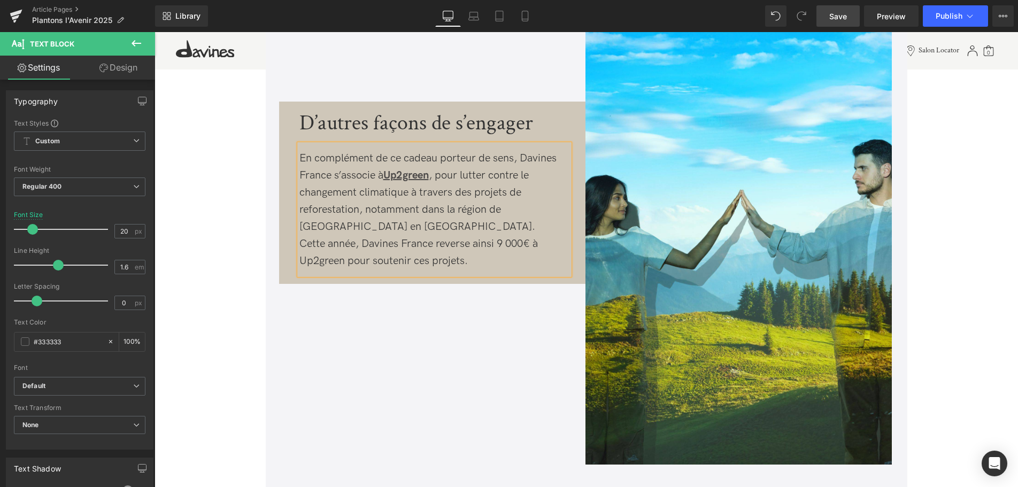
click at [416, 233] on div "En complément de ce cadeau porteur de sens, Davines France s’associe à Up2green…" at bounding box center [434, 209] width 270 height 130
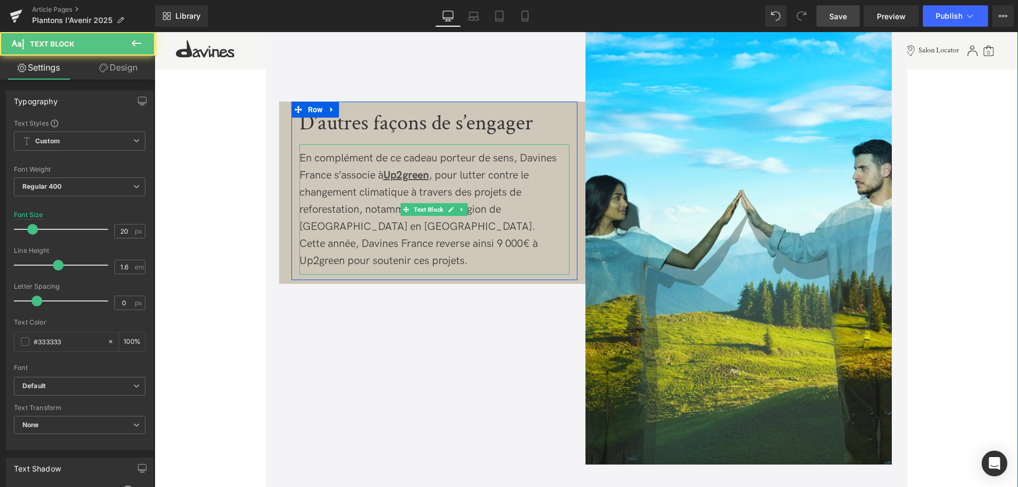
click at [480, 265] on div "Cette année, Davines France reverse ainsi 9 000€ à Up2green pour soutenir ces p…" at bounding box center [434, 252] width 270 height 34
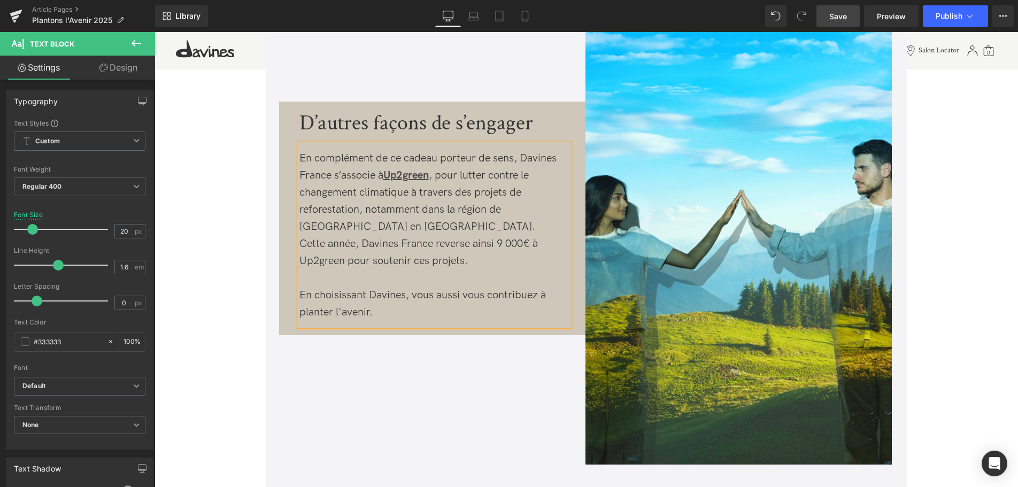
click at [404, 378] on div "D’autres façons de s’engager Text Block En complément de ce cadeau porteur de s…" at bounding box center [586, 222] width 625 height 486
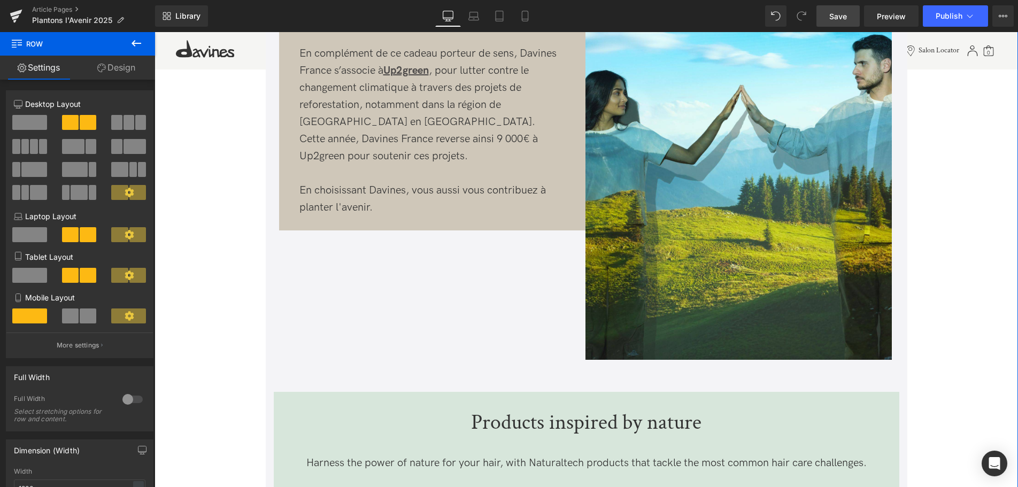
scroll to position [2563, 0]
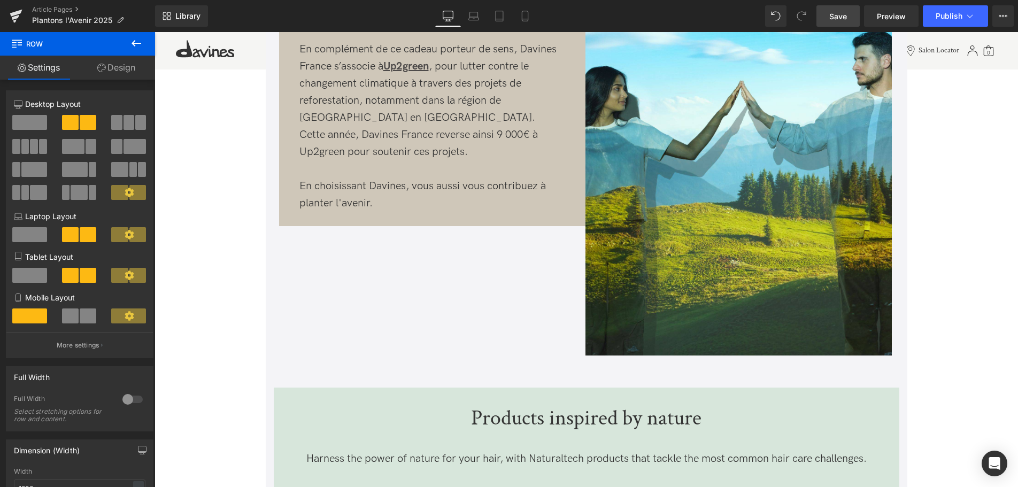
click at [836, 17] on span "Save" at bounding box center [838, 16] width 18 height 11
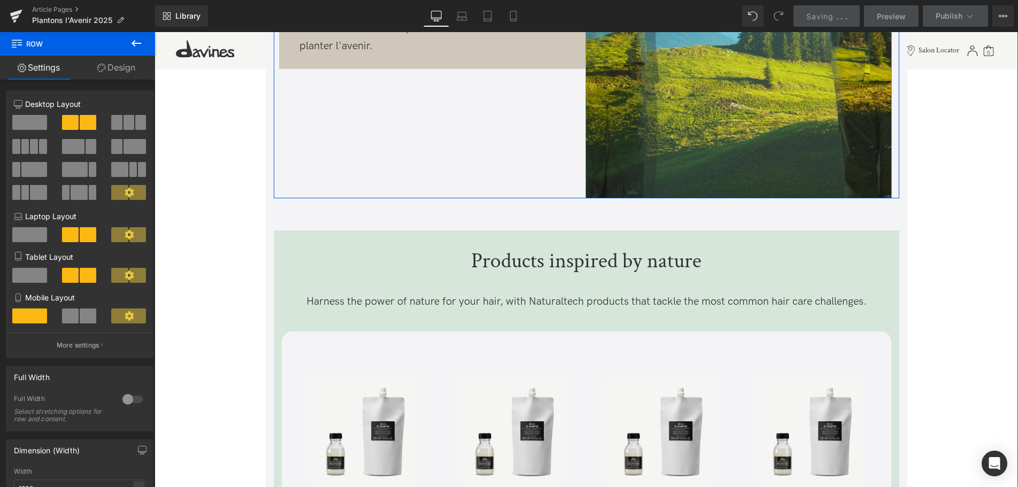
scroll to position [2781, 0]
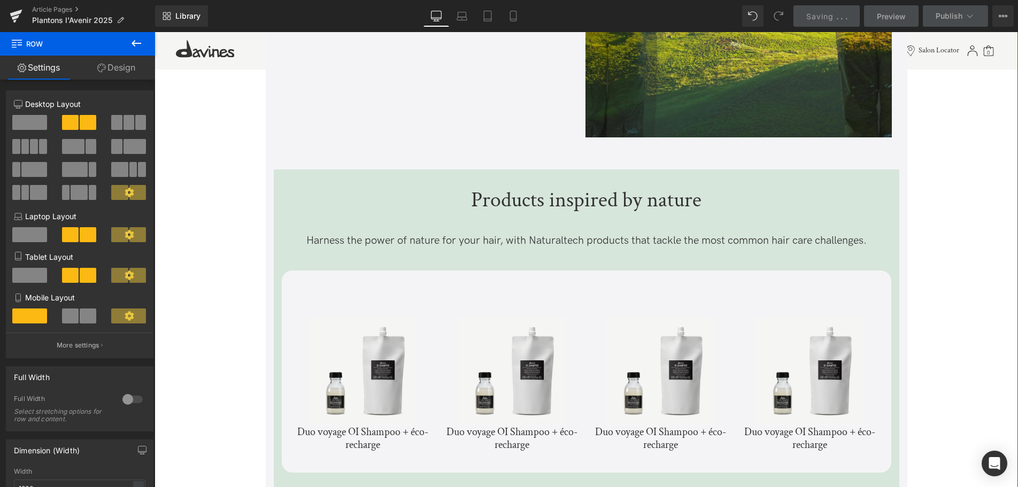
click at [568, 202] on div "Products inspired by nature Text Block" at bounding box center [586, 202] width 609 height 37
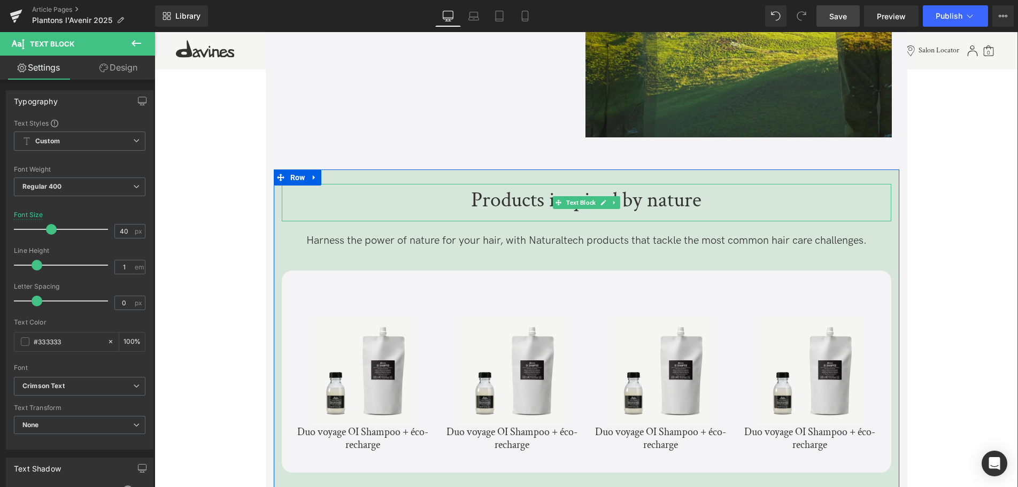
click at [713, 210] on p "Products inspired by nature" at bounding box center [586, 199] width 609 height 21
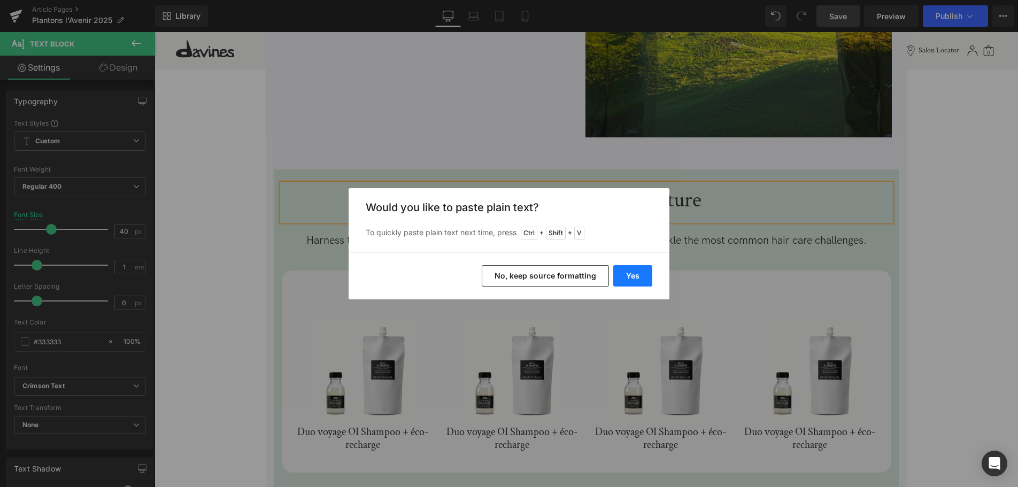
click at [632, 268] on button "Yes" at bounding box center [632, 275] width 39 height 21
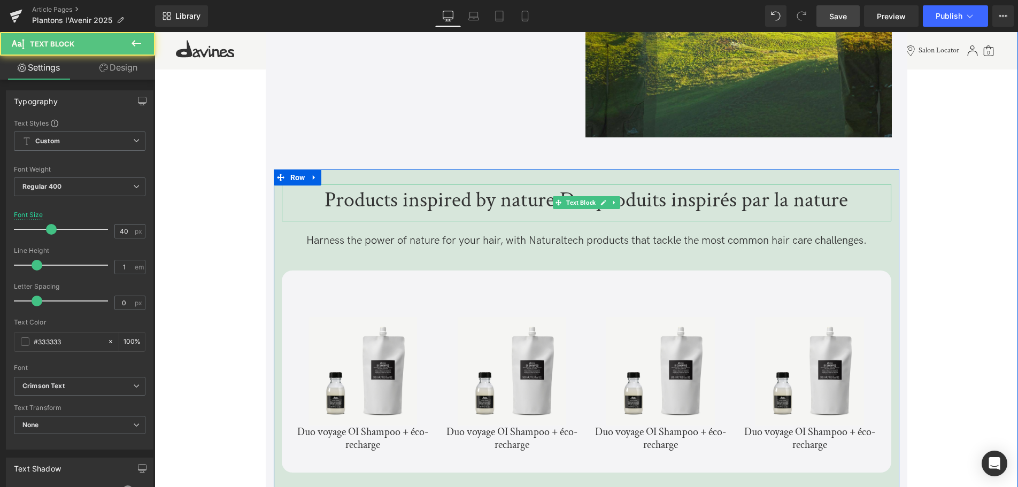
click at [492, 196] on p "Products inspired by nature Des produits inspirés par la nature" at bounding box center [586, 199] width 609 height 21
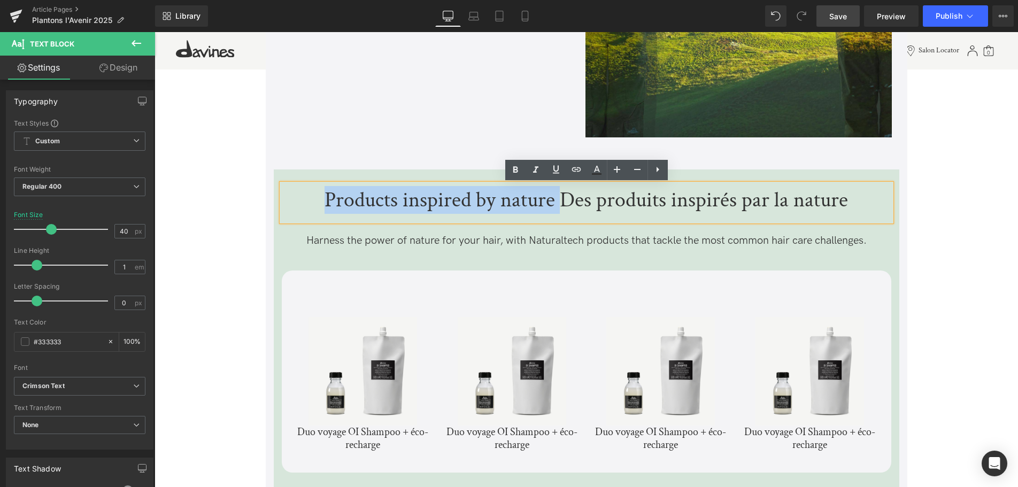
drag, startPoint x: 560, startPoint y: 200, endPoint x: 311, endPoint y: 199, distance: 249.1
click at [311, 199] on p "Products inspired by nature Des produits inspirés par la nature" at bounding box center [586, 199] width 609 height 21
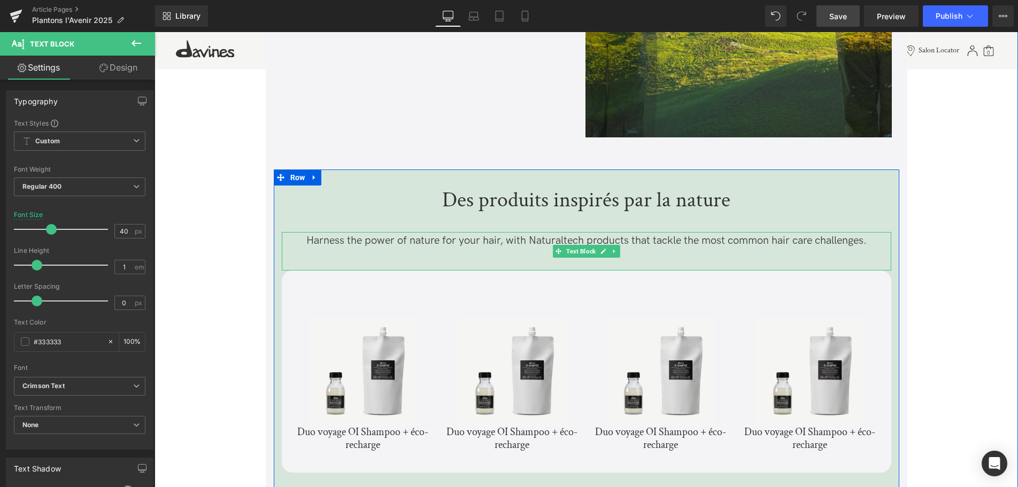
click at [603, 242] on p "Harness the power of nature for your hair, with Naturaltech products that tackl…" at bounding box center [586, 240] width 609 height 17
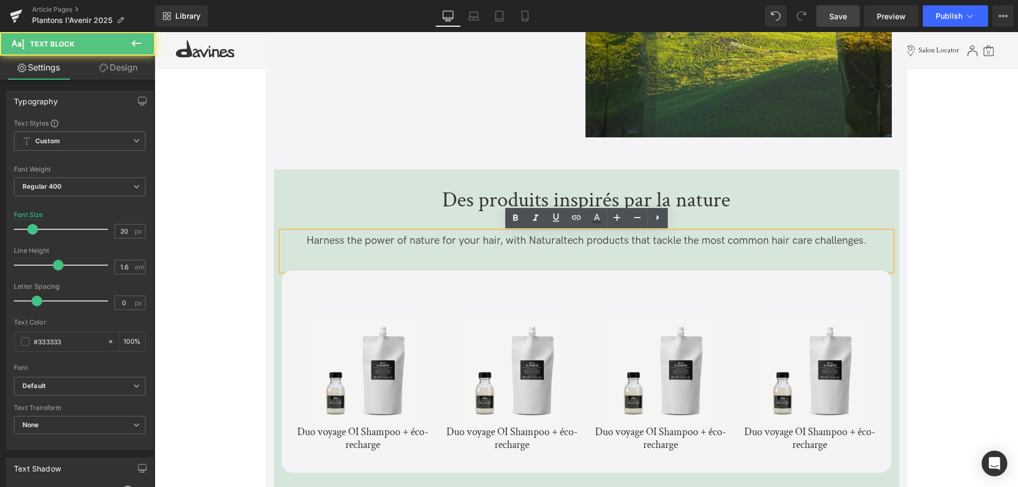
click at [876, 243] on p "Harness the power of nature for your hair, with Naturaltech products that tackl…" at bounding box center [586, 240] width 609 height 17
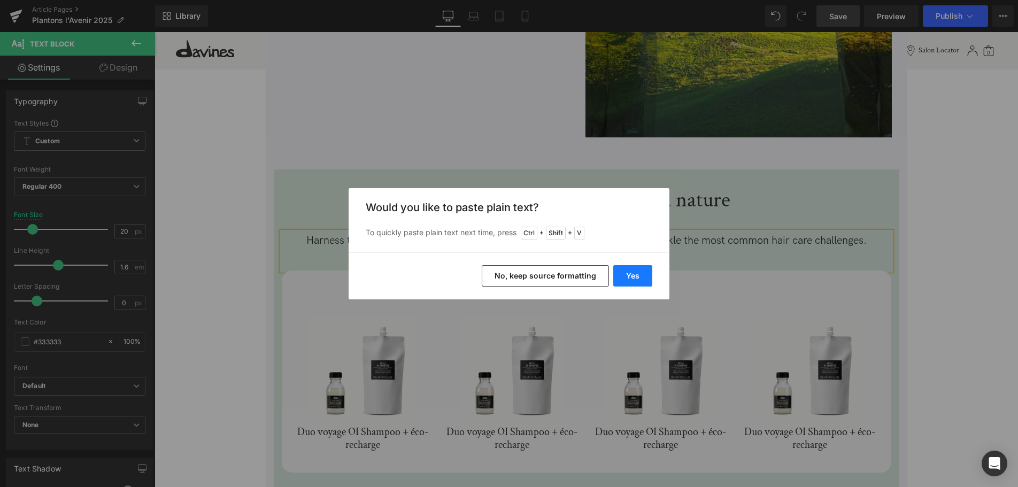
click at [636, 278] on button "Yes" at bounding box center [632, 275] width 39 height 21
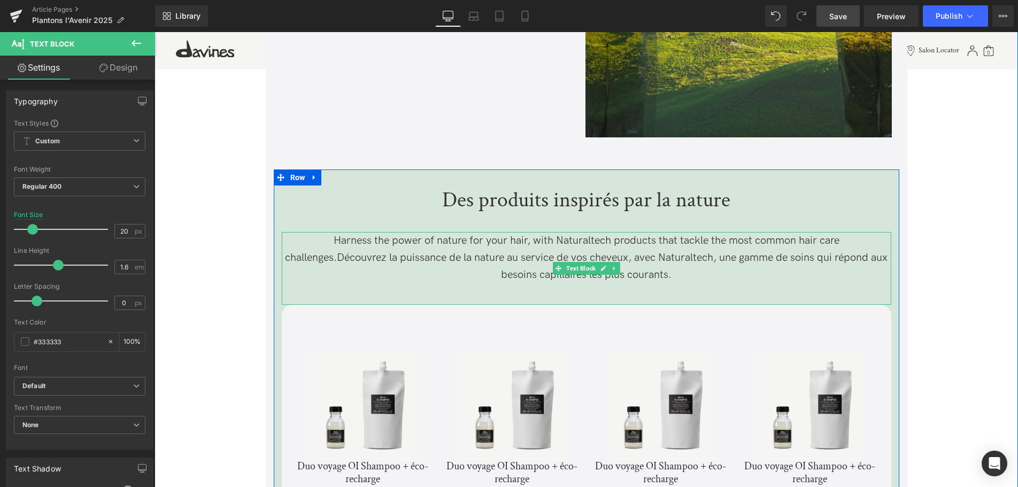
click at [865, 244] on p "Harness the power of nature for your hair, with Naturaltech products that tackl…" at bounding box center [586, 257] width 609 height 51
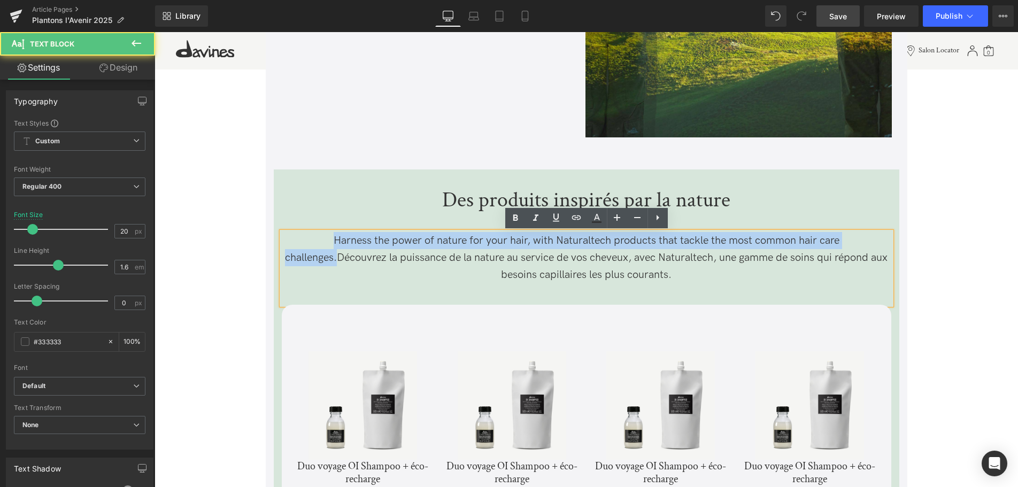
drag, startPoint x: 334, startPoint y: 260, endPoint x: 293, endPoint y: 229, distance: 51.1
click at [293, 229] on div "Des produits inspirés par la nature Text Block Harness the power of nature for …" at bounding box center [586, 343] width 625 height 328
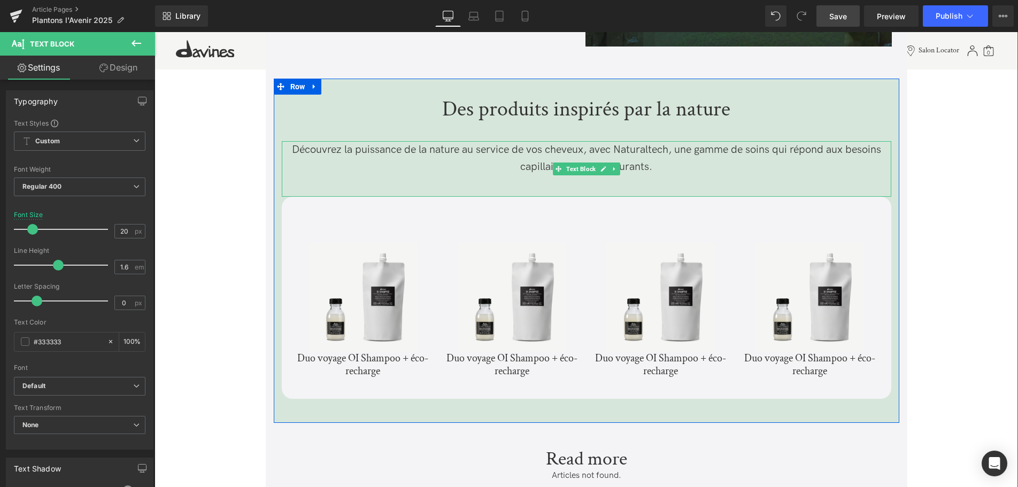
scroll to position [2890, 0]
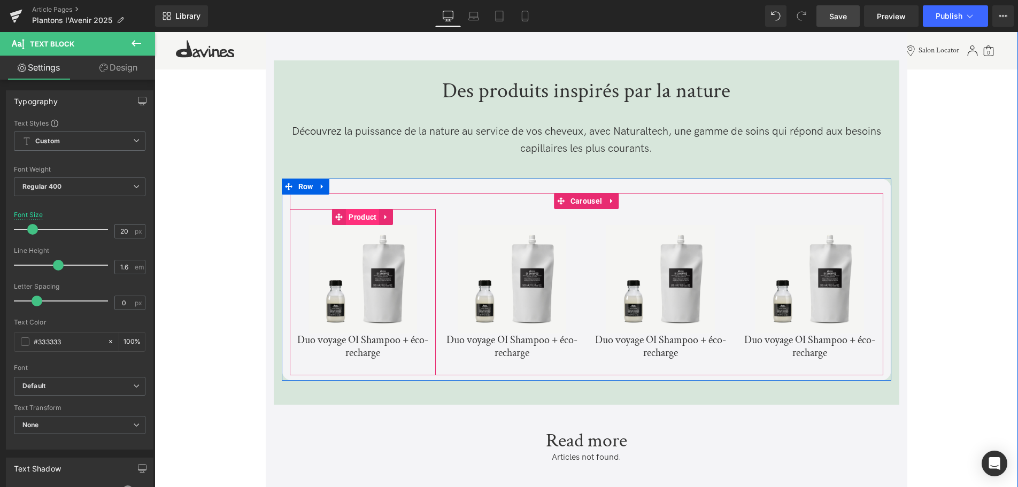
click at [367, 217] on span "Product" at bounding box center [362, 217] width 33 height 16
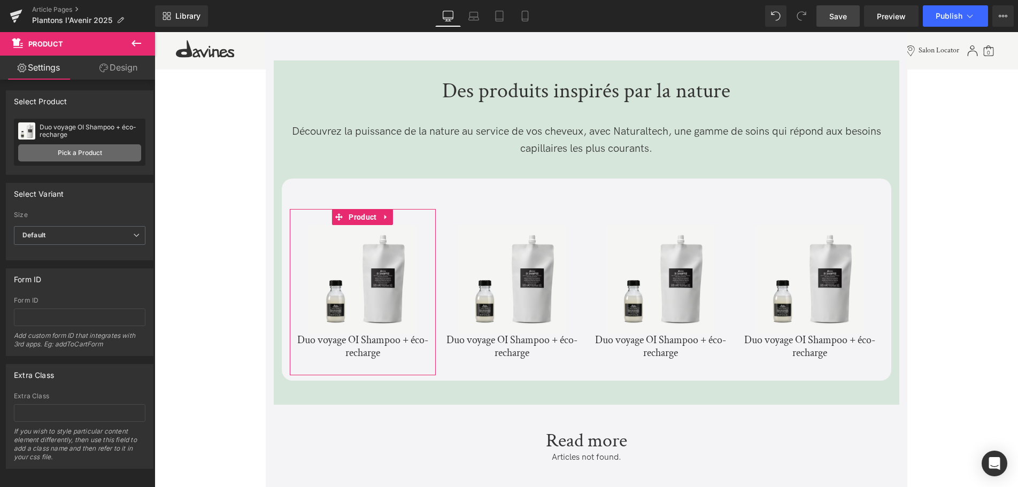
click at [54, 151] on link "Pick a Product" at bounding box center [79, 152] width 123 height 17
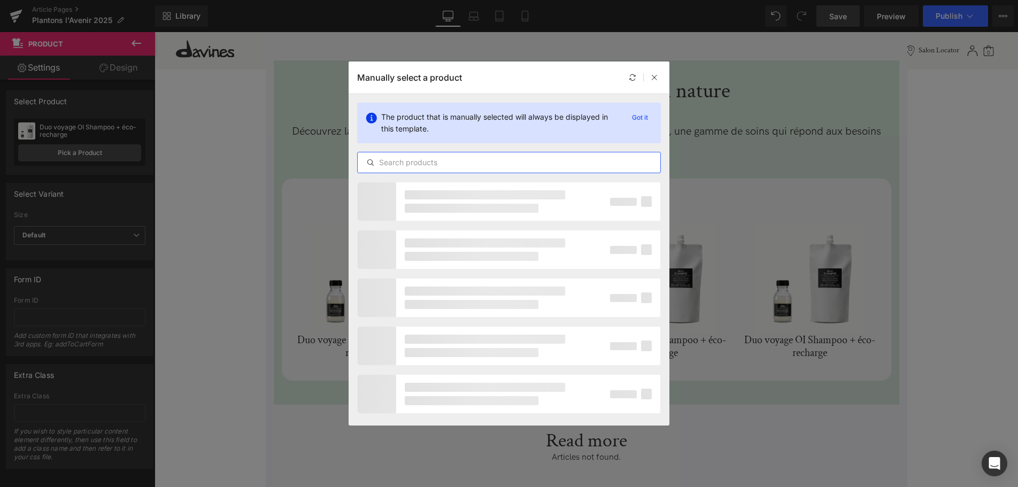
click at [422, 164] on input "text" at bounding box center [509, 162] width 303 height 13
type input "n"
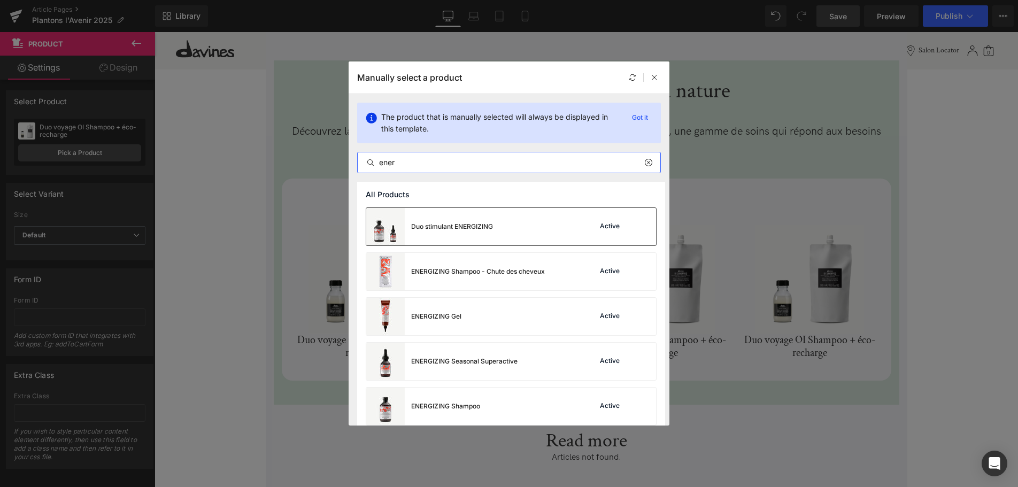
type input "ener"
click at [507, 223] on div "Duo stimulant ENERGIZING Active" at bounding box center [511, 226] width 290 height 37
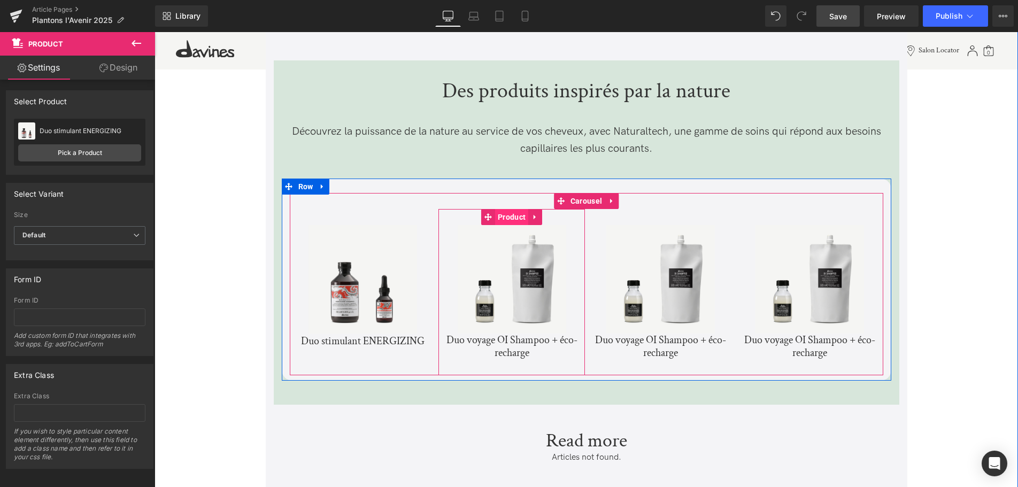
click at [516, 222] on span "Product" at bounding box center [511, 217] width 33 height 16
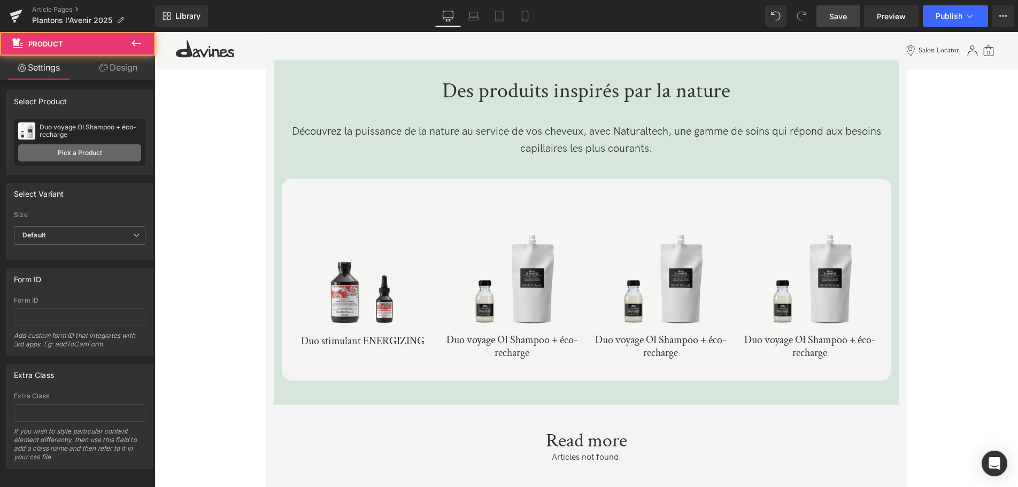
click at [67, 151] on link "Pick a Product" at bounding box center [79, 152] width 123 height 17
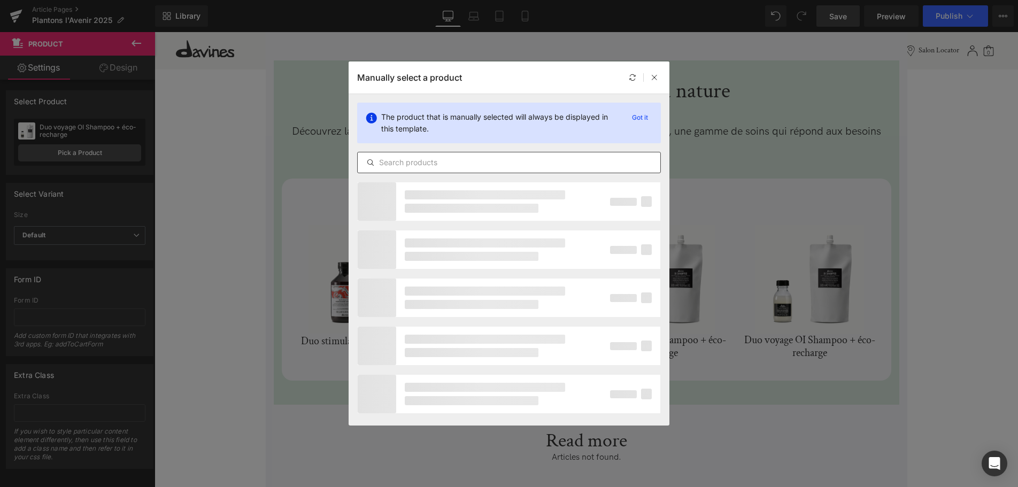
click at [427, 166] on input "text" at bounding box center [509, 162] width 303 height 13
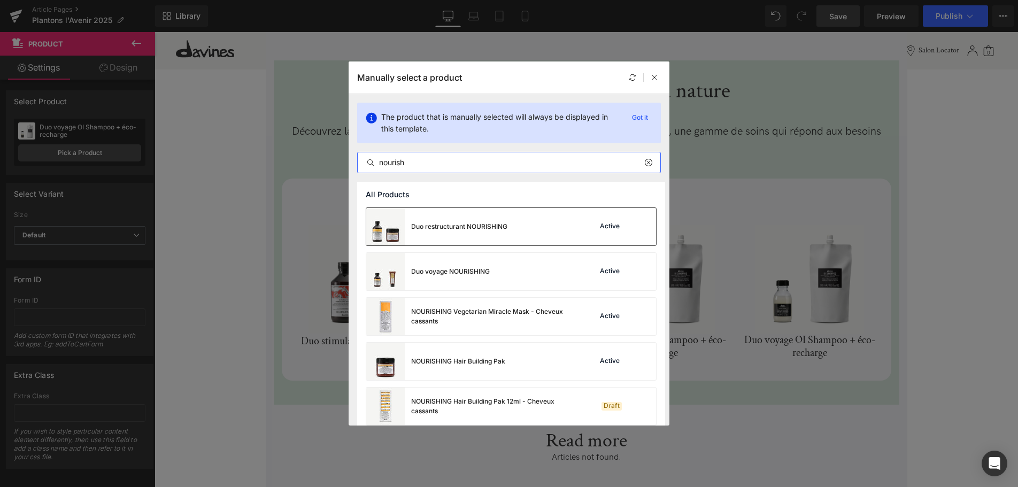
type input "nourish"
click at [508, 239] on div "Duo restructurant NOURISHING Active" at bounding box center [511, 226] width 290 height 37
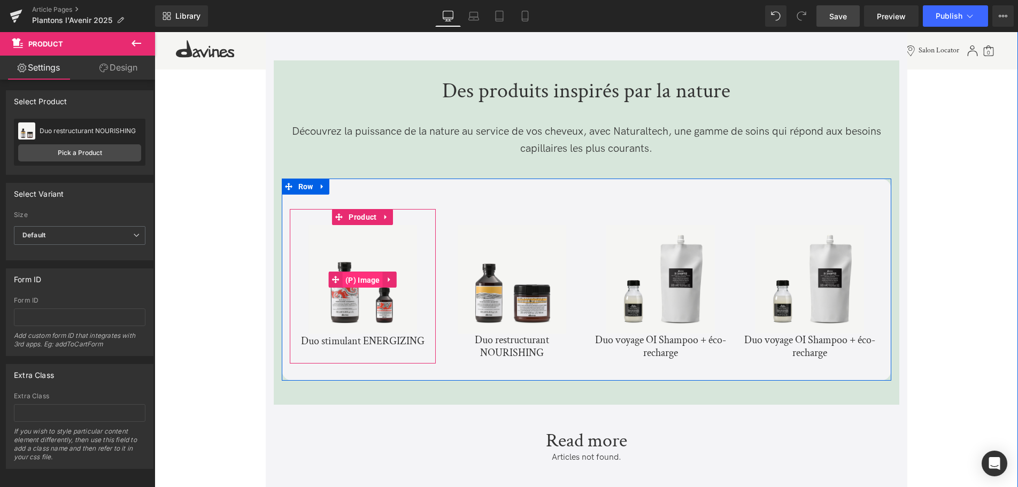
click at [358, 283] on span "(P) Image" at bounding box center [363, 280] width 40 height 16
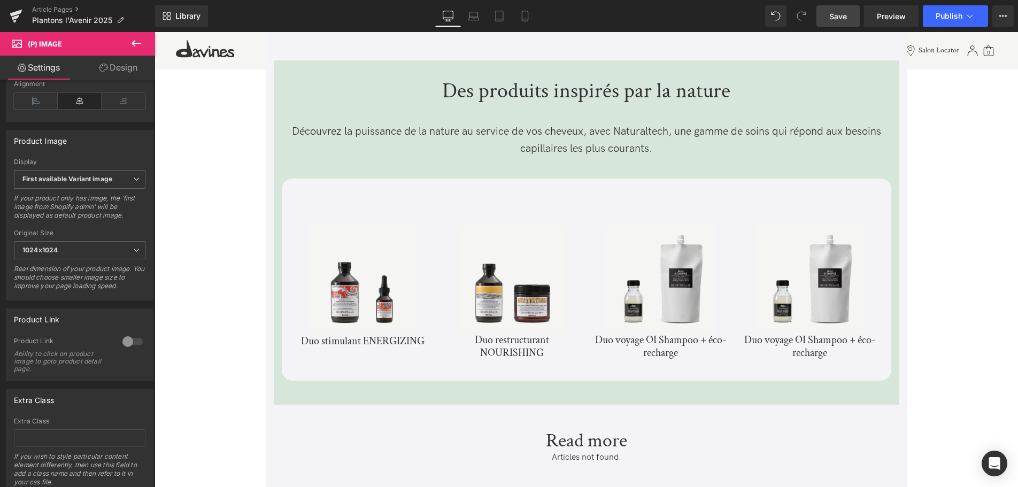
scroll to position [368, 0]
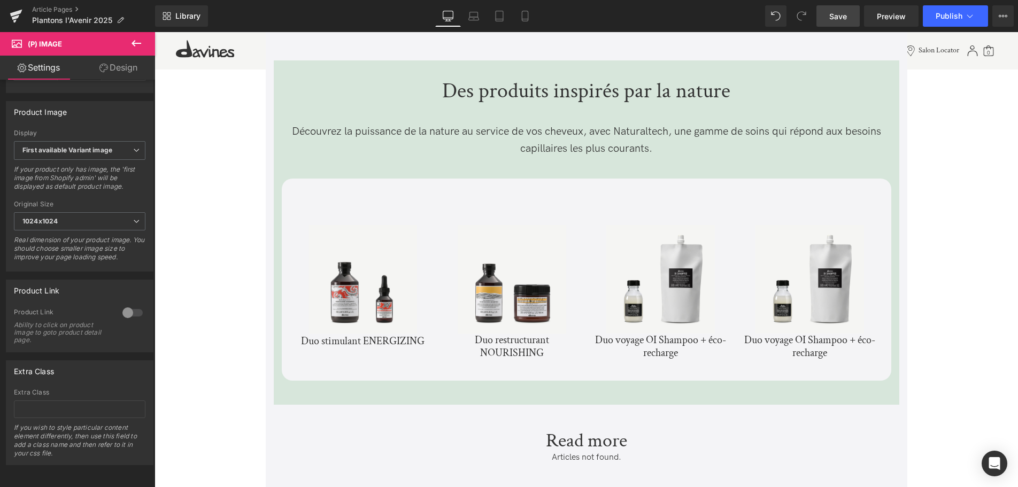
click at [128, 315] on div at bounding box center [133, 312] width 26 height 17
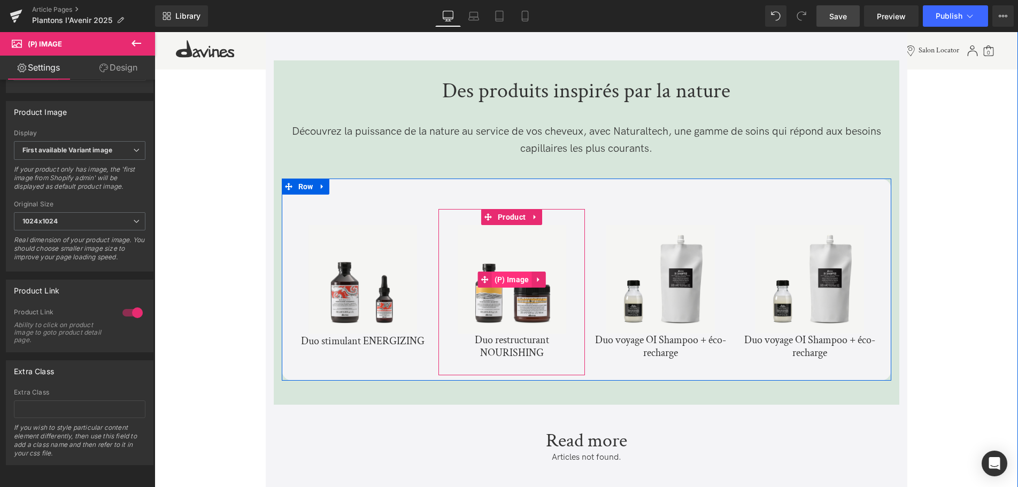
click at [511, 282] on span "(P) Image" at bounding box center [512, 280] width 40 height 16
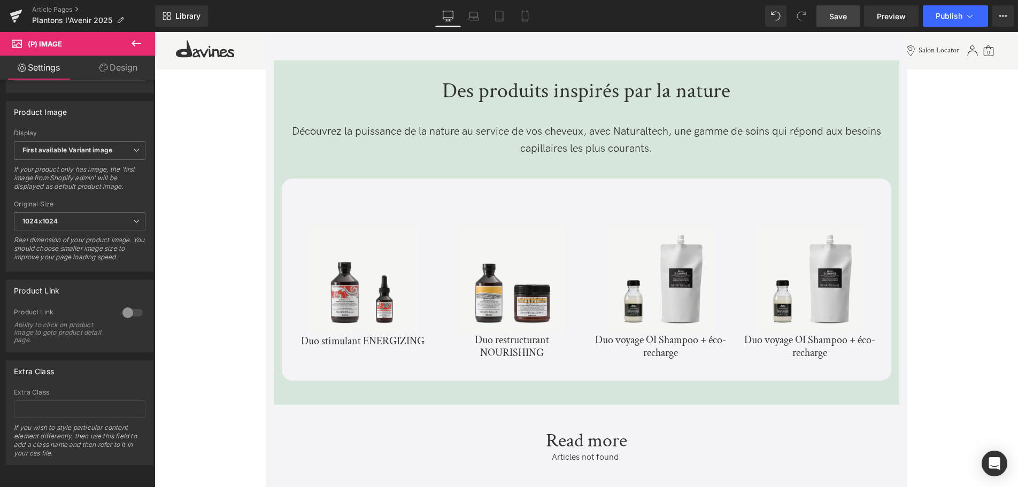
click at [129, 309] on div at bounding box center [133, 312] width 26 height 17
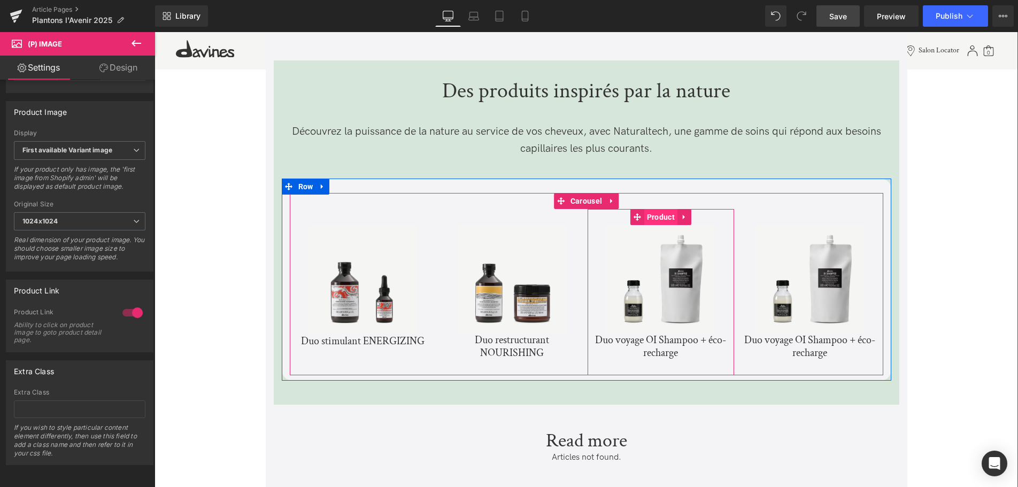
click at [663, 216] on span "Product" at bounding box center [660, 217] width 33 height 16
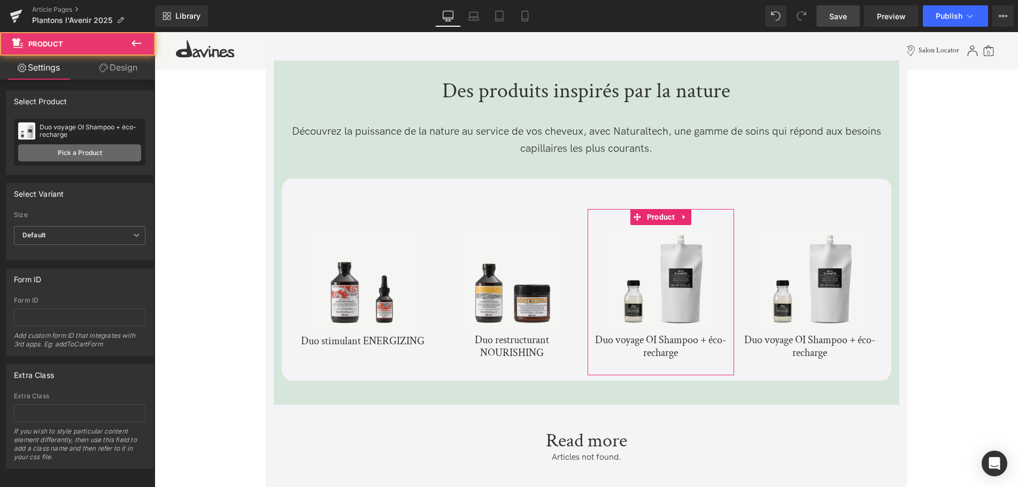
click at [49, 152] on link "Pick a Product" at bounding box center [79, 152] width 123 height 17
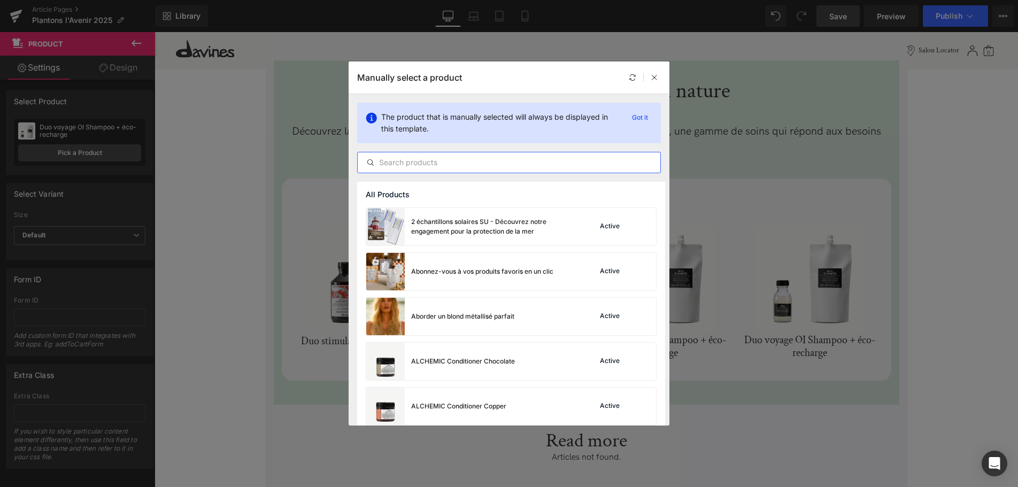
click at [395, 166] on input "text" at bounding box center [509, 162] width 303 height 13
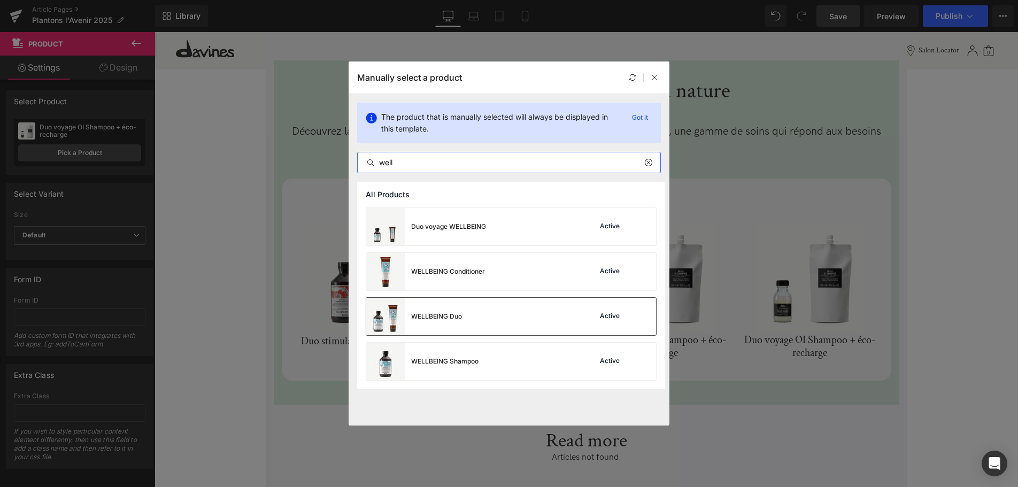
type input "well"
drag, startPoint x: 502, startPoint y: 307, endPoint x: 334, endPoint y: 279, distance: 170.8
click at [502, 307] on div "WELLBEING Duo Active" at bounding box center [511, 316] width 290 height 37
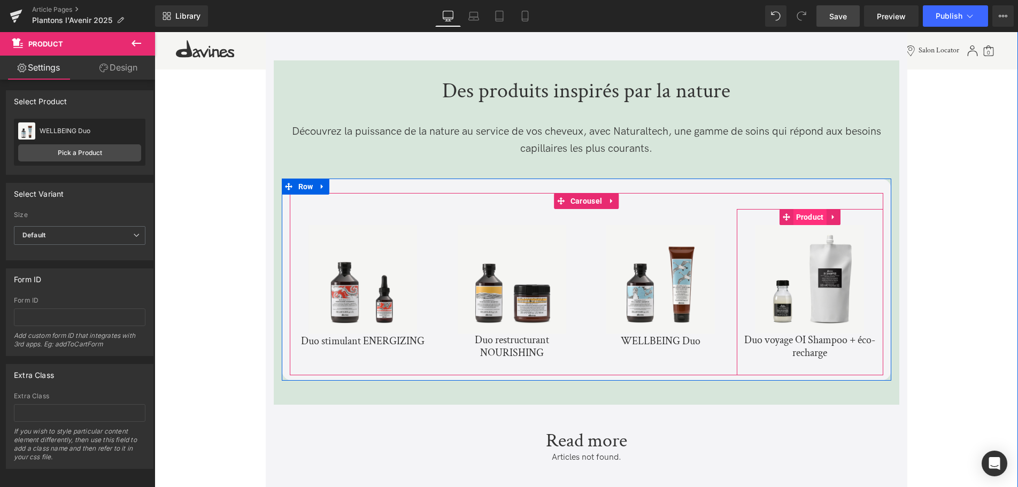
click at [811, 218] on span "Product" at bounding box center [809, 217] width 33 height 16
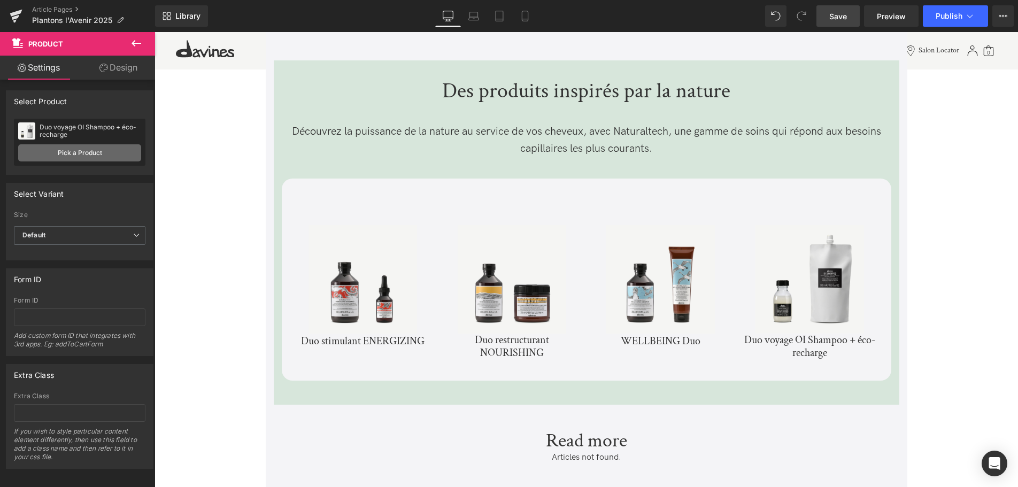
click at [73, 161] on link "Pick a Product" at bounding box center [79, 152] width 123 height 17
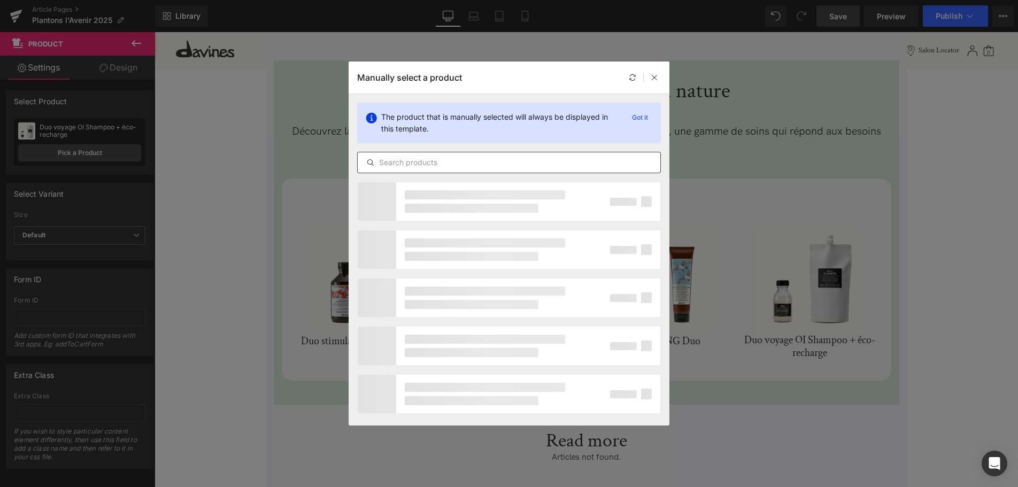
click at [413, 161] on input "text" at bounding box center [509, 162] width 303 height 13
type input "r"
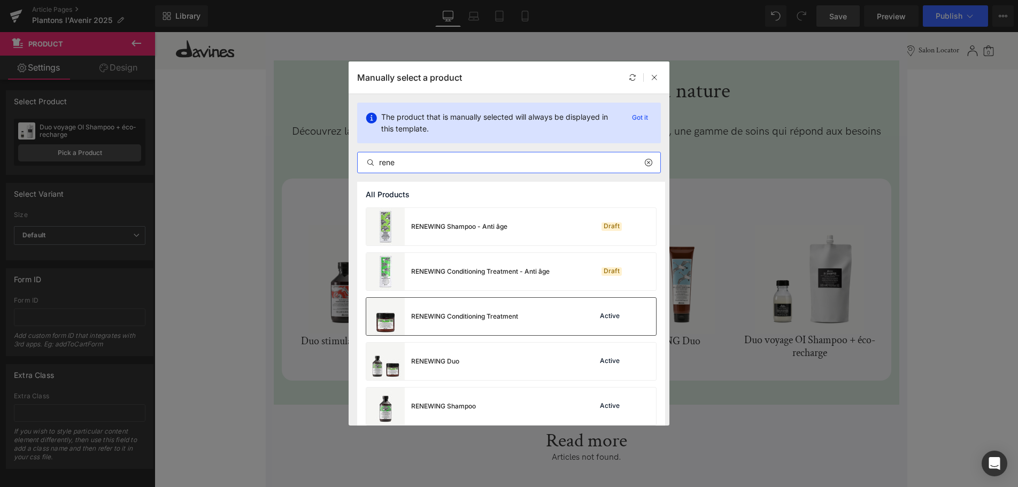
scroll to position [9, 0]
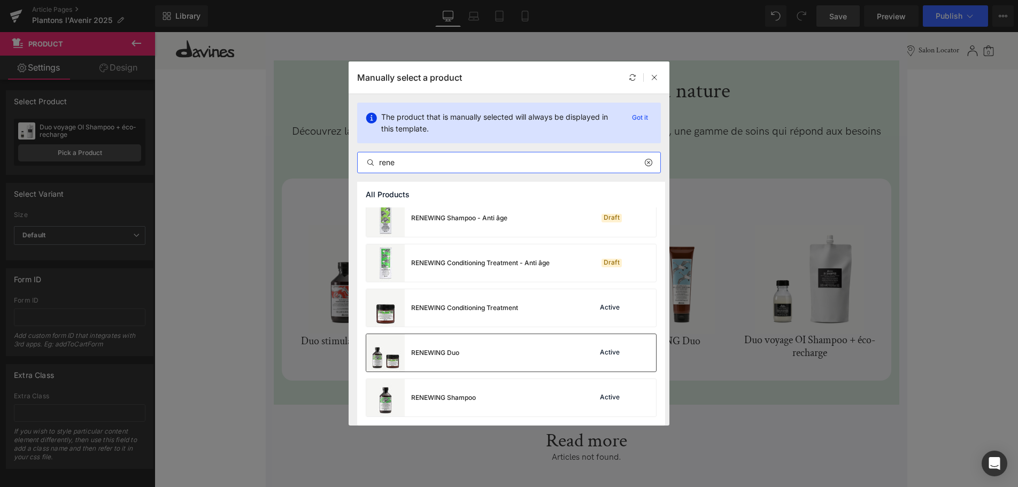
type input "rene"
click at [491, 343] on div "RENEWING Duo Active" at bounding box center [511, 352] width 290 height 37
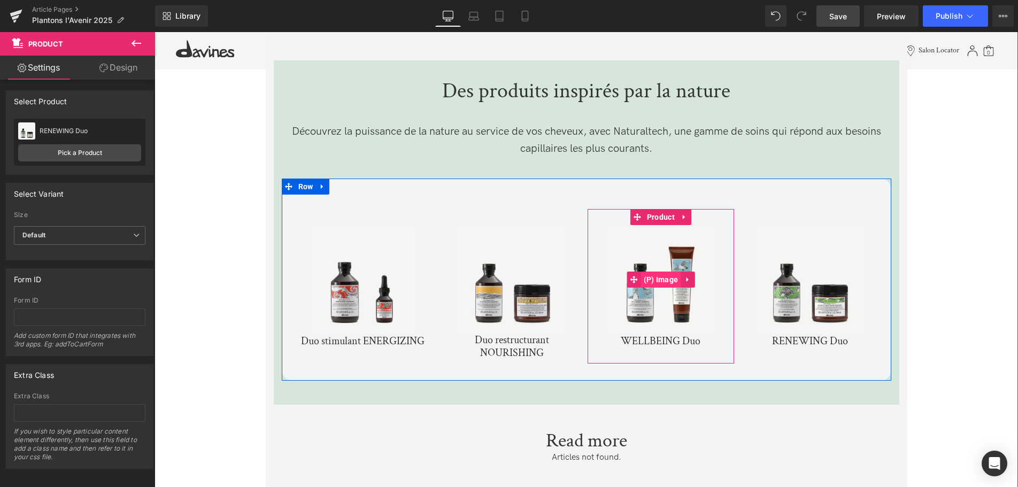
click at [667, 285] on span "(P) Image" at bounding box center [661, 280] width 40 height 16
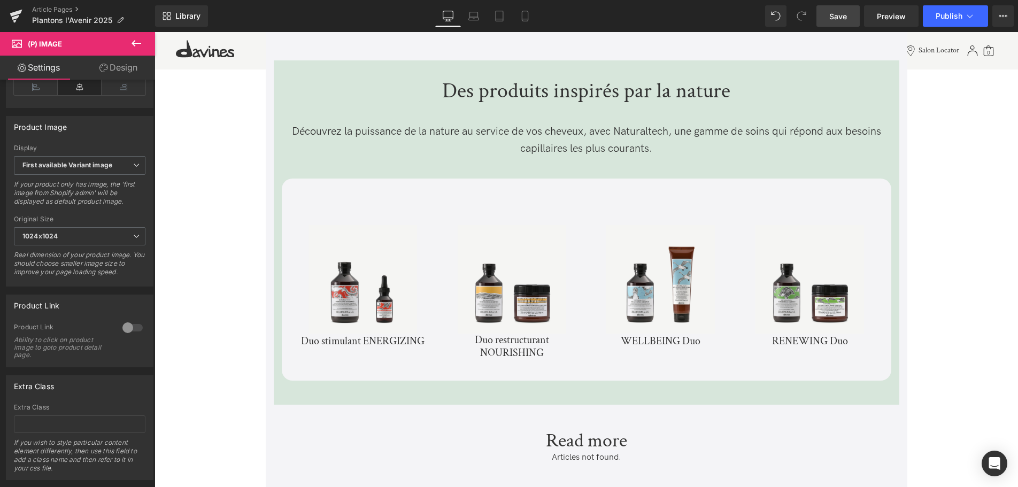
scroll to position [368, 0]
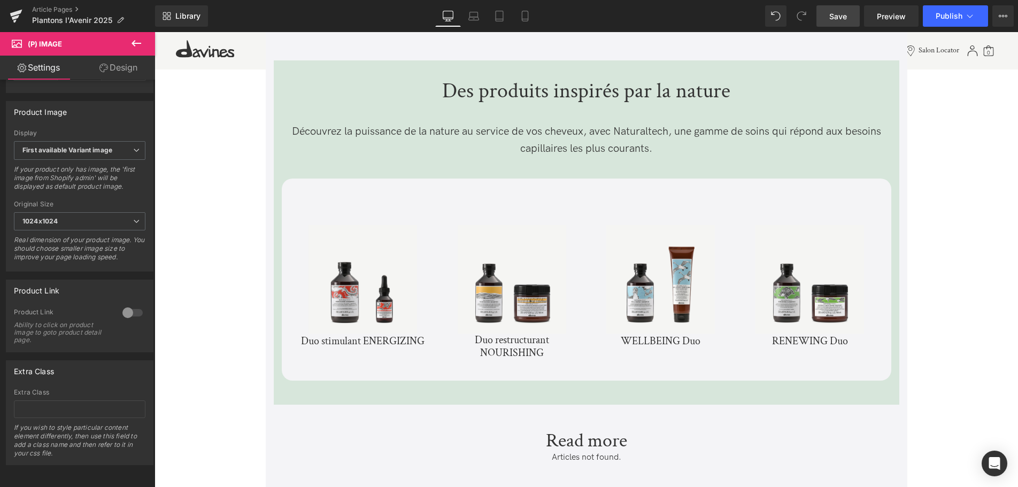
click at [130, 315] on div at bounding box center [133, 312] width 26 height 17
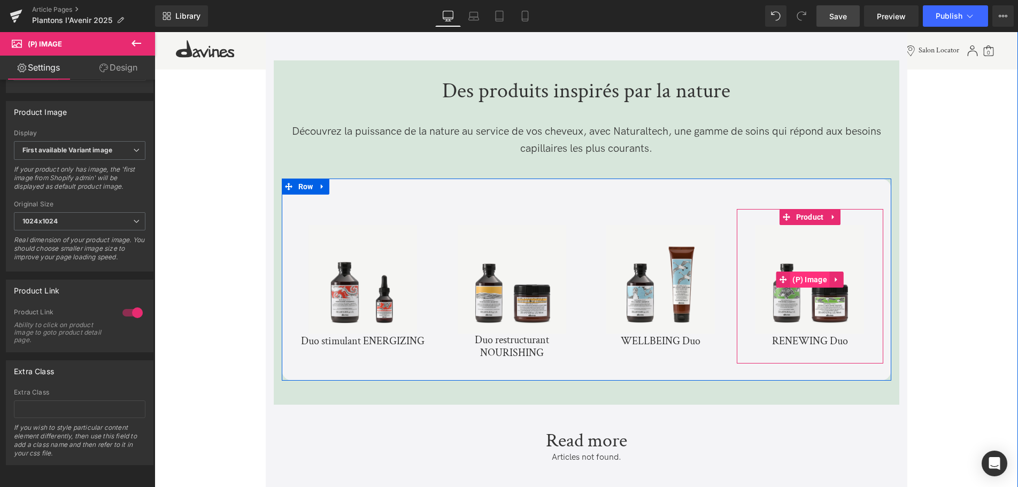
click at [808, 279] on span "(P) Image" at bounding box center [810, 280] width 40 height 16
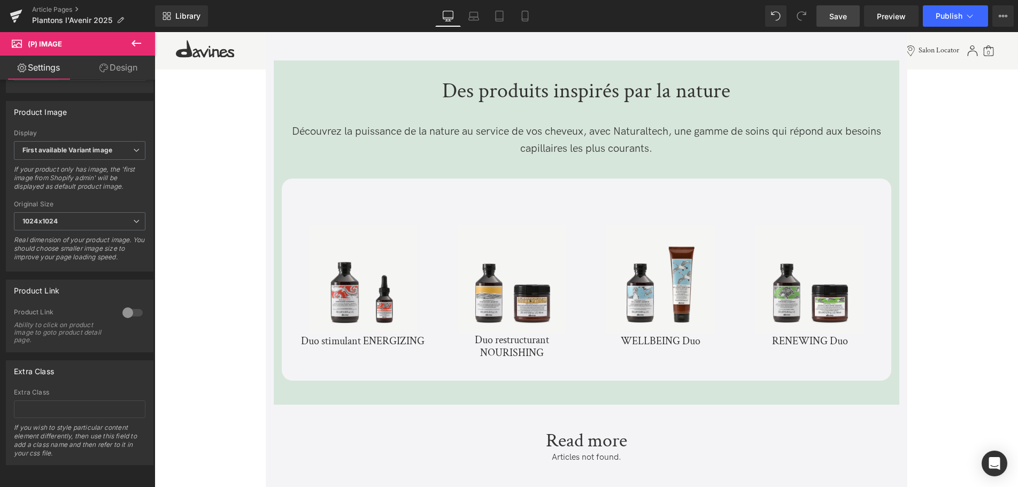
click at [126, 314] on div at bounding box center [133, 312] width 26 height 17
click at [838, 12] on span "Save" at bounding box center [838, 16] width 18 height 11
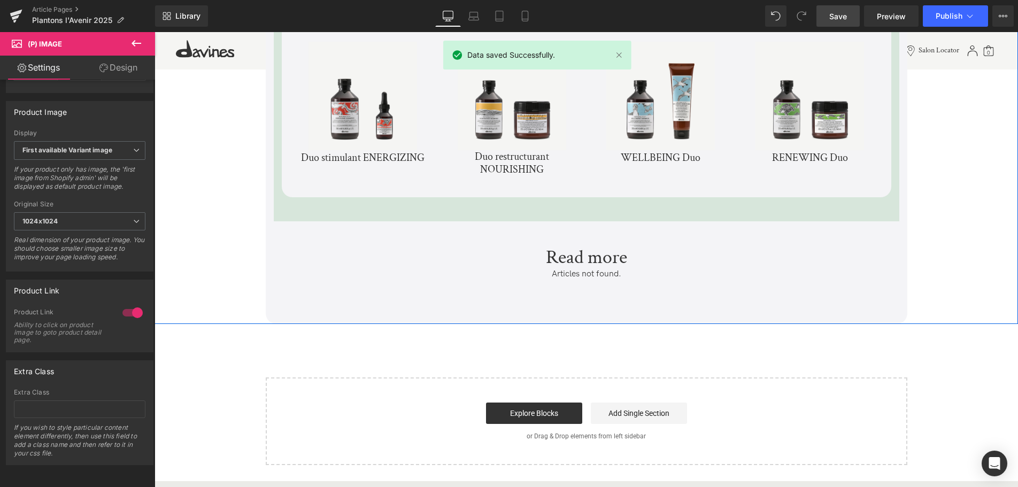
scroll to position [3053, 0]
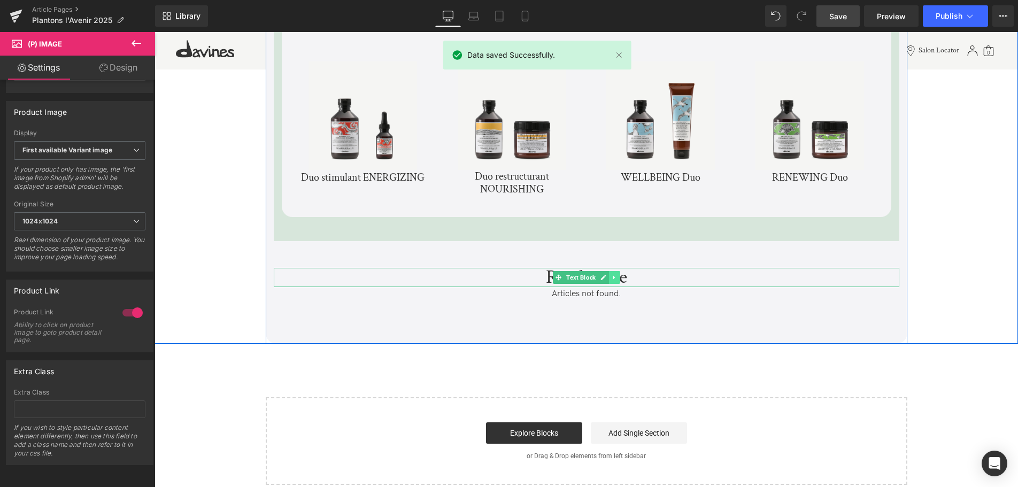
click at [614, 281] on link at bounding box center [614, 277] width 11 height 13
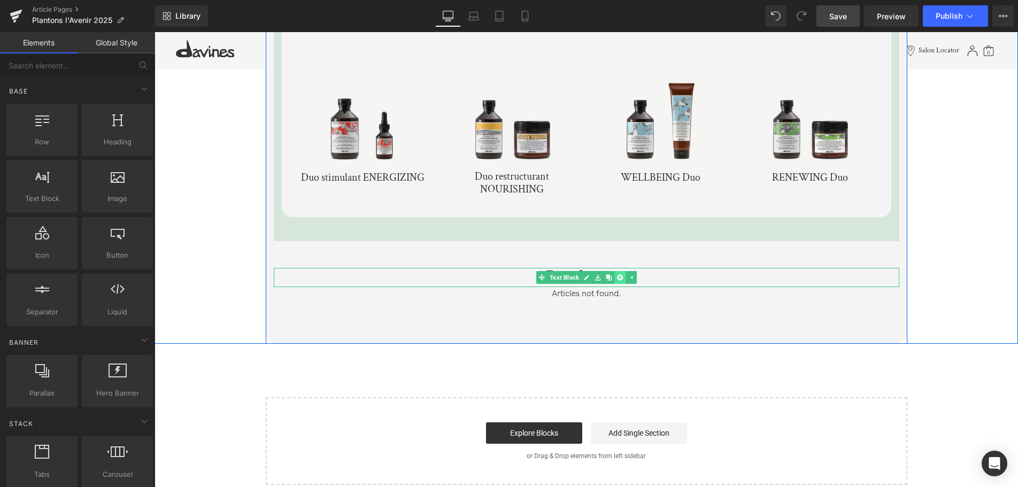
click at [621, 278] on icon at bounding box center [620, 278] width 6 height 6
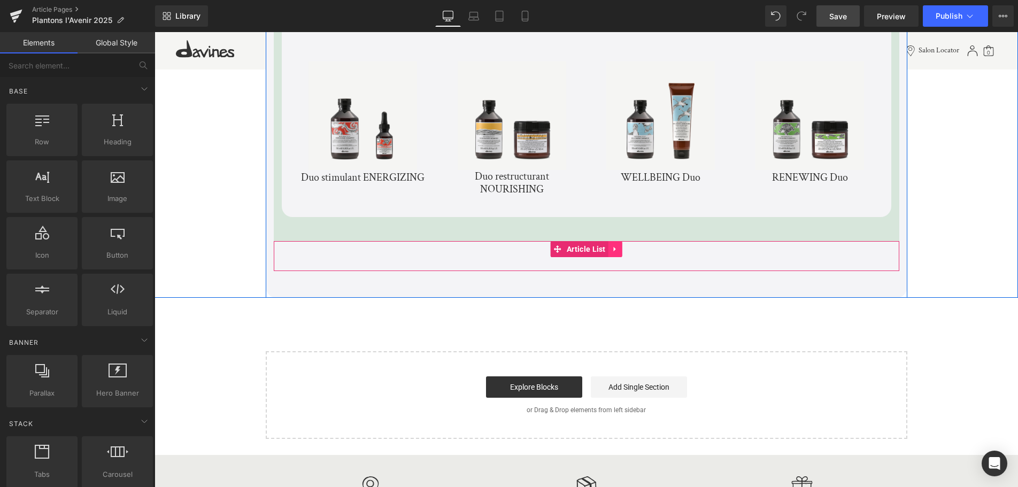
click at [617, 250] on icon at bounding box center [615, 249] width 7 height 8
click at [621, 250] on icon at bounding box center [622, 248] width 7 height 7
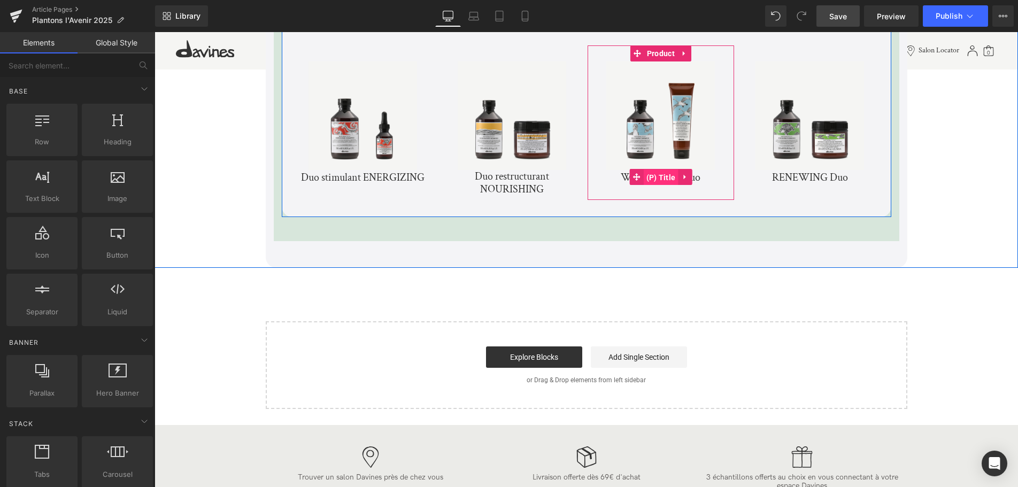
click at [662, 179] on span "(P) Title" at bounding box center [661, 177] width 35 height 16
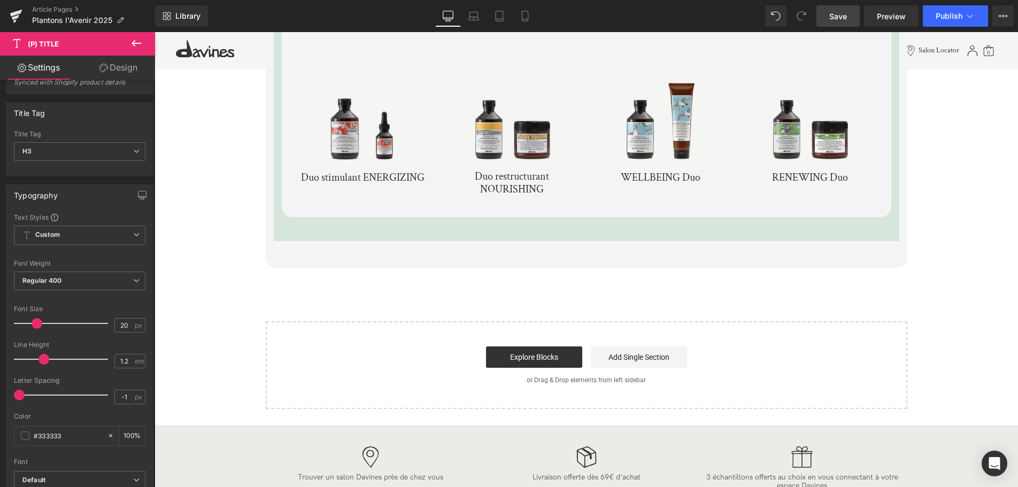
scroll to position [0, 0]
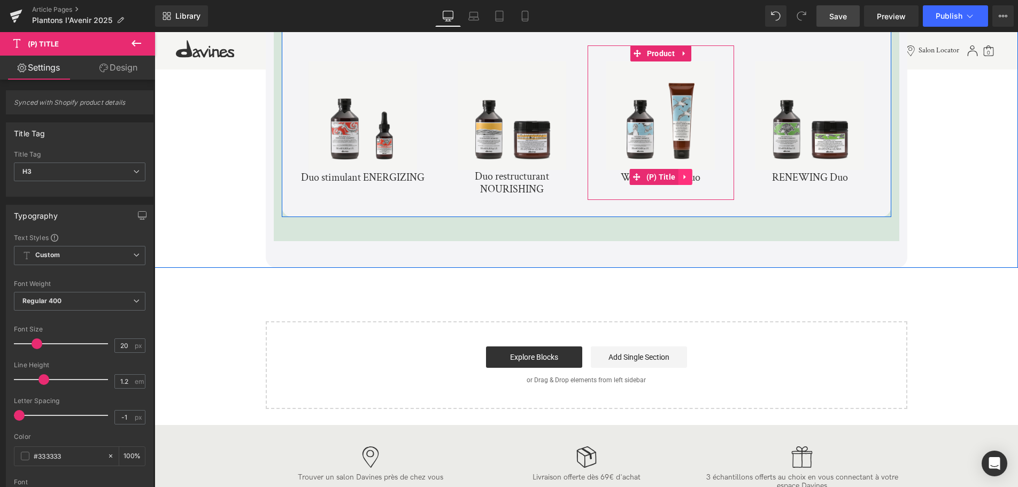
click at [683, 179] on icon at bounding box center [684, 177] width 7 height 8
click at [643, 176] on link "(P) Title" at bounding box center [654, 177] width 49 height 16
click at [622, 179] on link "WELLBEING Duo" at bounding box center [661, 177] width 80 height 13
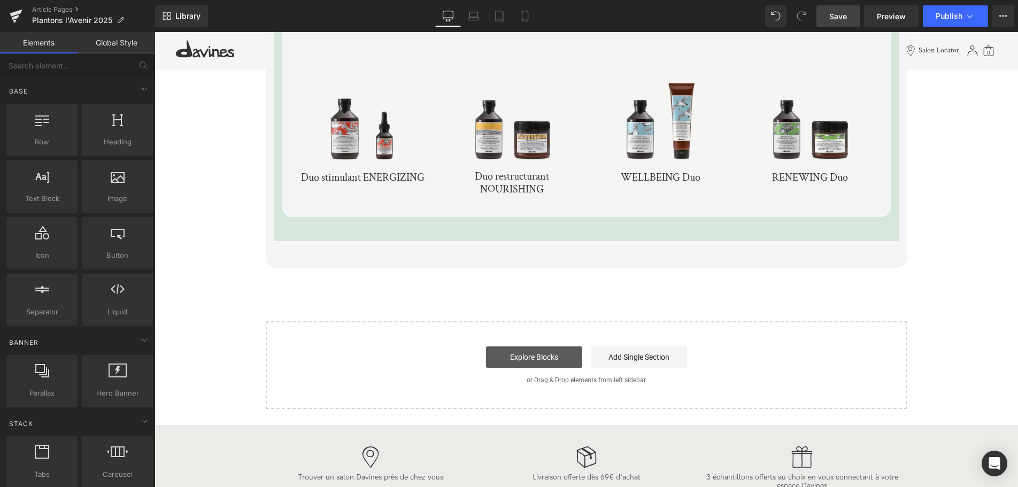
click at [547, 355] on link "Explore Blocks" at bounding box center [534, 356] width 96 height 21
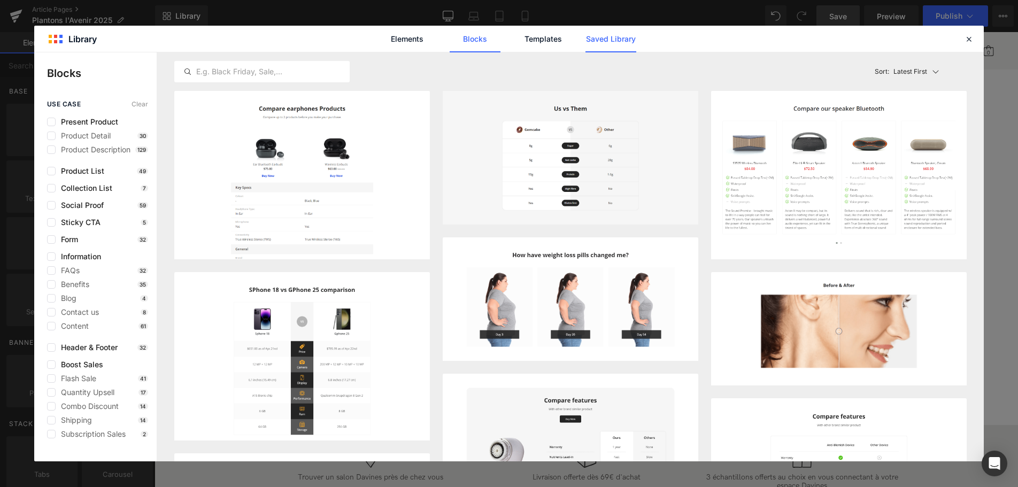
click at [606, 45] on link "Saved Library" at bounding box center [610, 39] width 51 height 27
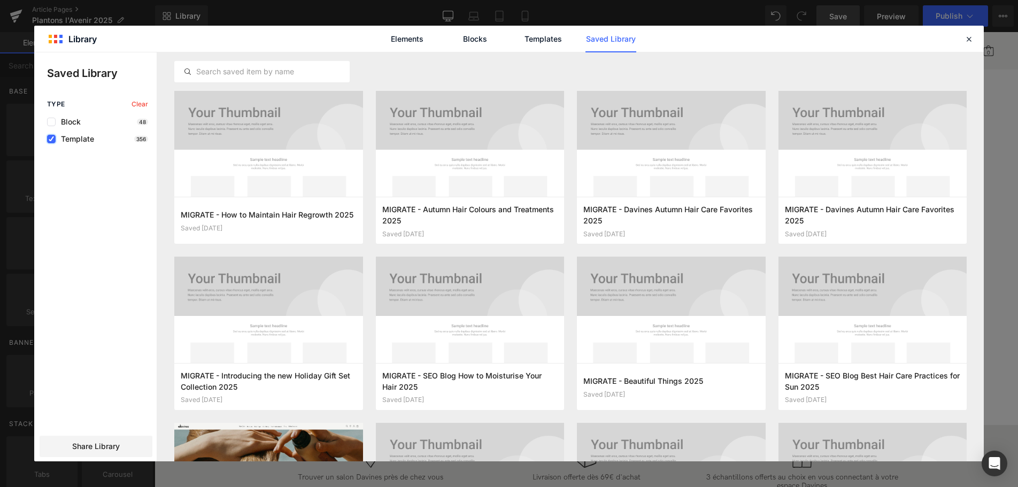
click at [51, 139] on icon at bounding box center [51, 139] width 5 height 0
click at [51, 139] on input "checkbox" at bounding box center [51, 139] width 0 height 0
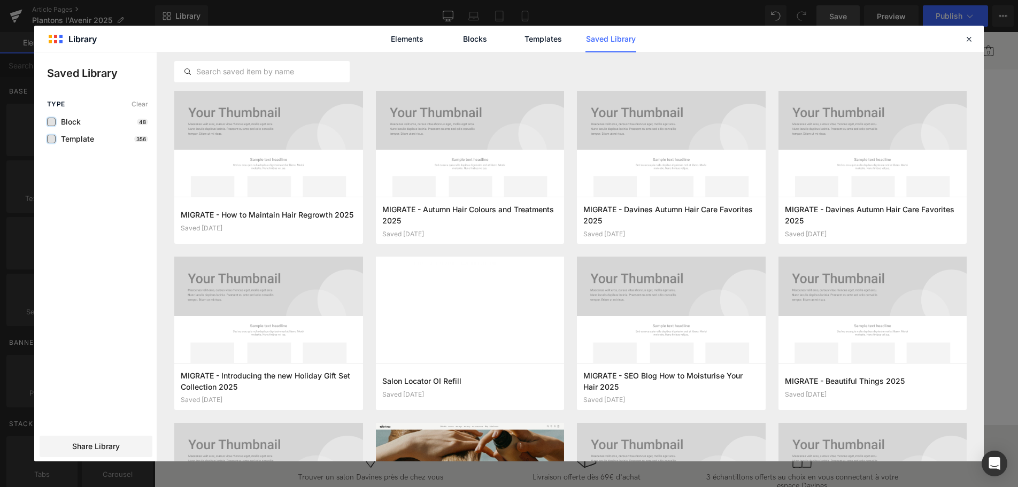
click at [49, 122] on label at bounding box center [51, 122] width 9 height 9
click at [51, 122] on input "checkbox" at bounding box center [51, 122] width 0 height 0
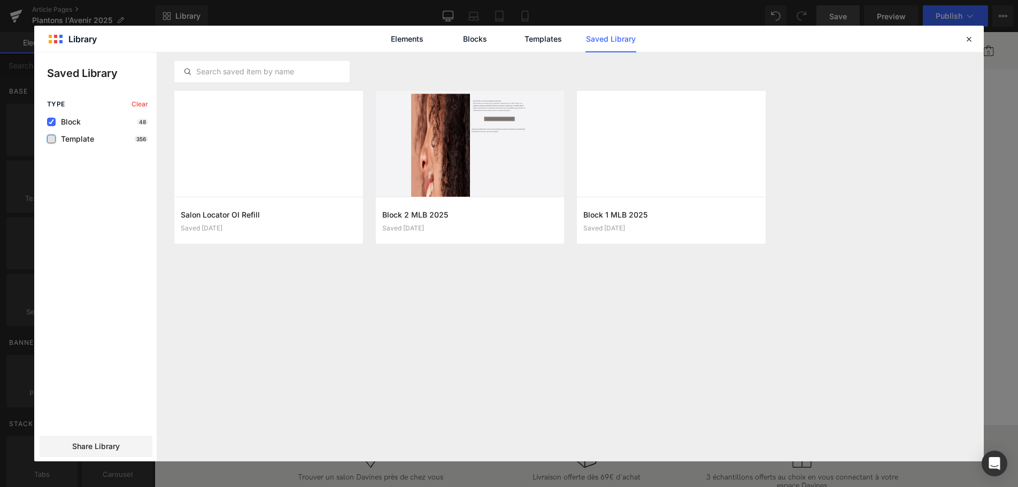
click at [78, 118] on span "Block" at bounding box center [68, 122] width 25 height 9
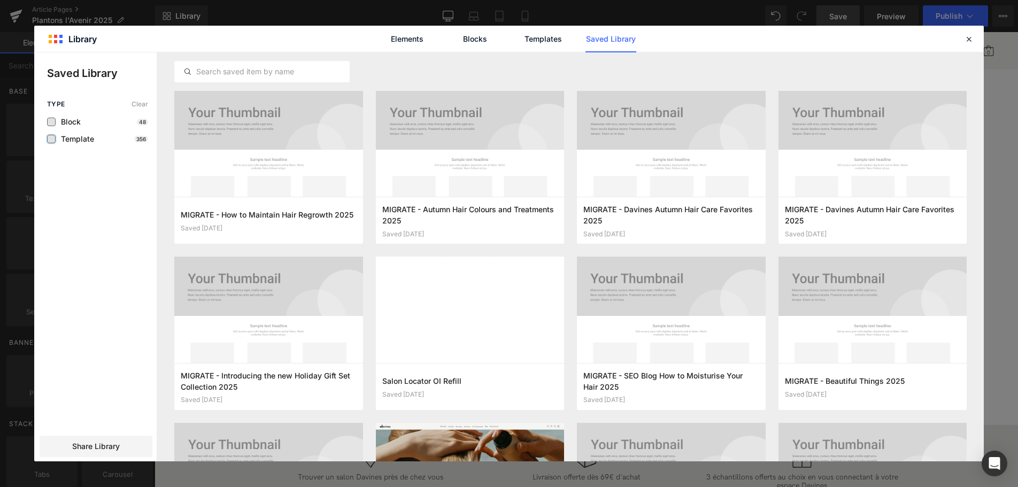
click at [75, 119] on span "Block" at bounding box center [68, 122] width 25 height 9
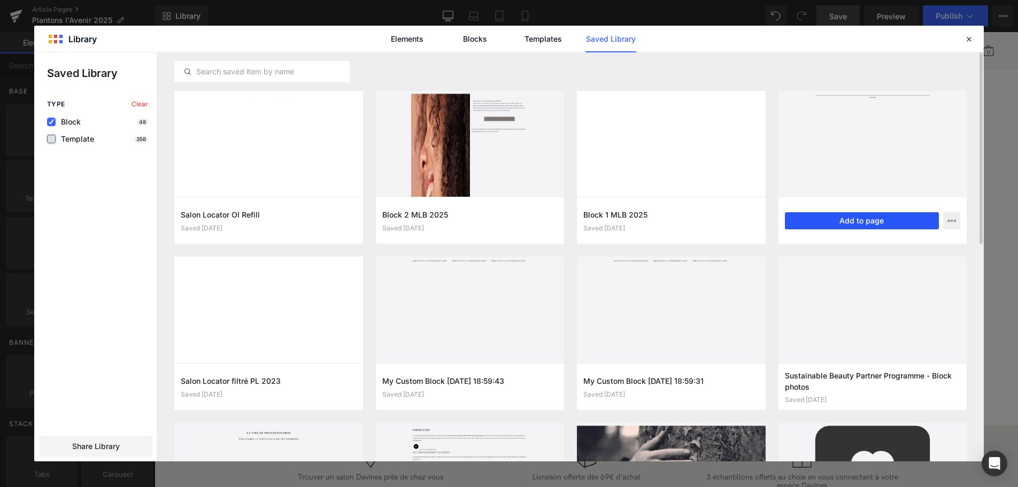
drag, startPoint x: 887, startPoint y: 225, endPoint x: 686, endPoint y: 196, distance: 203.6
click at [887, 225] on button "Add to page" at bounding box center [862, 220] width 154 height 17
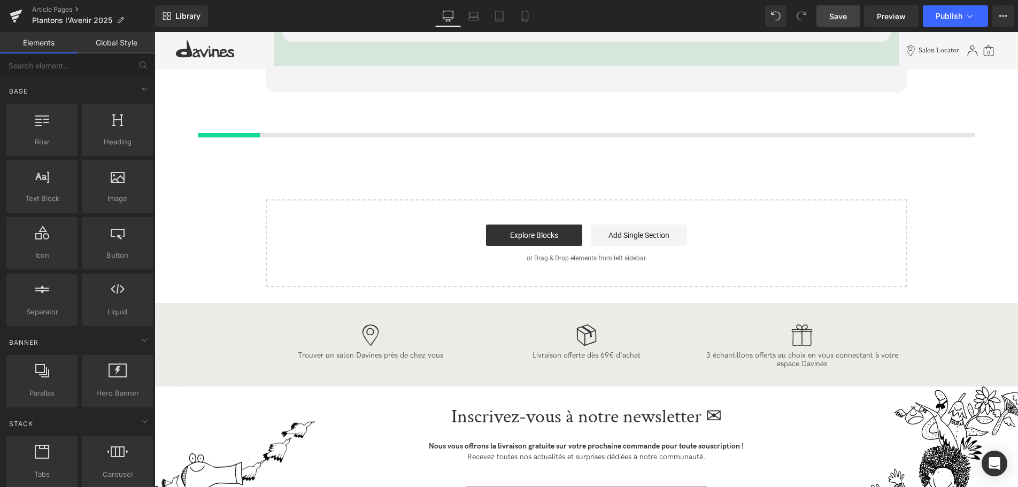
scroll to position [3236, 0]
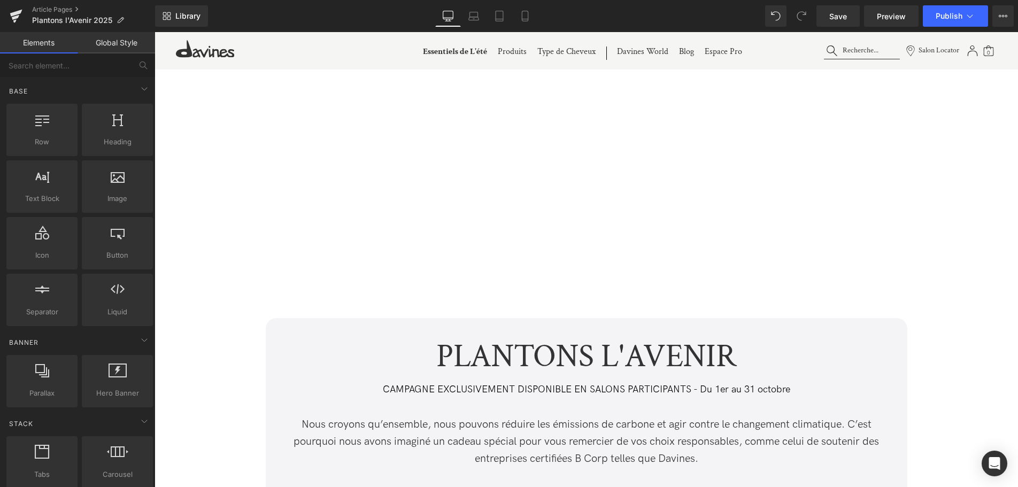
scroll to position [3236, 0]
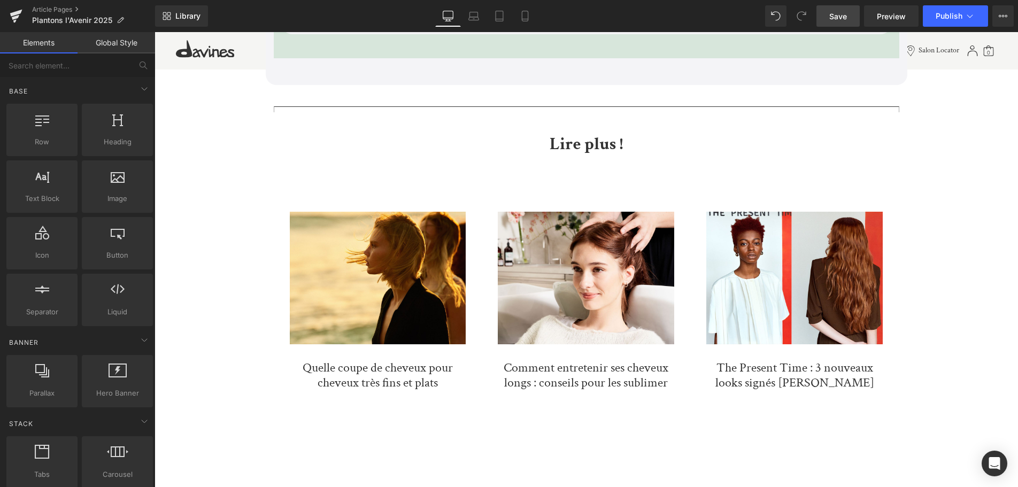
drag, startPoint x: 844, startPoint y: 10, endPoint x: 220, endPoint y: 228, distance: 660.9
click at [844, 10] on link "Save" at bounding box center [837, 15] width 43 height 21
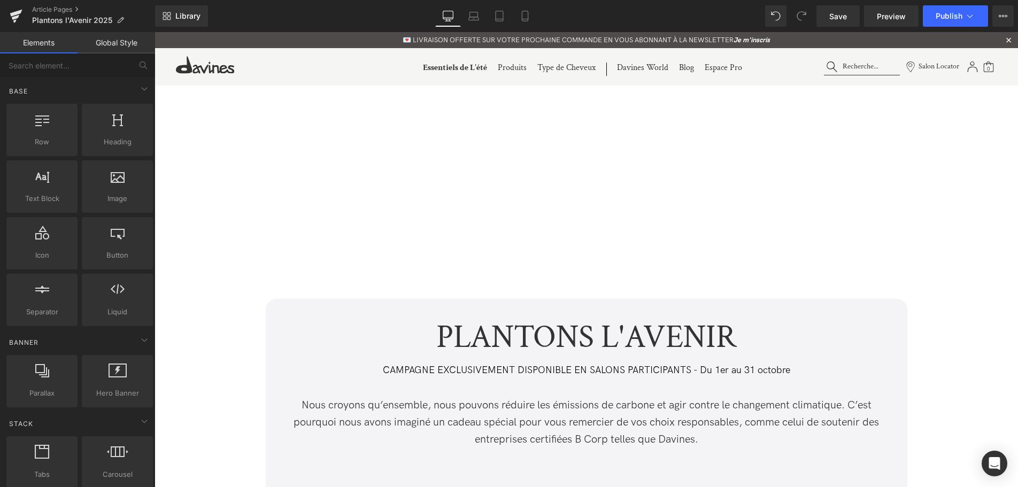
scroll to position [0, 0]
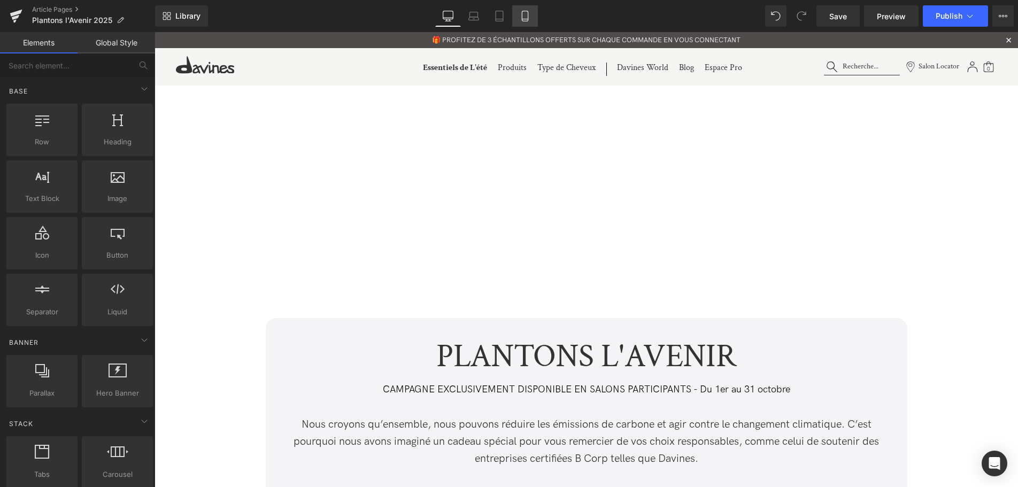
click at [525, 24] on link "Mobile" at bounding box center [525, 15] width 26 height 21
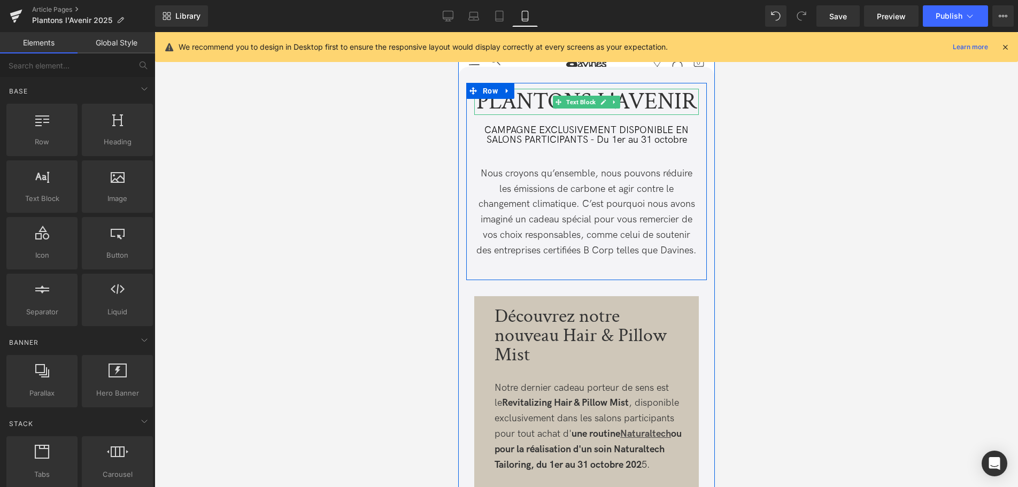
click at [538, 98] on p "PLANTONS L'AVENIR" at bounding box center [586, 102] width 225 height 26
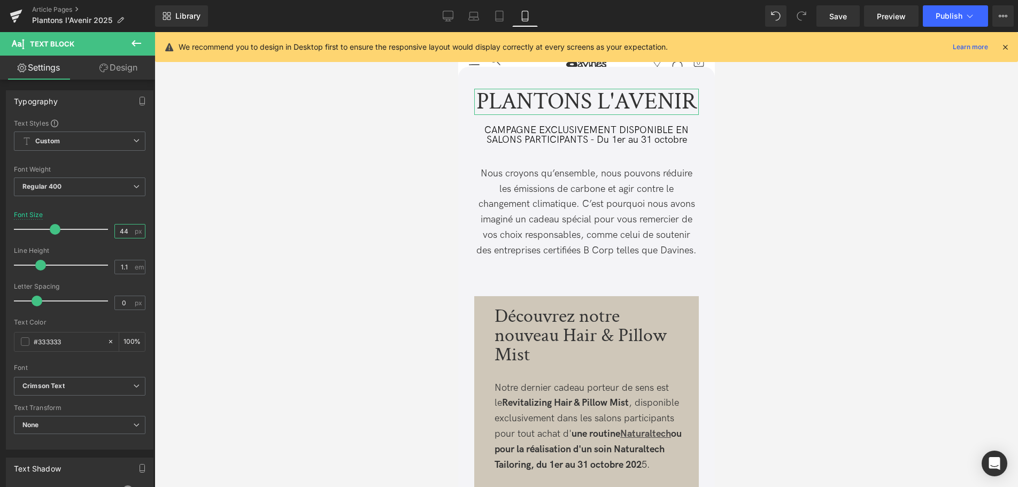
click at [129, 234] on input "44" at bounding box center [124, 231] width 19 height 13
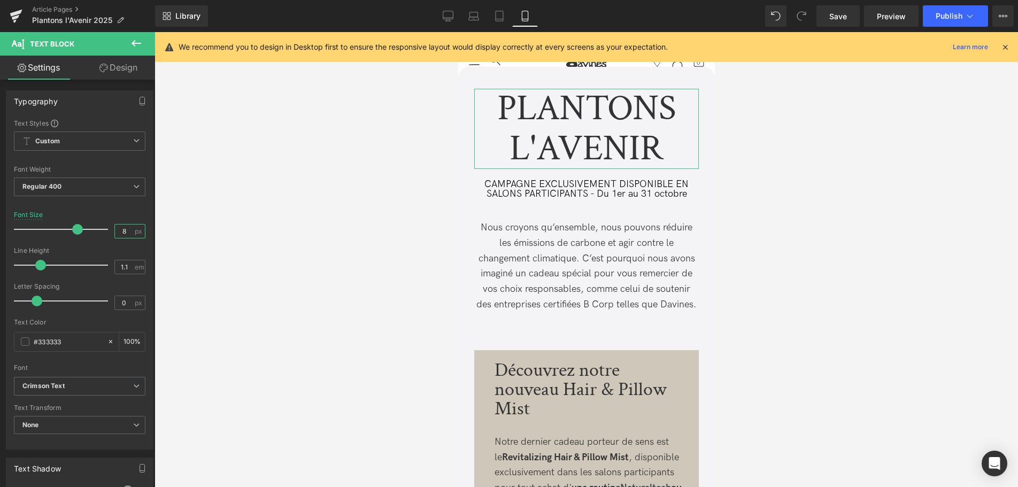
type input "38"
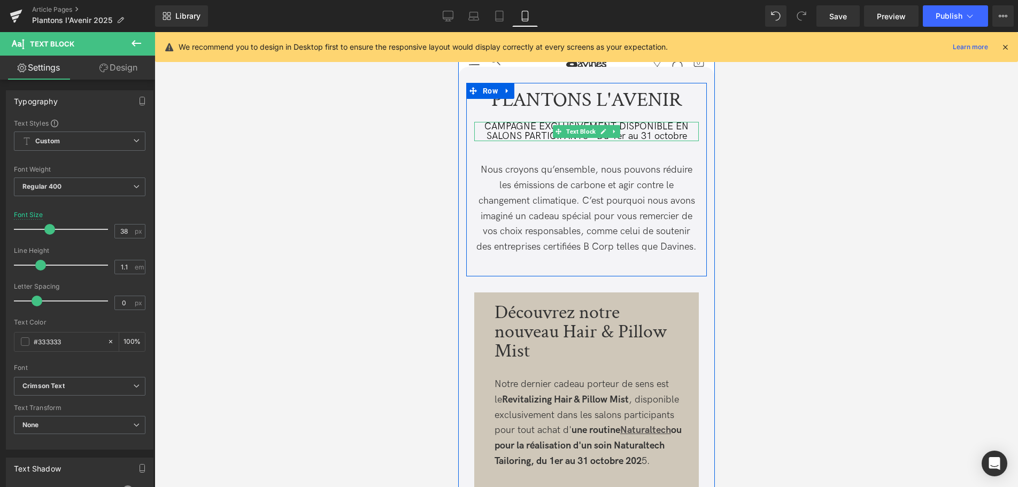
click at [514, 134] on p "CAMPAGNE EXCLUSIVEMENT DISPONIBLE EN SALONS PARTICIPANTS - Du 1er au 31 octobre" at bounding box center [586, 131] width 225 height 19
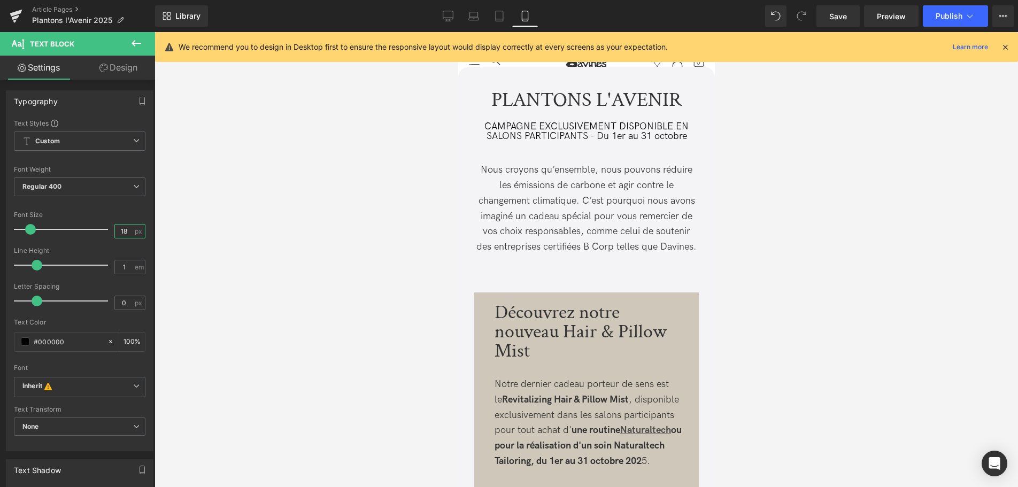
click at [127, 234] on input "18" at bounding box center [124, 231] width 19 height 13
type input "16"
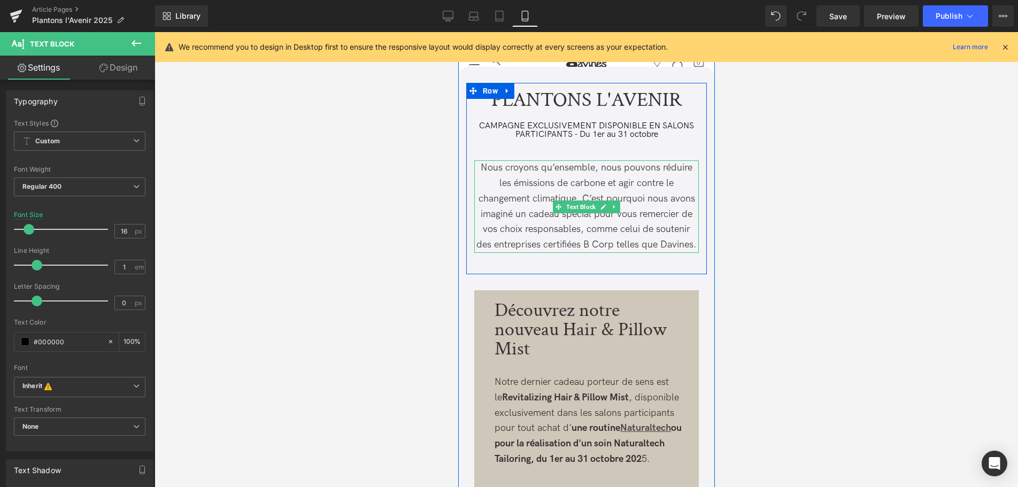
click at [521, 206] on p "Nous croyons qu’ensemble, nous pouvons réduire les émissions de carbone et agir…" at bounding box center [586, 206] width 225 height 92
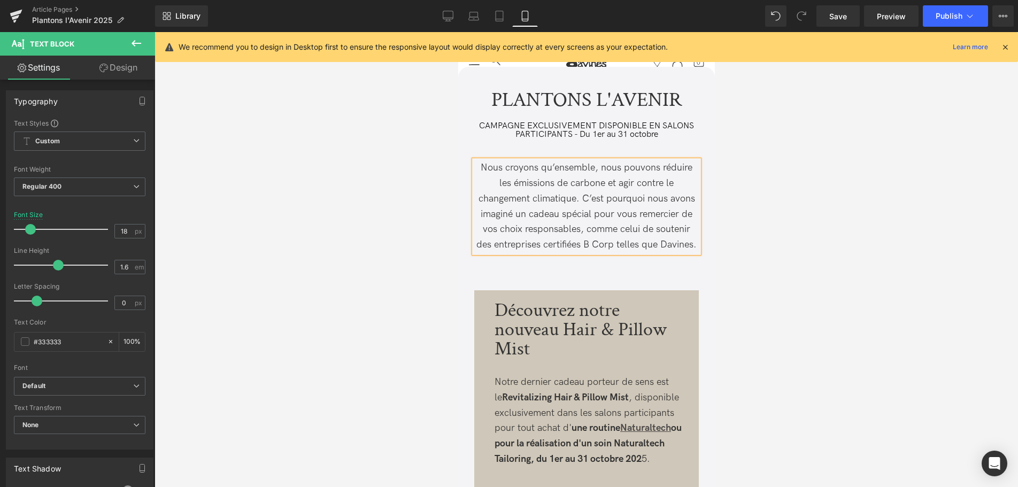
click at [1003, 49] on icon at bounding box center [1005, 47] width 10 height 10
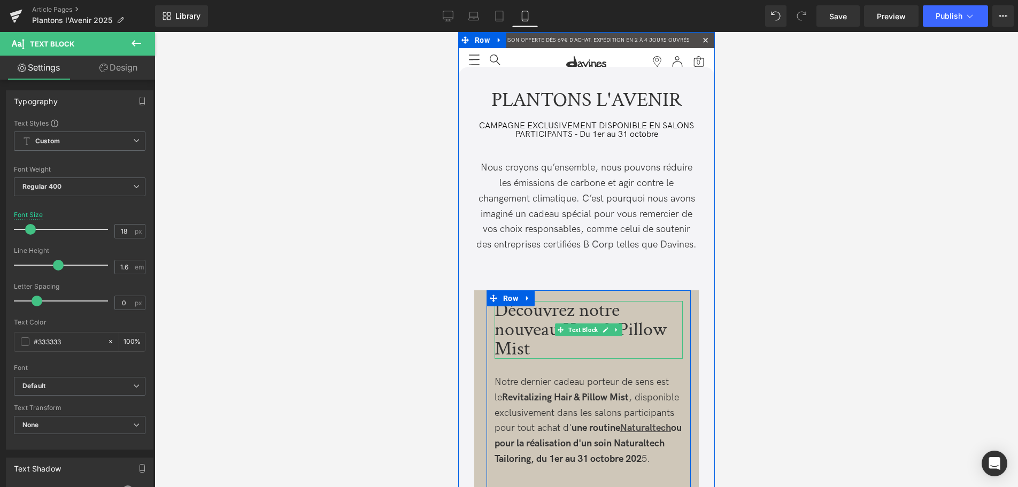
click at [537, 350] on div "Découvrez notre nouveau Hair & Pillow Mist" at bounding box center [588, 330] width 188 height 58
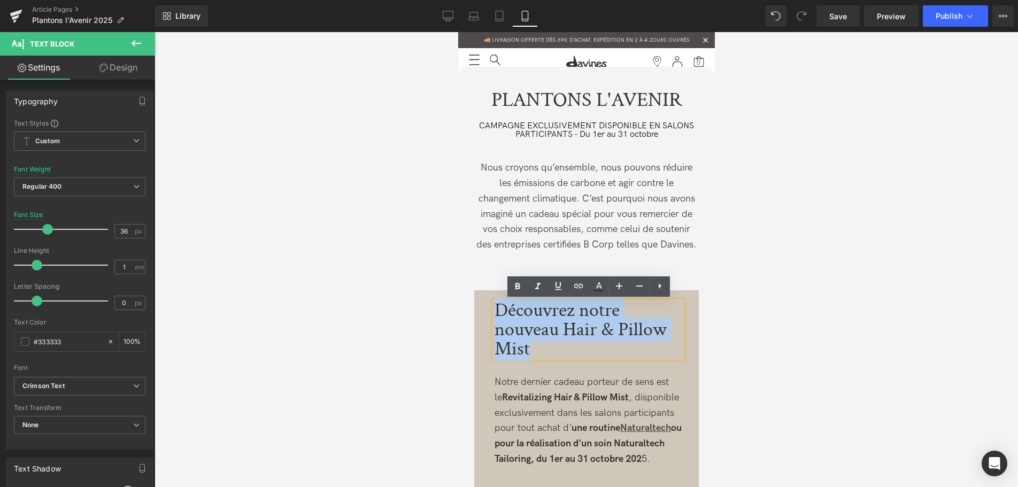
drag, startPoint x: 536, startPoint y: 350, endPoint x: 467, endPoint y: 292, distance: 90.3
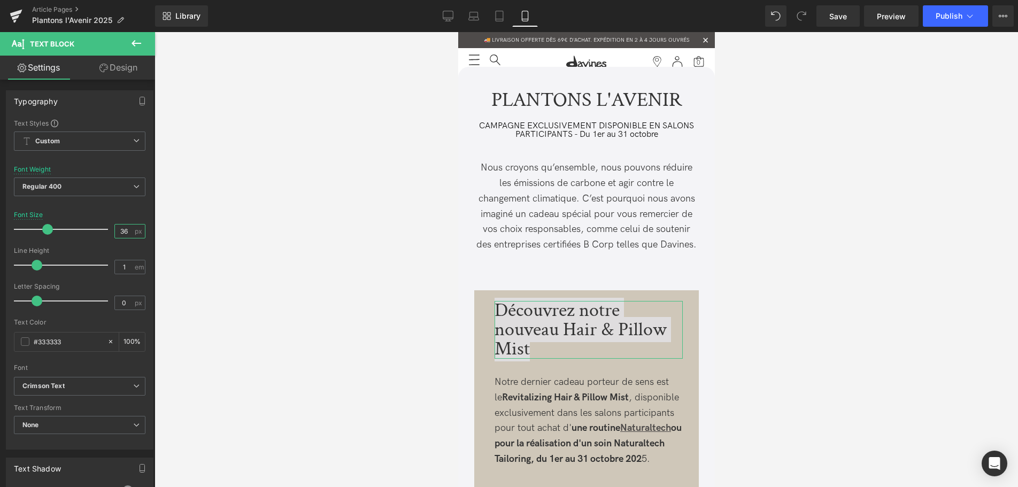
click at [127, 230] on input "36" at bounding box center [124, 231] width 19 height 13
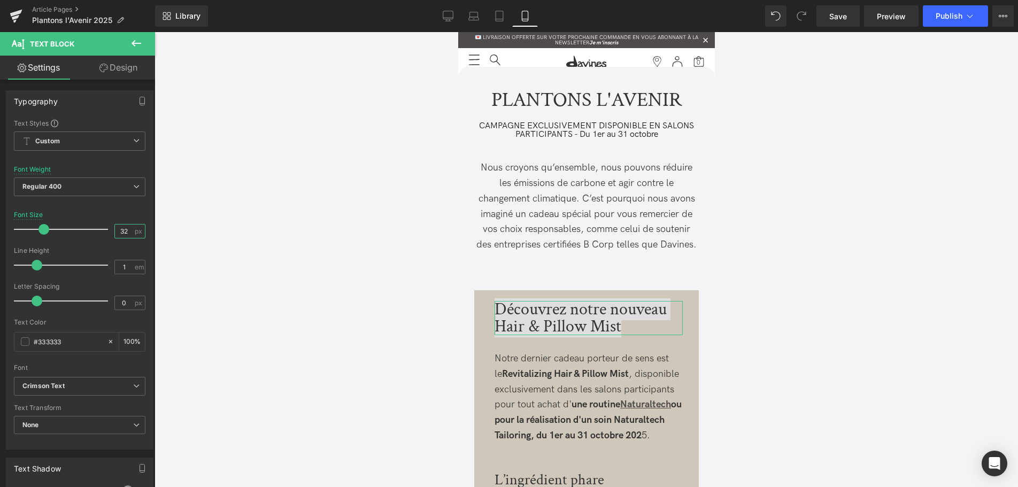
type input "32"
click at [393, 327] on div at bounding box center [585, 259] width 863 height 455
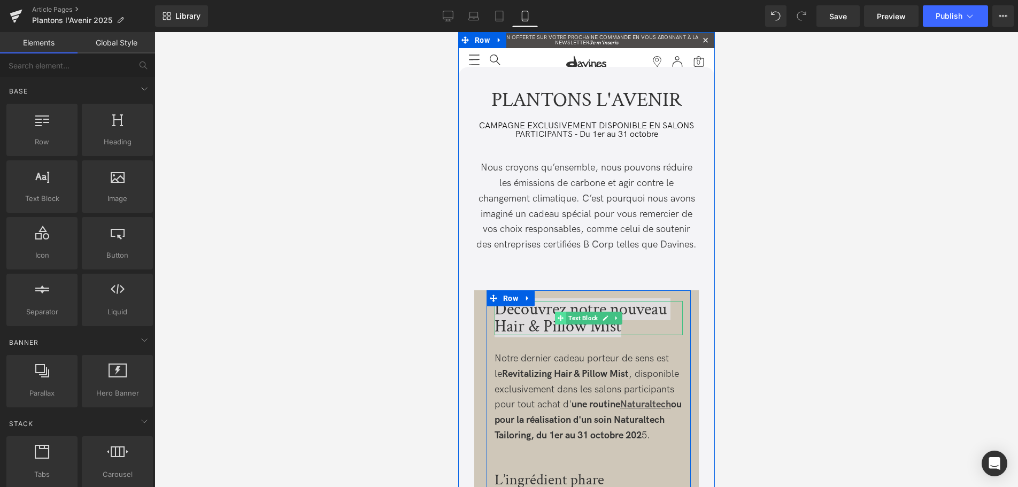
click at [559, 318] on icon at bounding box center [560, 318] width 6 height 6
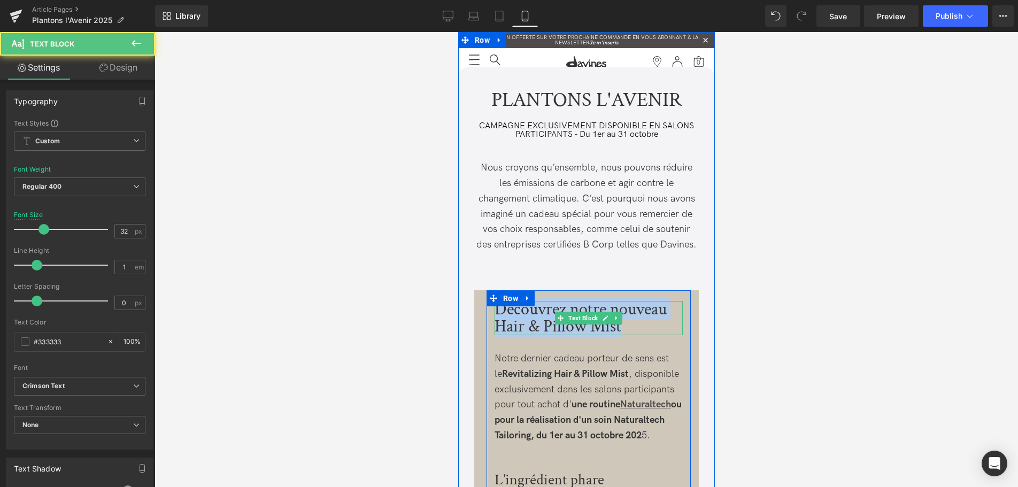
click at [540, 321] on div "Découvrez notre nouveau Hair & Pillow Mist" at bounding box center [588, 318] width 188 height 34
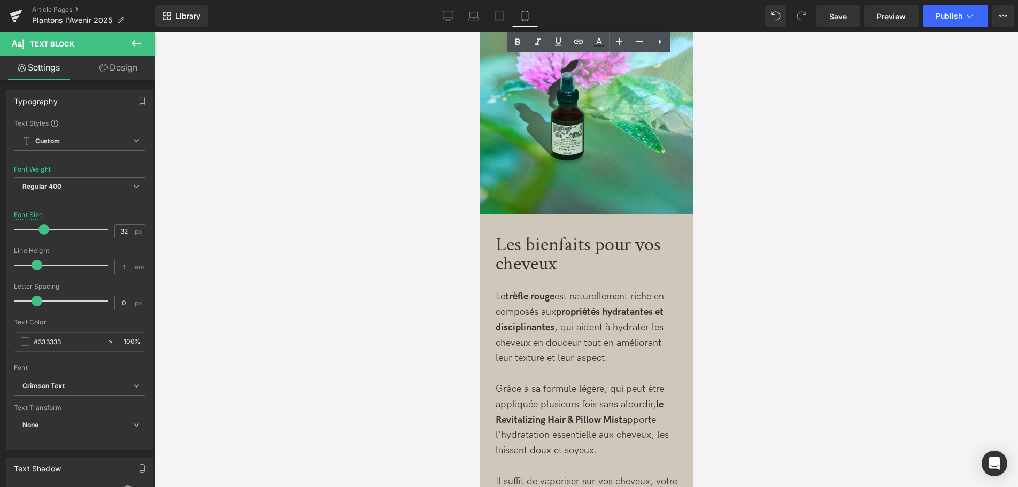
scroll to position [1418, 0]
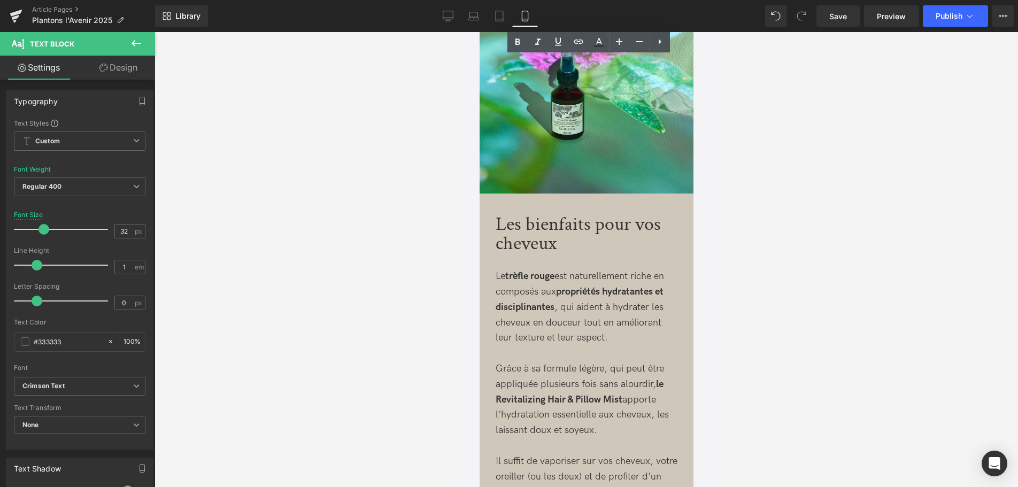
click at [525, 215] on h2 "Les bienfaits pour vos cheveux" at bounding box center [586, 234] width 182 height 38
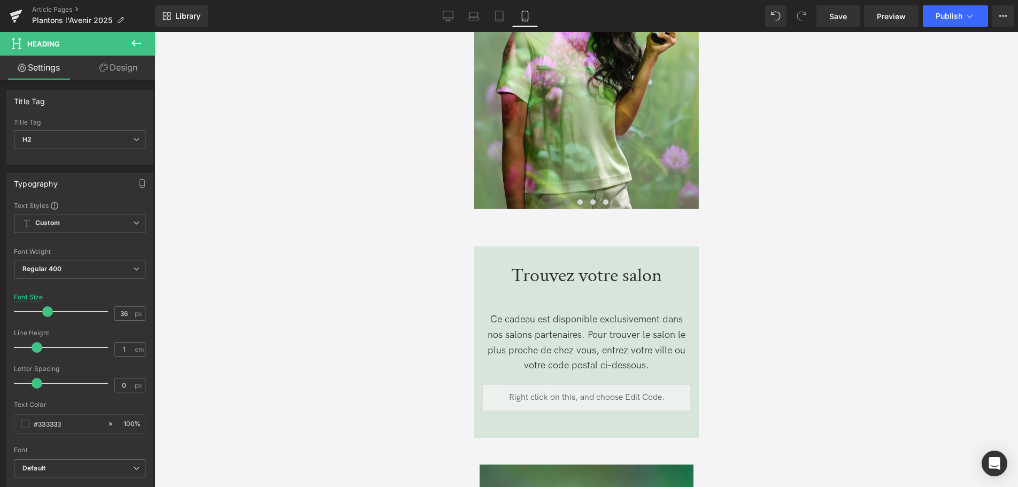
scroll to position [872, 0]
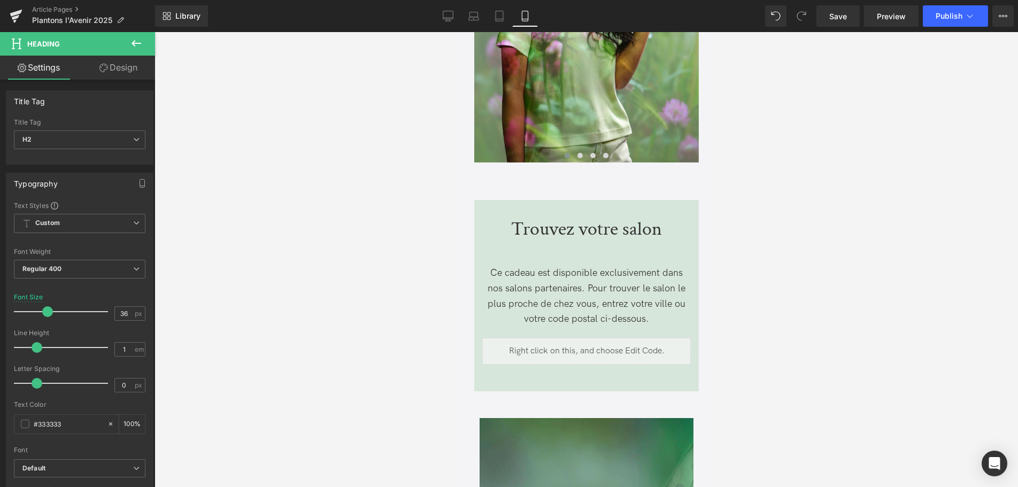
click at [549, 220] on p "Trouvez votre salon" at bounding box center [586, 229] width 208 height 19
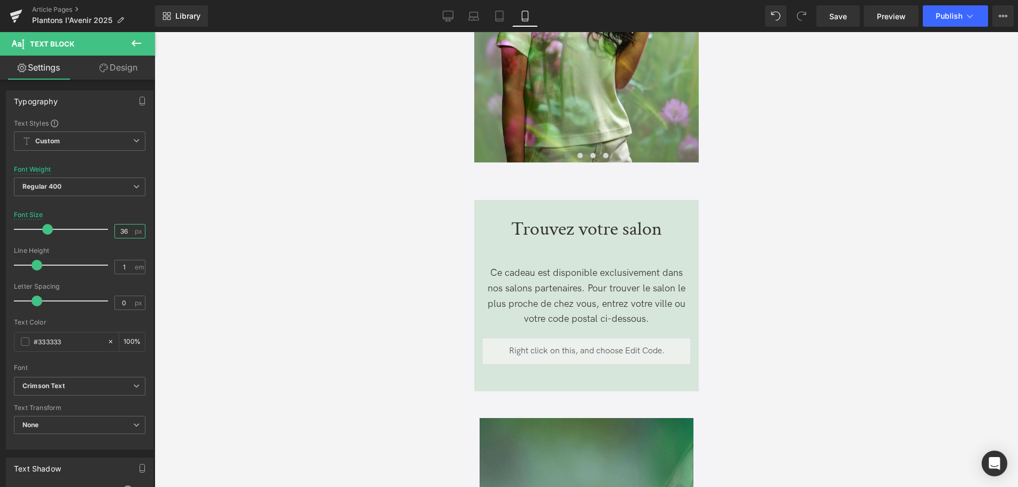
click at [133, 229] on input "36" at bounding box center [124, 231] width 19 height 13
type input "32"
click at [287, 343] on div at bounding box center [585, 259] width 863 height 455
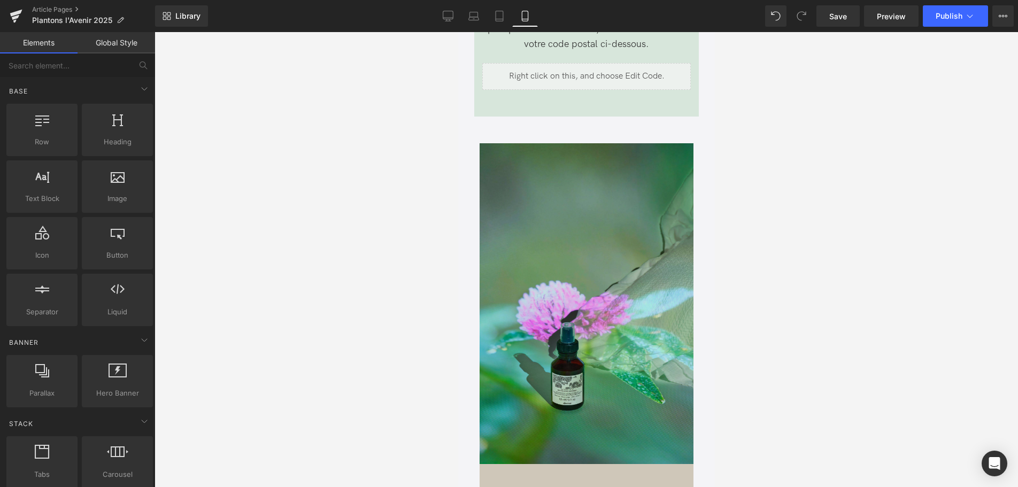
scroll to position [1363, 0]
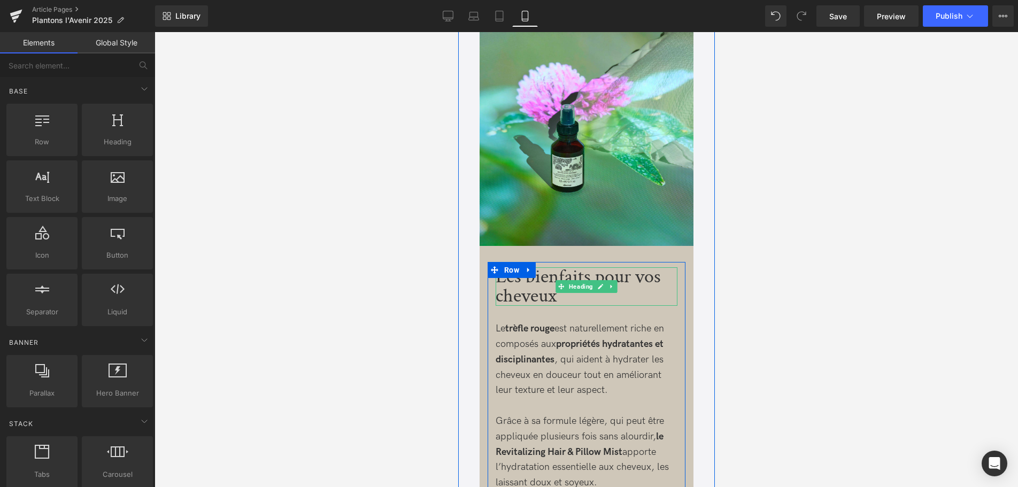
click at [525, 269] on h2 "Les bienfaits pour vos cheveux" at bounding box center [586, 286] width 182 height 38
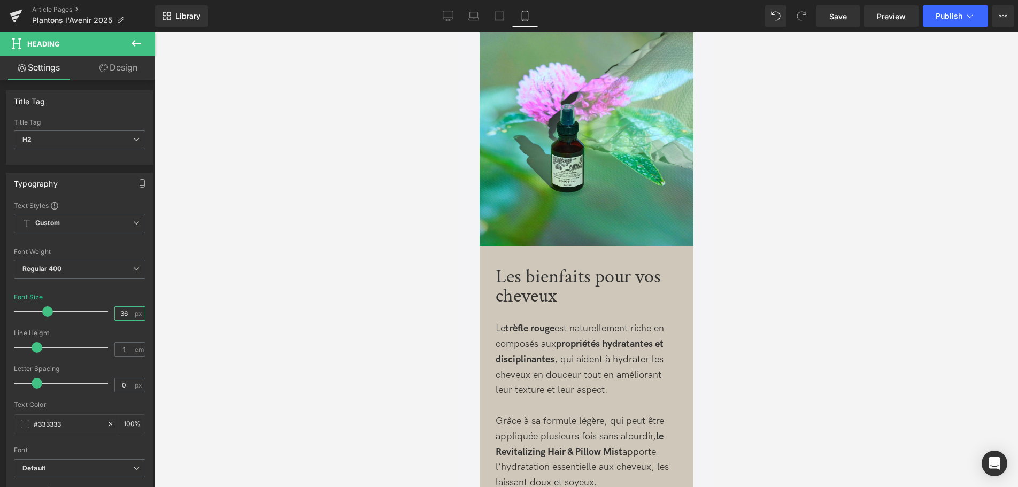
click at [129, 310] on input "36" at bounding box center [124, 313] width 19 height 13
type input "32"
click at [376, 357] on div at bounding box center [585, 259] width 863 height 455
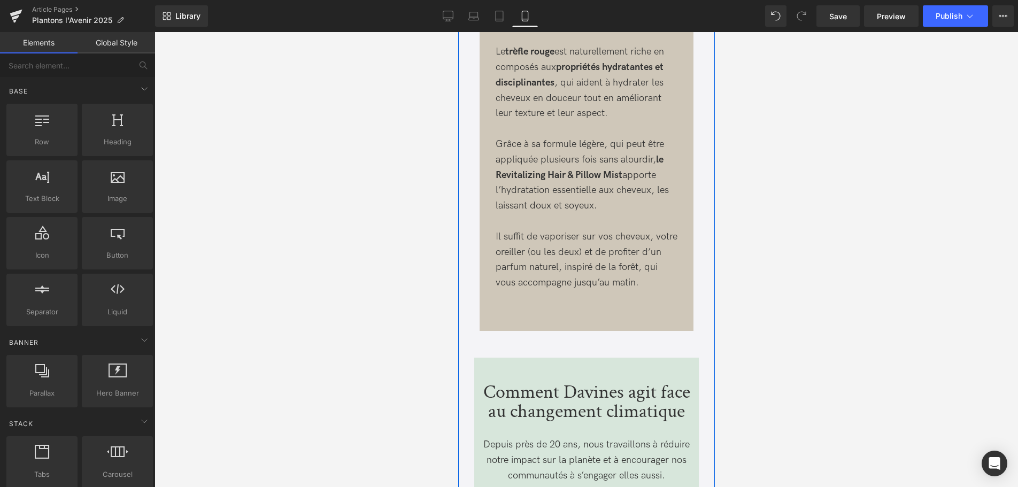
scroll to position [1799, 0]
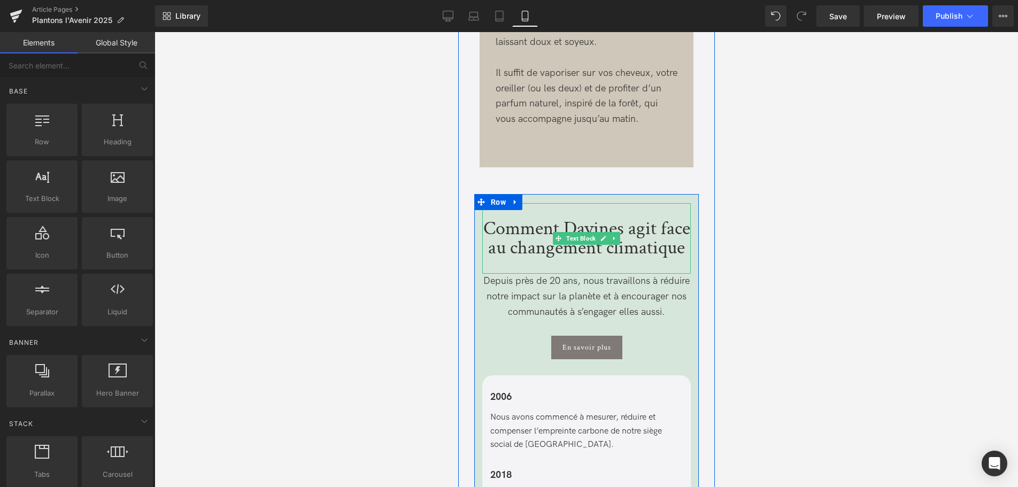
click at [516, 219] on p "Comment Davines agit face au changement climatique" at bounding box center [586, 238] width 208 height 38
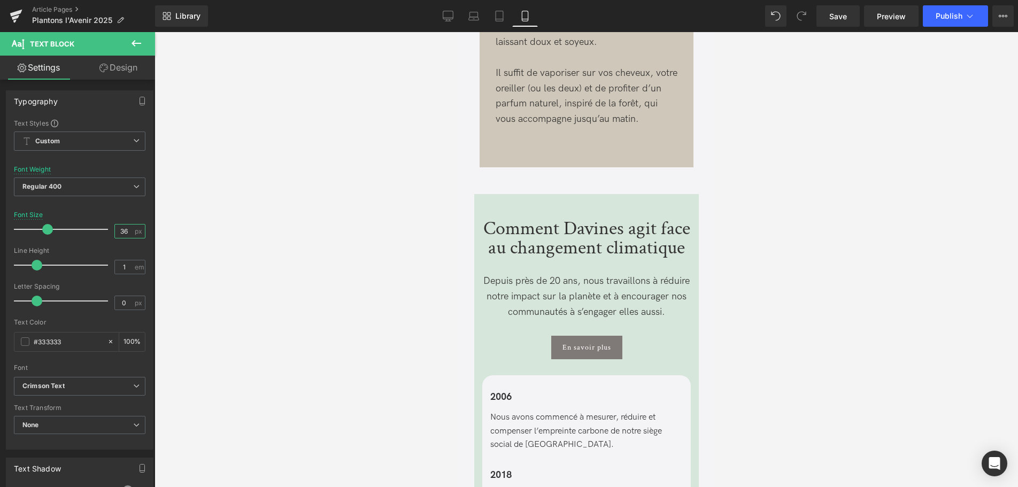
click at [133, 232] on input "36" at bounding box center [124, 231] width 19 height 13
type input "32"
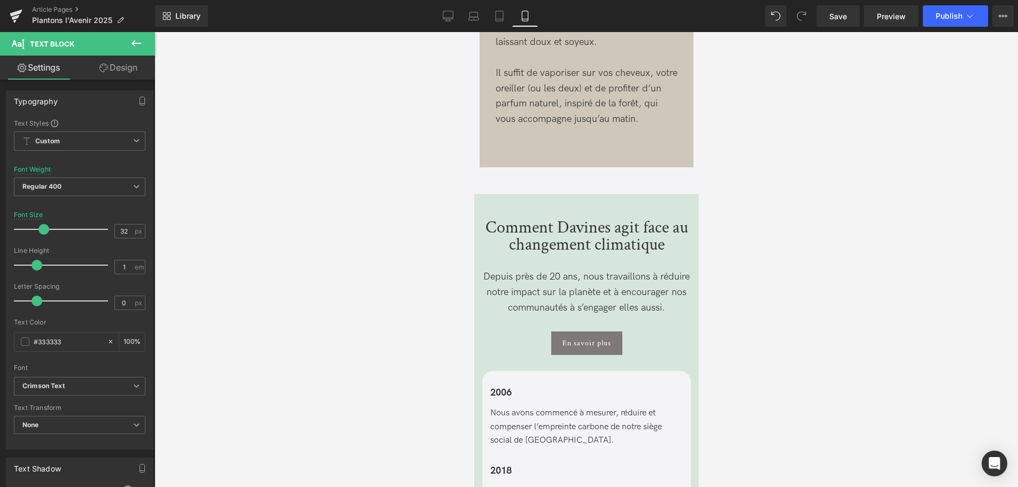
click at [358, 335] on div at bounding box center [585, 259] width 863 height 455
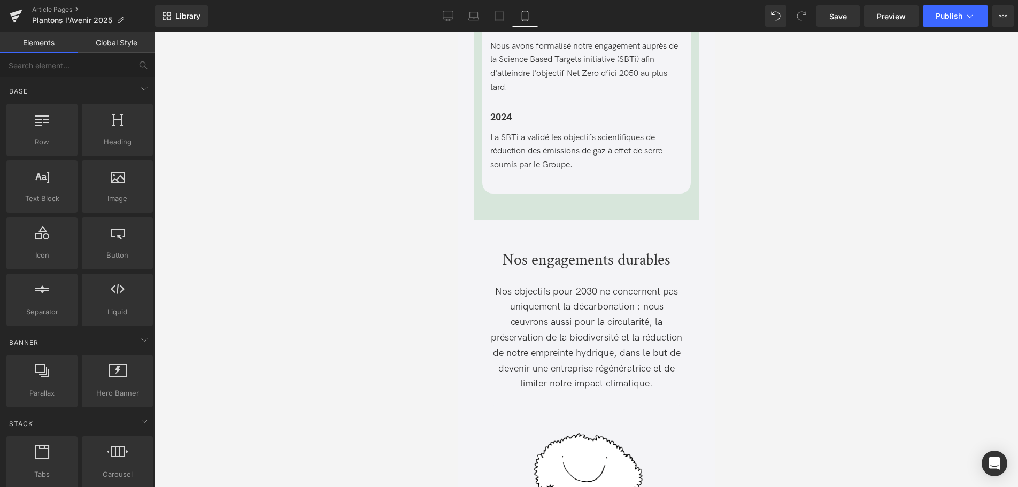
scroll to position [2454, 0]
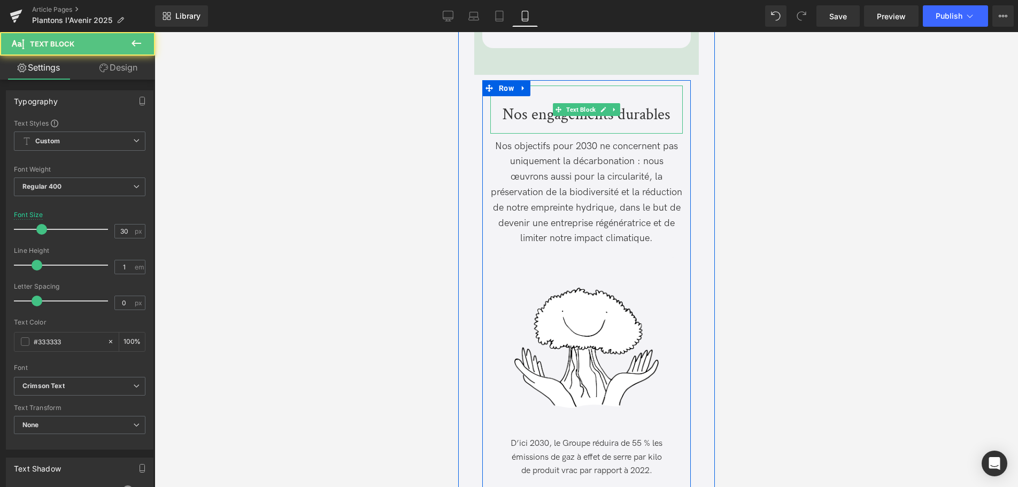
click at [521, 110] on p "Nos engagements durables" at bounding box center [586, 115] width 192 height 16
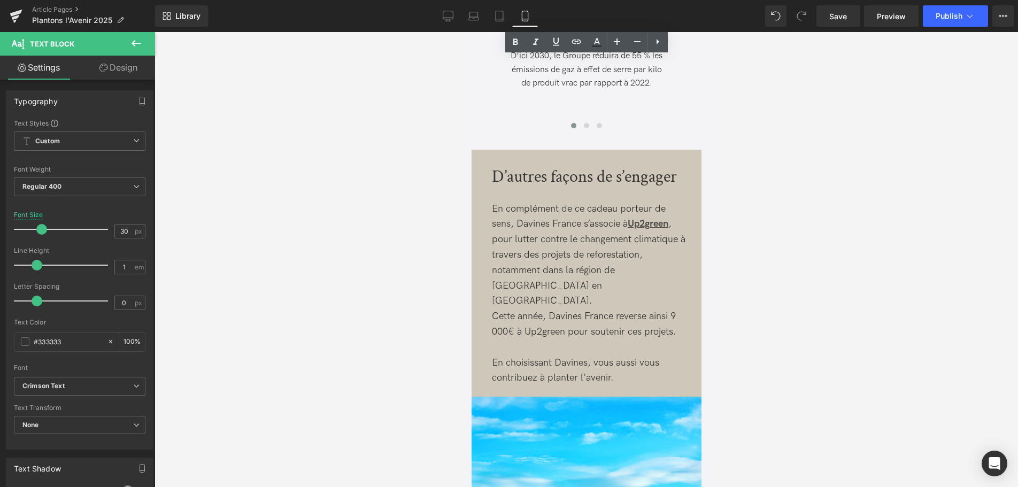
scroll to position [2835, 0]
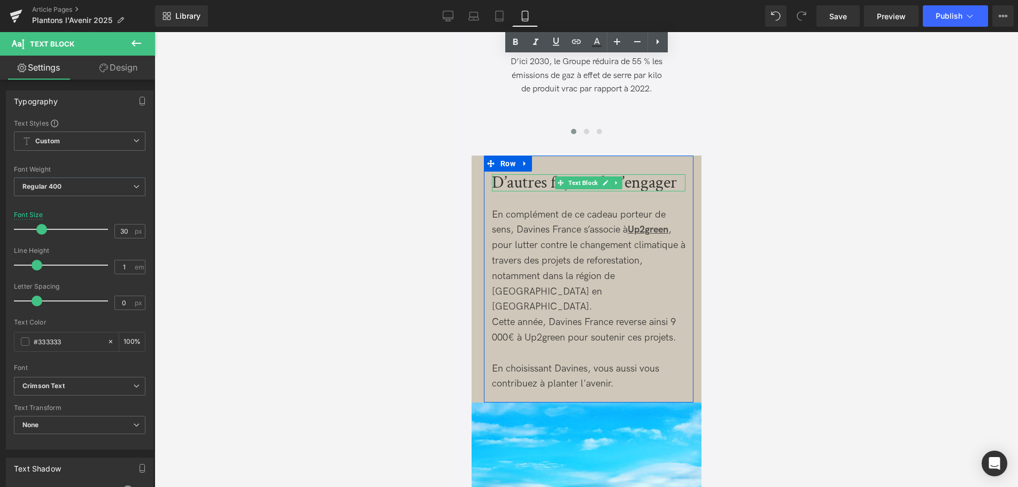
click at [534, 184] on div "D’autres façons de s’engager" at bounding box center [588, 182] width 194 height 17
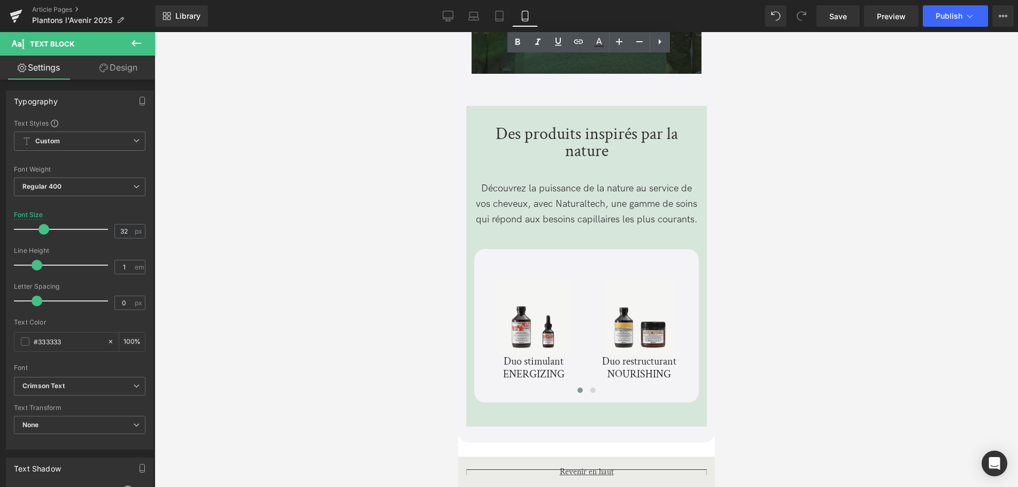
scroll to position [3490, 0]
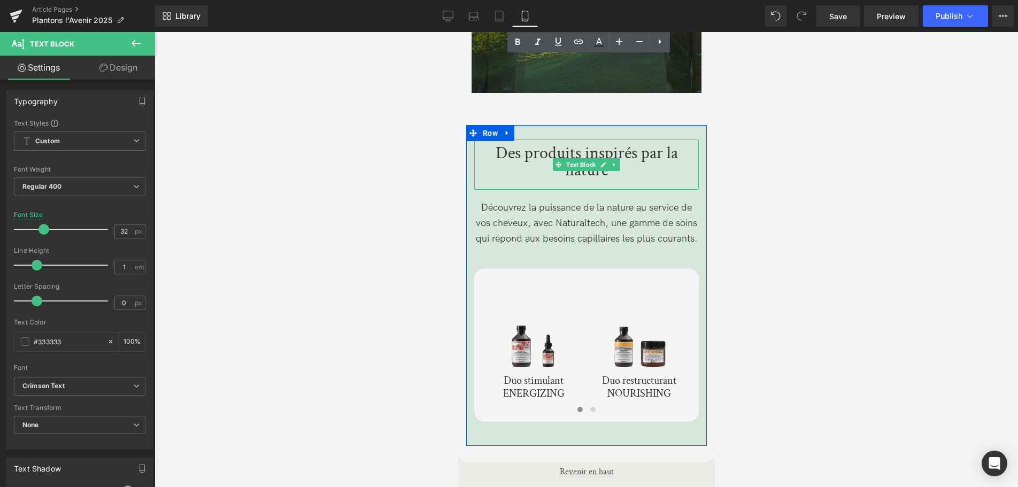
click at [566, 144] on div "Des produits inspirés par la nature Text Block" at bounding box center [586, 165] width 225 height 50
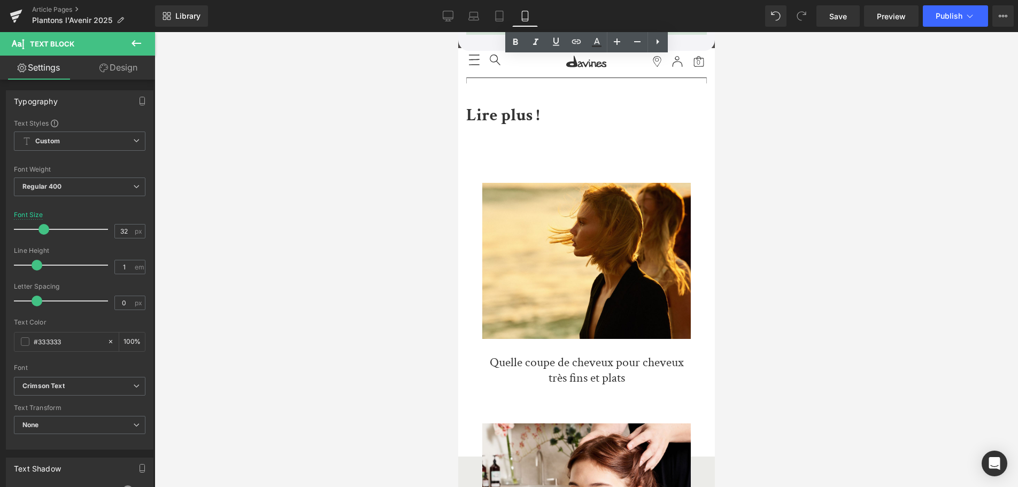
scroll to position [3926, 0]
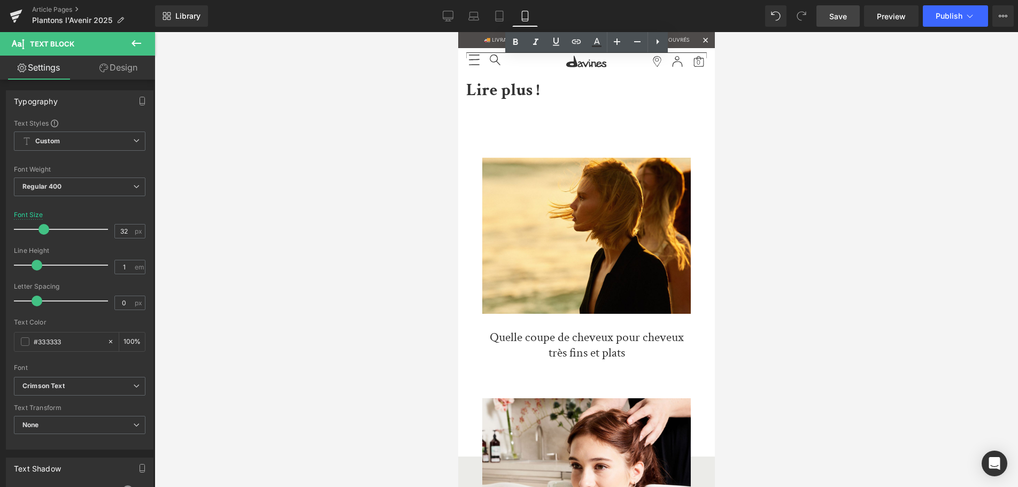
click at [840, 24] on link "Save" at bounding box center [837, 15] width 43 height 21
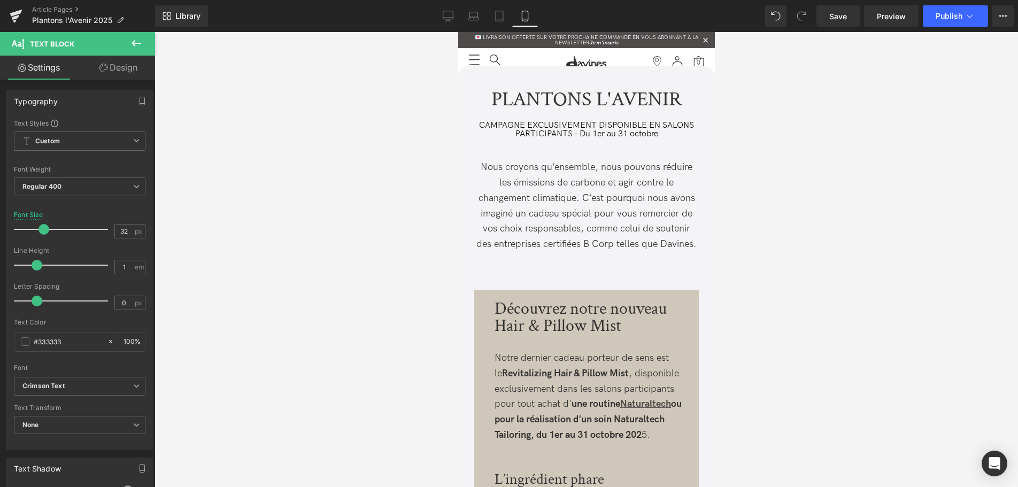
scroll to position [0, 0]
click at [454, 17] on link "Desktop" at bounding box center [448, 15] width 26 height 21
type input "40"
type input "100"
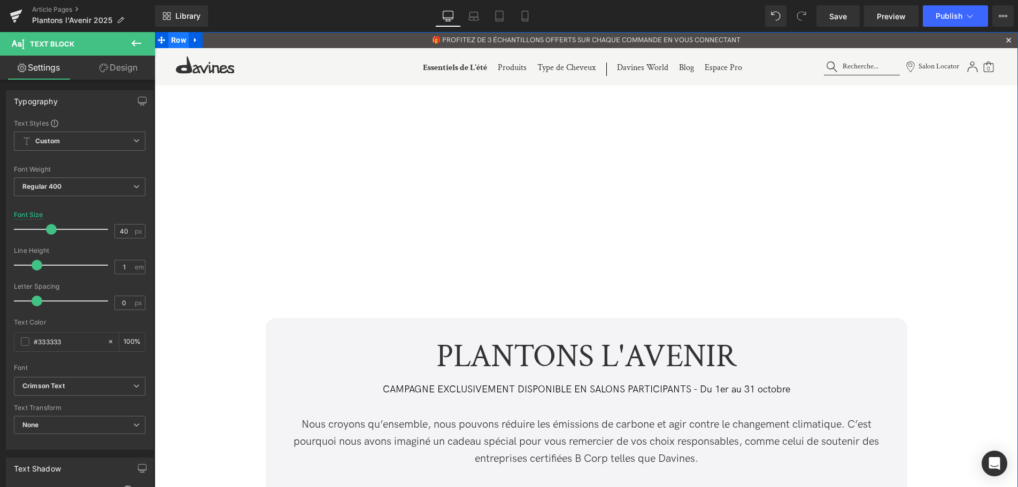
click at [169, 43] on span "Row" at bounding box center [178, 40] width 20 height 16
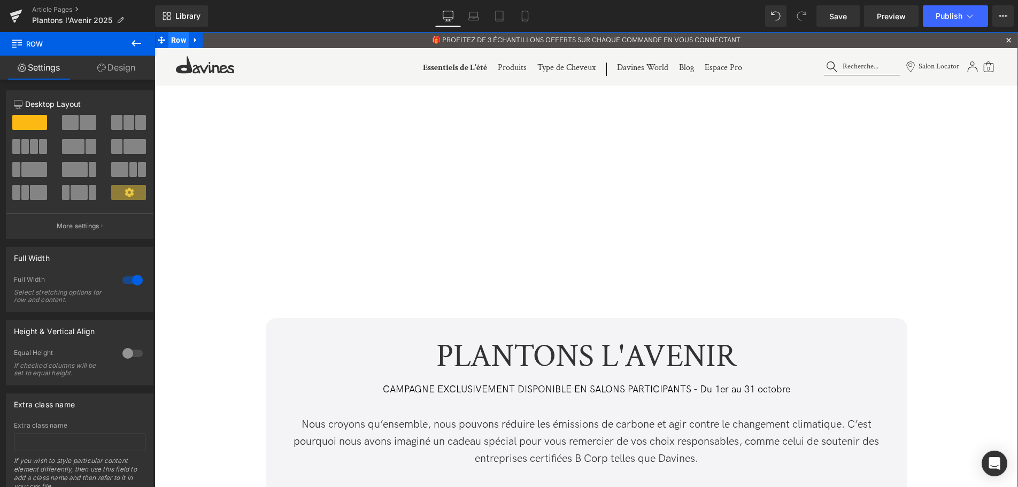
click at [174, 46] on span "Row" at bounding box center [178, 40] width 20 height 16
click at [175, 42] on span "Row" at bounding box center [178, 40] width 20 height 16
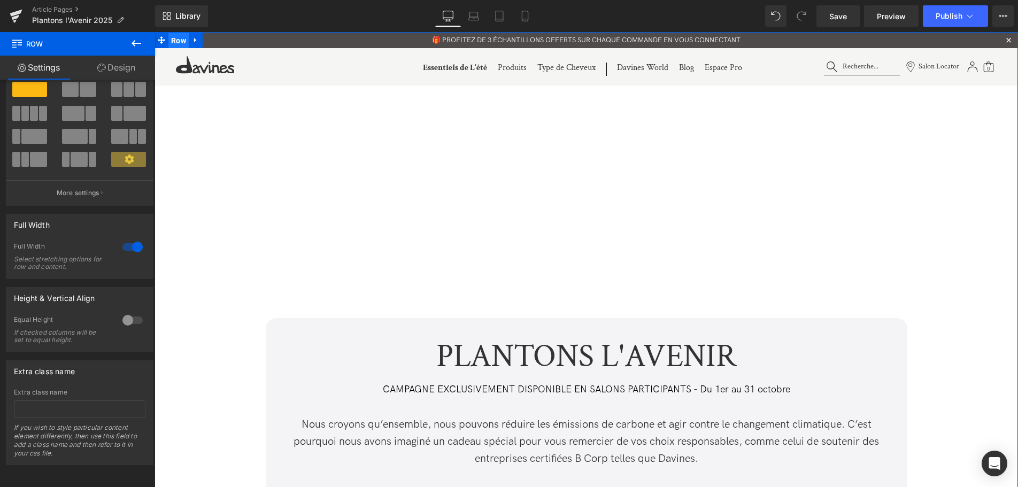
click at [180, 43] on span "Row" at bounding box center [178, 41] width 20 height 16
click at [191, 41] on link at bounding box center [196, 40] width 14 height 16
click at [210, 45] on link at bounding box center [210, 40] width 14 height 16
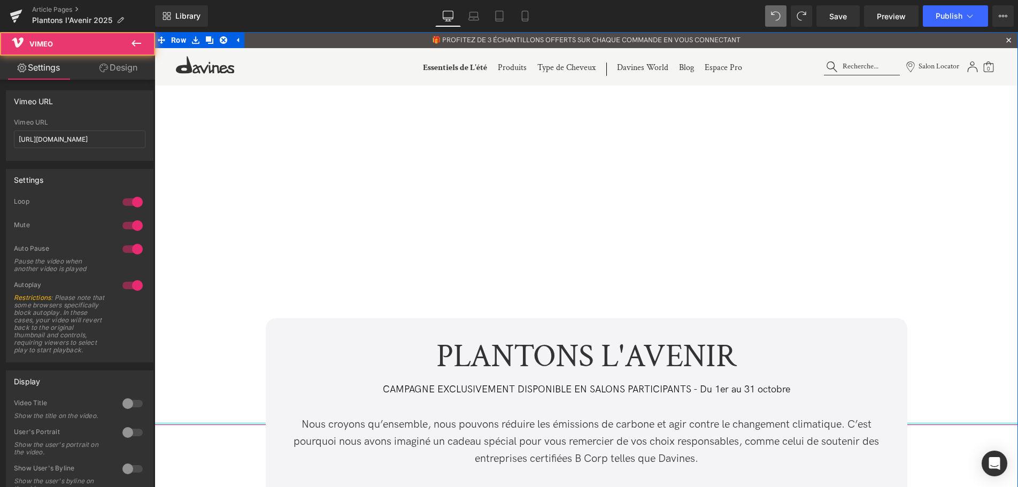
click at [194, 423] on div "Vimeo" at bounding box center [585, 175] width 863 height 500
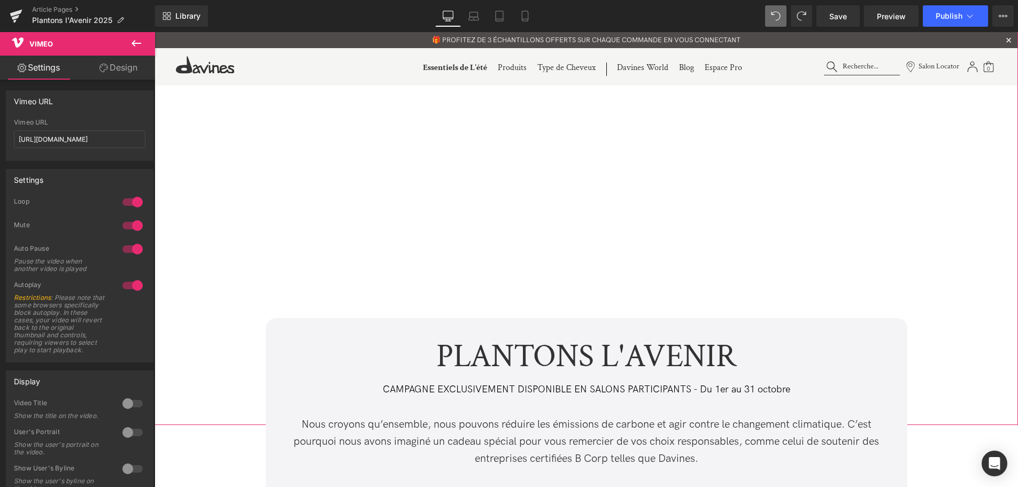
click at [134, 68] on link "Design" at bounding box center [119, 68] width 78 height 24
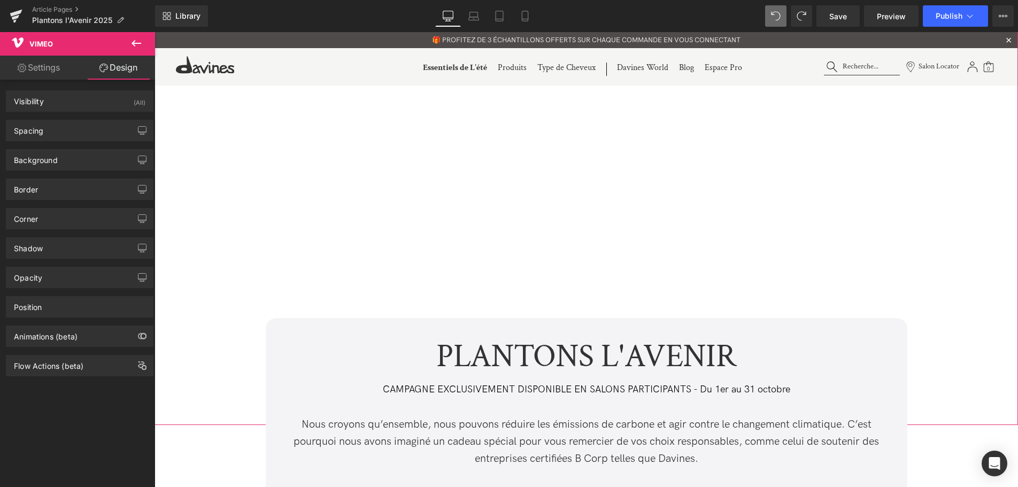
click at [49, 70] on link "Settings" at bounding box center [39, 68] width 78 height 24
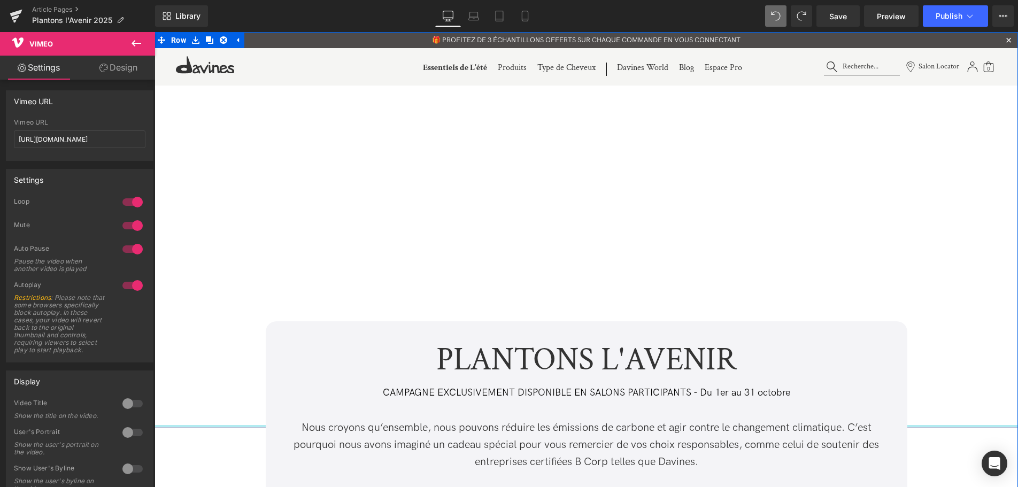
click at [210, 428] on div "Vimeo" at bounding box center [585, 176] width 863 height 503
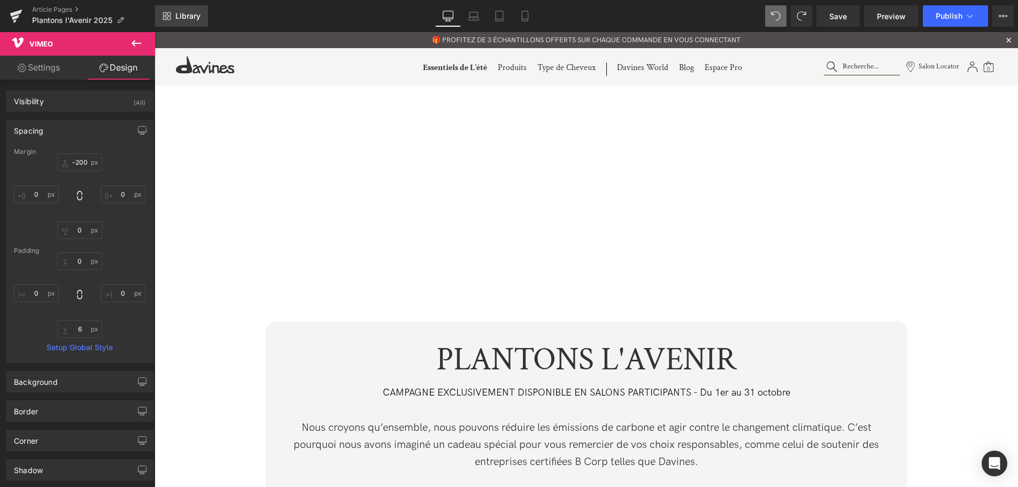
click at [161, 9] on link "Library" at bounding box center [181, 15] width 53 height 21
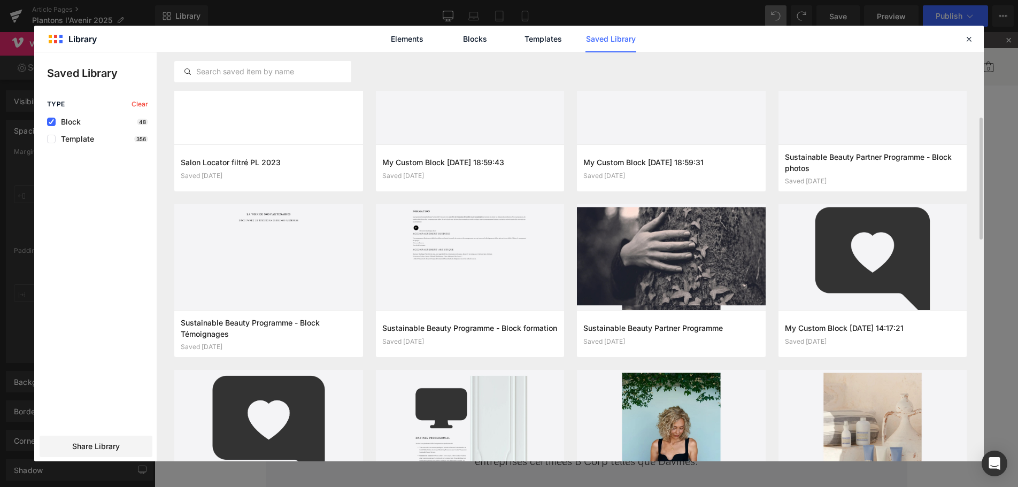
scroll to position [137, 0]
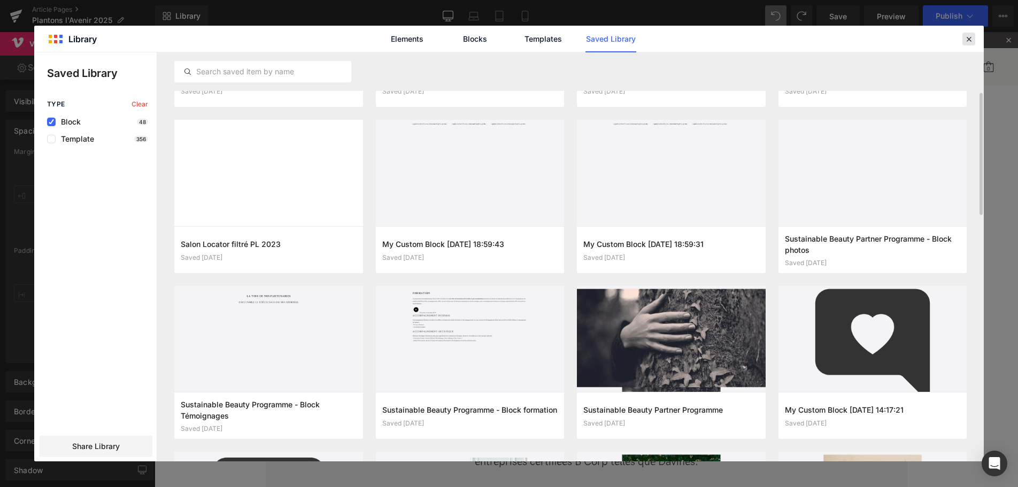
click at [968, 38] on icon at bounding box center [969, 39] width 10 height 10
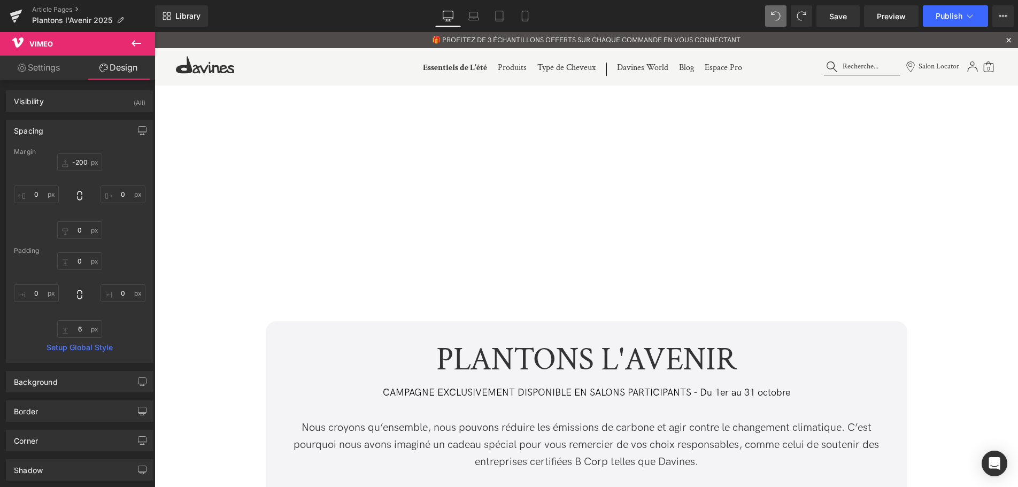
click at [134, 37] on button at bounding box center [136, 44] width 37 height 24
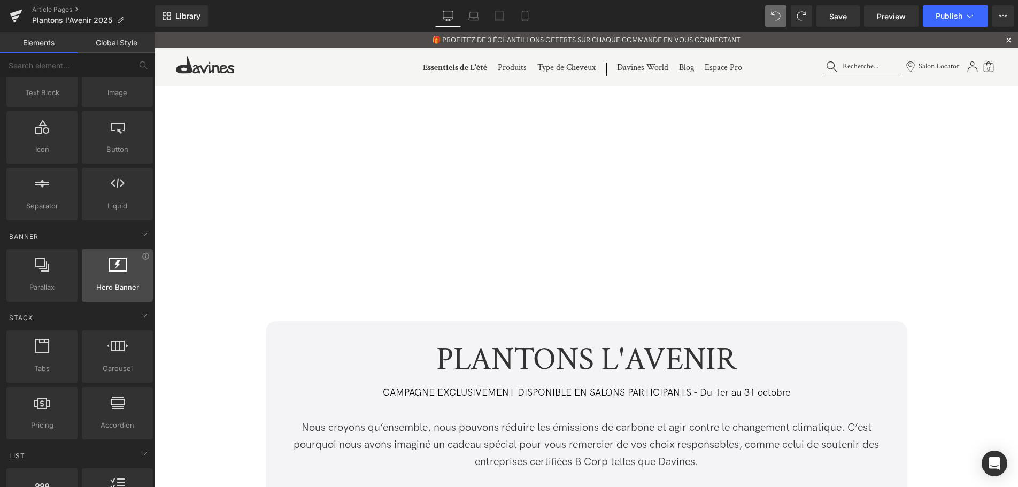
scroll to position [109, 0]
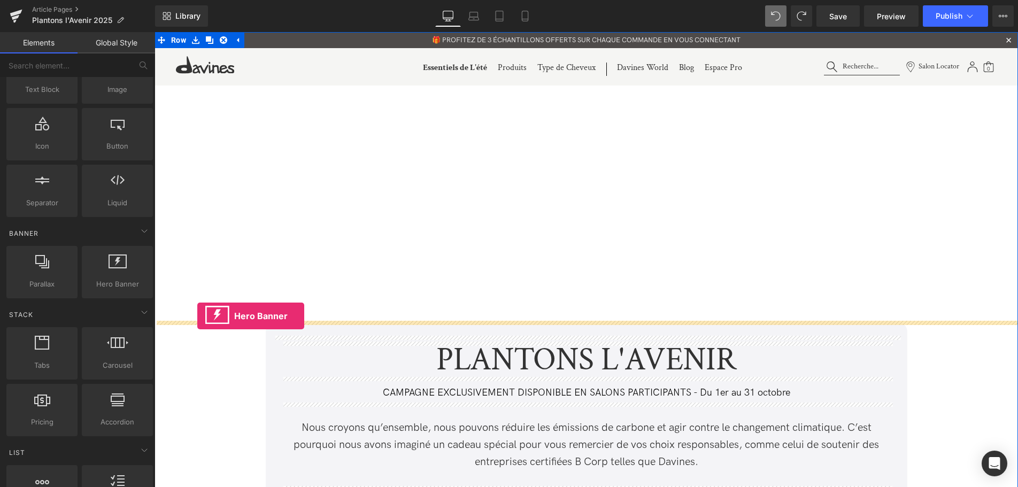
drag, startPoint x: 267, startPoint y: 298, endPoint x: 197, endPoint y: 316, distance: 71.8
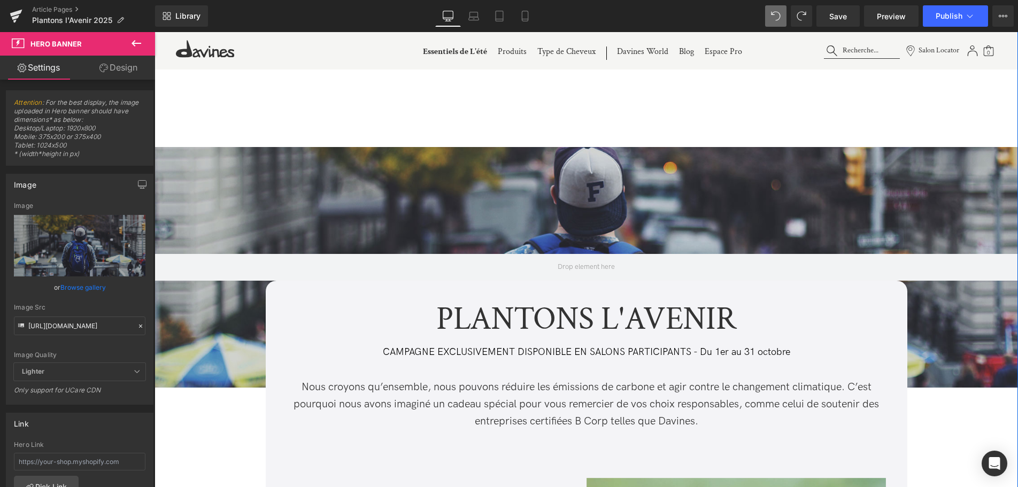
scroll to position [327, 0]
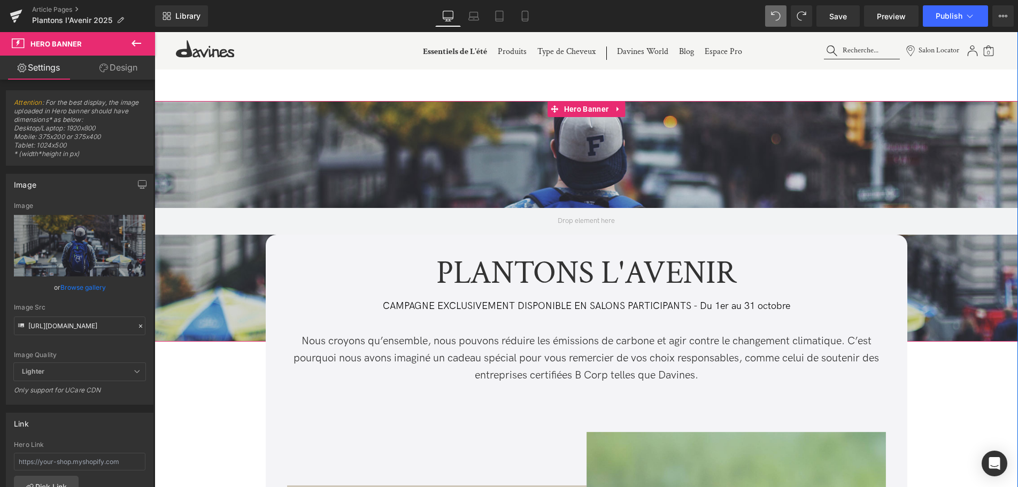
click at [981, 283] on div at bounding box center [585, 221] width 863 height 241
click at [582, 111] on span "Hero Banner" at bounding box center [586, 110] width 50 height 16
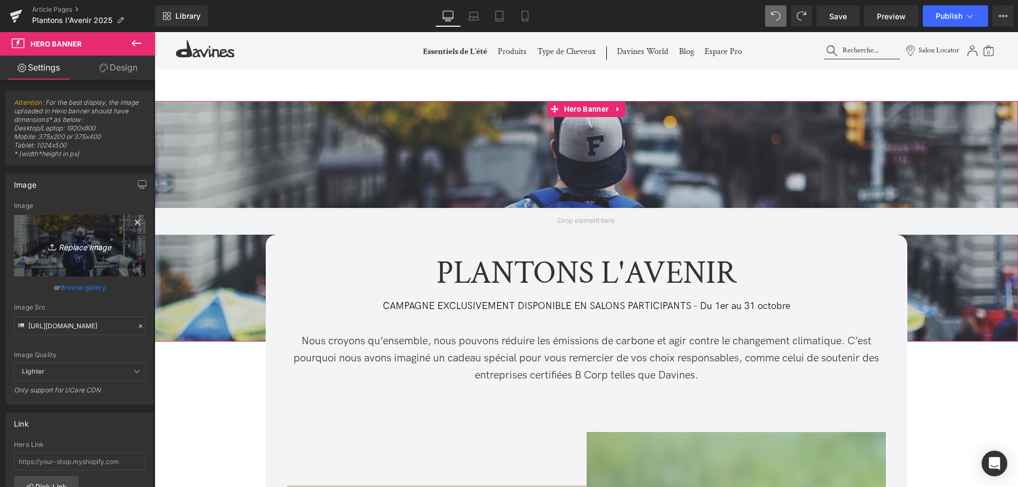
click at [67, 246] on icon "Replace Image" at bounding box center [80, 245] width 86 height 13
type input "C:\fakepath\HP_STATIC SLIDER_2-1_LAND KEEPER 251.jpg"
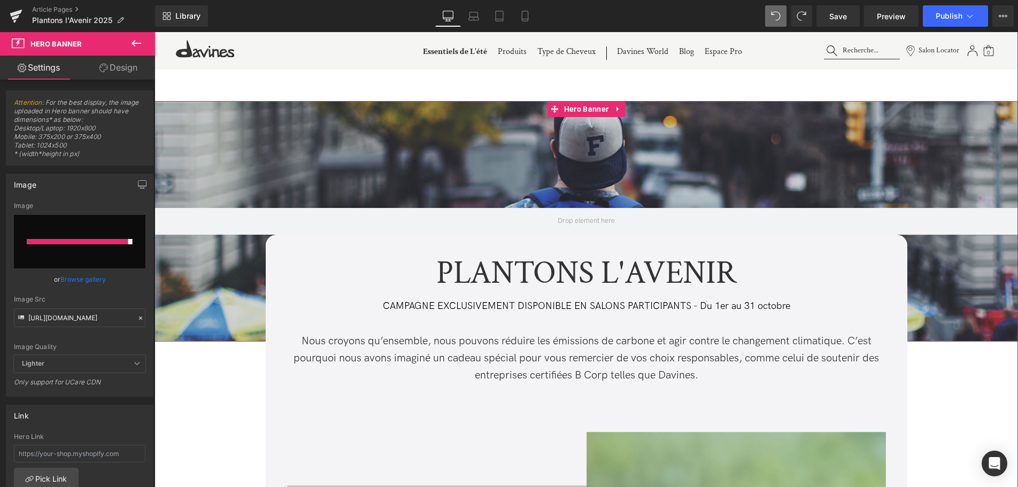
type input "[URL][DOMAIN_NAME]"
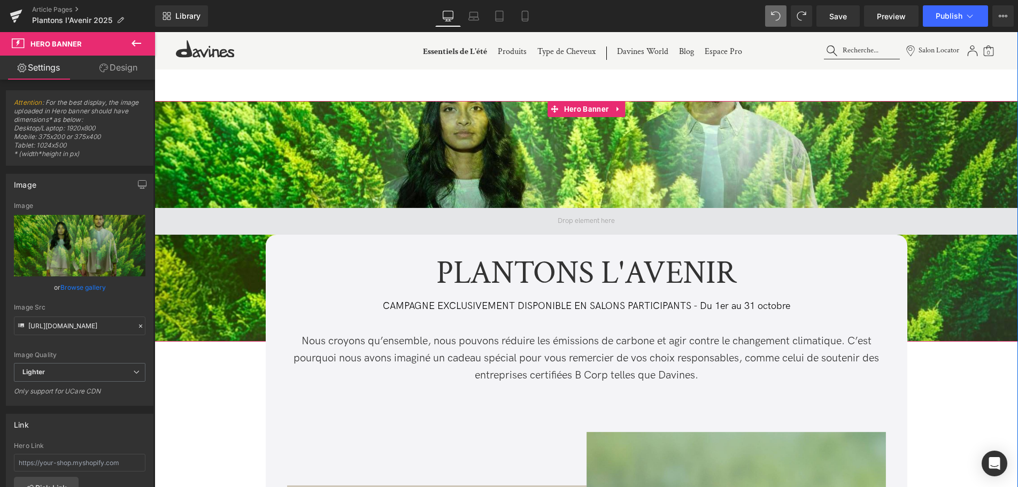
click at [632, 220] on span at bounding box center [585, 221] width 863 height 27
click at [962, 218] on span at bounding box center [585, 221] width 863 height 27
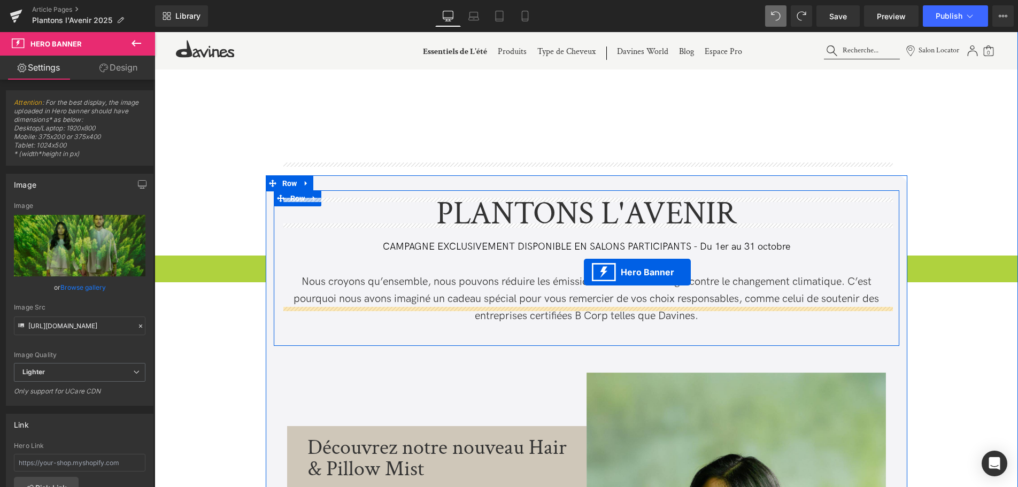
scroll to position [164, 0]
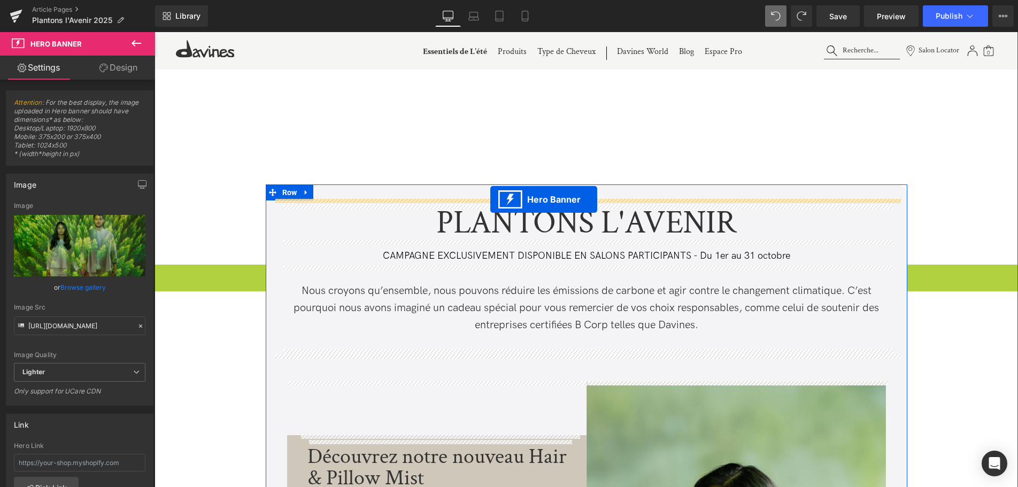
drag, startPoint x: 553, startPoint y: 112, endPoint x: 490, endPoint y: 199, distance: 107.7
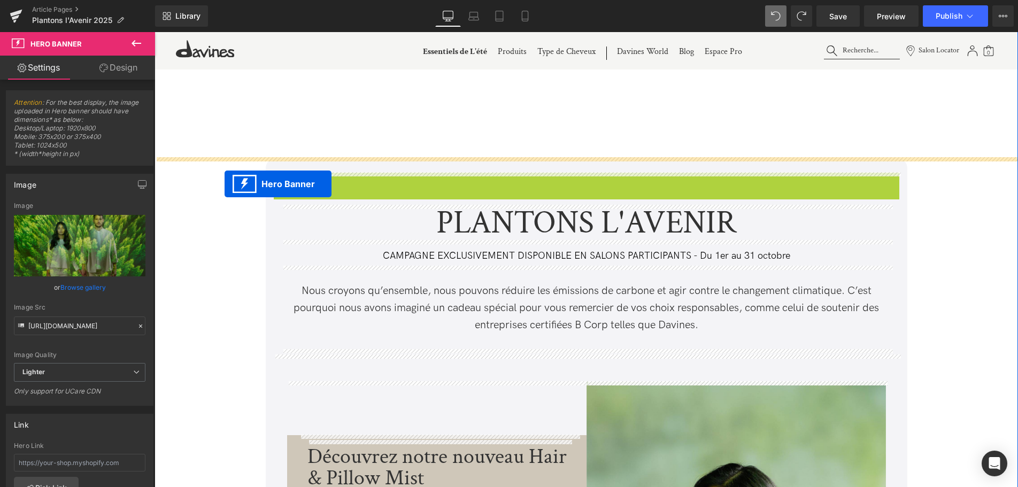
drag, startPoint x: 556, startPoint y: 183, endPoint x: 225, endPoint y: 179, distance: 332.0
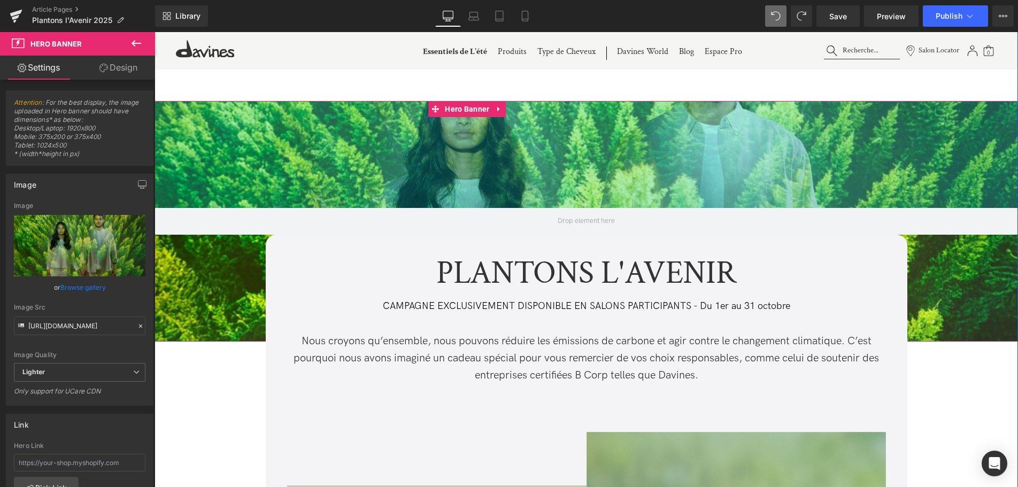
scroll to position [218, 0]
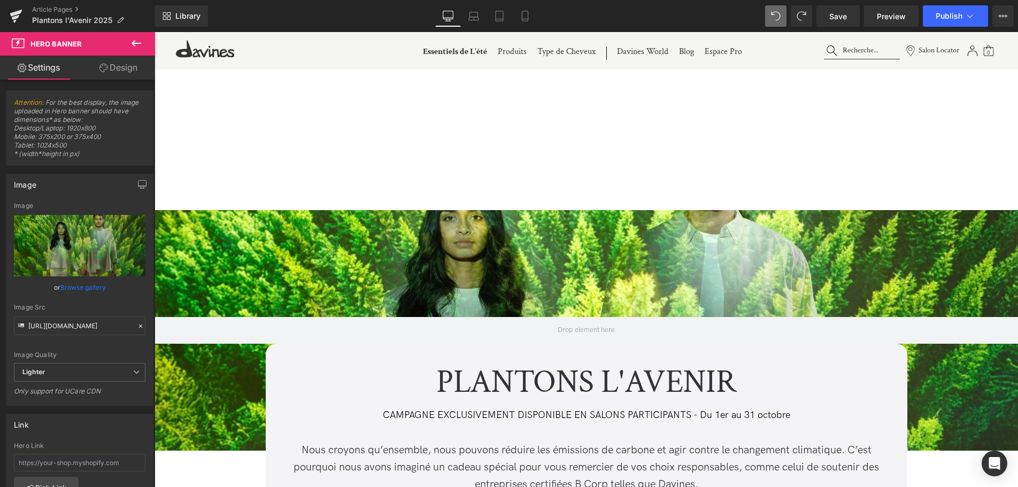
click at [143, 44] on button at bounding box center [136, 44] width 37 height 24
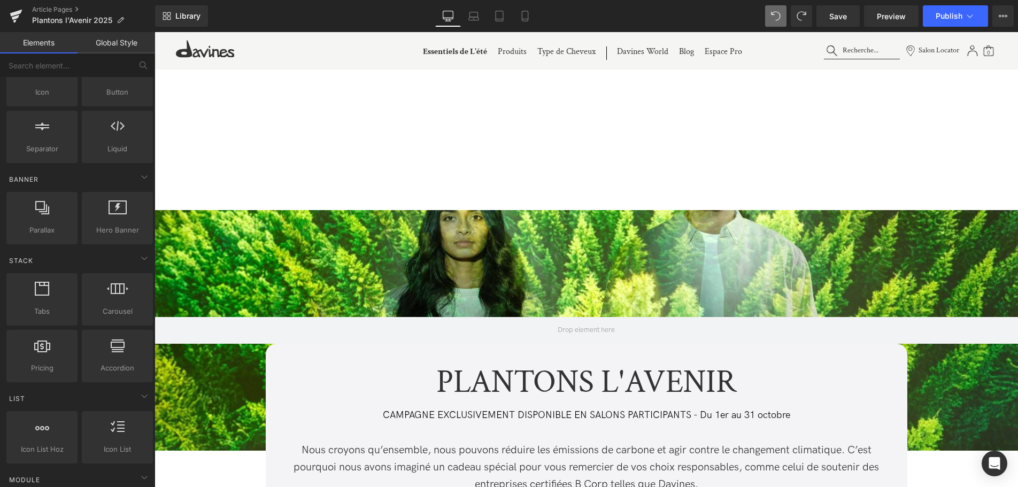
scroll to position [164, 0]
click at [140, 171] on icon at bounding box center [144, 176] width 13 height 13
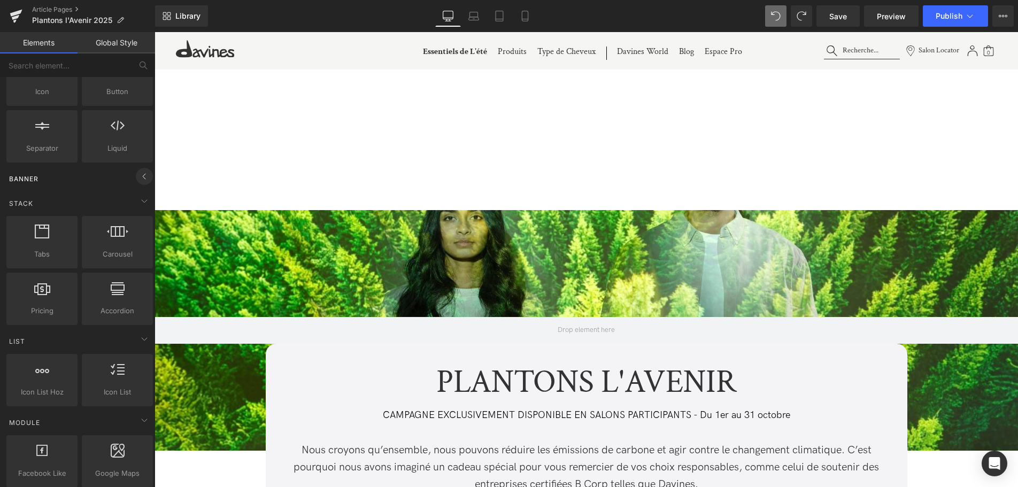
click at [140, 171] on icon at bounding box center [144, 176] width 13 height 13
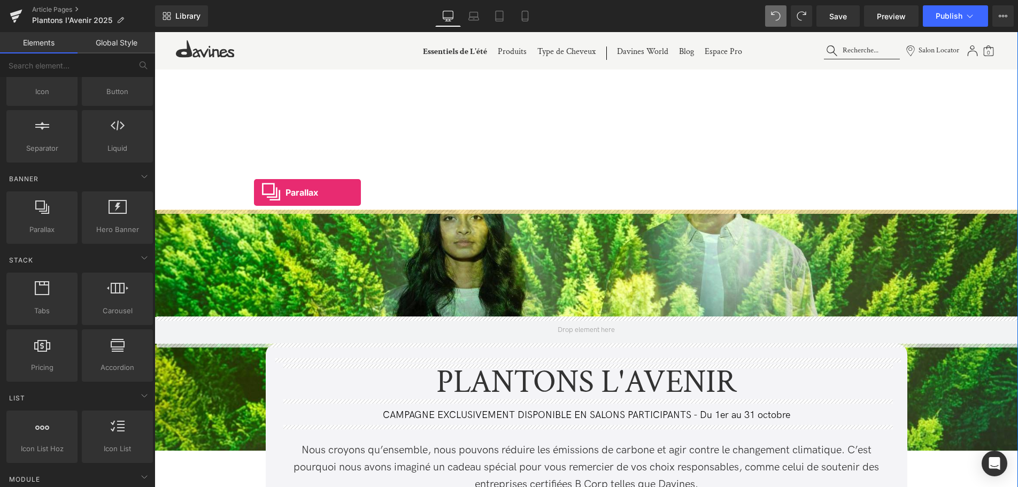
drag, startPoint x: 204, startPoint y: 252, endPoint x: 254, endPoint y: 192, distance: 77.8
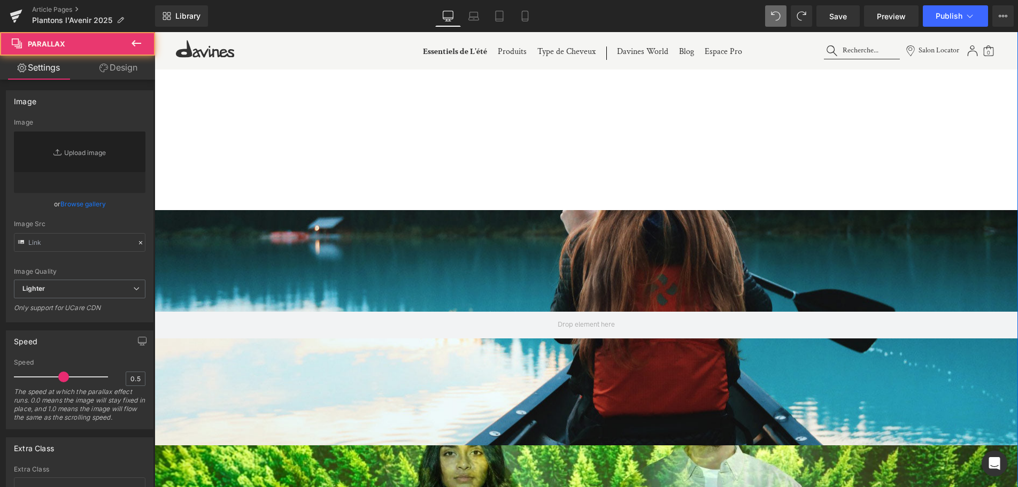
type input "[URL][DOMAIN_NAME]"
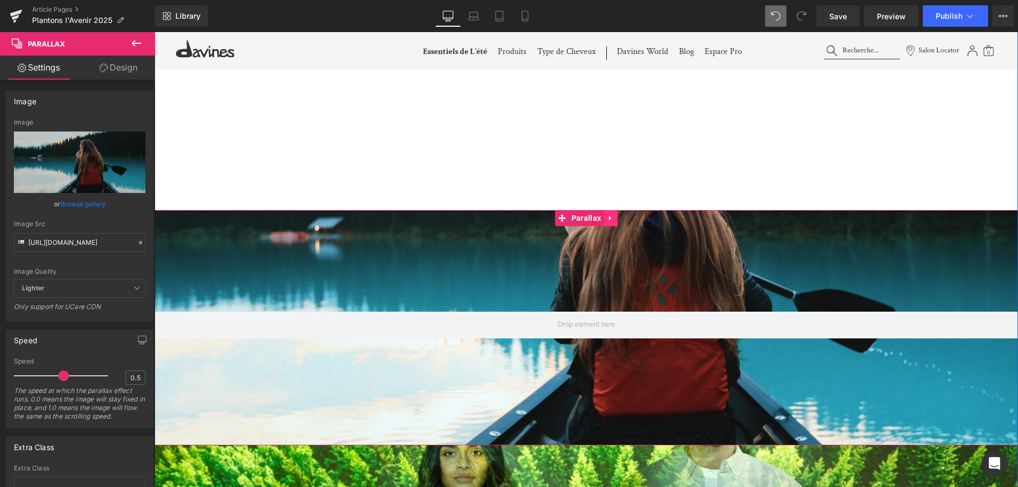
click at [610, 217] on icon at bounding box center [610, 218] width 7 height 8
click at [614, 217] on icon at bounding box center [617, 217] width 7 height 7
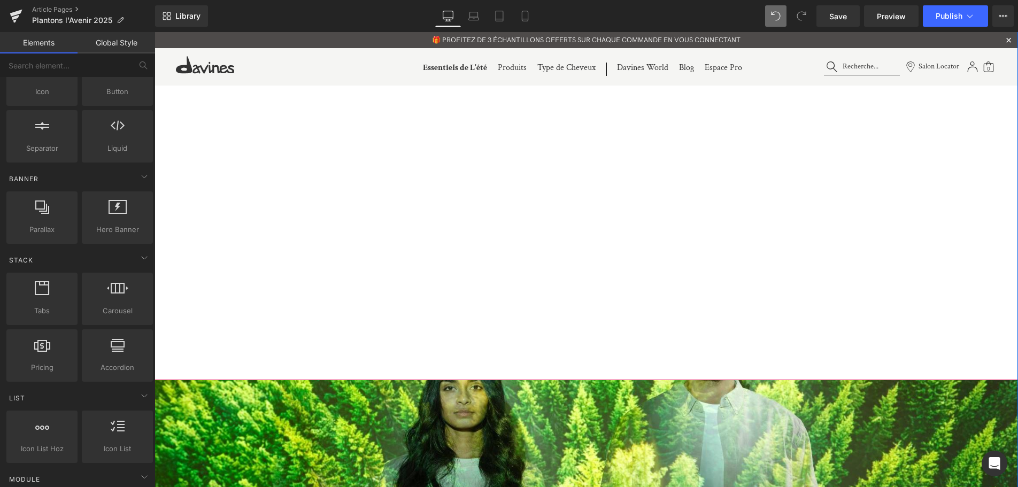
scroll to position [0, 0]
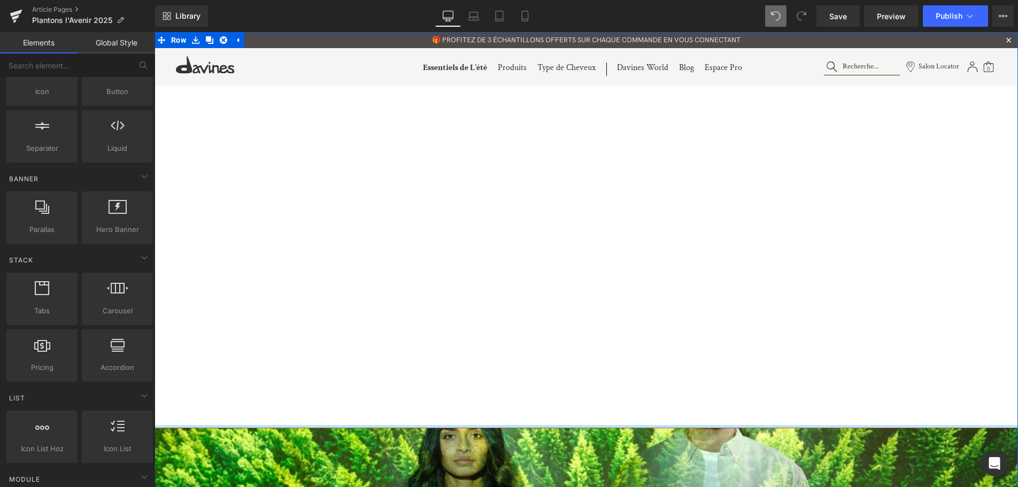
click at [595, 426] on div "Vimeo" at bounding box center [585, 176] width 863 height 503
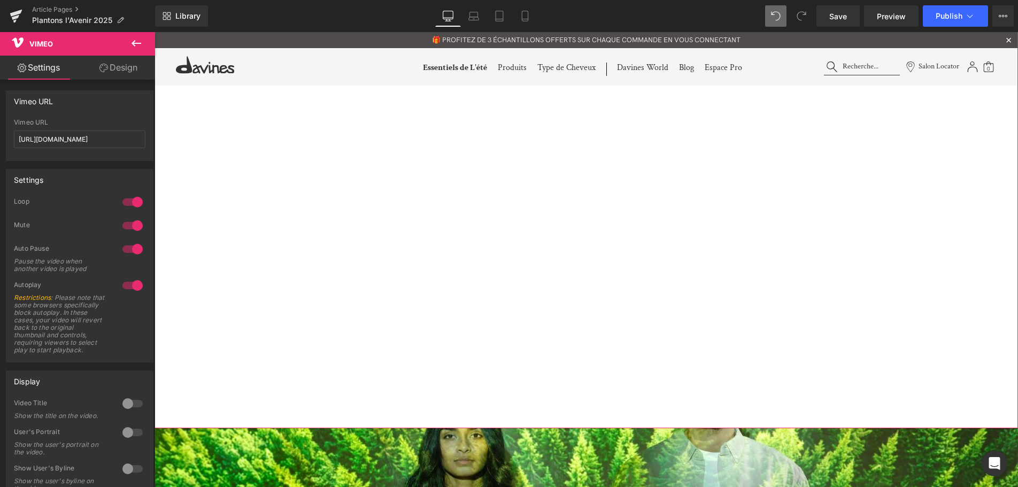
click at [103, 74] on link "Design" at bounding box center [119, 68] width 78 height 24
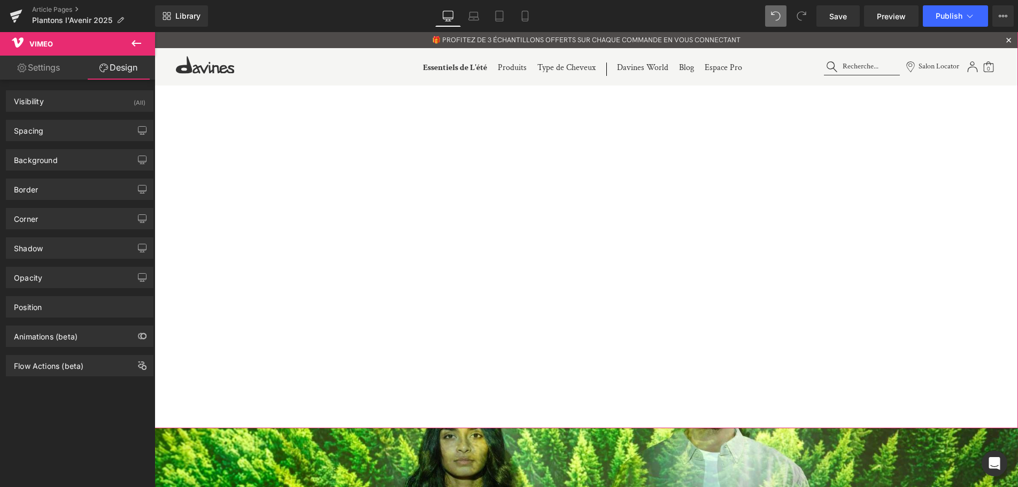
click at [48, 71] on link "Settings" at bounding box center [39, 68] width 78 height 24
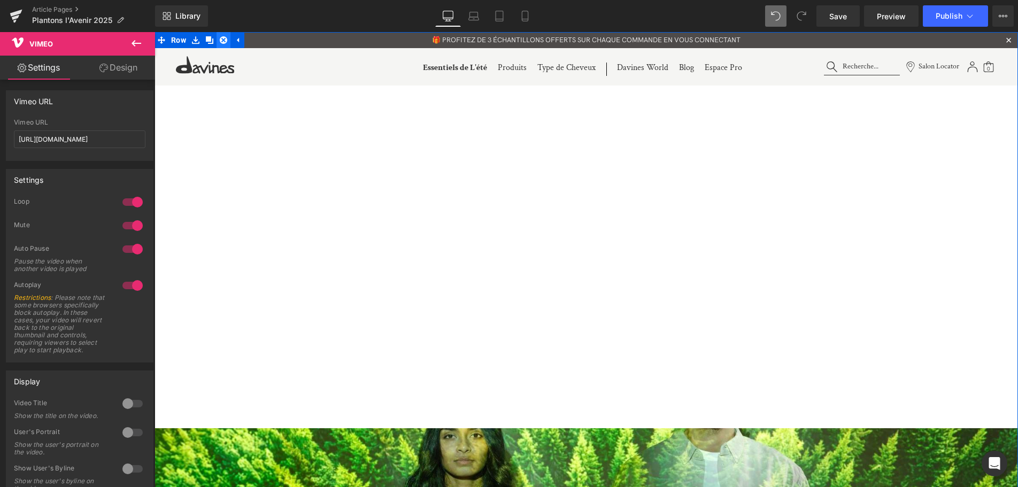
click at [219, 43] on link at bounding box center [224, 40] width 14 height 16
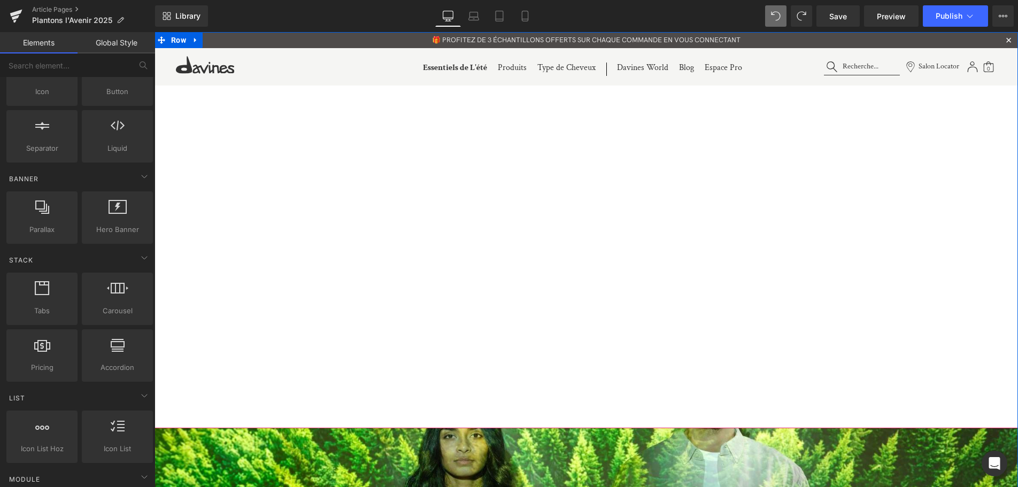
scroll to position [218, 0]
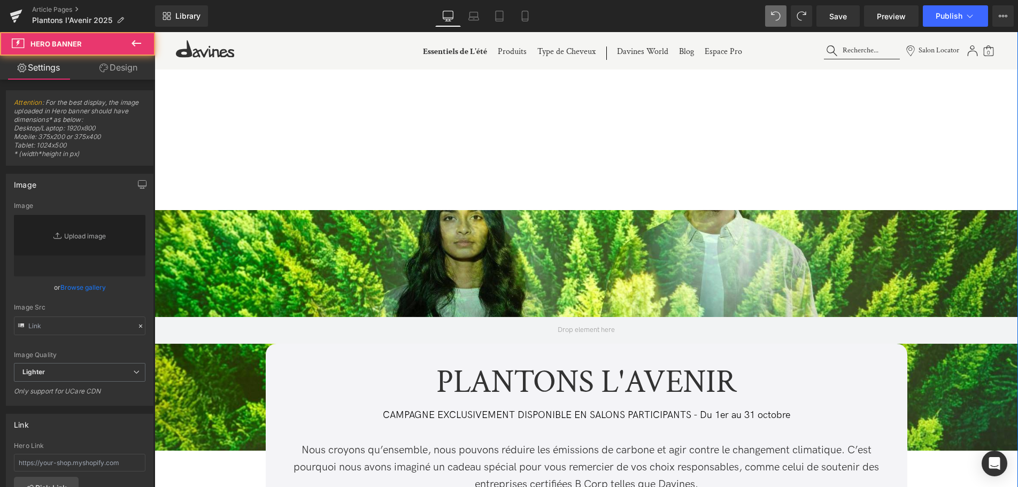
type input "[URL][DOMAIN_NAME]"
click at [615, 245] on div at bounding box center [585, 330] width 863 height 241
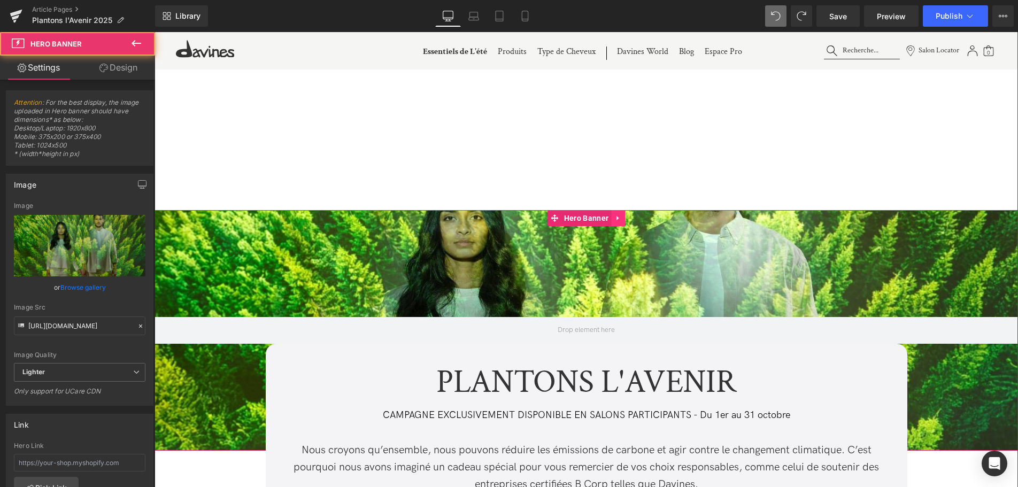
click at [617, 224] on link at bounding box center [618, 218] width 14 height 16
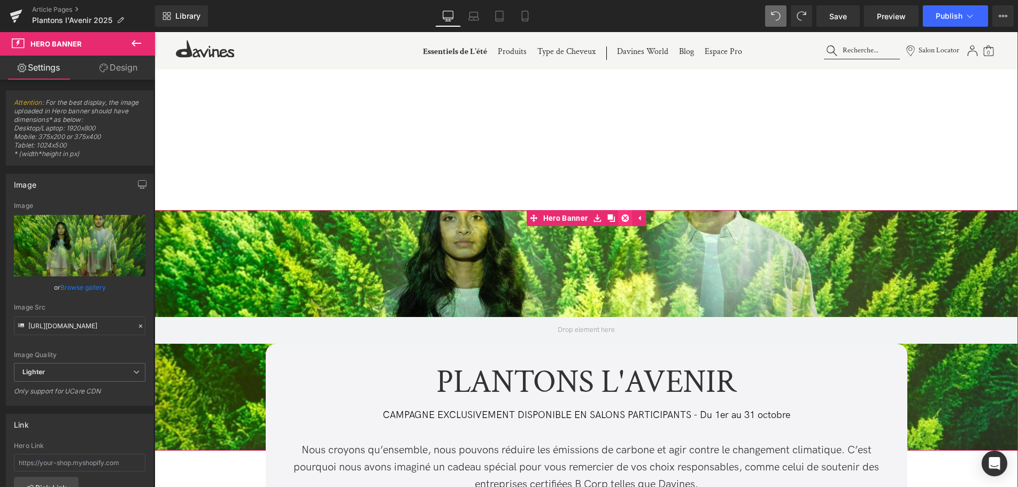
click at [627, 223] on link at bounding box center [625, 218] width 14 height 16
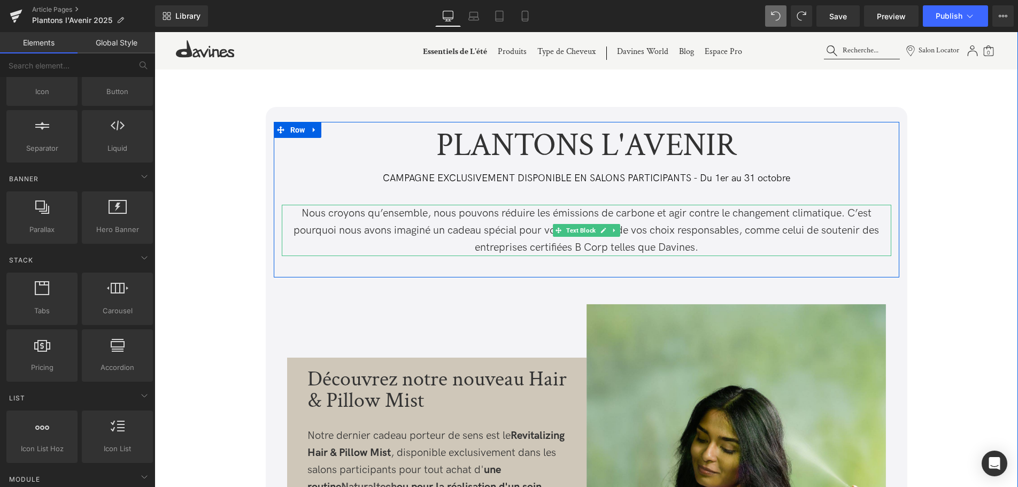
scroll to position [0, 0]
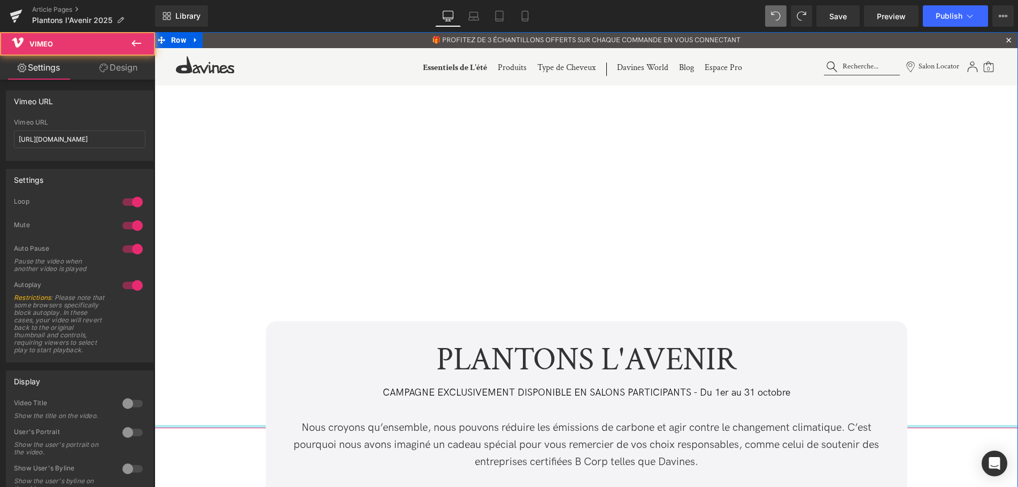
click at [971, 428] on div "Vimeo" at bounding box center [585, 176] width 863 height 503
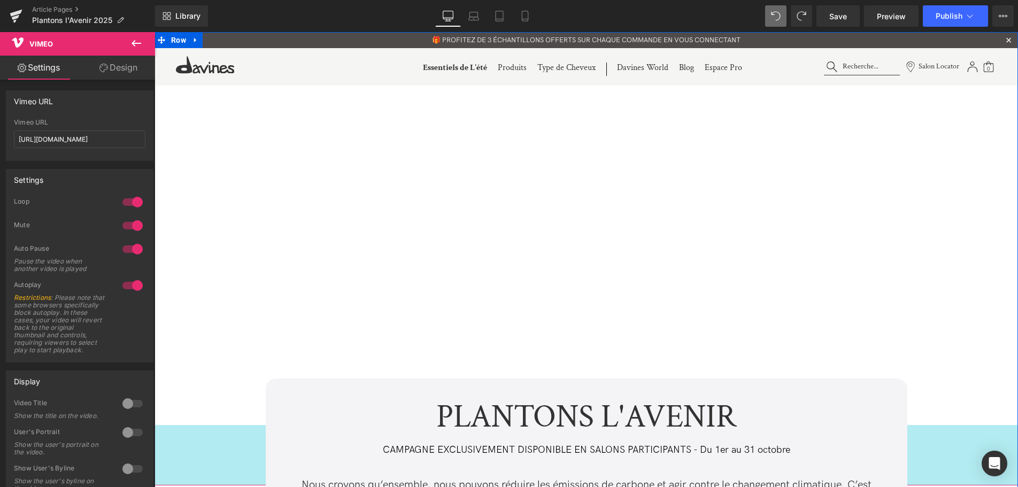
drag, startPoint x: 970, startPoint y: 427, endPoint x: 434, endPoint y: 453, distance: 536.8
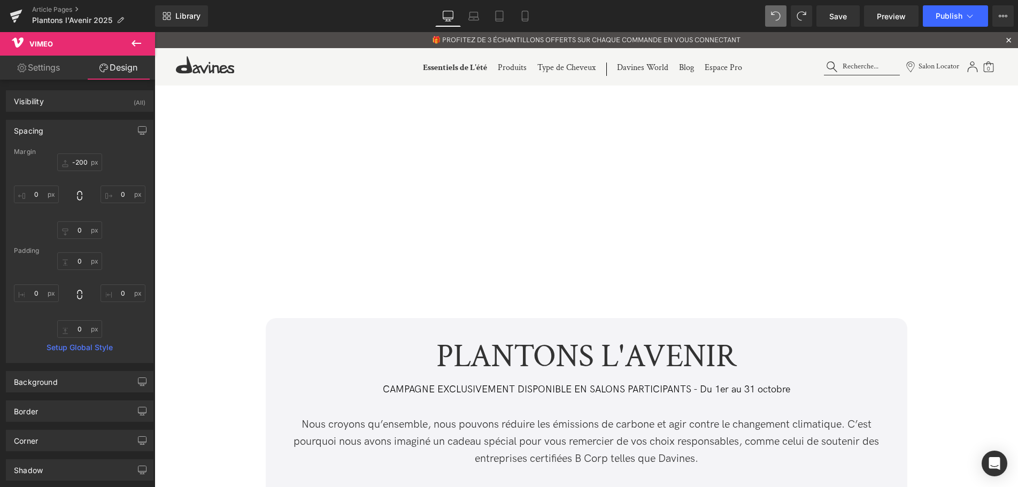
click at [139, 45] on icon at bounding box center [136, 43] width 13 height 13
